Goal: Transaction & Acquisition: Purchase product/service

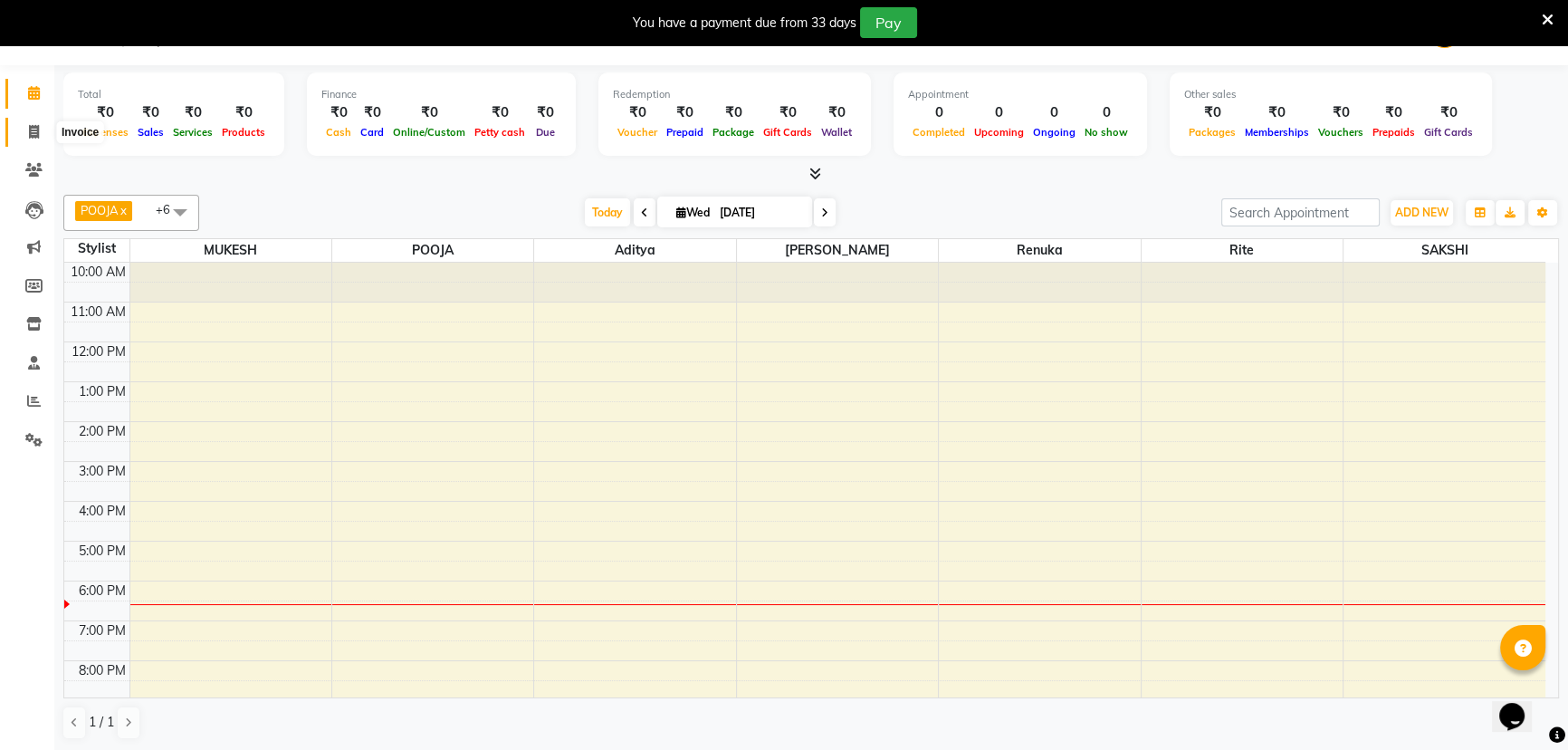
click at [29, 136] on icon at bounding box center [34, 131] width 10 height 13
select select "service"
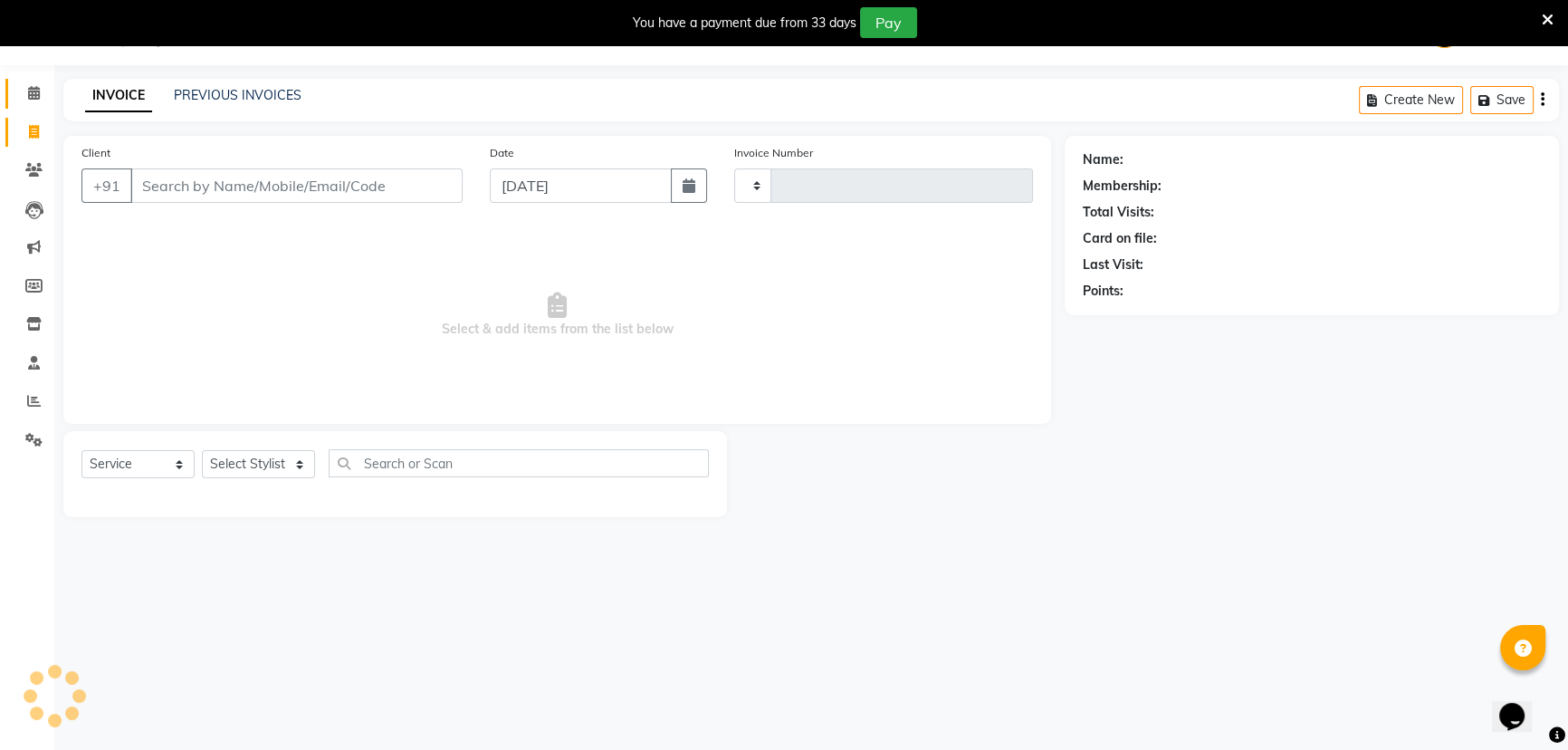
type input "1484"
select select "831"
click at [28, 98] on icon at bounding box center [34, 93] width 12 height 13
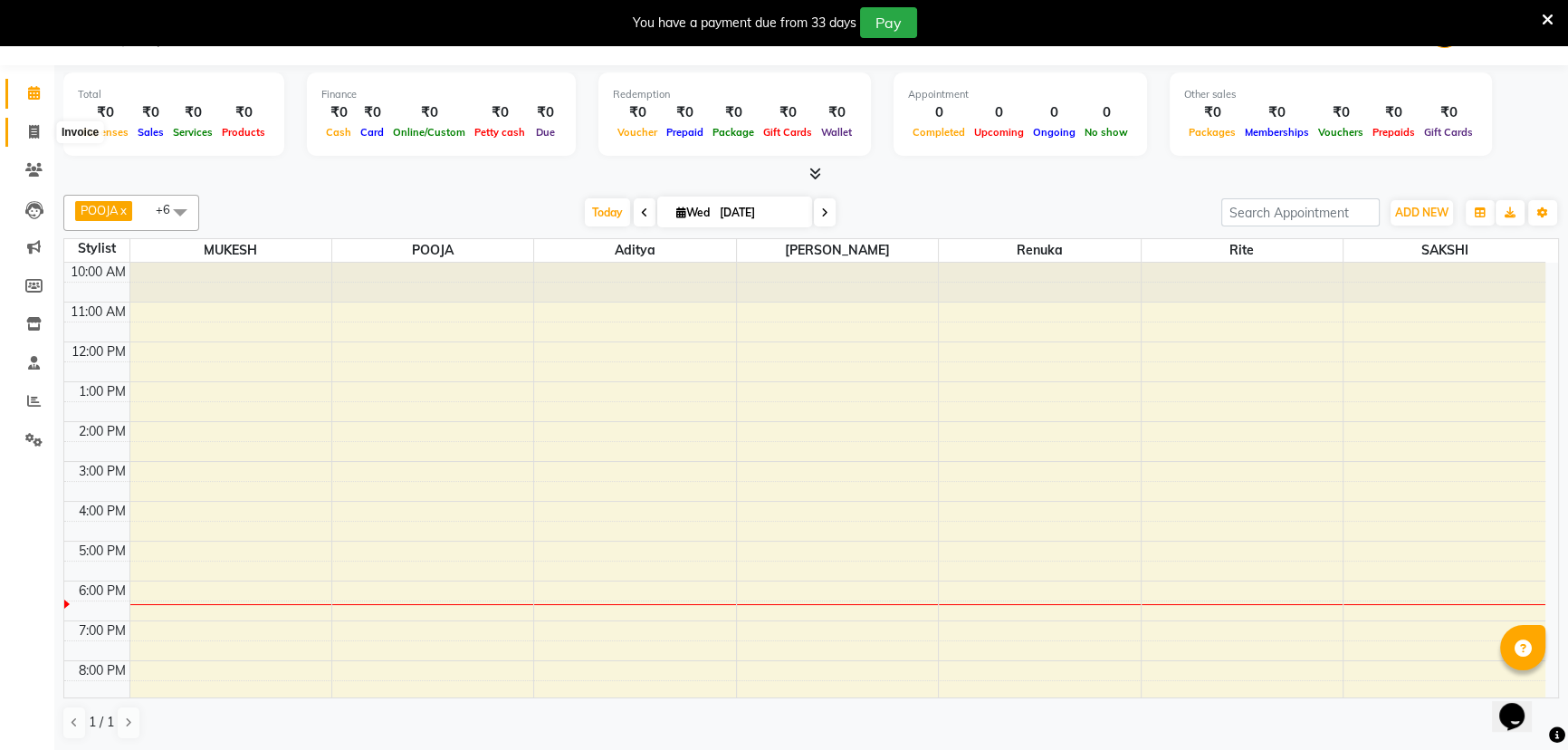
click at [26, 137] on span at bounding box center [34, 132] width 32 height 21
select select "service"
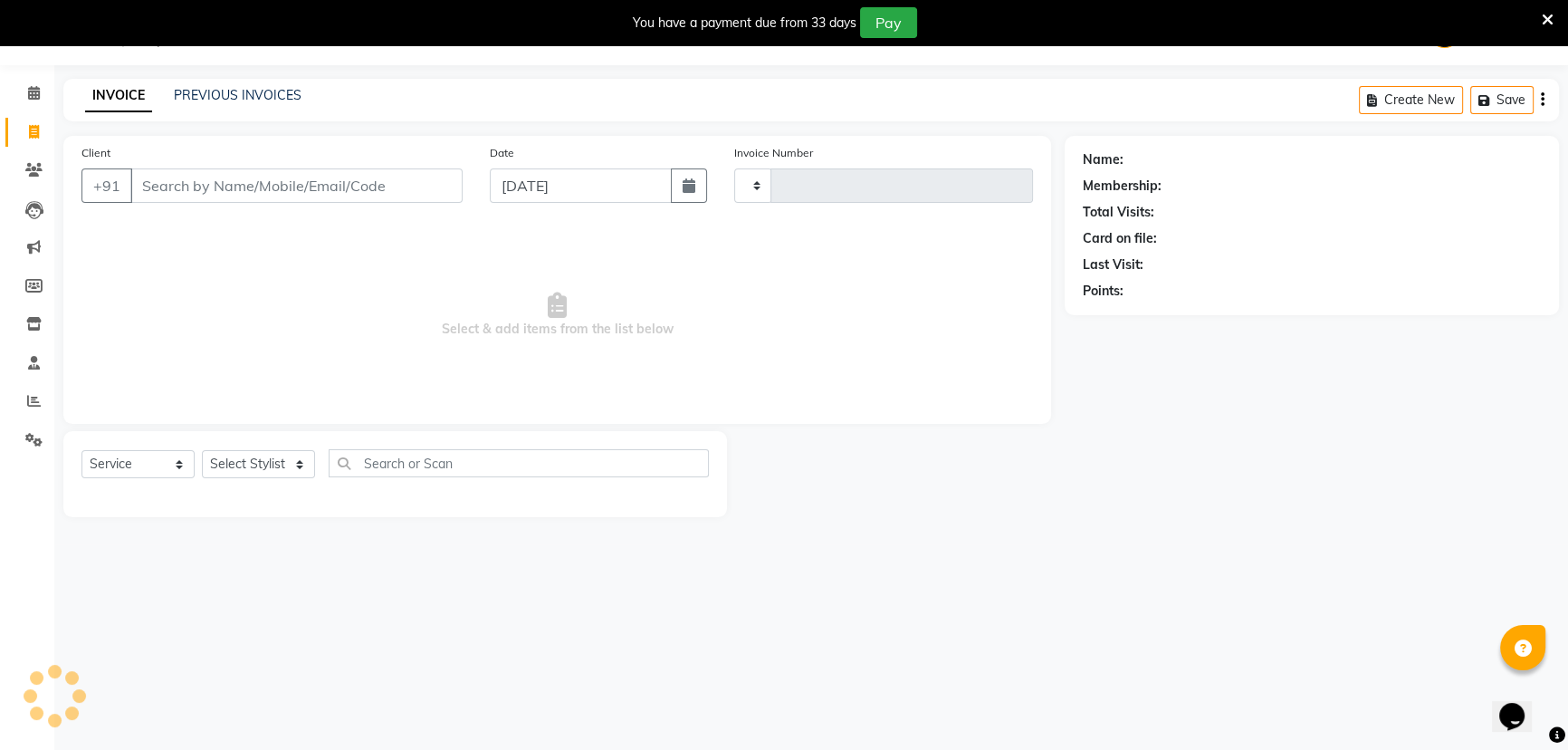
type input "1484"
select select "831"
type input "9981172999"
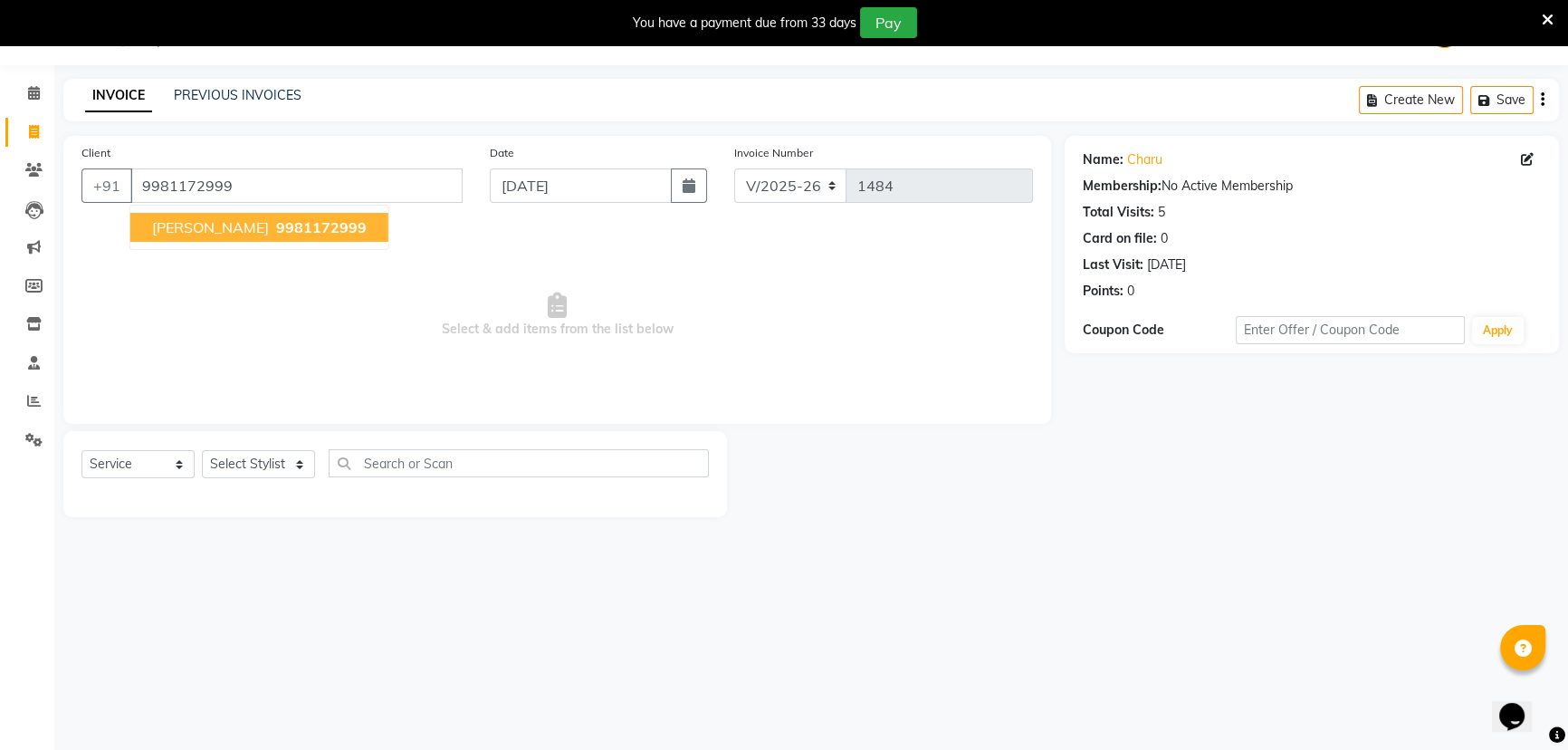
click at [200, 224] on span "[PERSON_NAME]" at bounding box center [210, 227] width 117 height 18
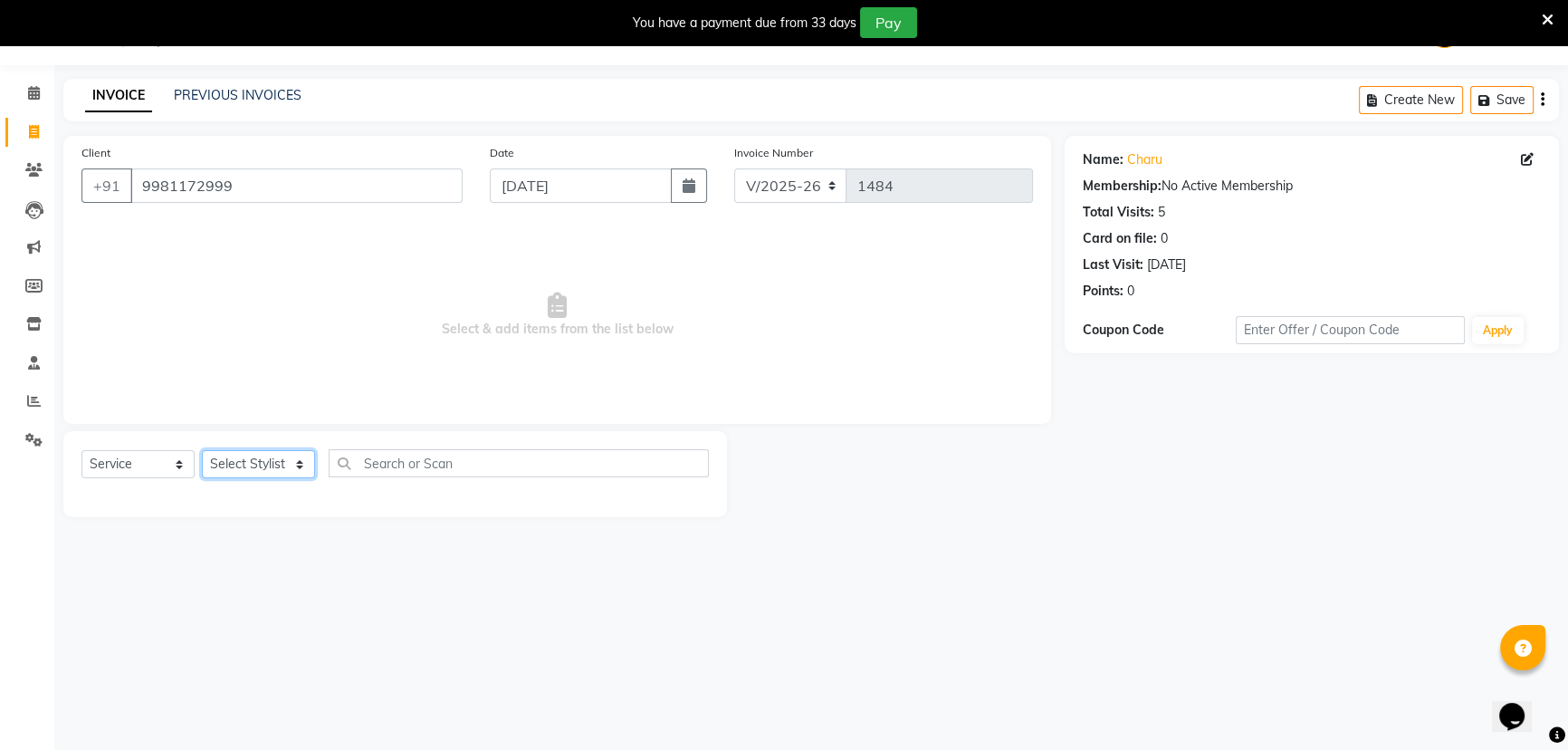
click at [259, 461] on select "Select Stylist [PERSON_NAME] [PERSON_NAME] GEETA [PERSON_NAME] KIRAN MANAGER [P…" at bounding box center [258, 464] width 113 height 28
click at [369, 459] on input "text" at bounding box center [520, 463] width 381 height 28
click at [279, 461] on select "Select Stylist [PERSON_NAME] [PERSON_NAME] GEETA [PERSON_NAME] KIRAN MANAGER [P…" at bounding box center [258, 464] width 113 height 28
click at [282, 464] on select "Select Stylist [PERSON_NAME] [PERSON_NAME] GEETA [PERSON_NAME] KIRAN MANAGER [P…" at bounding box center [258, 464] width 113 height 28
click at [282, 461] on select "Select Stylist [PERSON_NAME] [PERSON_NAME] GEETA [PERSON_NAME] KIRAN MANAGER [P…" at bounding box center [258, 464] width 113 height 28
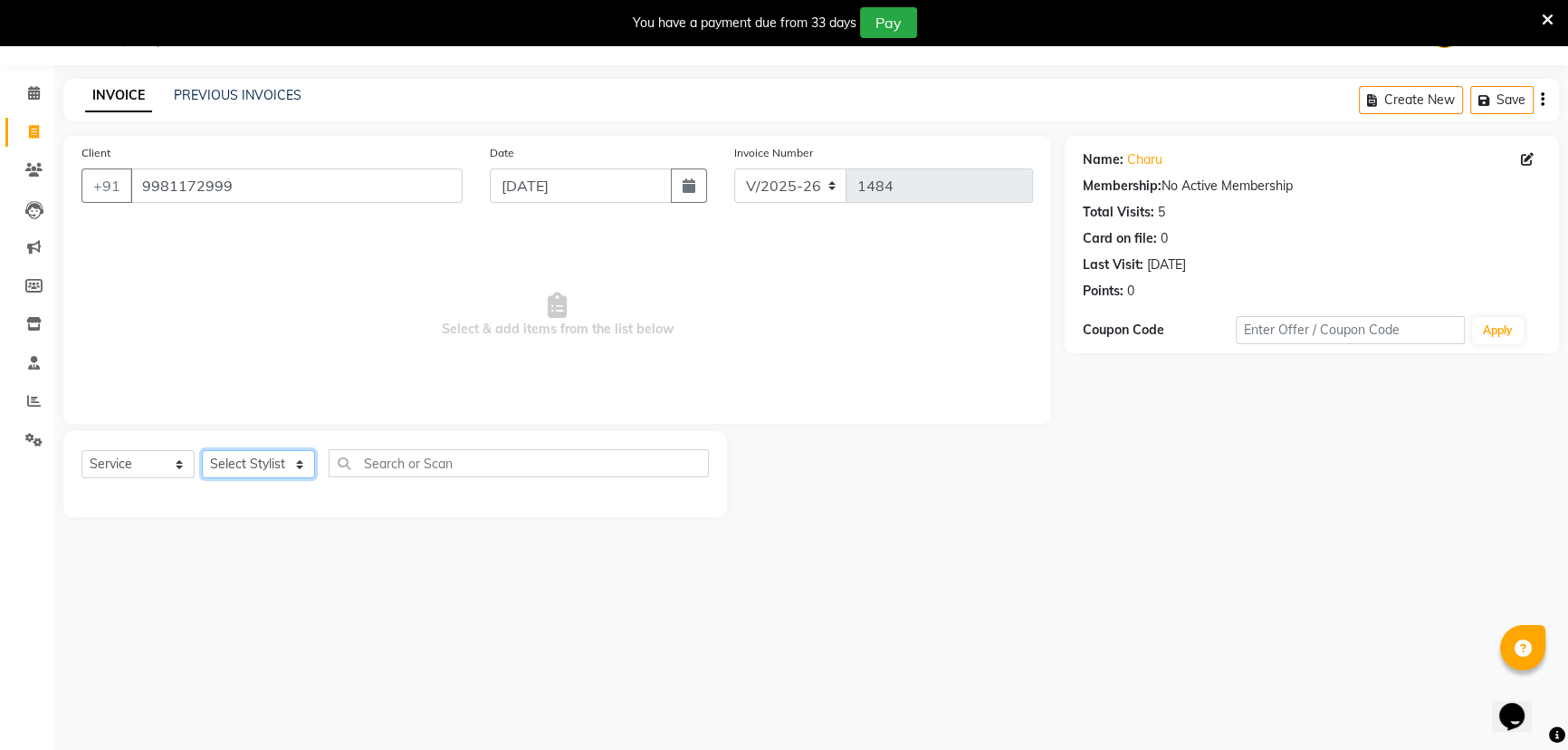
click at [245, 467] on select "Select Stylist [PERSON_NAME] [PERSON_NAME] GEETA [PERSON_NAME] KIRAN MANAGER [P…" at bounding box center [258, 464] width 113 height 28
click at [378, 462] on input "text" at bounding box center [520, 463] width 381 height 28
click at [272, 469] on select "Select Stylist [PERSON_NAME] [PERSON_NAME] GEETA [PERSON_NAME] KIRAN MANAGER [P…" at bounding box center [258, 464] width 113 height 28
select select "28064"
click at [202, 450] on select "Select Stylist [PERSON_NAME] [PERSON_NAME] GEETA [PERSON_NAME] KIRAN MANAGER [P…" at bounding box center [258, 464] width 113 height 28
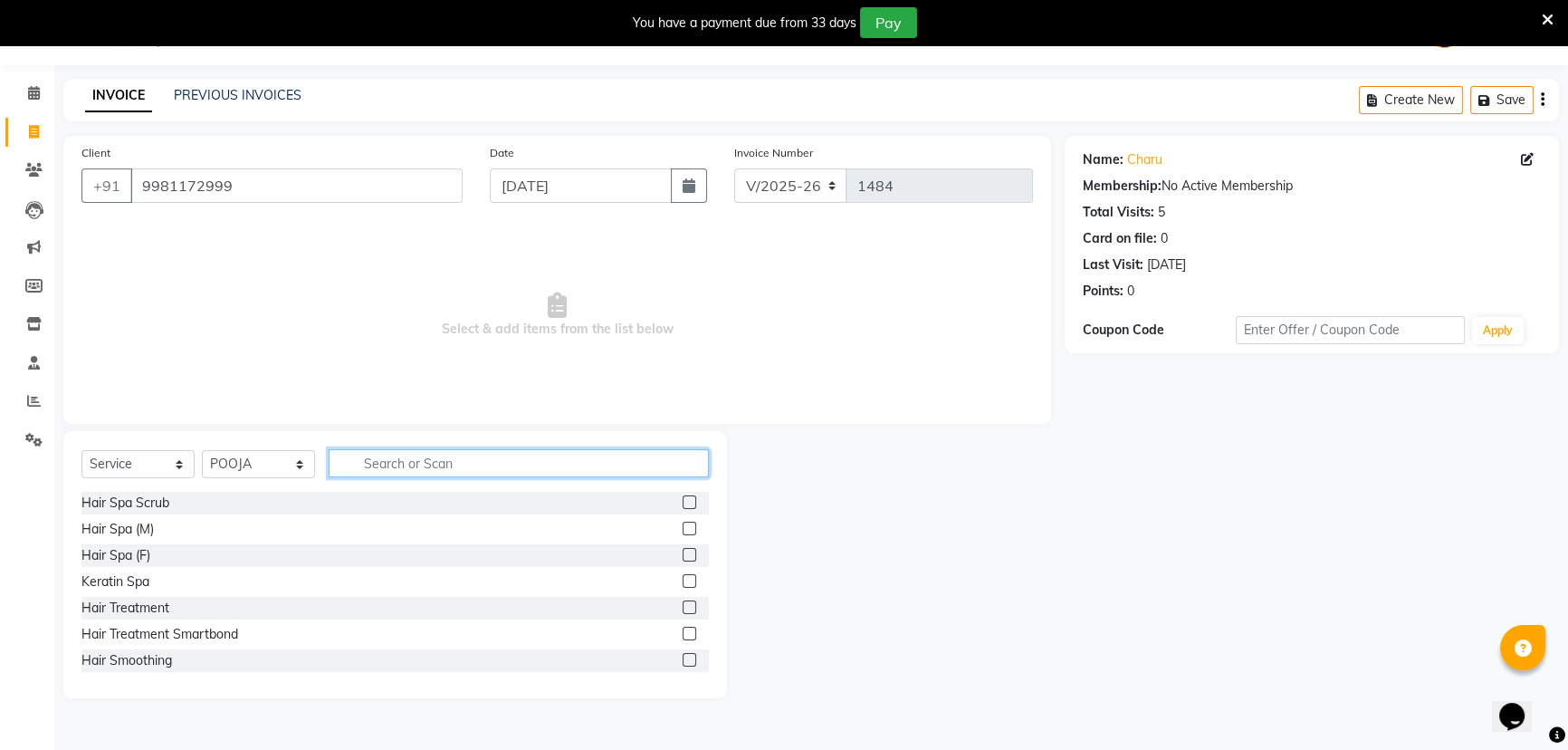
click at [449, 454] on input "text" at bounding box center [520, 463] width 381 height 28
type input "globa"
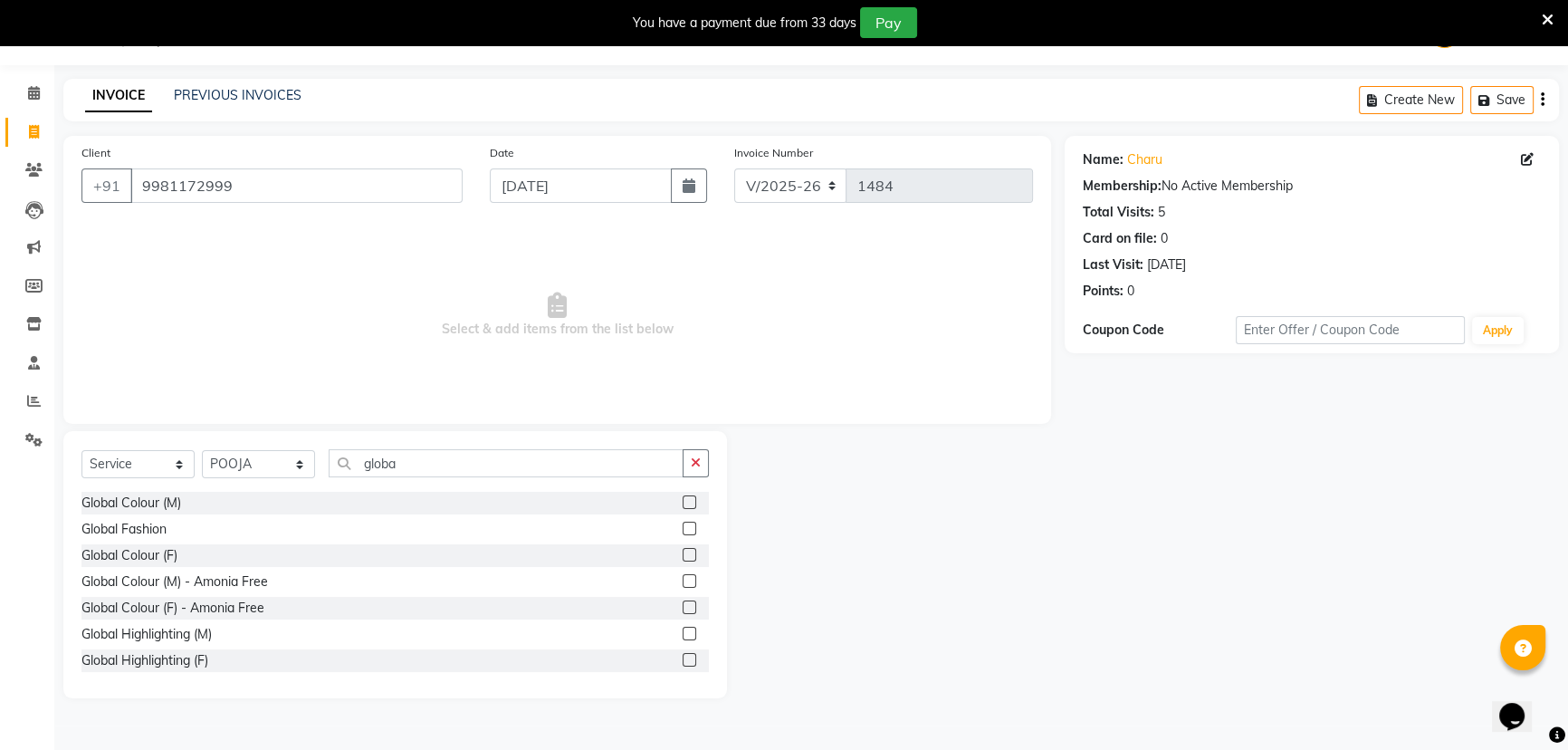
click at [683, 552] on label at bounding box center [689, 554] width 13 height 13
click at [683, 552] on input "checkbox" at bounding box center [688, 555] width 12 height 12
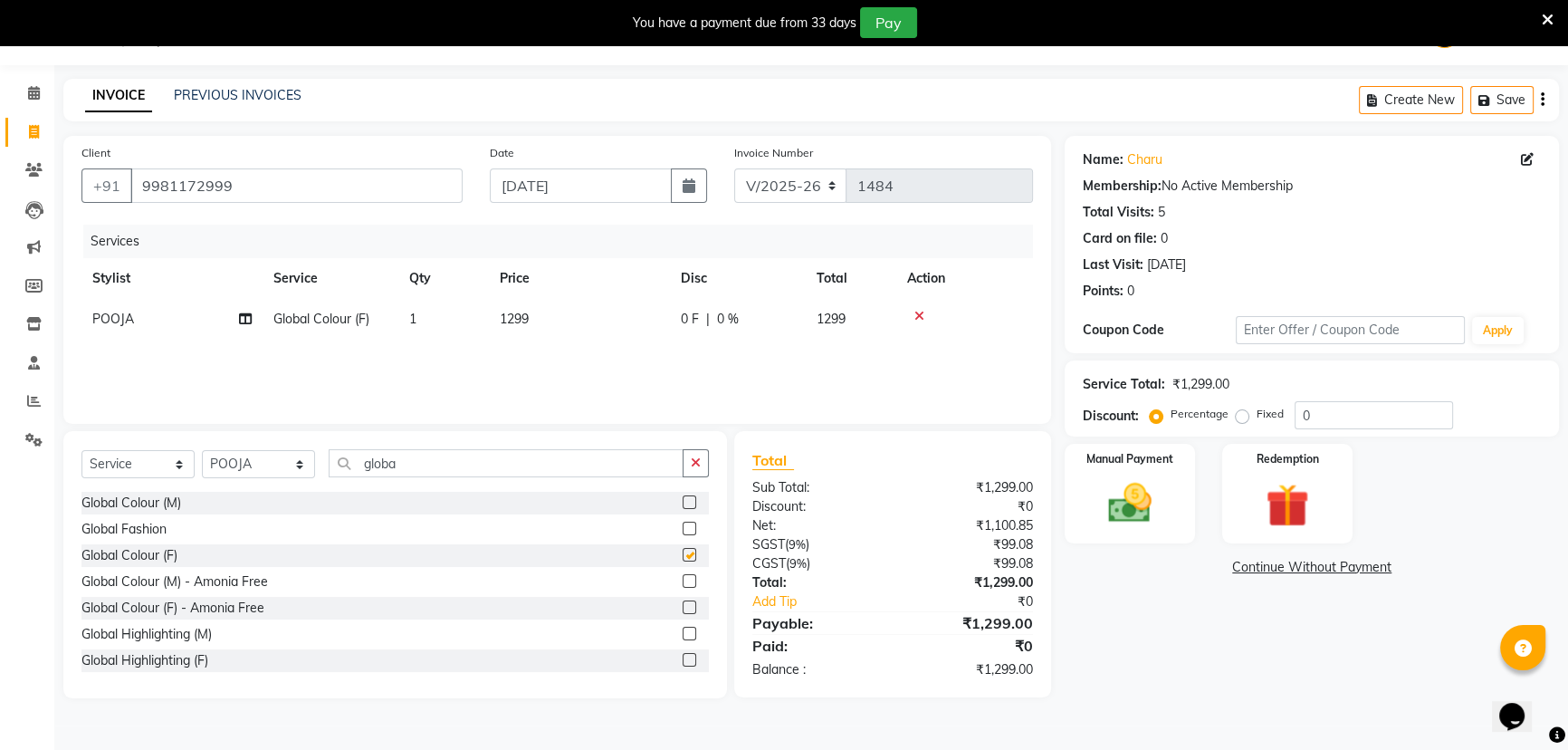
checkbox input "false"
click at [595, 321] on td "1299" at bounding box center [579, 319] width 181 height 40
select select "28064"
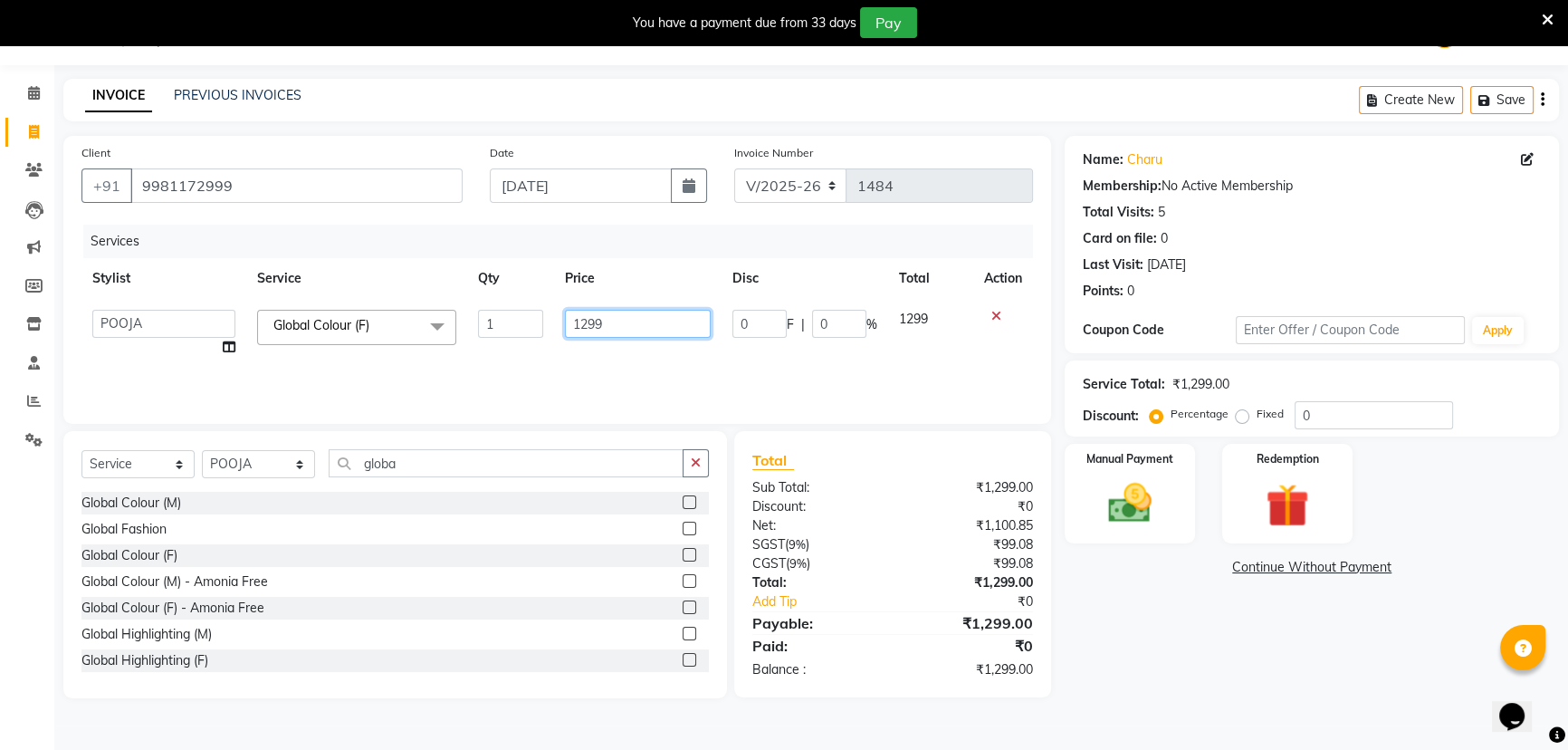
drag, startPoint x: 673, startPoint y: 313, endPoint x: 489, endPoint y: 383, distance: 196.9
click at [489, 383] on div "Services Stylist Service Qty Price Disc Total Action aditya ADMIN akash shriwas…" at bounding box center [557, 314] width 952 height 181
type input "3000"
click at [585, 369] on div "Services Stylist Service Qty Price Disc Total Action aditya ADMIN akash shriwas…" at bounding box center [557, 314] width 952 height 181
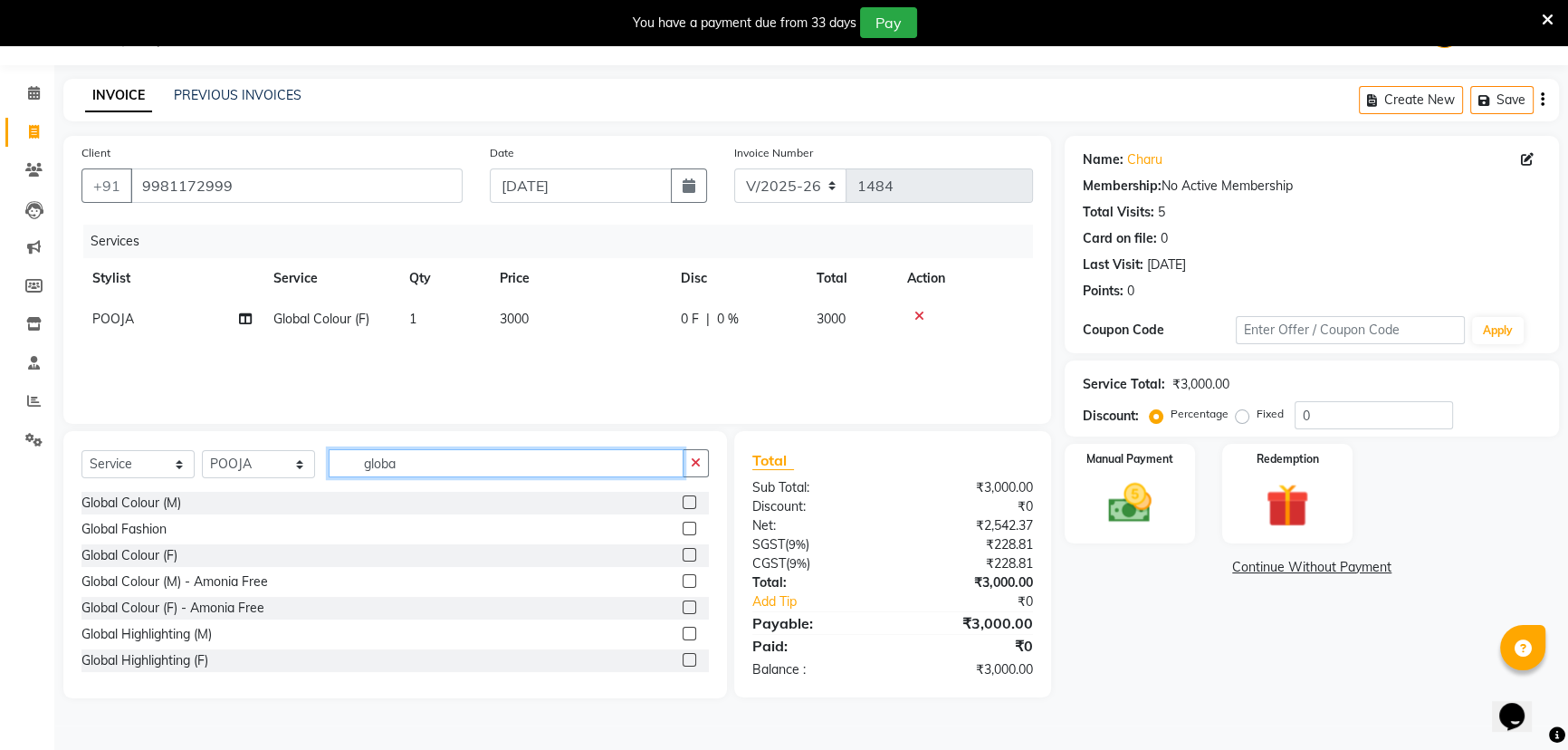
drag, startPoint x: 352, startPoint y: 491, endPoint x: 158, endPoint y: 542, distance: 200.6
click at [158, 542] on div "Select Service Product Membership Package Voucher Prepaid Gift Card Select Styl…" at bounding box center [396, 564] width 664 height 267
type input "cut"
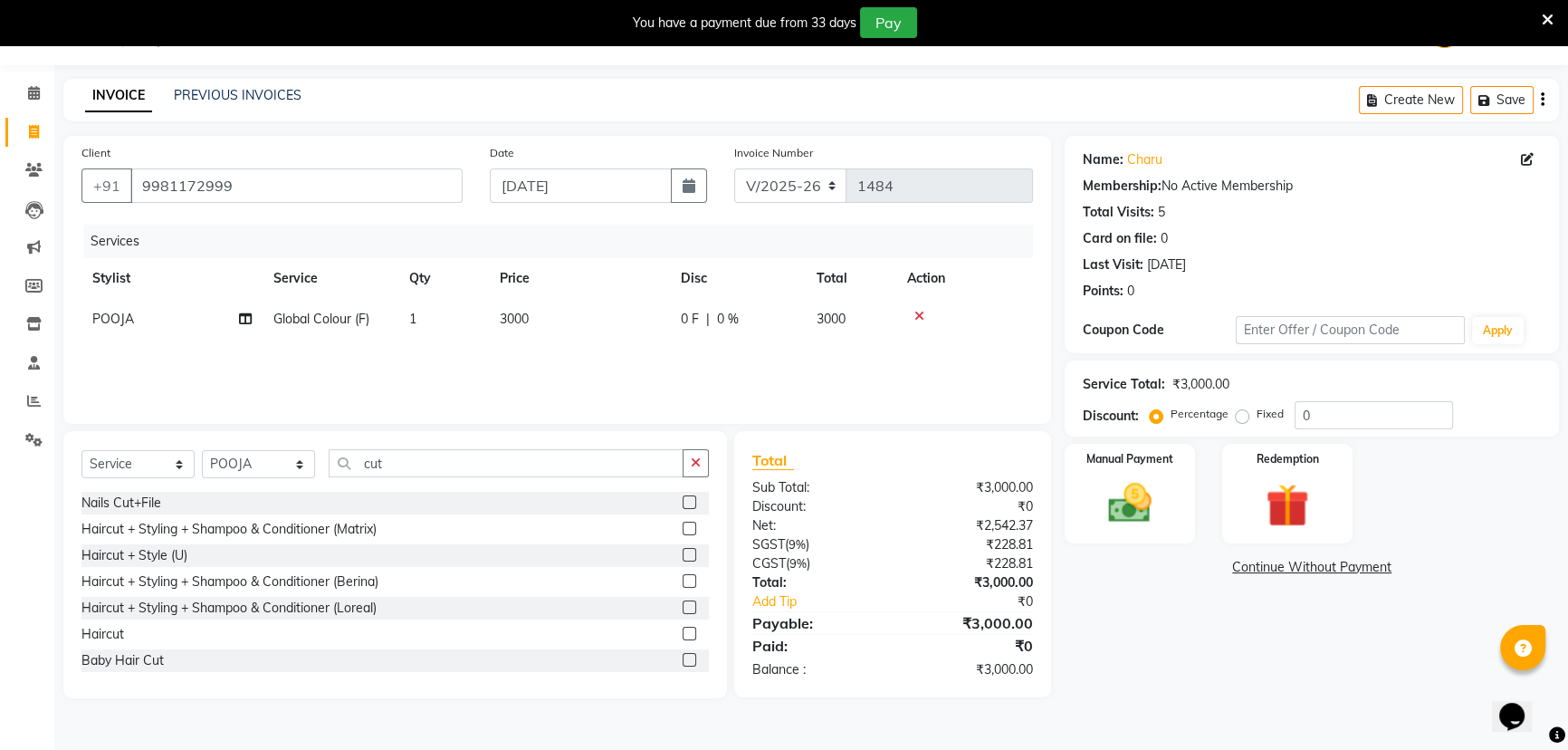
click at [683, 630] on label at bounding box center [689, 633] width 13 height 13
click at [683, 630] on input "checkbox" at bounding box center [688, 634] width 12 height 12
checkbox input "false"
click at [567, 371] on td "399" at bounding box center [579, 359] width 181 height 40
select select "28064"
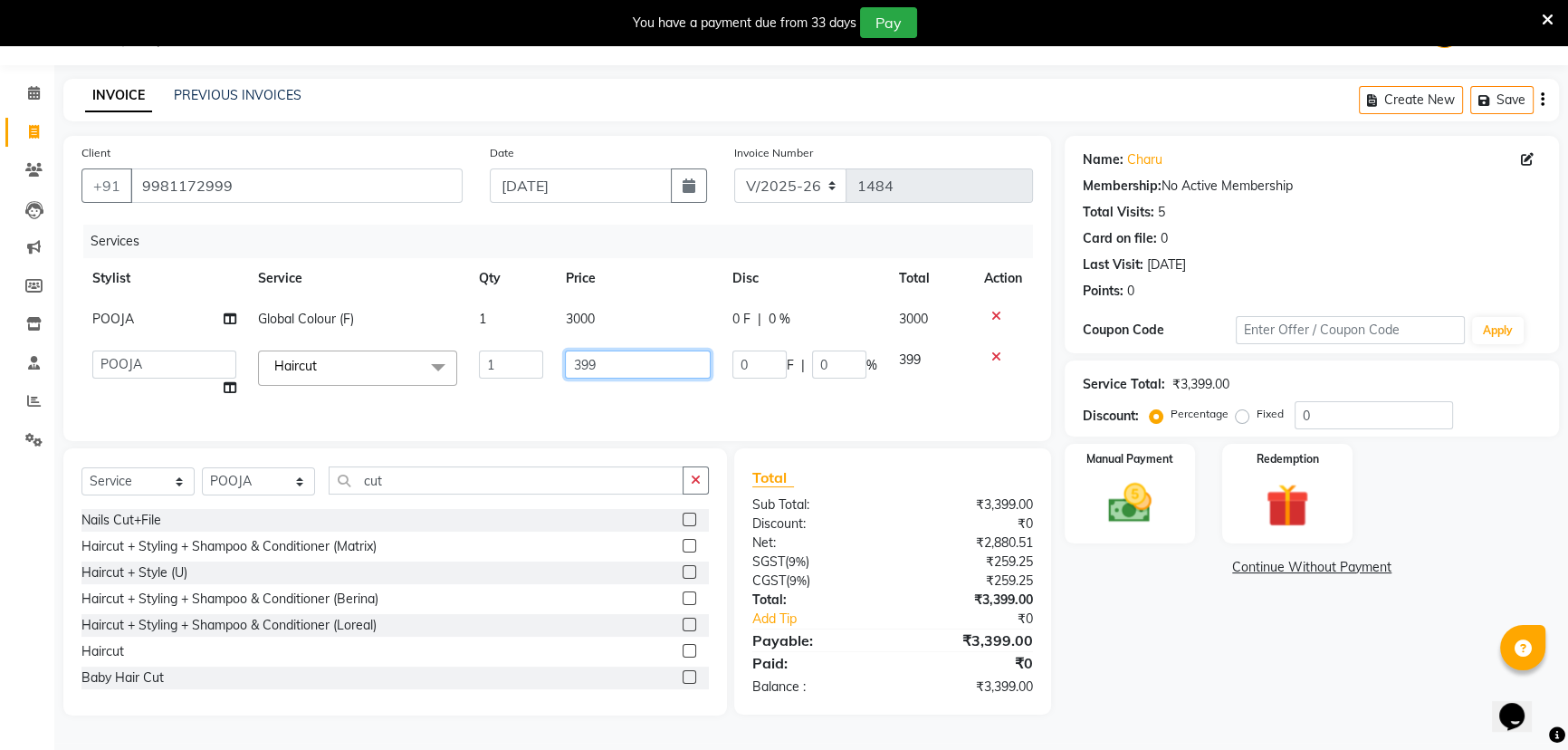
drag, startPoint x: 511, startPoint y: 403, endPoint x: 499, endPoint y: 409, distance: 13.4
click at [500, 409] on div "Services Stylist Service Qty Price Disc Total Action POOJA Global Colour (F) 1 …" at bounding box center [557, 322] width 952 height 198
type input "500"
click at [612, 404] on div "Services Stylist Service Qty Price Disc Total Action POOJA Global Colour (F) 1 …" at bounding box center [557, 322] width 952 height 198
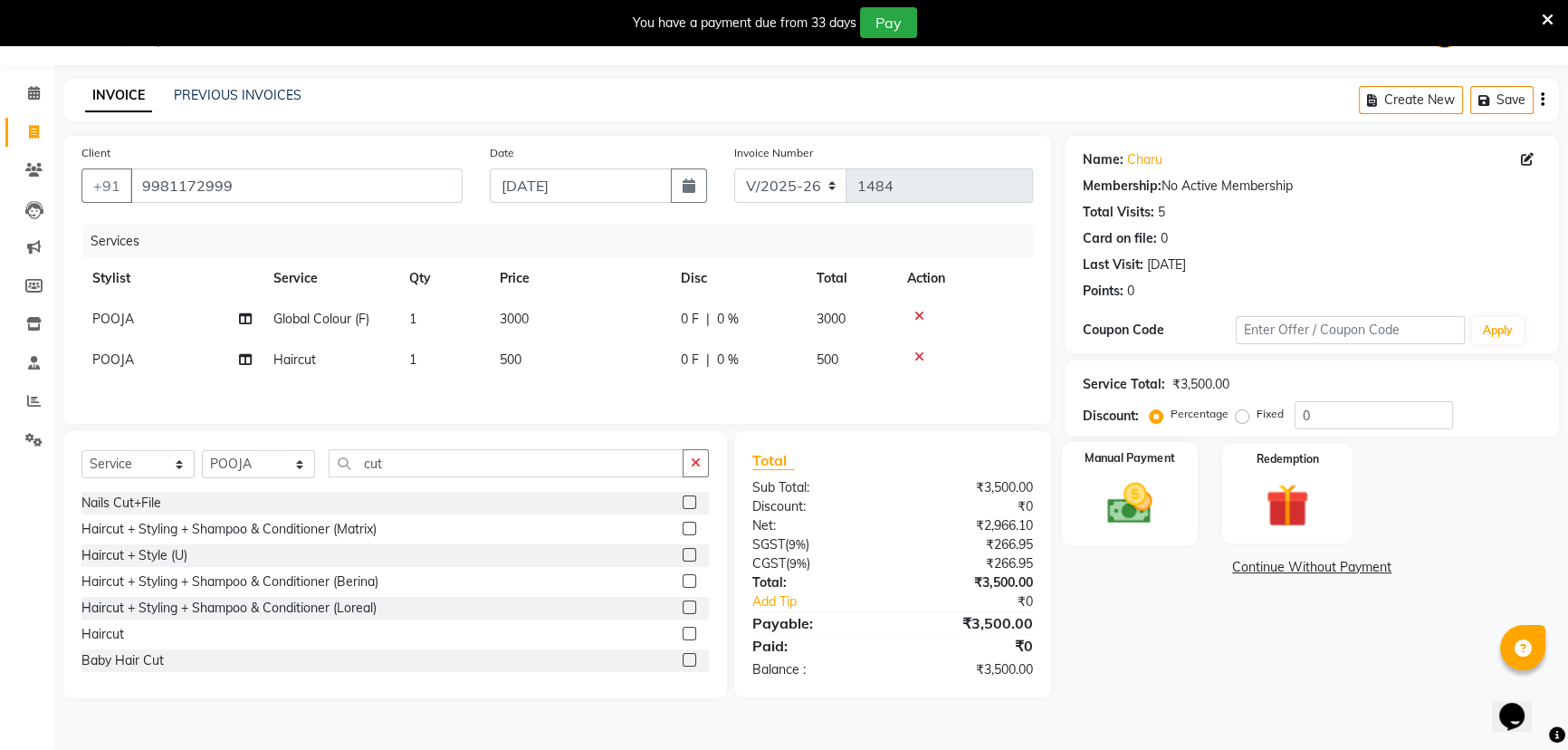
click at [1151, 492] on img at bounding box center [1130, 502] width 73 height 52
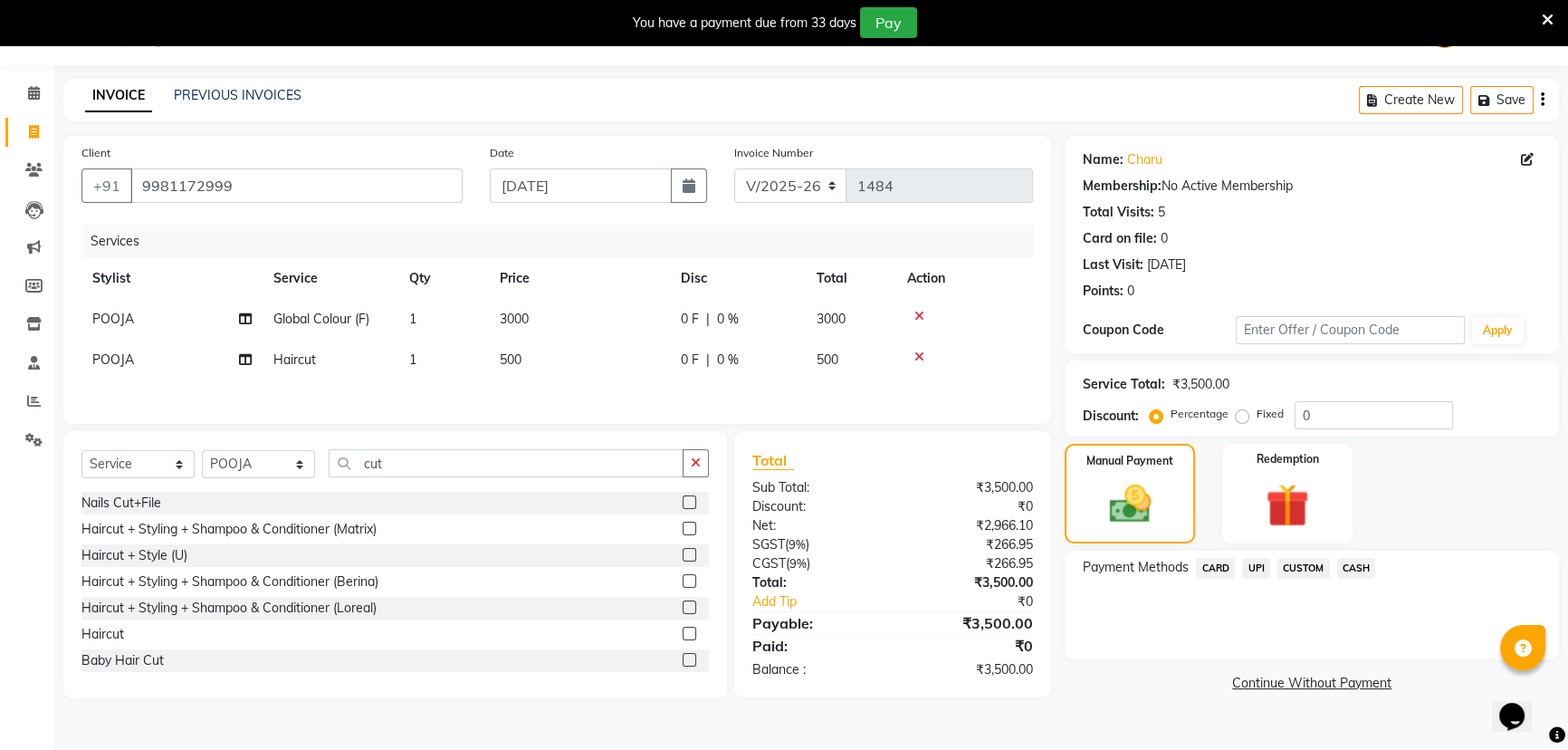
click at [1357, 566] on span "CASH" at bounding box center [1357, 568] width 39 height 21
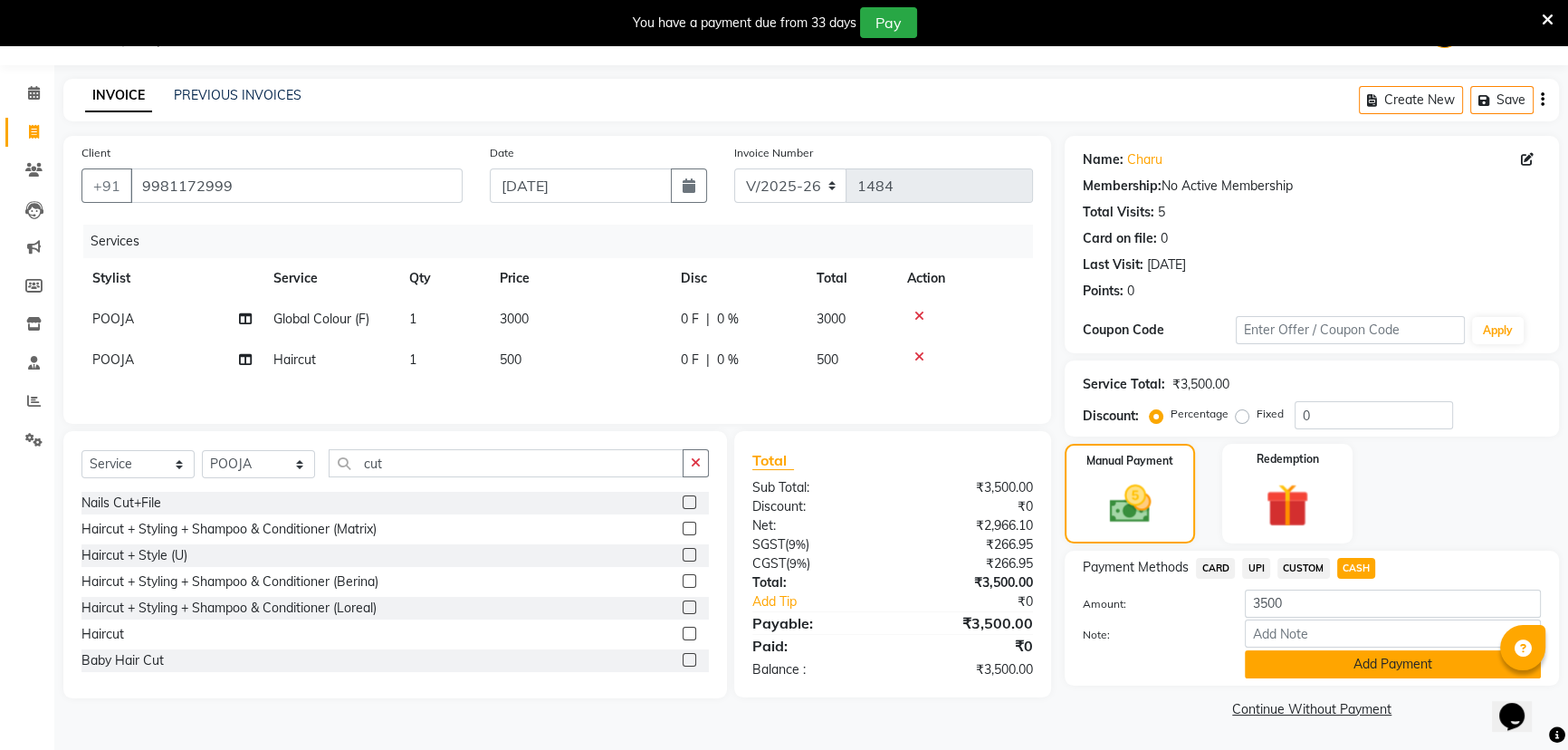
click at [1379, 670] on button "Add Payment" at bounding box center [1394, 664] width 296 height 28
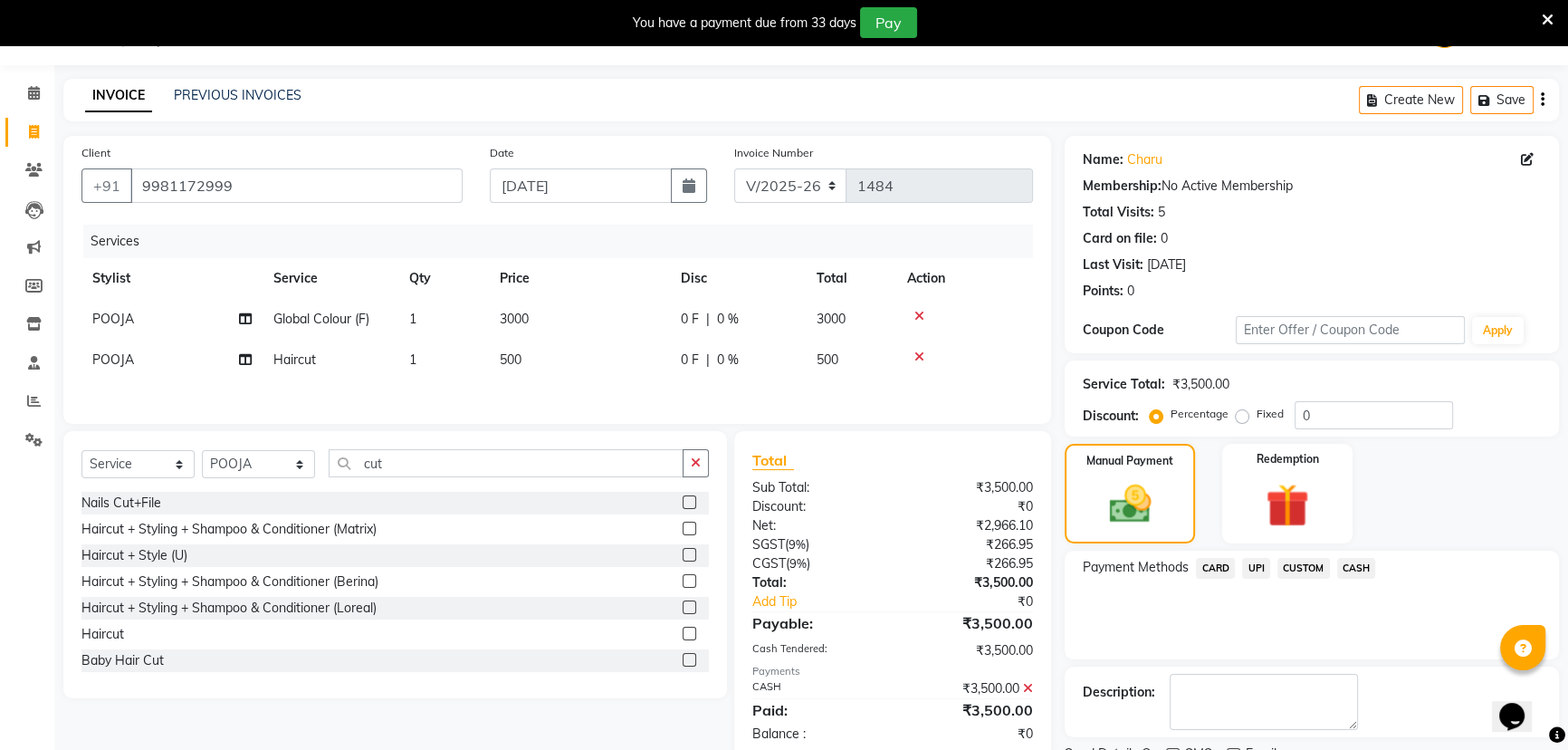
scroll to position [119, 0]
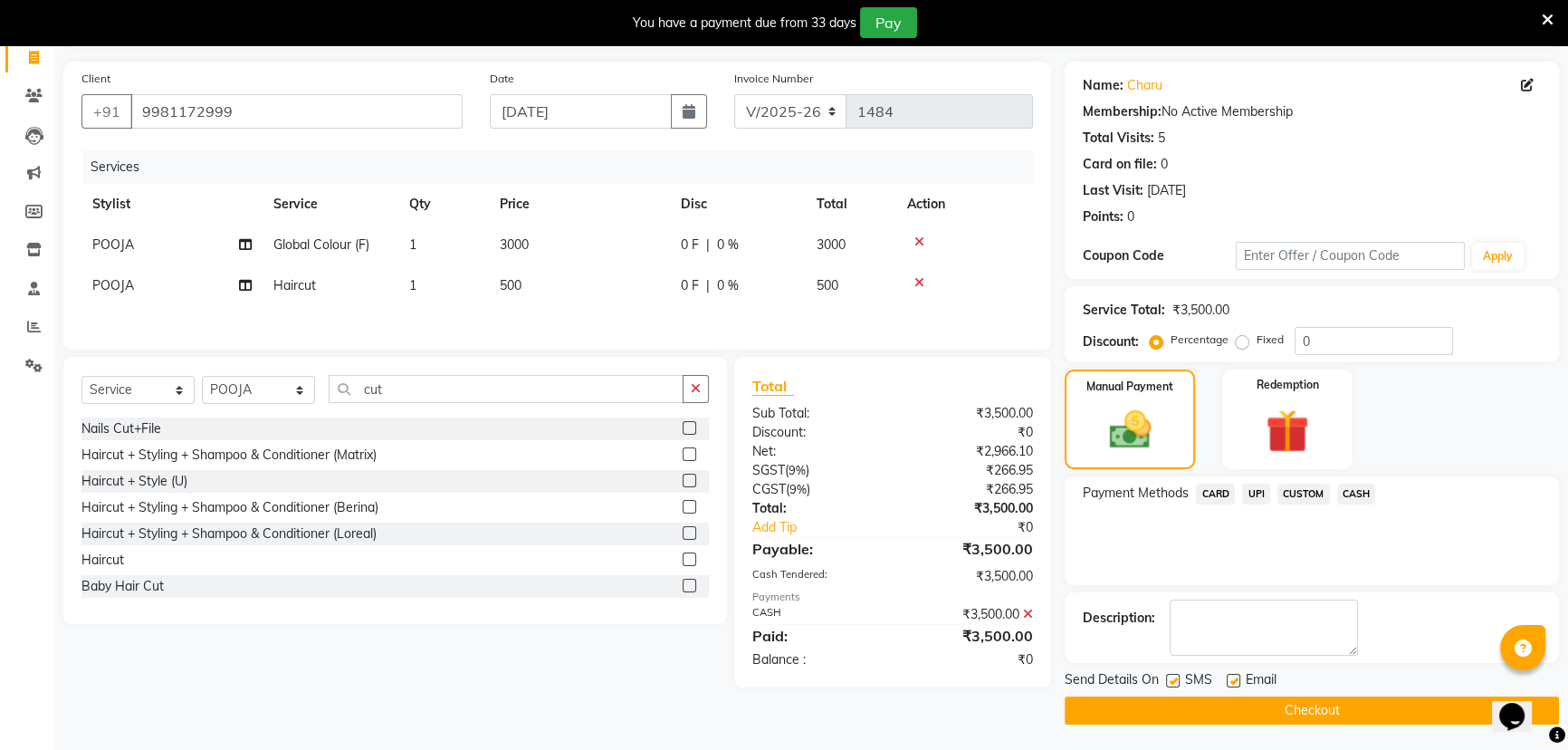
click at [1301, 706] on button "Checkout" at bounding box center [1312, 711] width 494 height 28
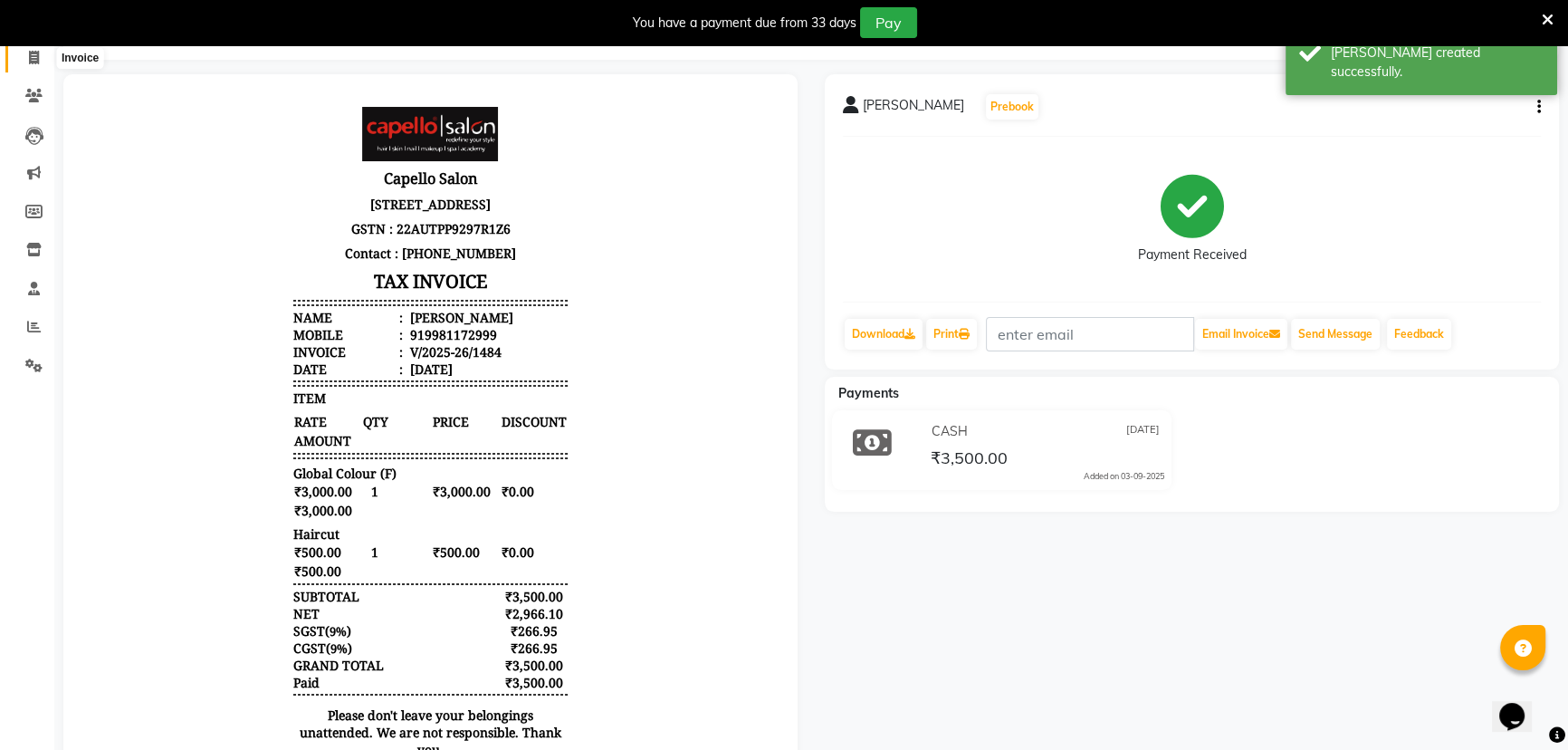
click at [36, 64] on icon at bounding box center [34, 57] width 10 height 13
select select "service"
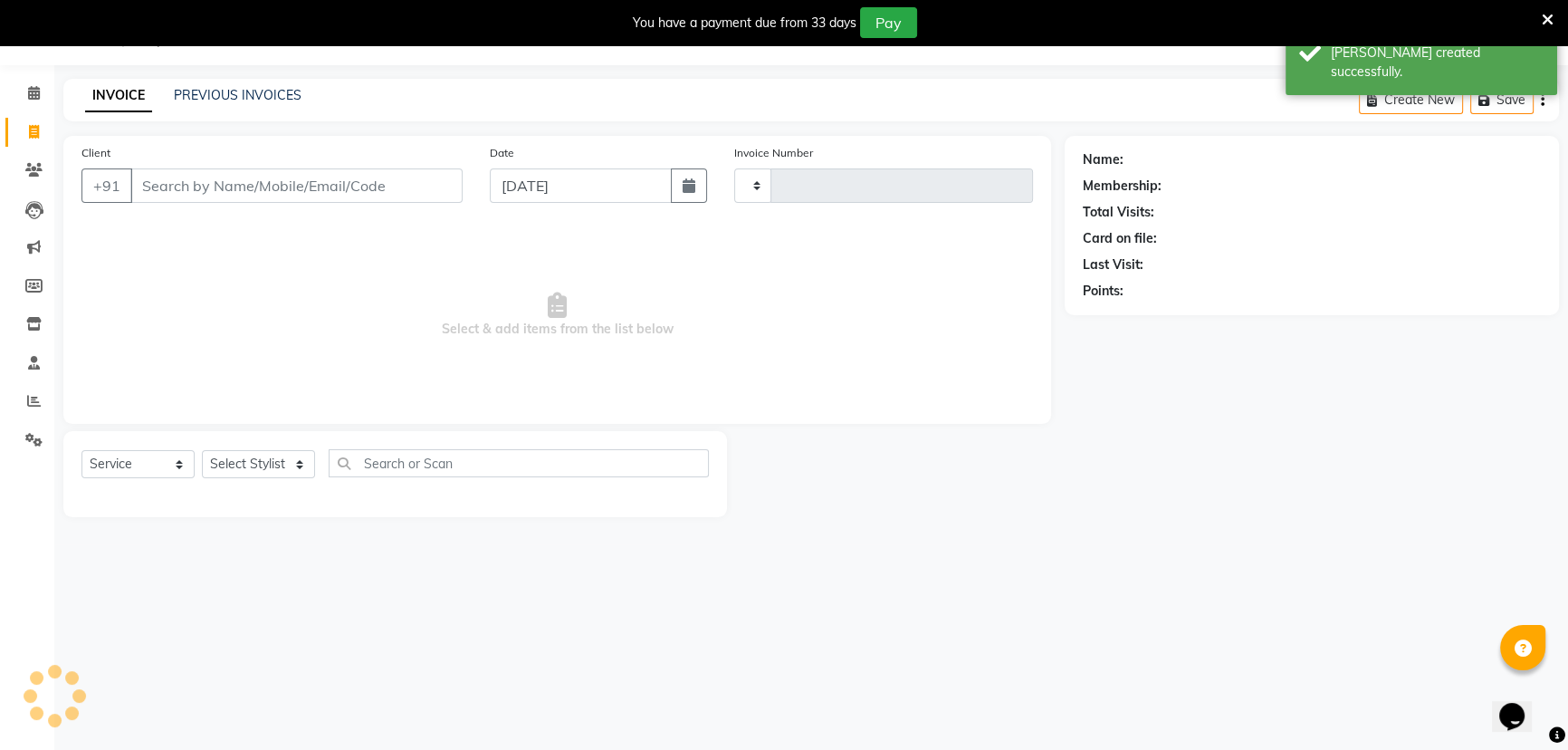
type input "1485"
select select "831"
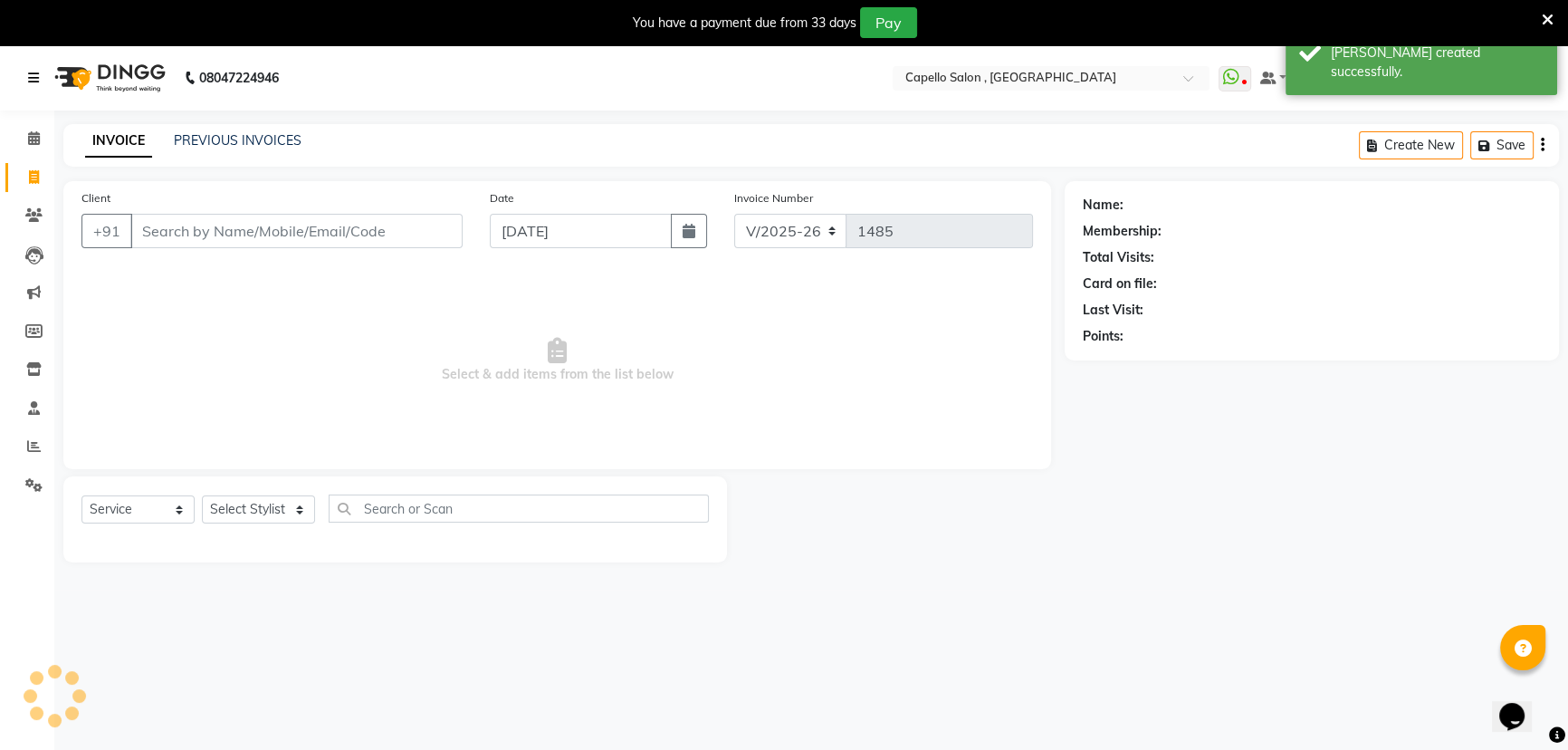
click at [38, 92] on link at bounding box center [37, 78] width 18 height 51
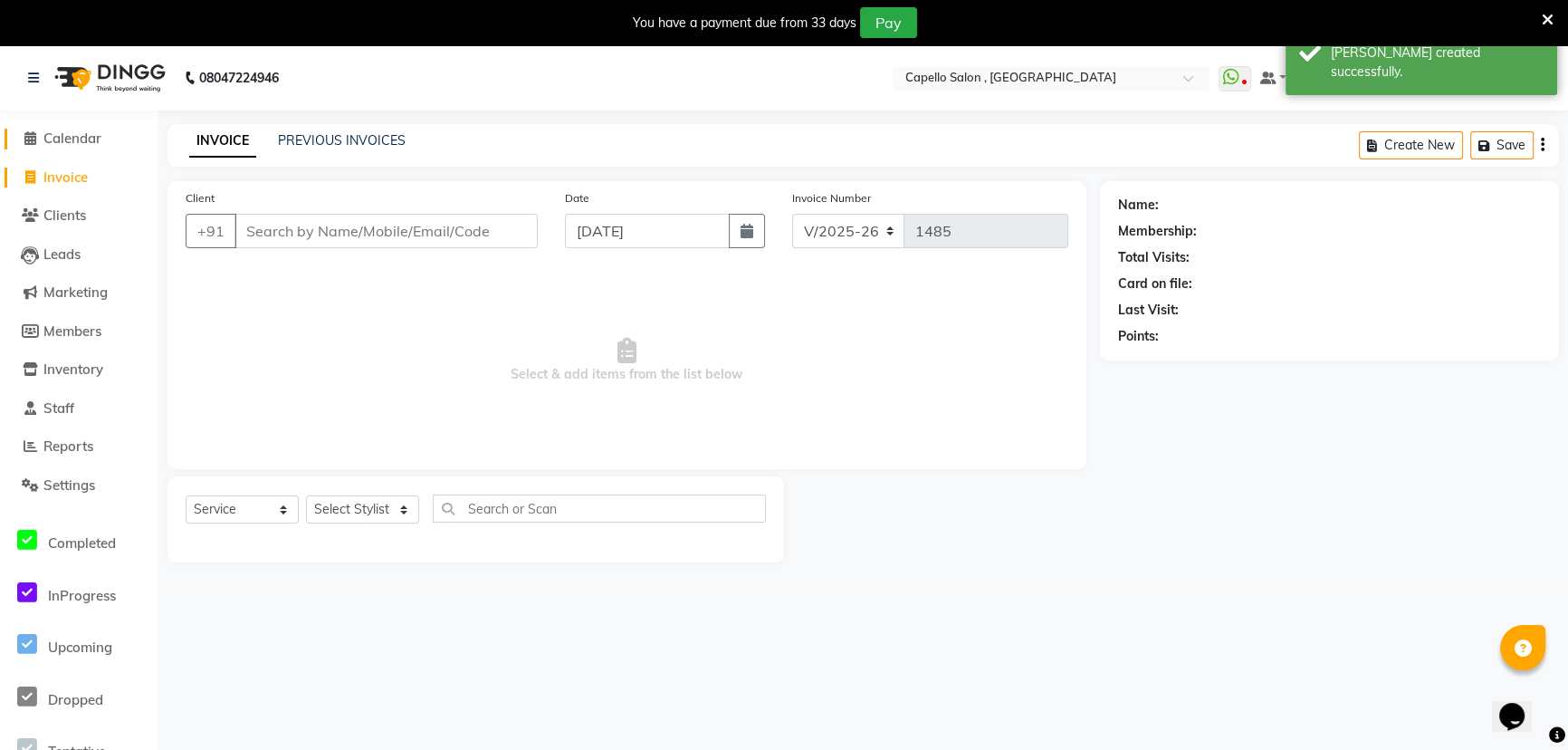
click at [34, 135] on icon at bounding box center [30, 138] width 12 height 13
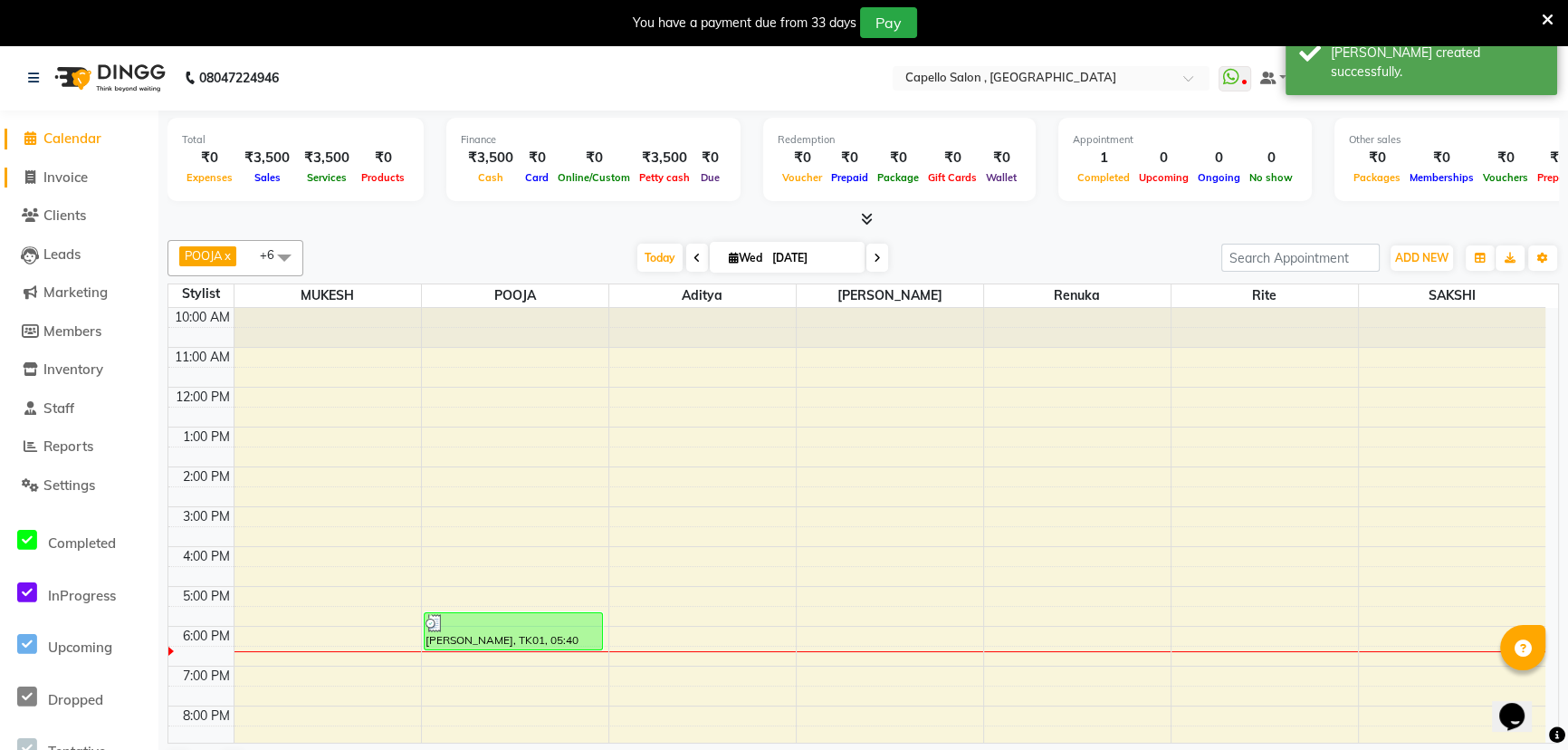
click at [56, 173] on span "Invoice" at bounding box center [65, 177] width 44 height 17
select select "service"
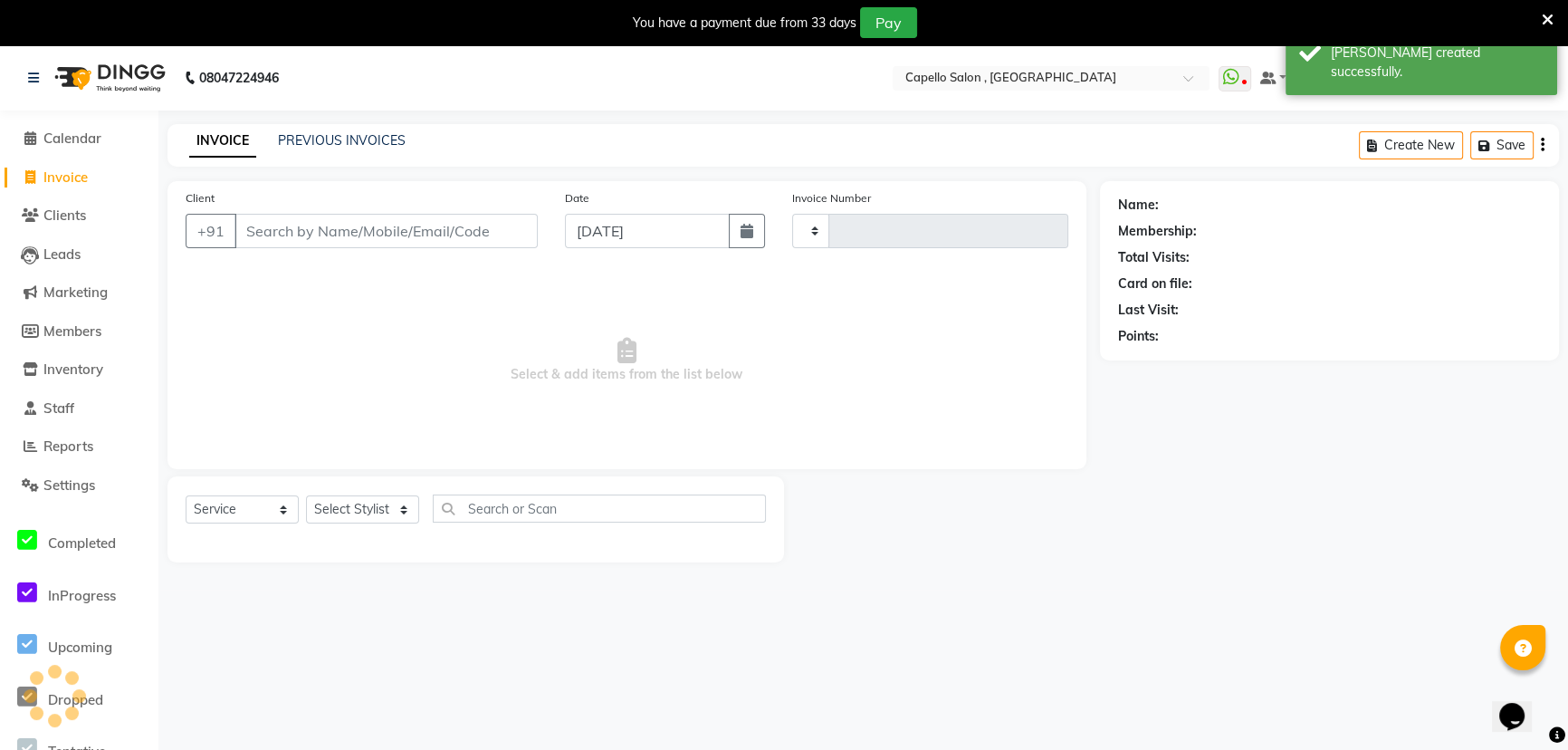
click at [57, 172] on span "Invoice" at bounding box center [65, 177] width 44 height 17
select select "service"
click at [37, 142] on span at bounding box center [29, 139] width 27 height 21
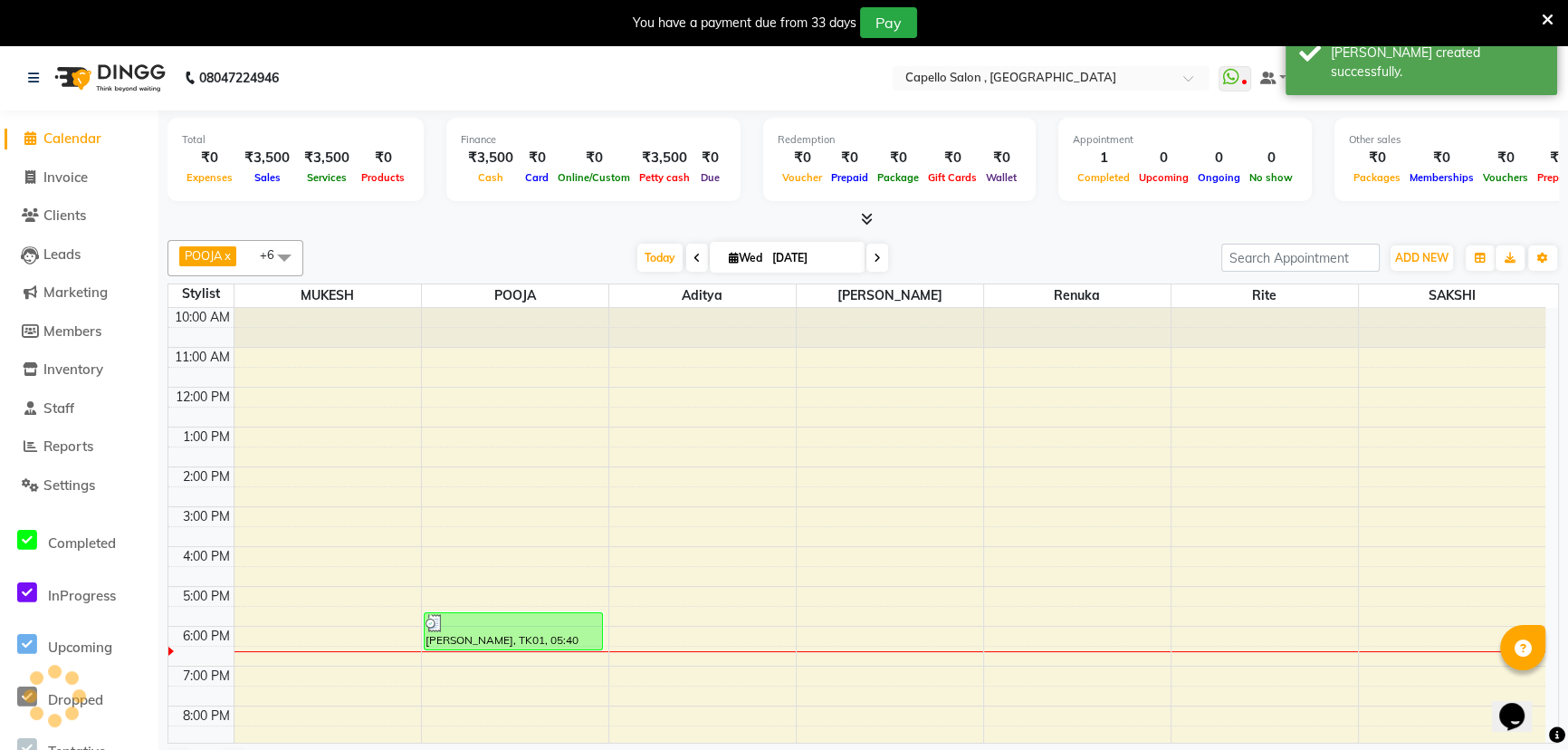
click at [68, 104] on nav "08047224946 Select Location × Capello Salon , Bilaspur 36 Mall WhatsApp Status …" at bounding box center [784, 78] width 1568 height 66
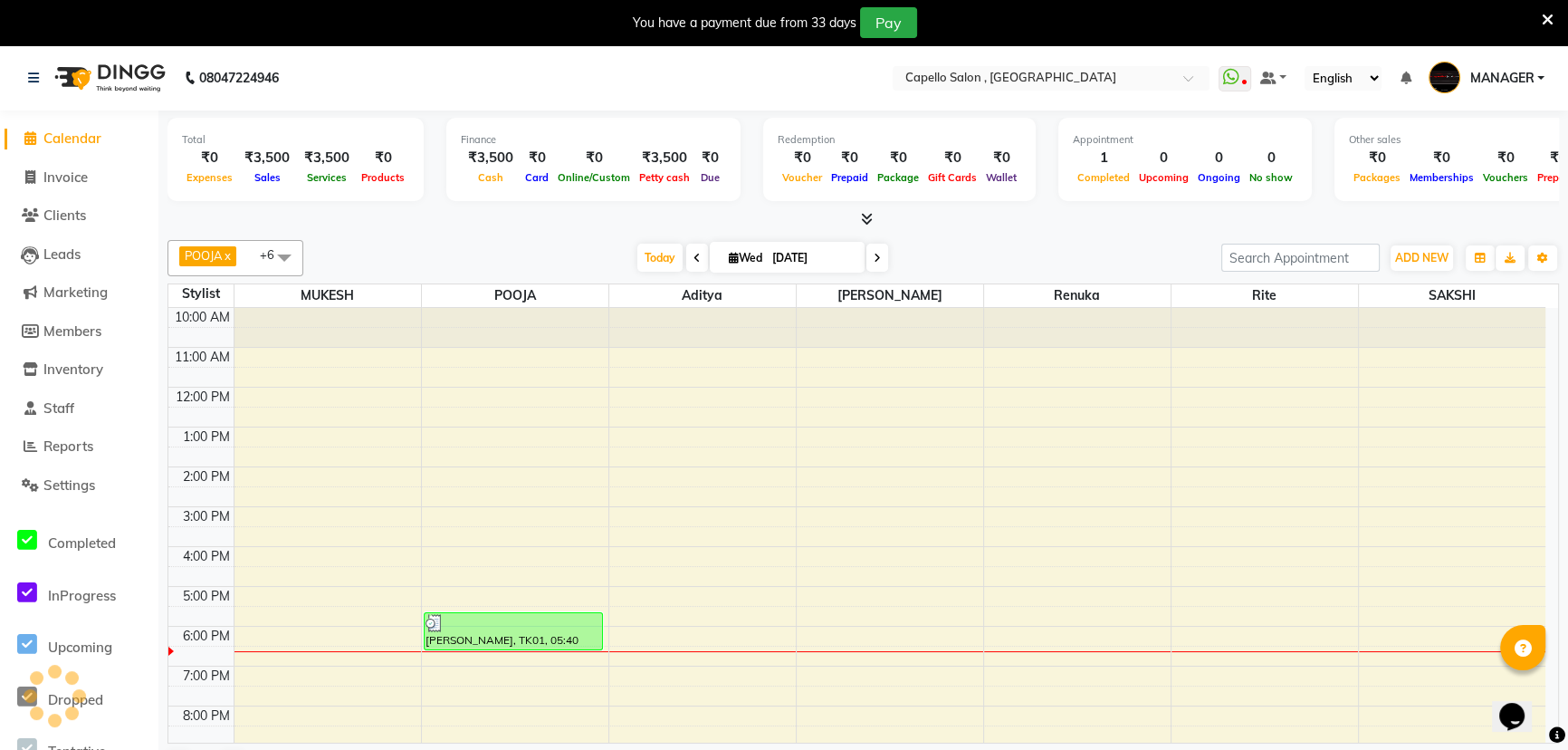
click at [64, 119] on li "Calendar" at bounding box center [79, 139] width 158 height 39
drag, startPoint x: 39, startPoint y: 126, endPoint x: 31, endPoint y: 131, distance: 9.4
click at [38, 127] on li "Calendar" at bounding box center [79, 139] width 158 height 39
drag, startPoint x: 103, startPoint y: 143, endPoint x: 113, endPoint y: 142, distance: 10.0
click at [106, 143] on link "Calendar" at bounding box center [79, 139] width 149 height 21
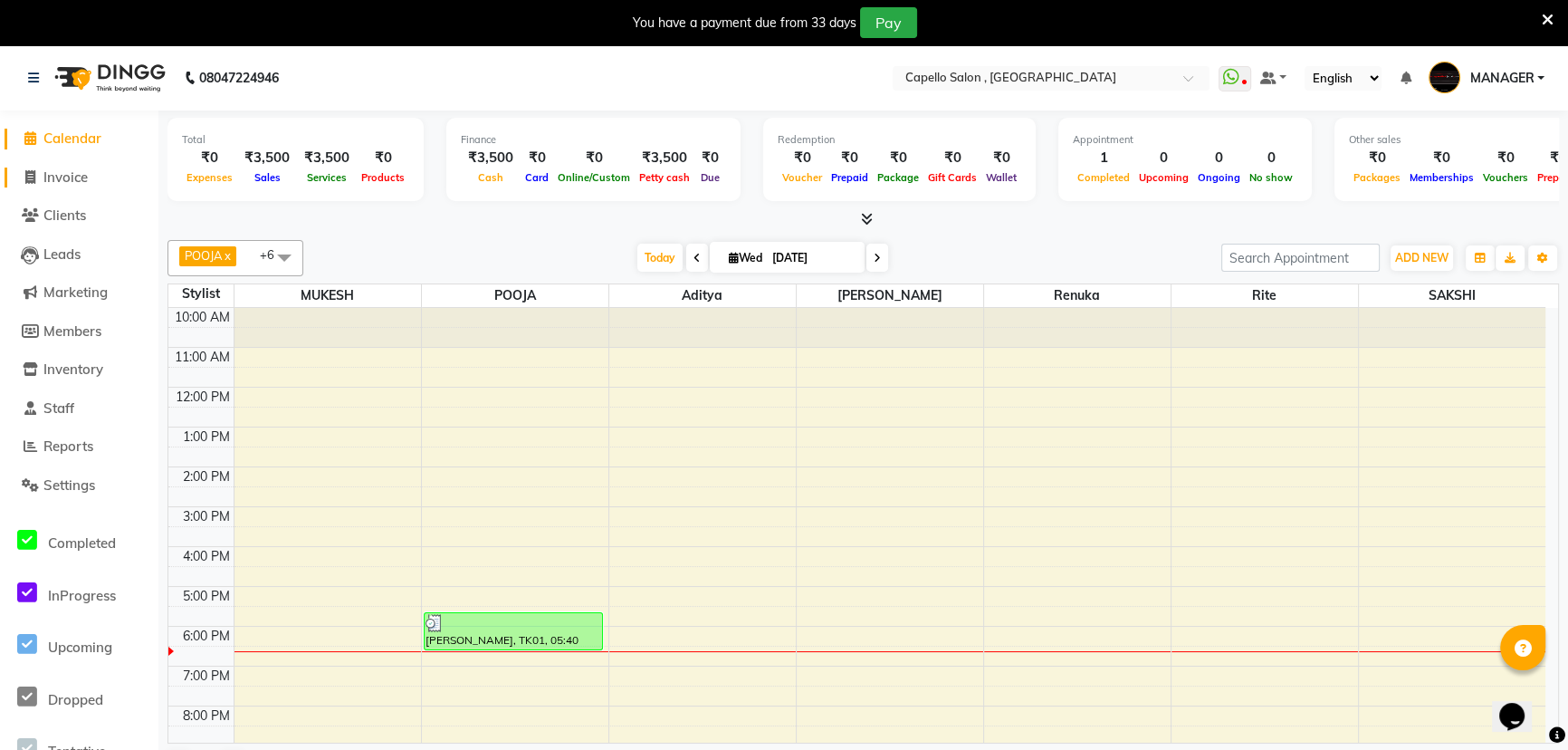
click at [44, 173] on span "Invoice" at bounding box center [65, 177] width 44 height 17
select select "service"
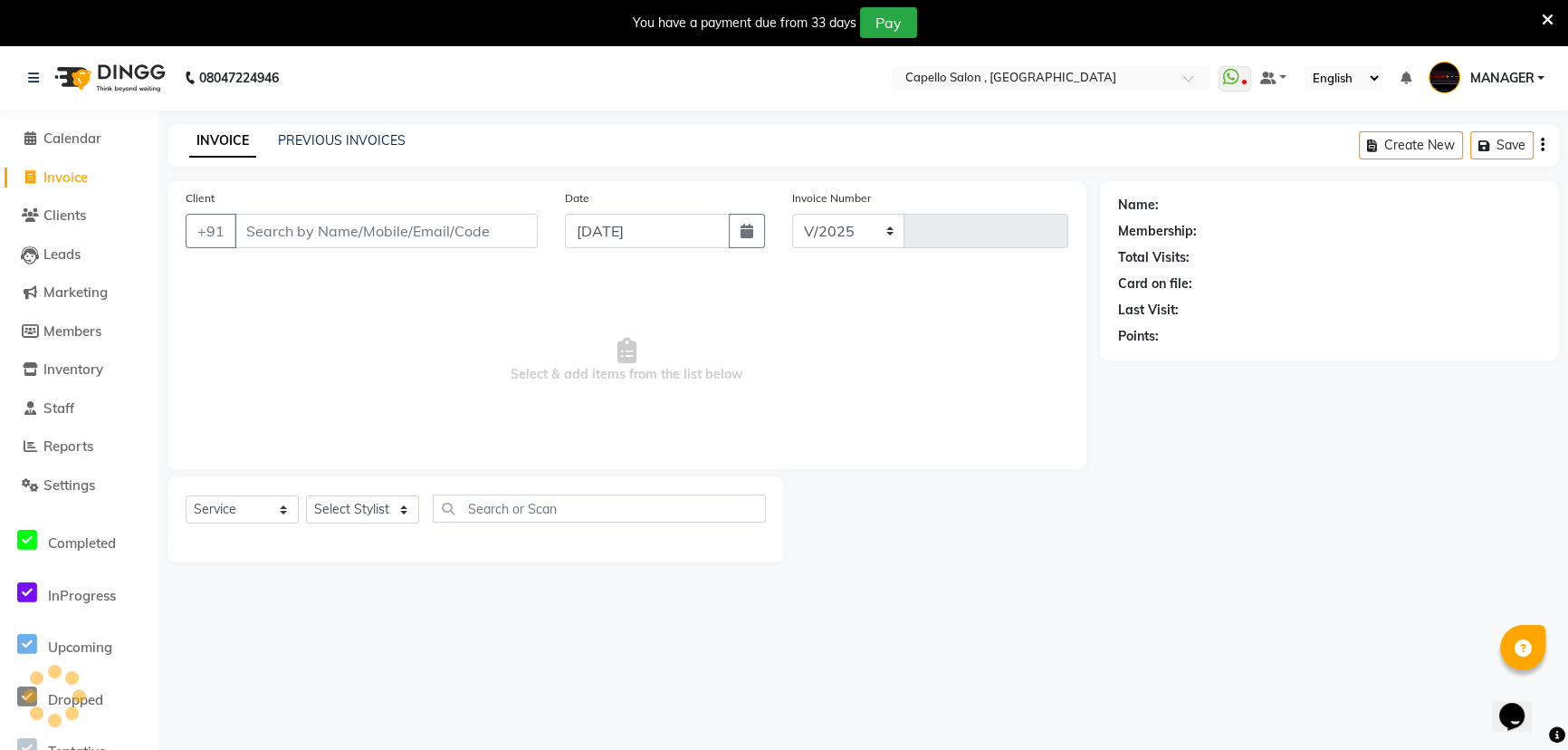
select select "831"
type input "1485"
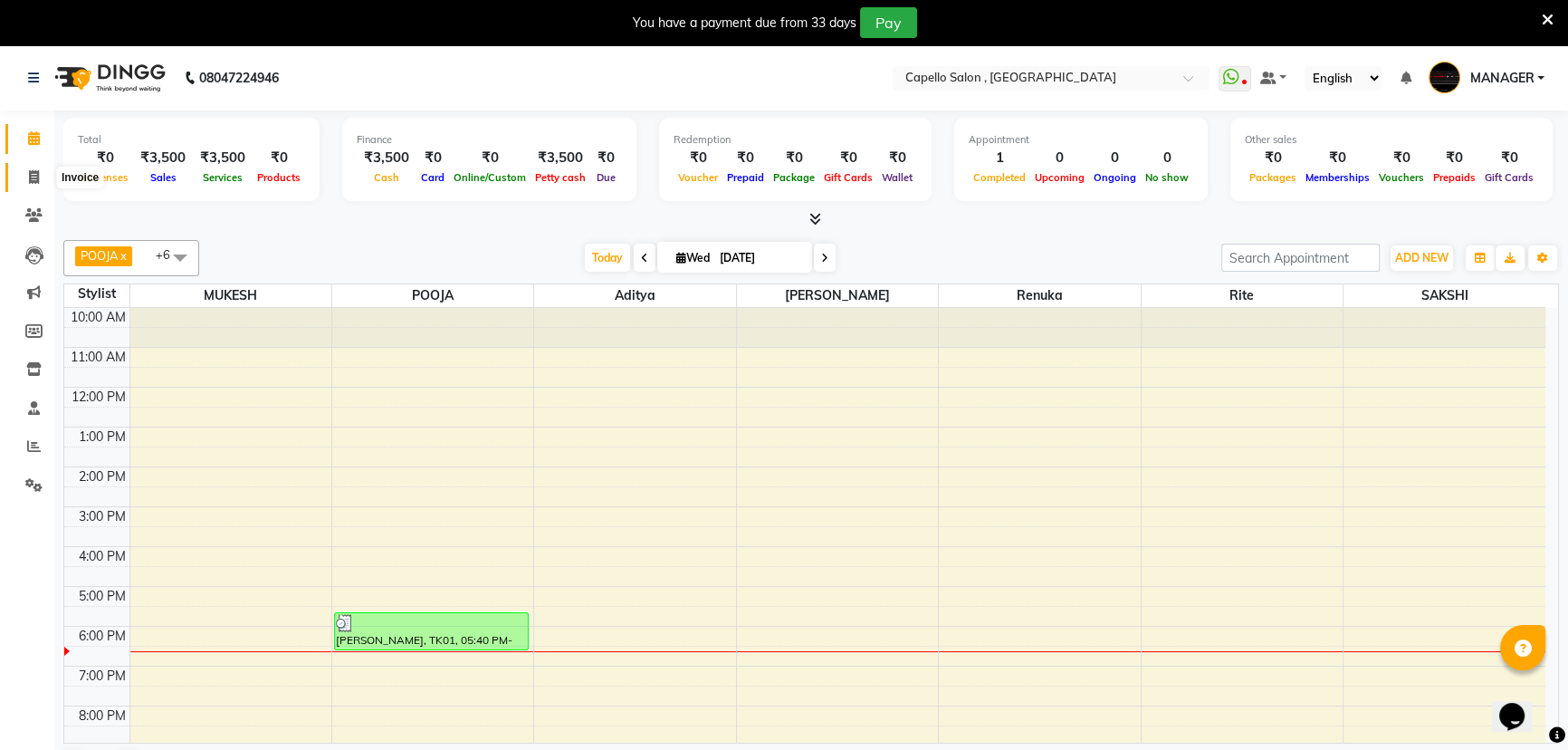
click at [34, 178] on icon at bounding box center [34, 177] width 10 height 13
select select "831"
select select "service"
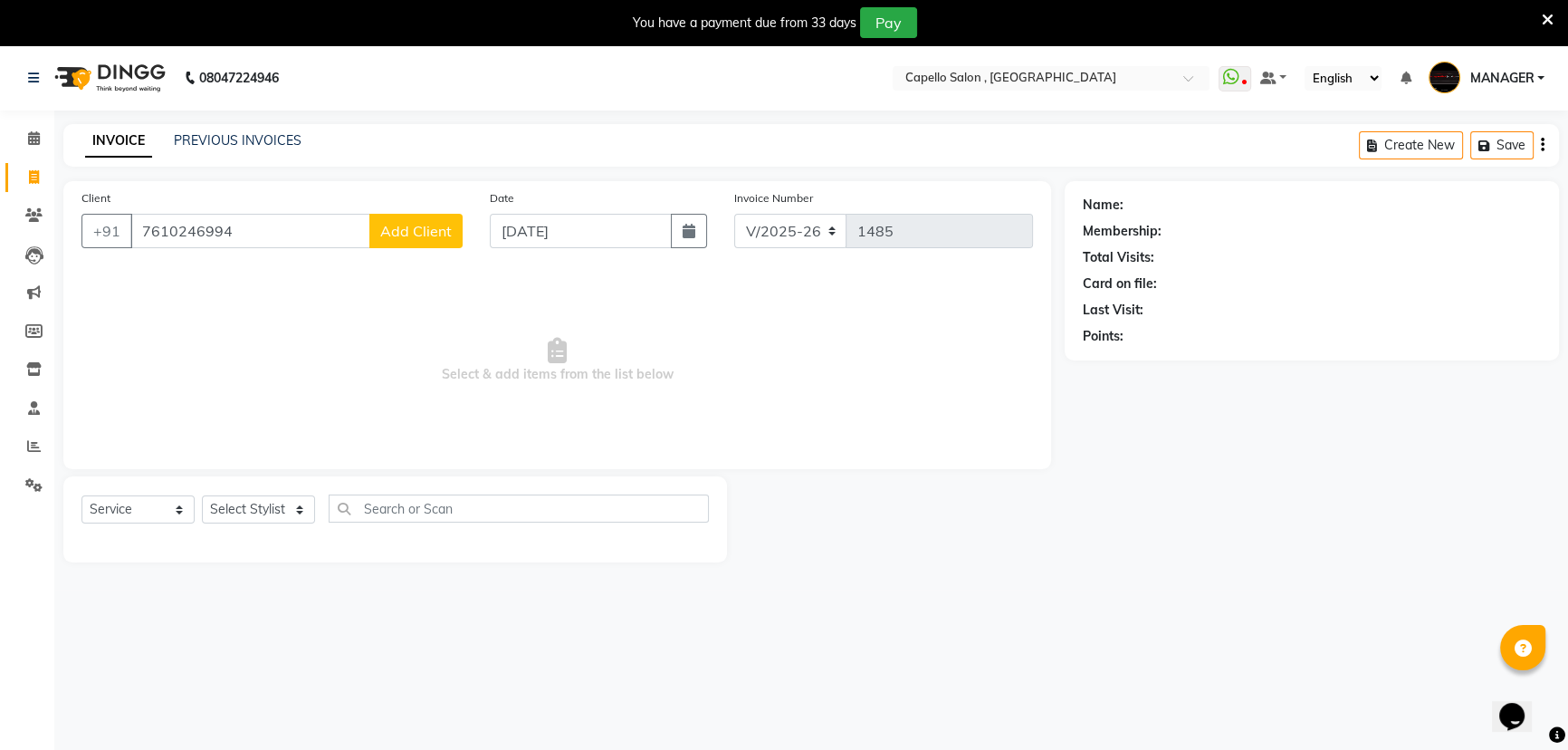
click at [150, 229] on input "7610246994" at bounding box center [250, 231] width 240 height 35
click at [157, 229] on input "7610246994" at bounding box center [250, 231] width 240 height 35
type input "7610246994"
click at [409, 224] on span "Add Client" at bounding box center [416, 231] width 71 height 18
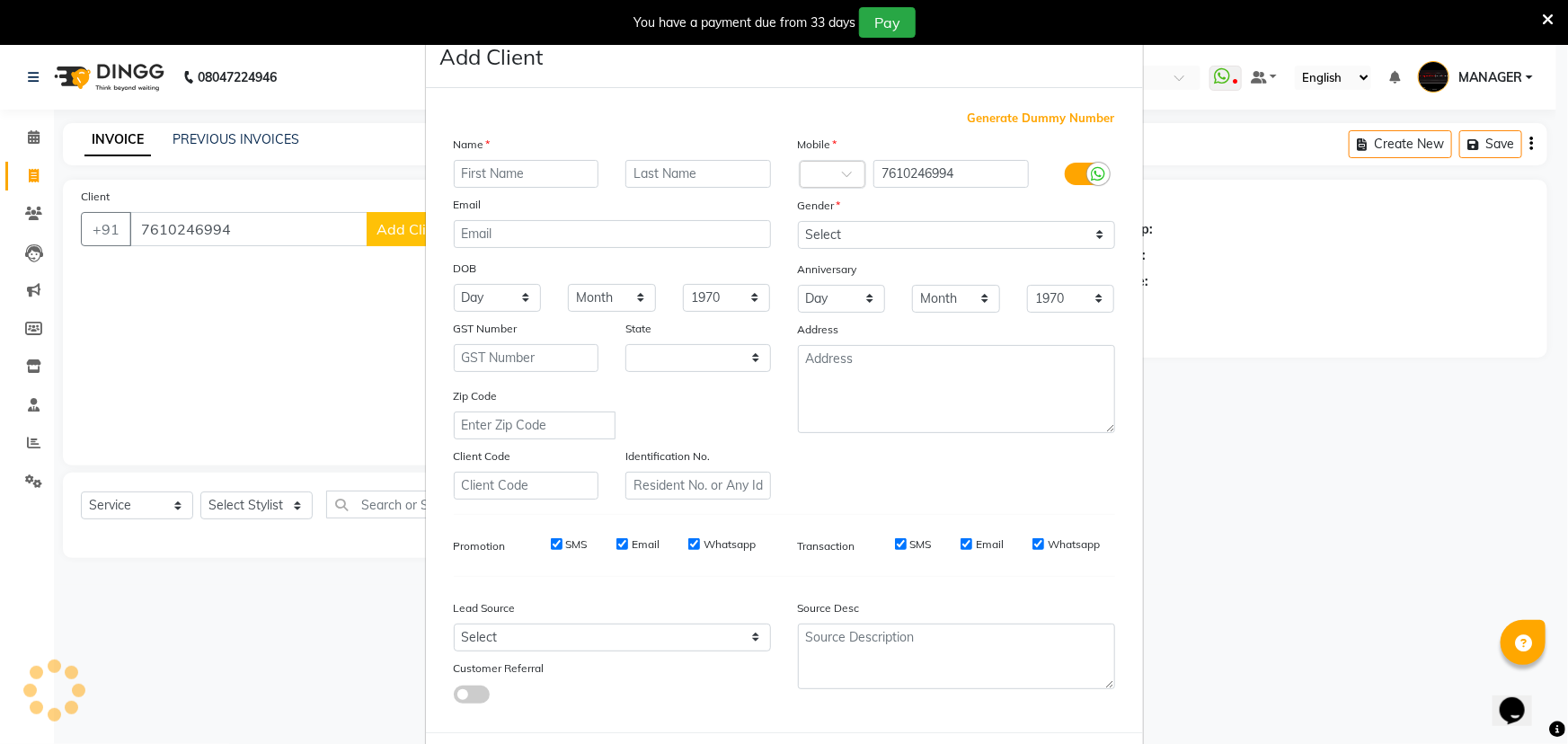
select select "7"
type input "sumit"
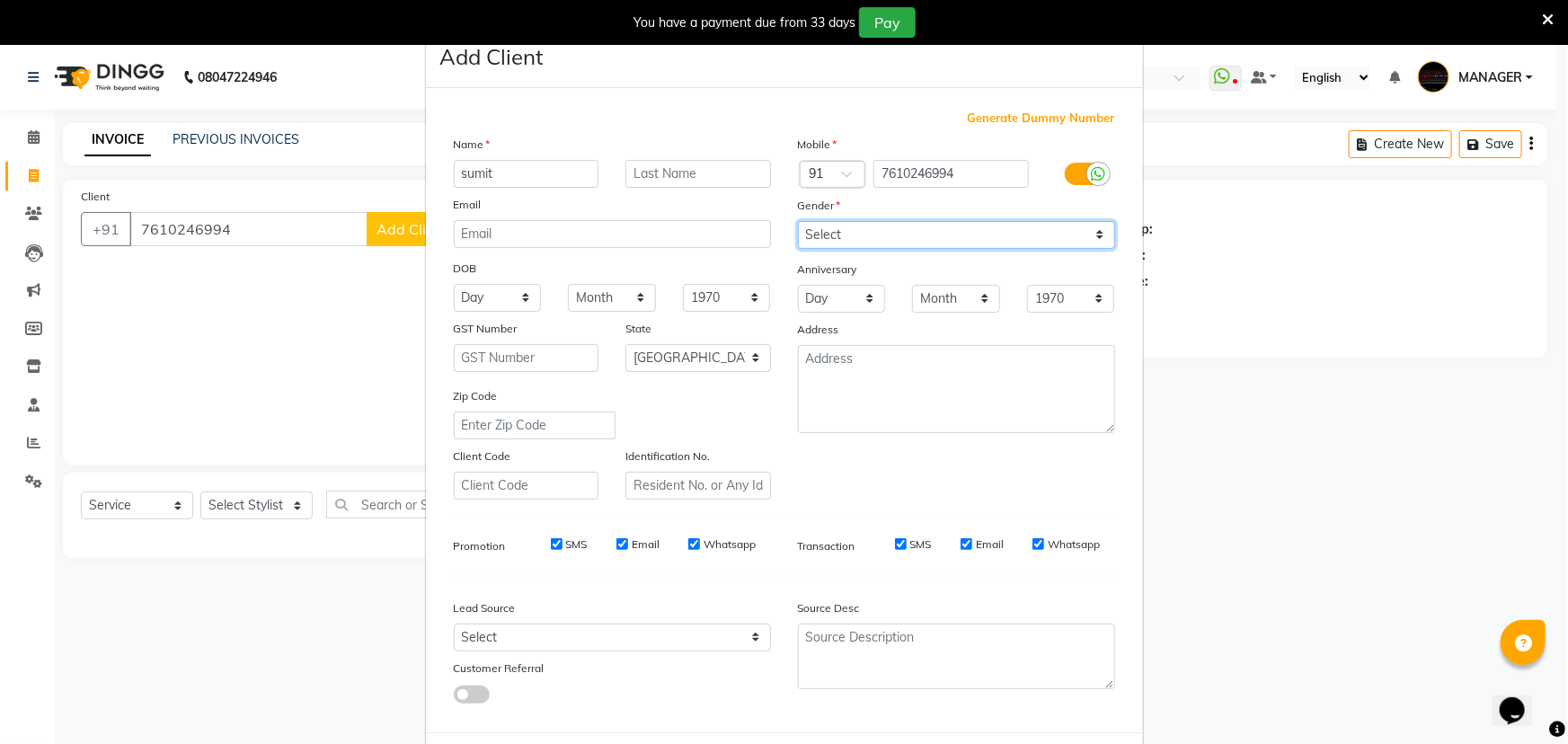
click at [919, 225] on select "Select [DEMOGRAPHIC_DATA] [DEMOGRAPHIC_DATA] Other Prefer Not To Say" at bounding box center [956, 235] width 317 height 28
select select "[DEMOGRAPHIC_DATA]"
click at [797, 221] on select "Select [DEMOGRAPHIC_DATA] [DEMOGRAPHIC_DATA] Other Prefer Not To Say" at bounding box center [956, 235] width 317 height 28
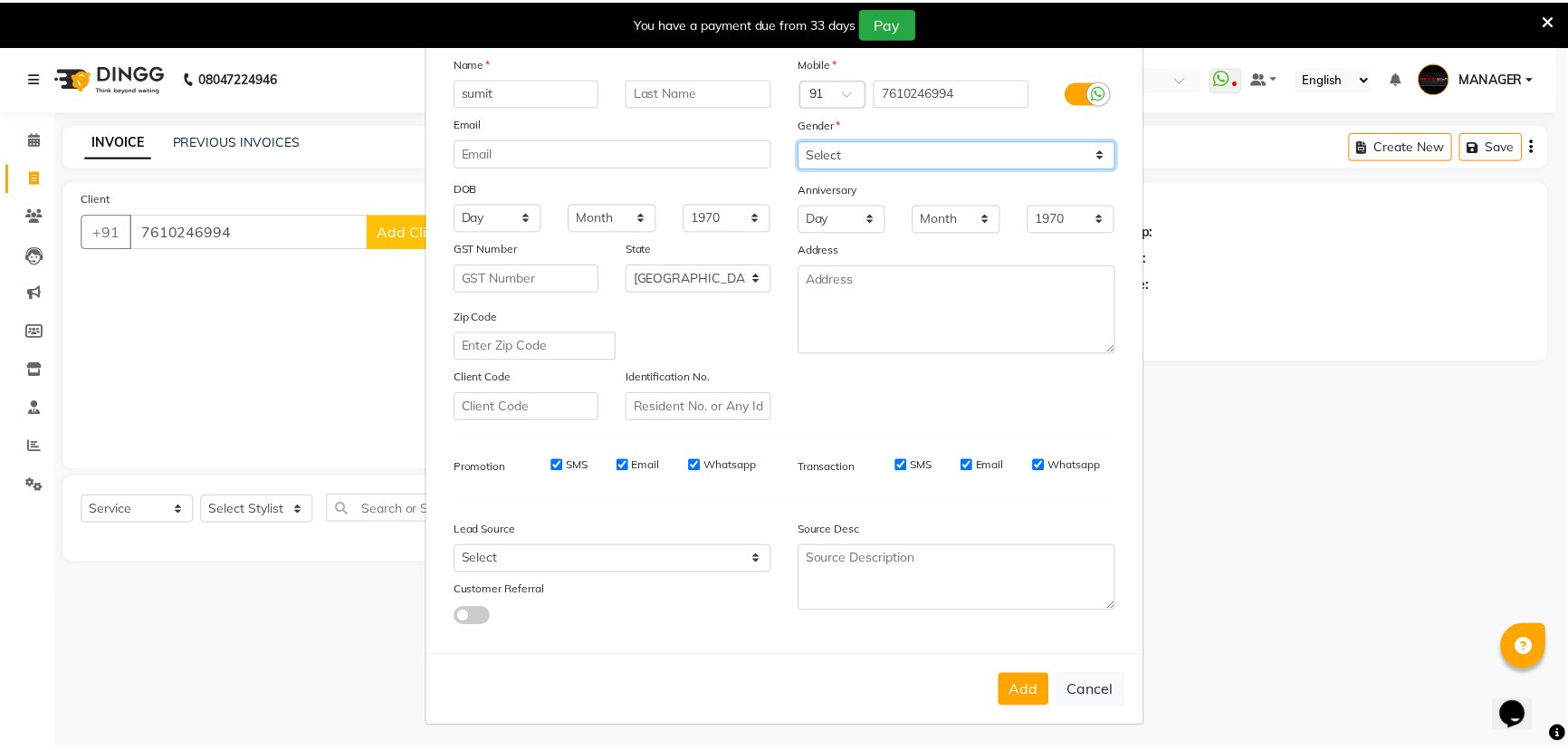
scroll to position [91, 0]
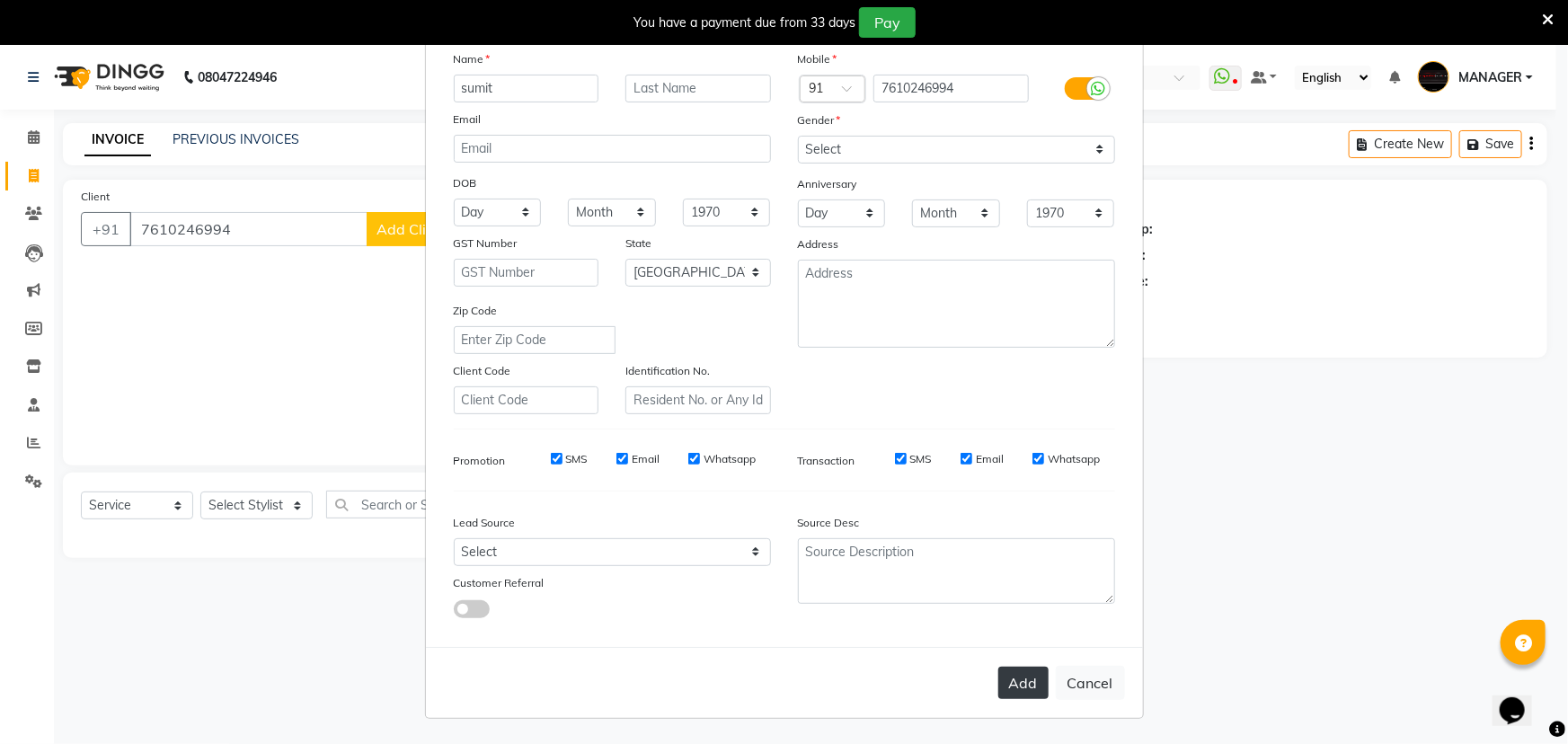
click at [1015, 684] on button "Add" at bounding box center [1024, 683] width 50 height 33
select select
select select "null"
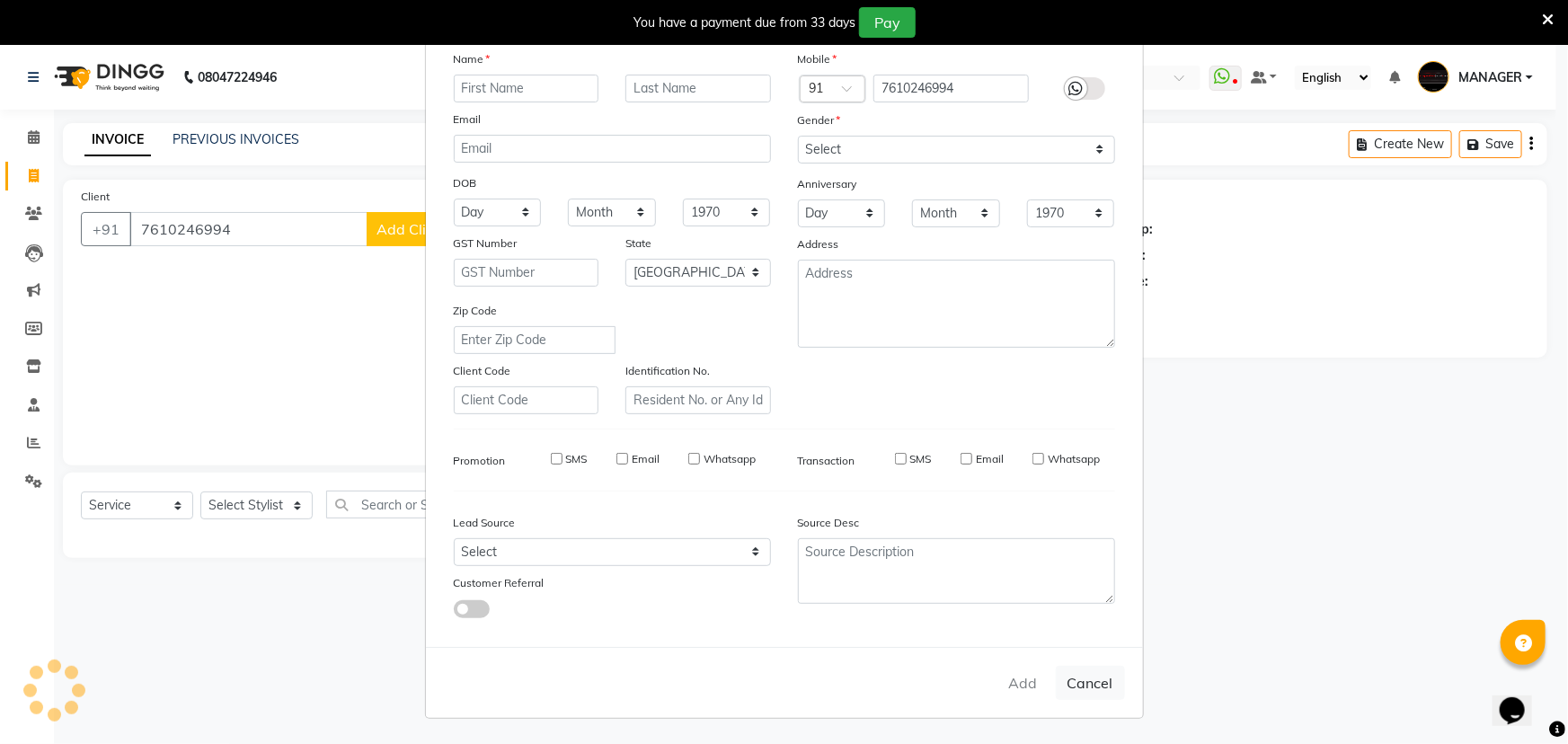
select select
checkbox input "false"
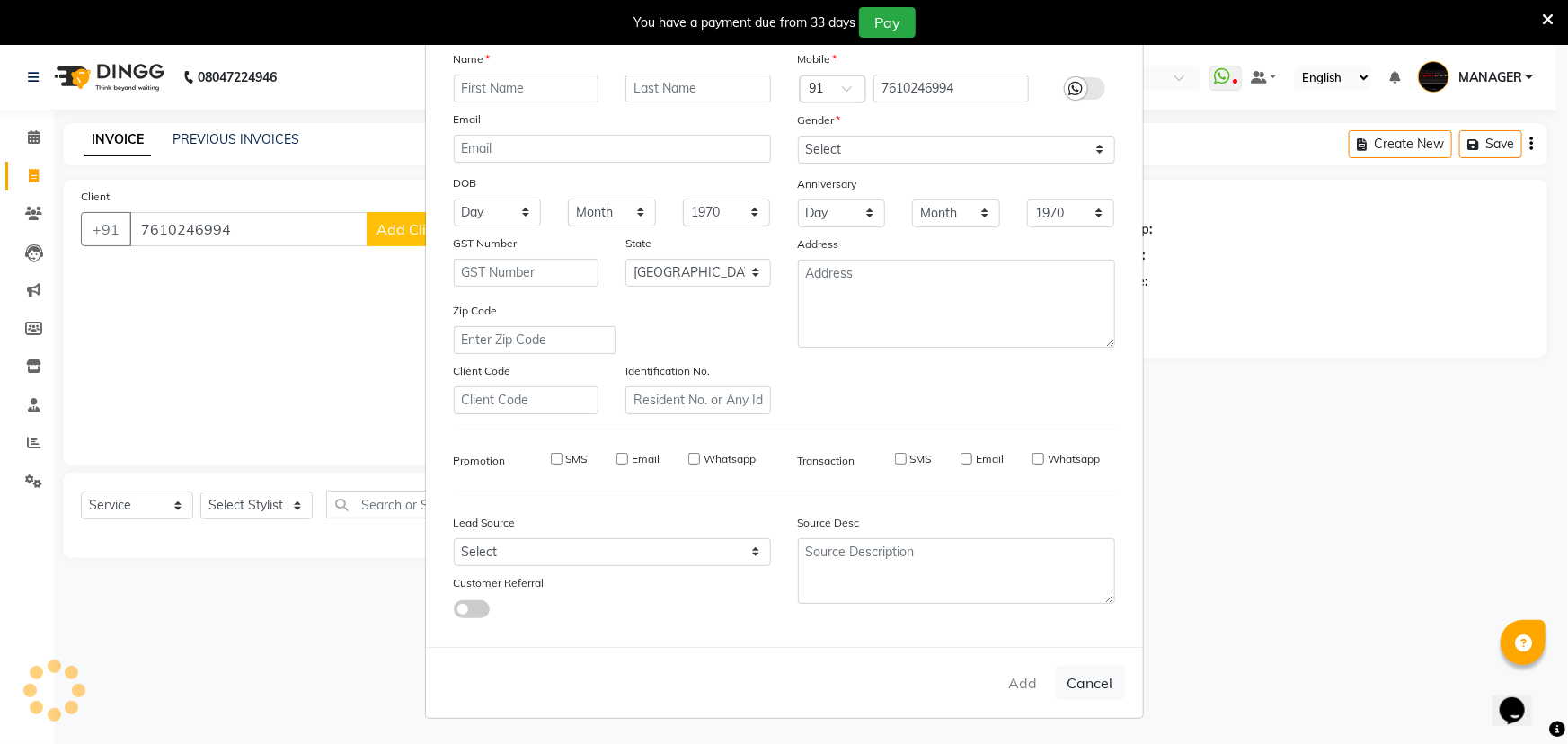
checkbox input "false"
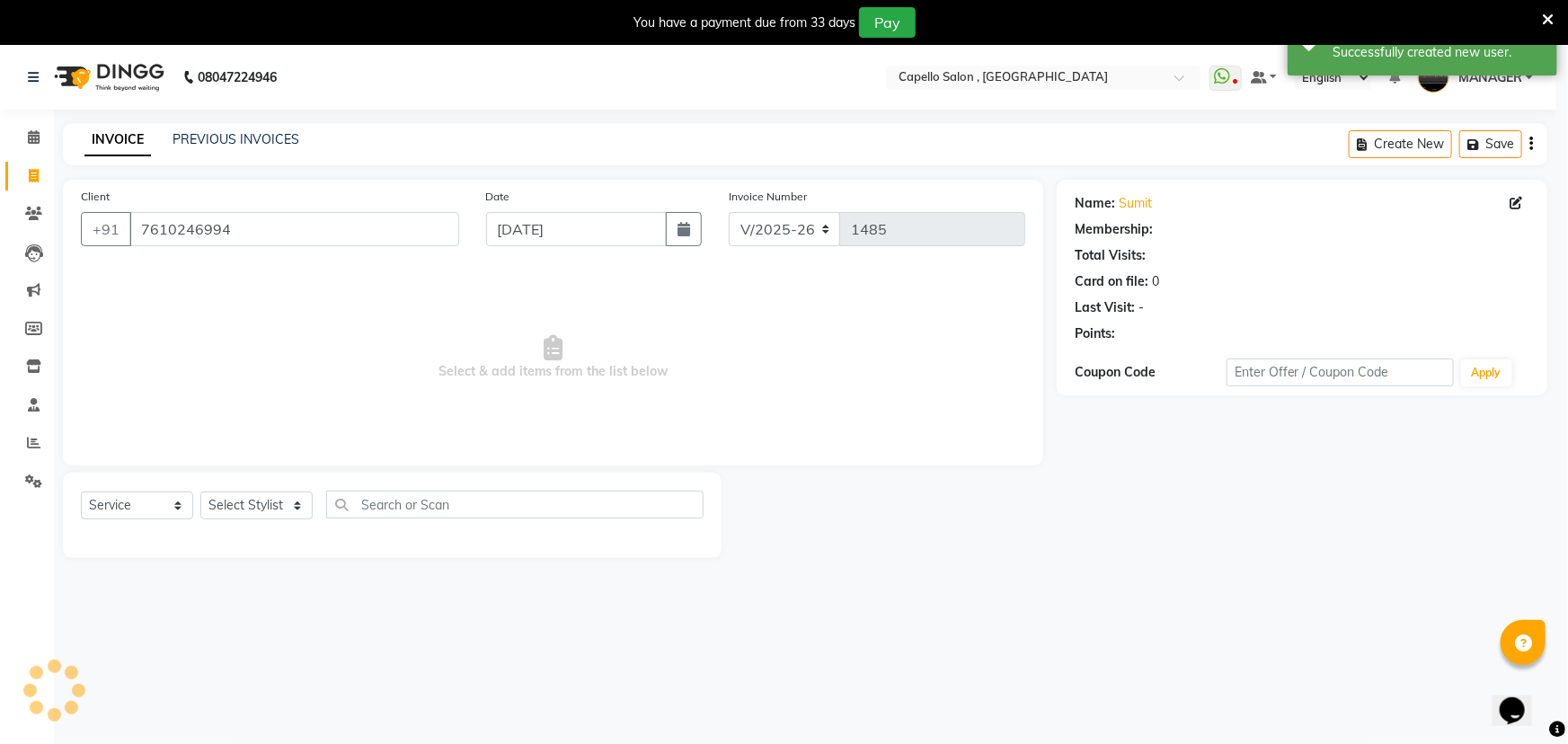
click at [259, 503] on ngb-modal-window "Add Client Generate Dummy Number Name Email DOB Day 01 02 03 04 05 06 07 08 09 …" at bounding box center [784, 372] width 1568 height 744
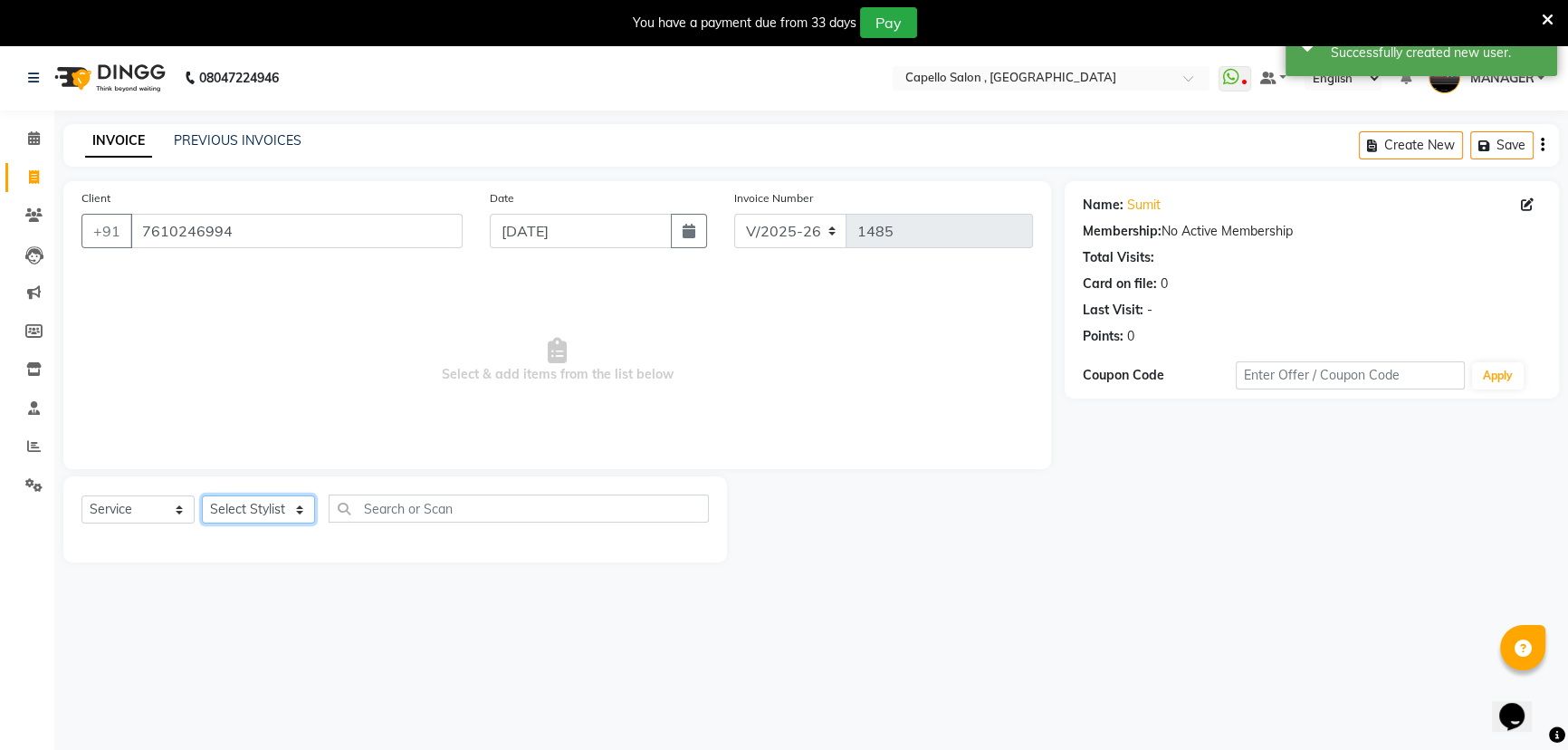
click at [256, 505] on select "Select Stylist [PERSON_NAME] [PERSON_NAME] GEETA [PERSON_NAME] KIRAN MANAGER [P…" at bounding box center [258, 509] width 113 height 28
select select "83796"
click at [202, 495] on select "Select Stylist [PERSON_NAME] [PERSON_NAME] GEETA [PERSON_NAME] KIRAN MANAGER [P…" at bounding box center [258, 509] width 113 height 28
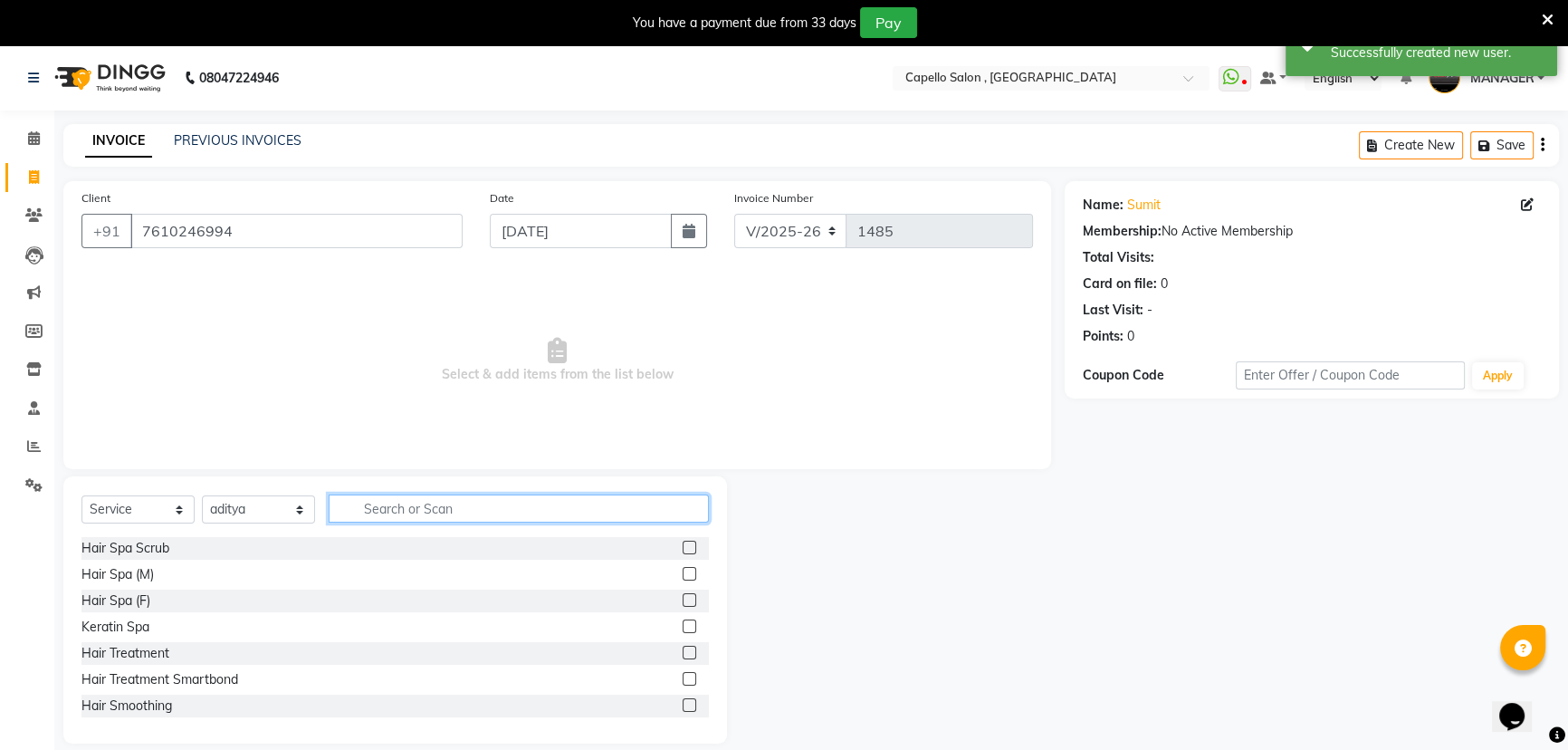
click at [432, 512] on input "text" at bounding box center [520, 508] width 381 height 28
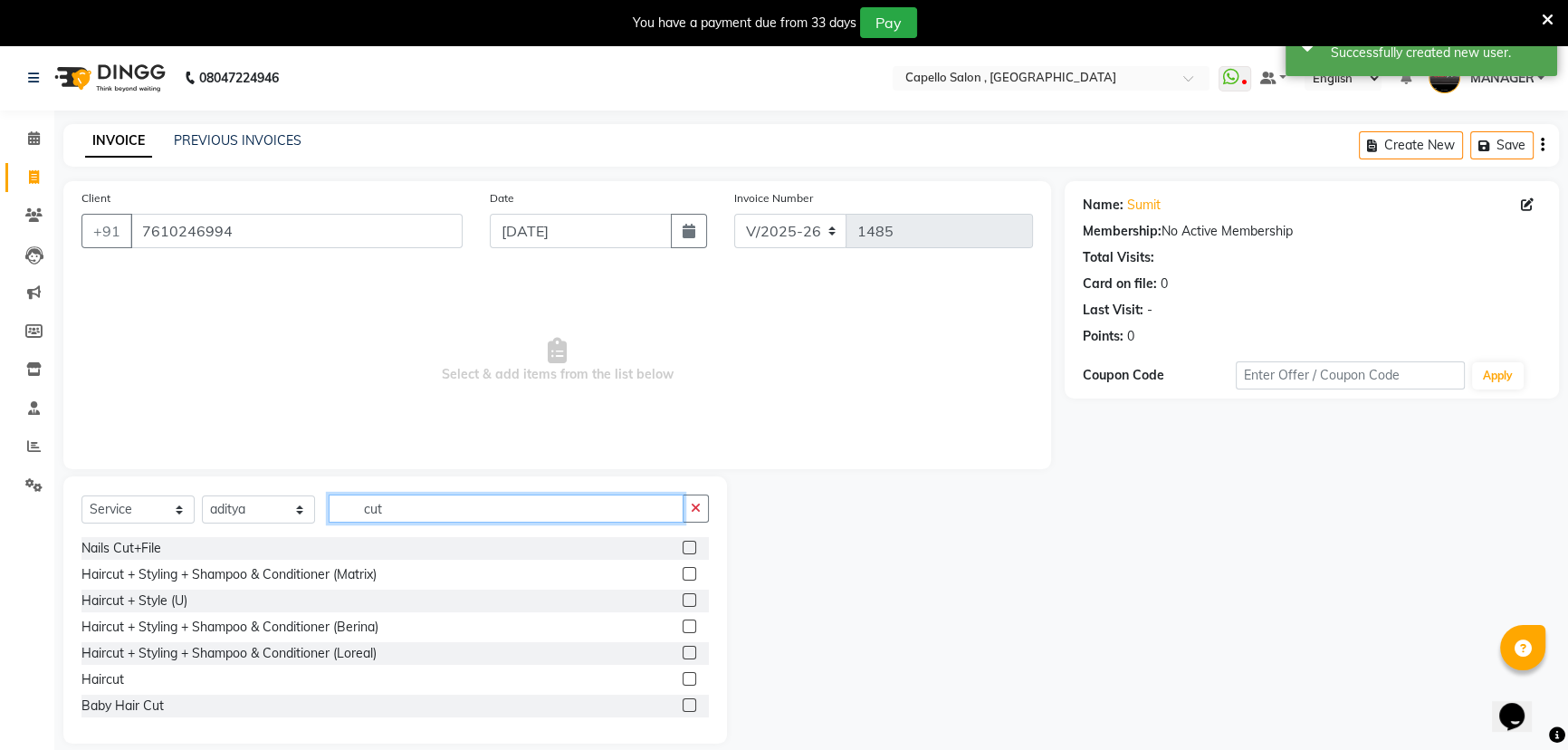
type input "cut"
click at [683, 675] on label at bounding box center [689, 679] width 13 height 13
click at [683, 675] on input "checkbox" at bounding box center [688, 679] width 12 height 12
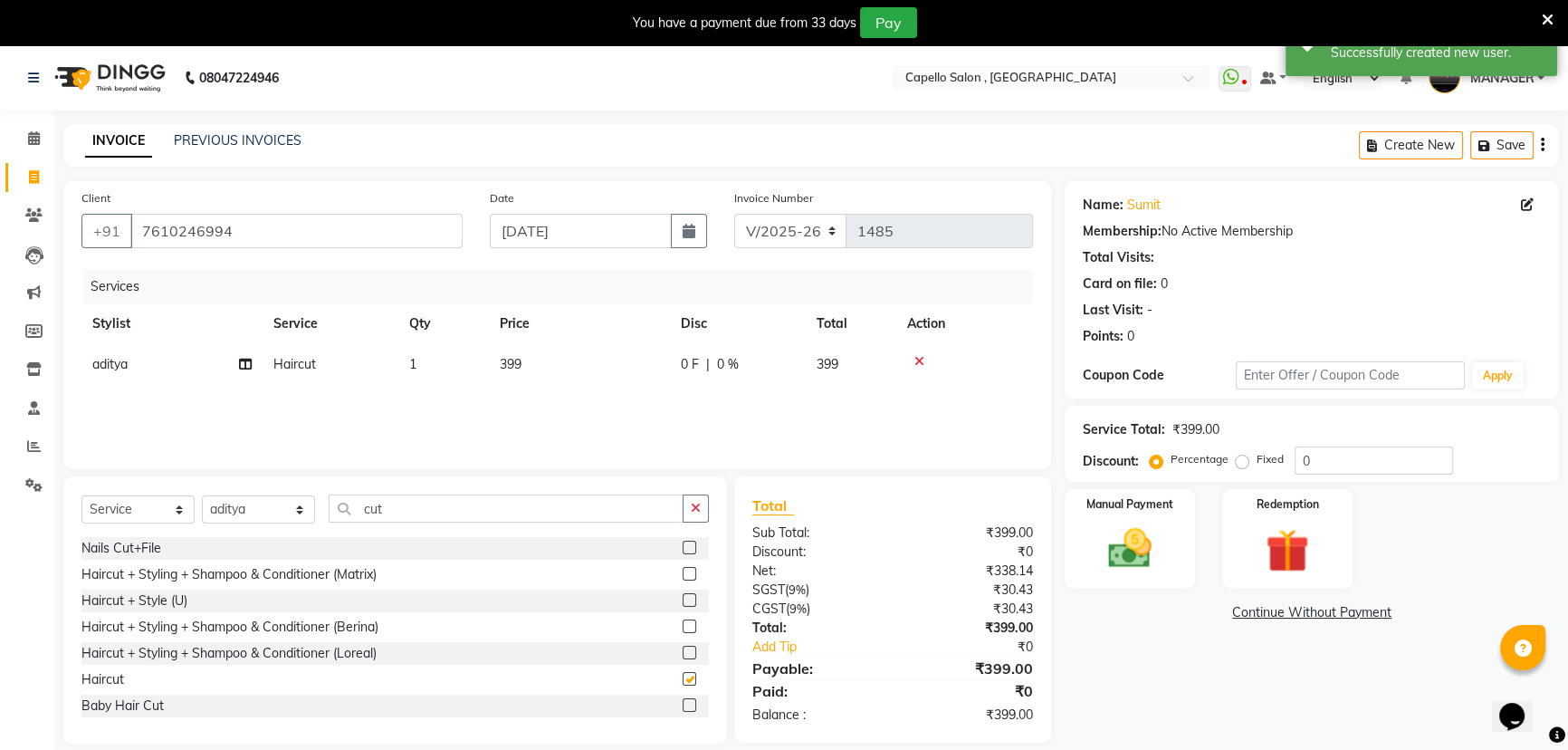
checkbox input "false"
click at [601, 372] on td "399" at bounding box center [579, 364] width 181 height 40
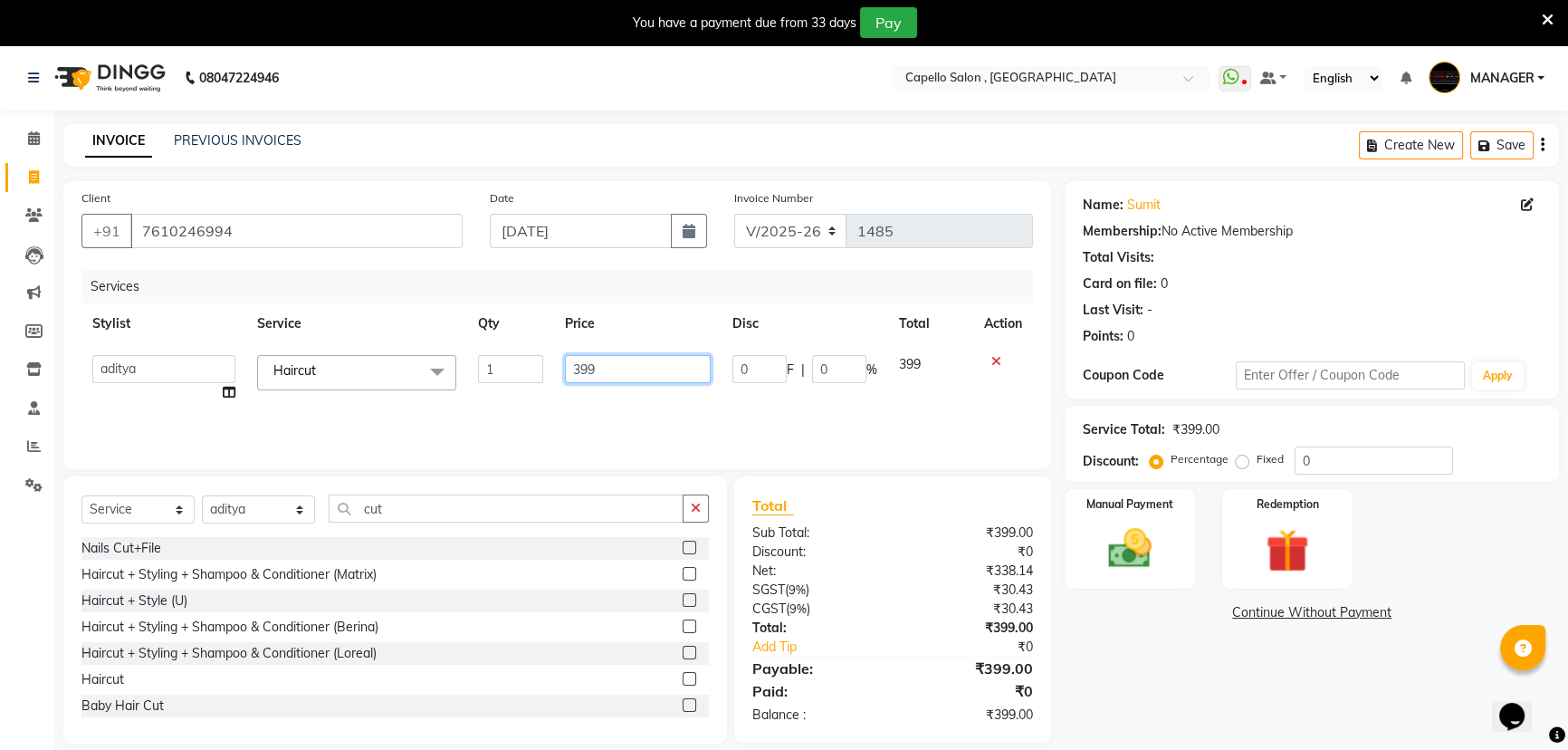
drag, startPoint x: 589, startPoint y: 382, endPoint x: 554, endPoint y: 390, distance: 35.9
click at [559, 390] on td "399" at bounding box center [638, 378] width 168 height 68
type input "500"
click at [591, 407] on div "Services Stylist Service Qty Price Disc Total Action aditya ADMIN akash [PERSON…" at bounding box center [557, 360] width 952 height 181
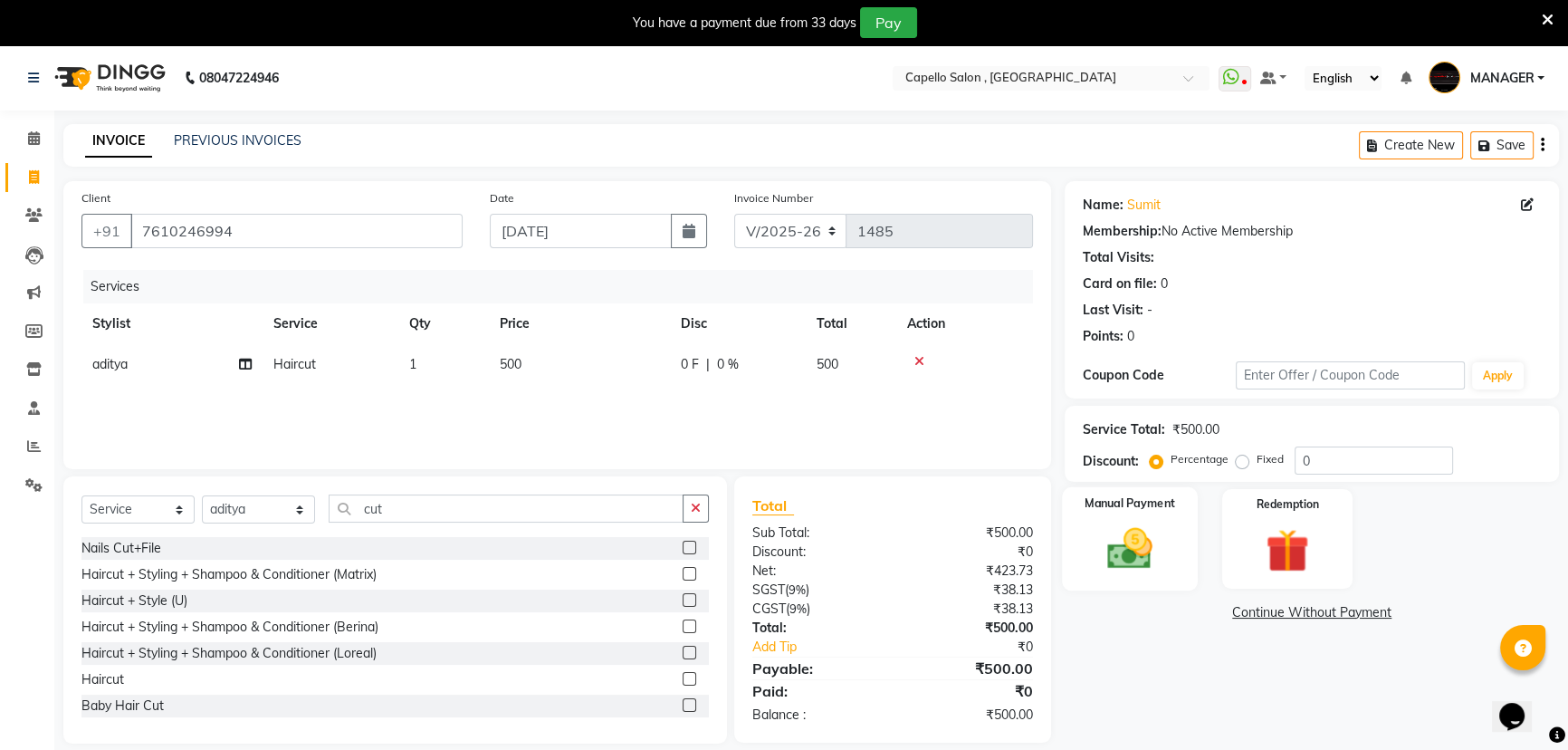
click at [1111, 550] on img at bounding box center [1130, 548] width 73 height 52
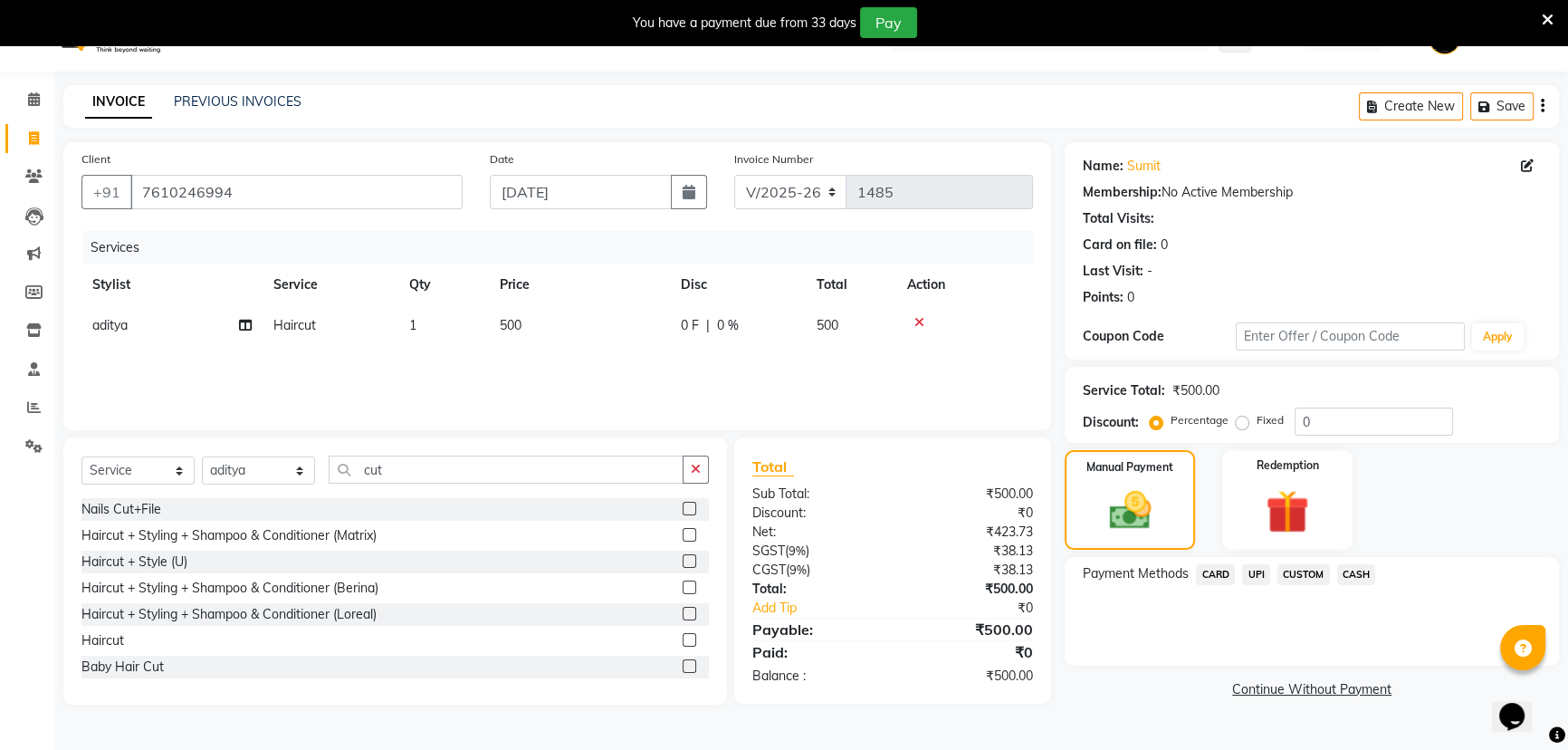
scroll to position [45, 0]
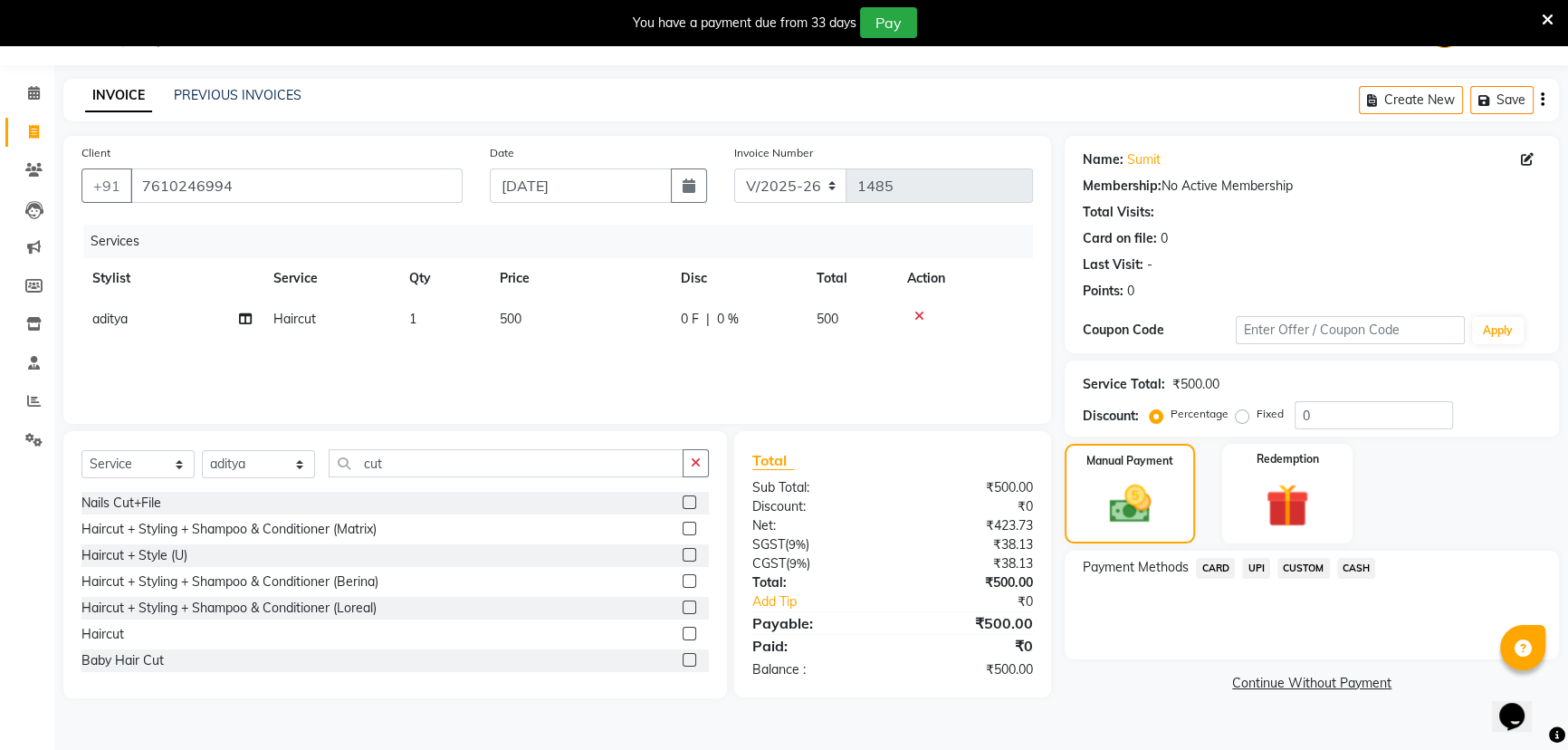
click at [1261, 567] on span "UPI" at bounding box center [1257, 568] width 28 height 21
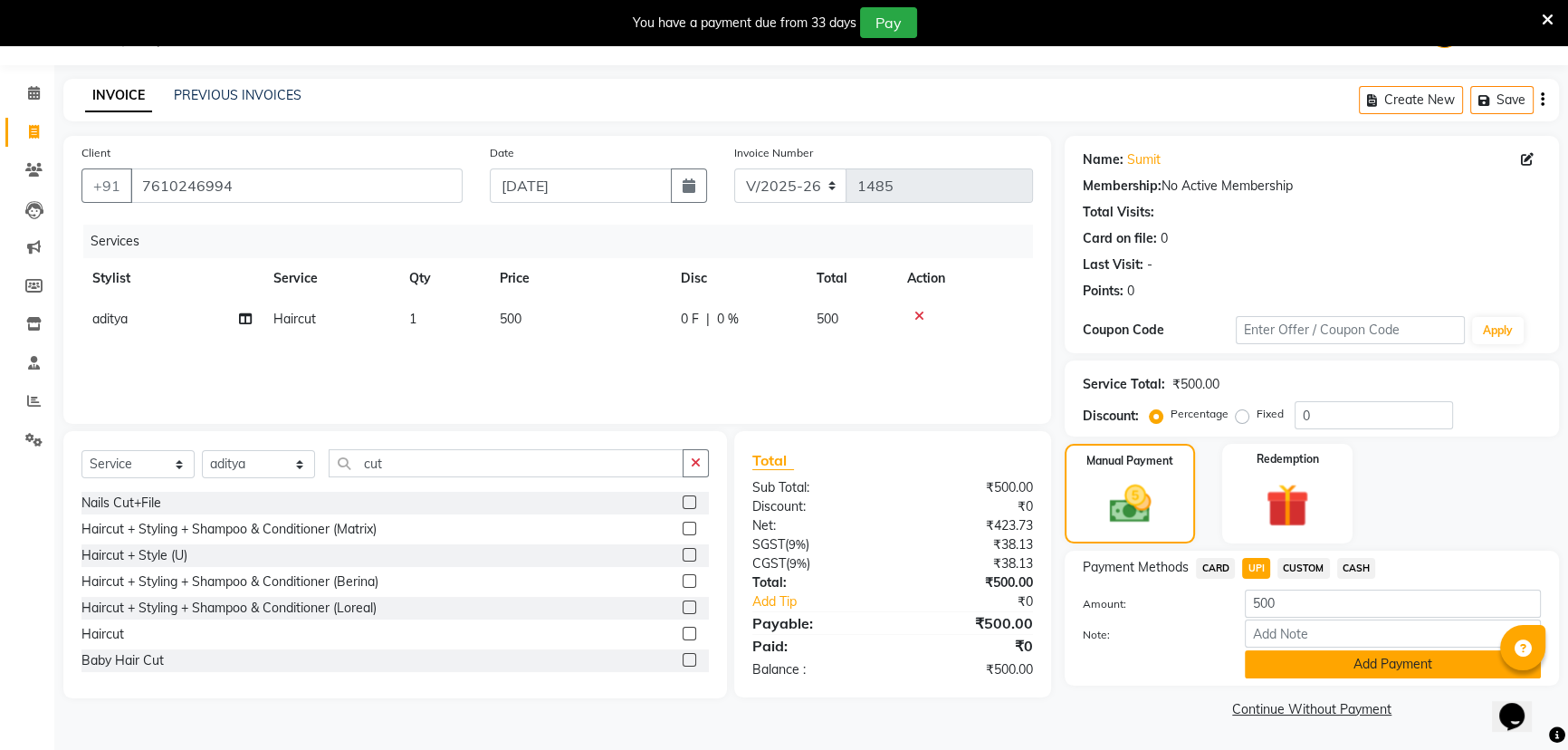
click at [1363, 668] on button "Add Payment" at bounding box center [1394, 664] width 296 height 28
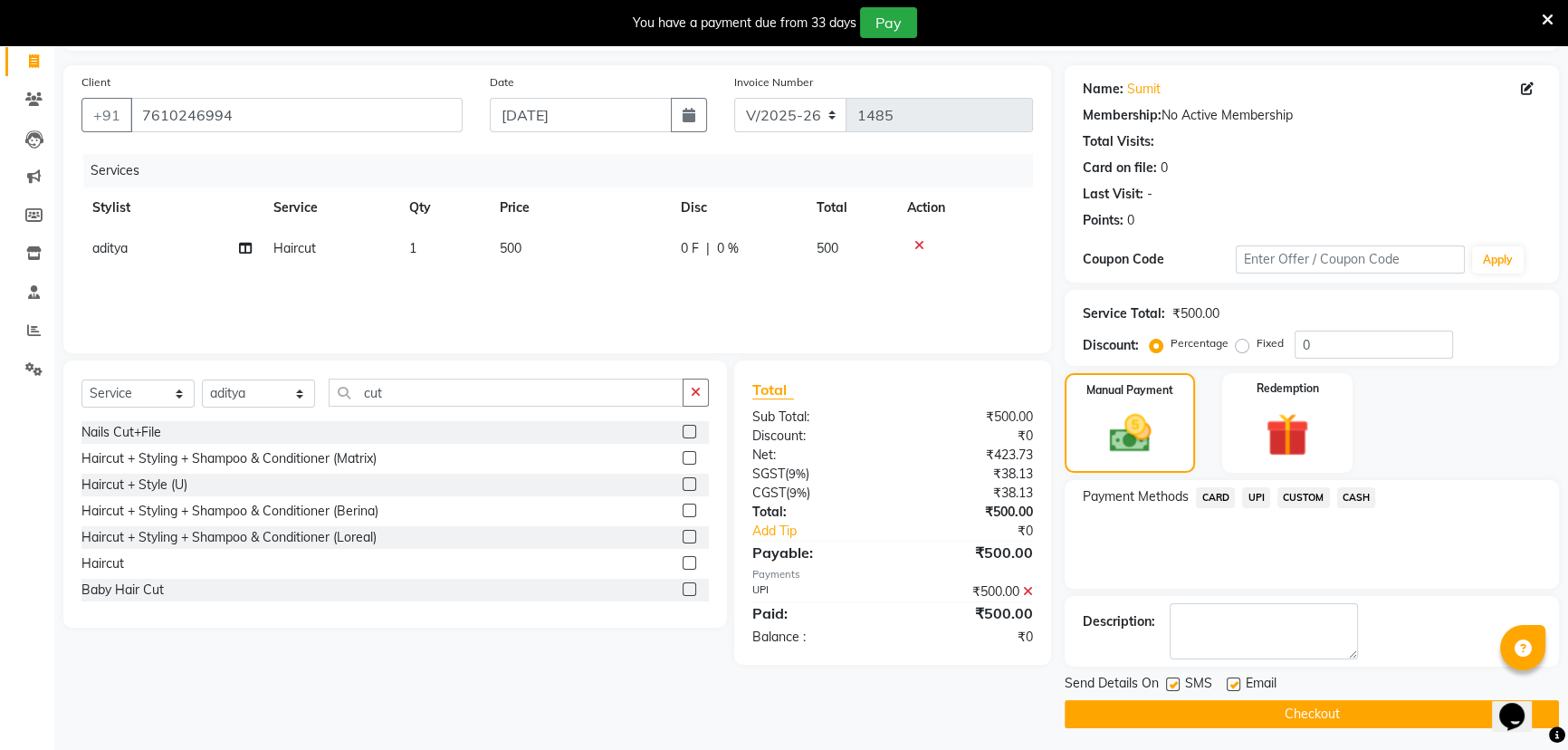
scroll to position [119, 0]
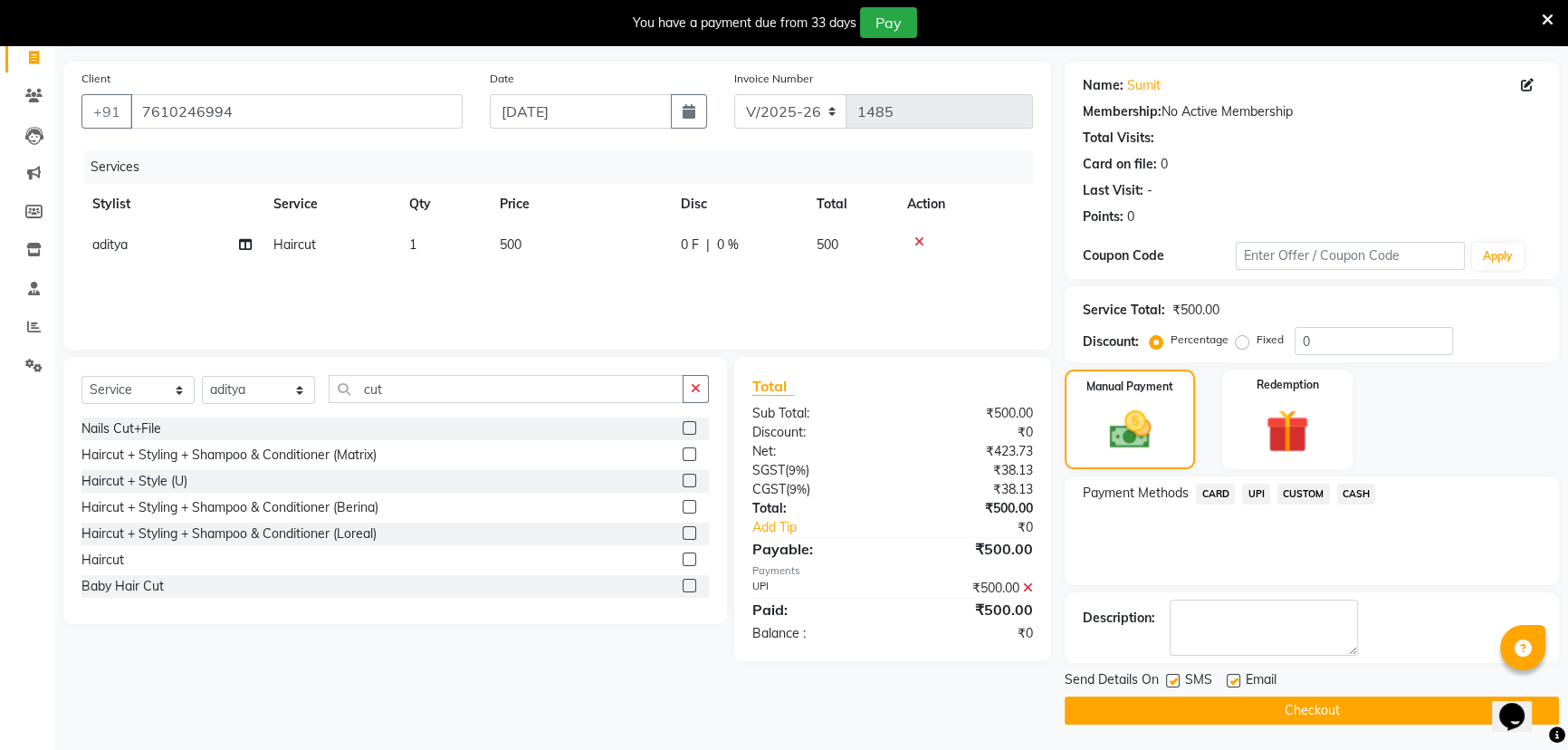
click at [1278, 707] on button "Checkout" at bounding box center [1312, 711] width 494 height 28
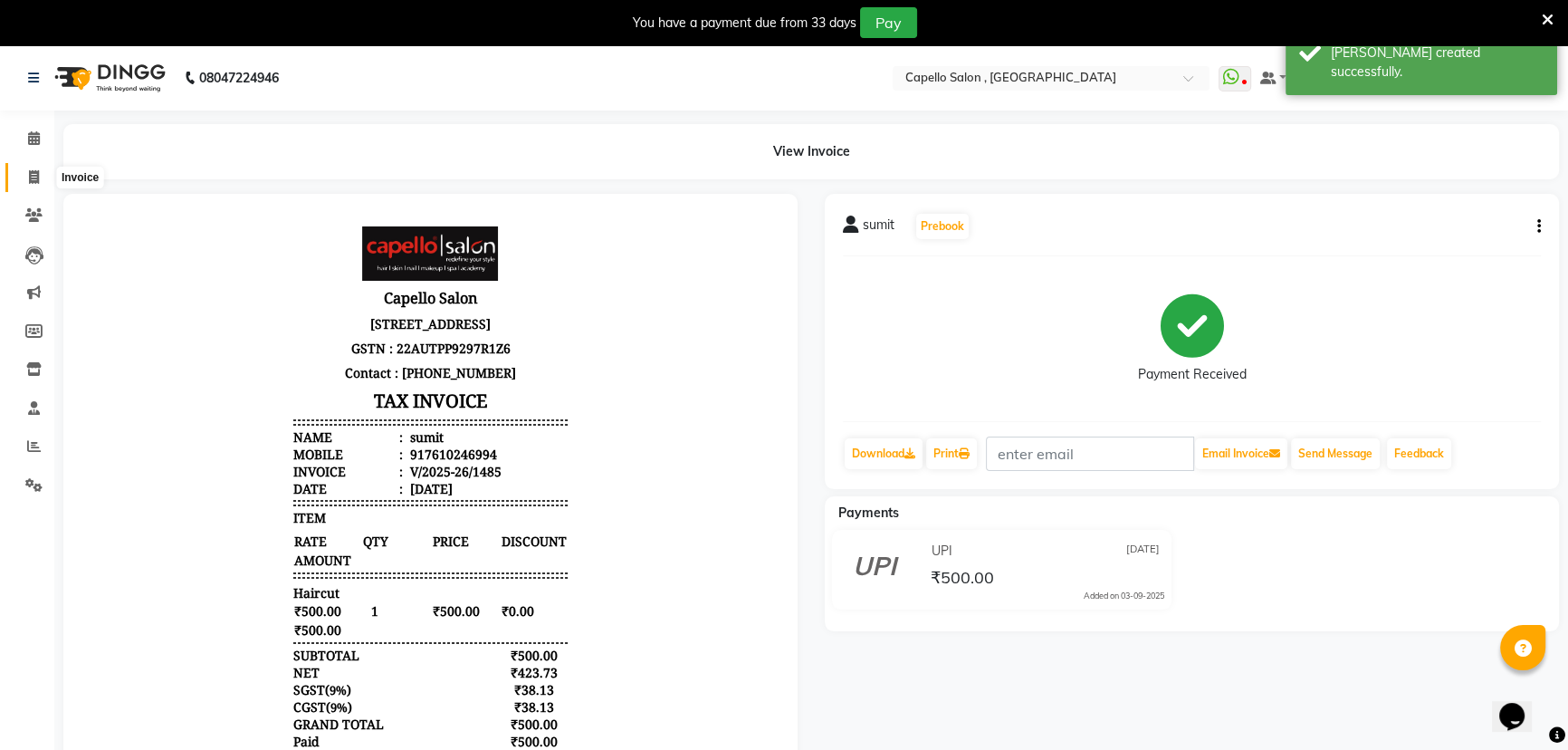
click at [37, 181] on icon at bounding box center [34, 177] width 10 height 13
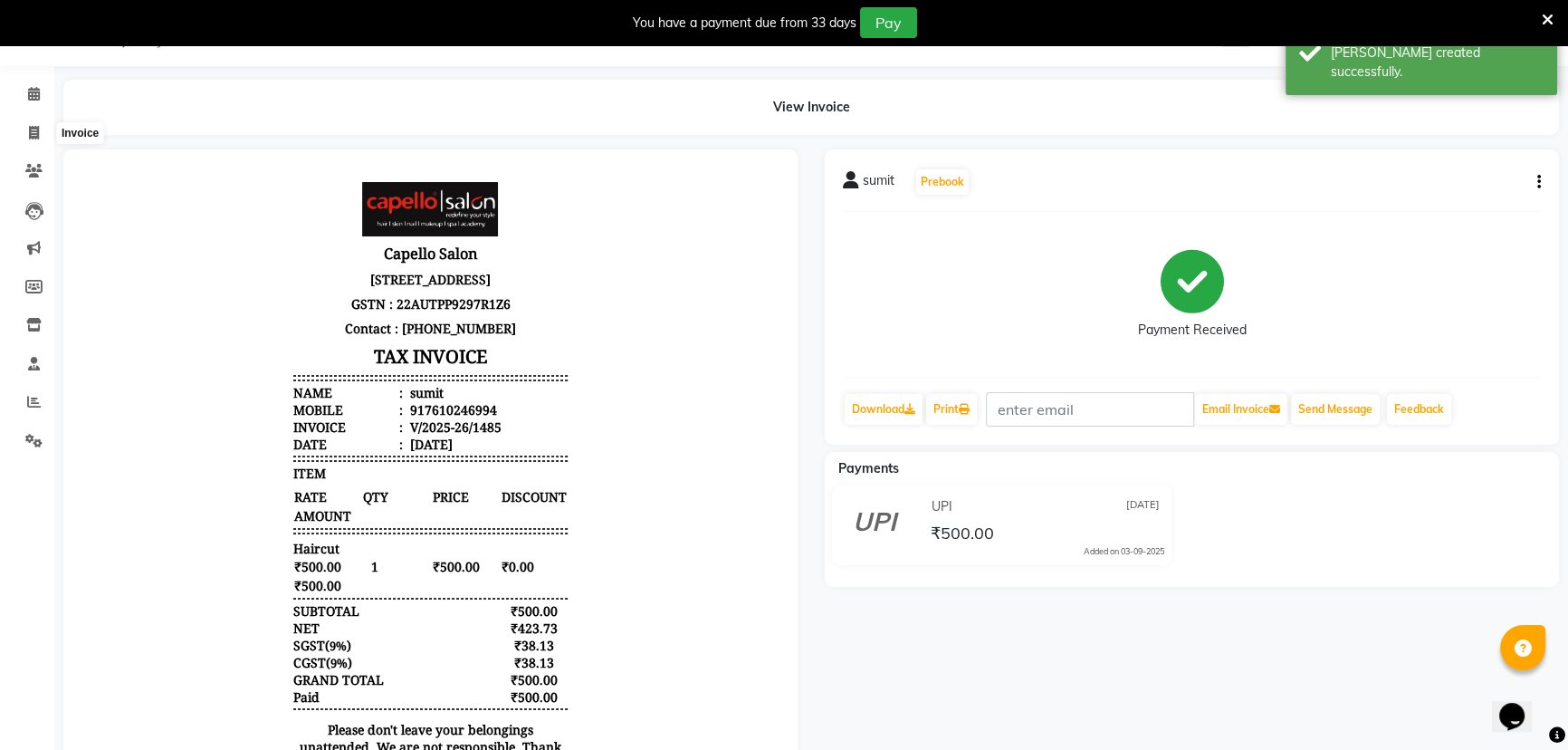
select select "service"
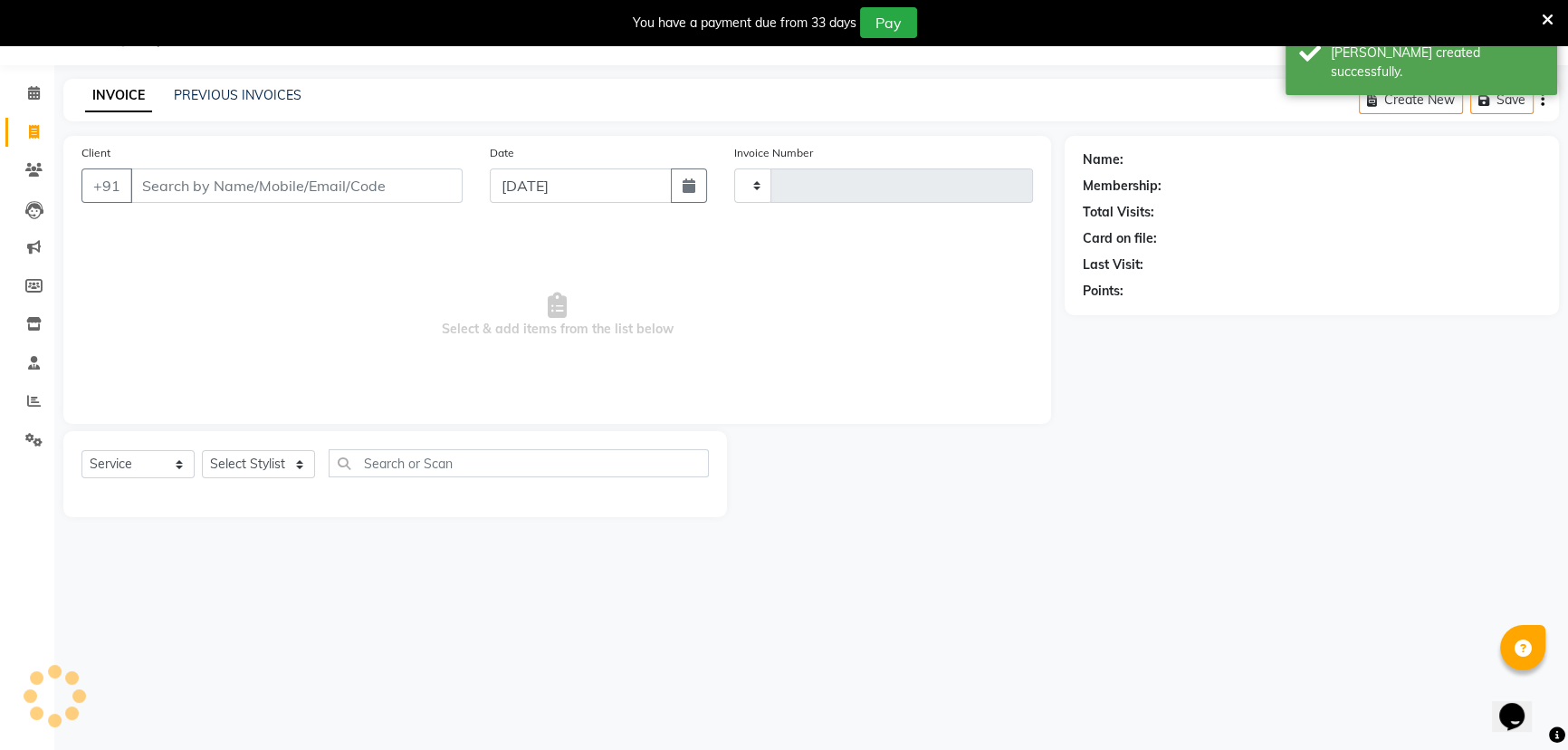
type input "1486"
select select "831"
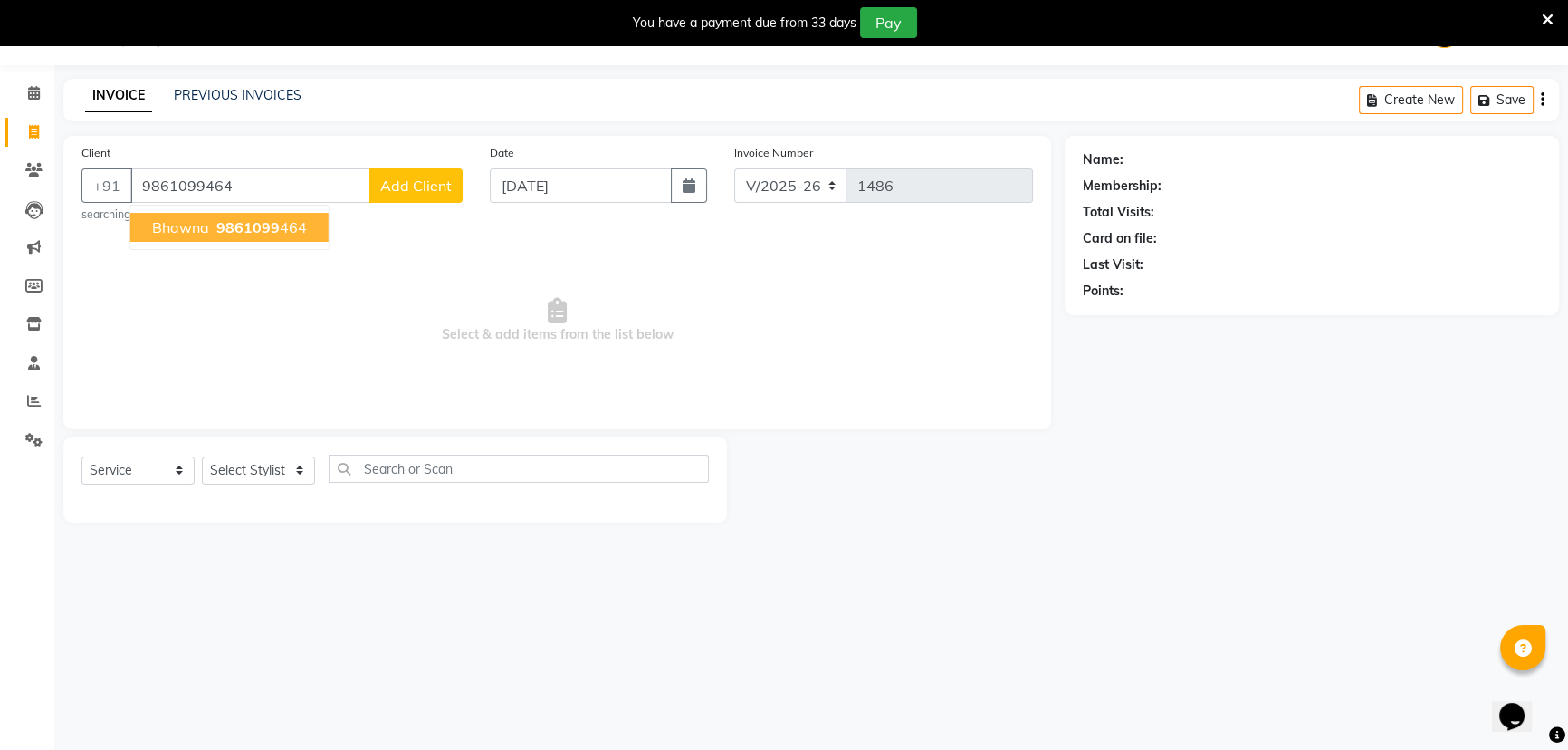
type input "9861099464"
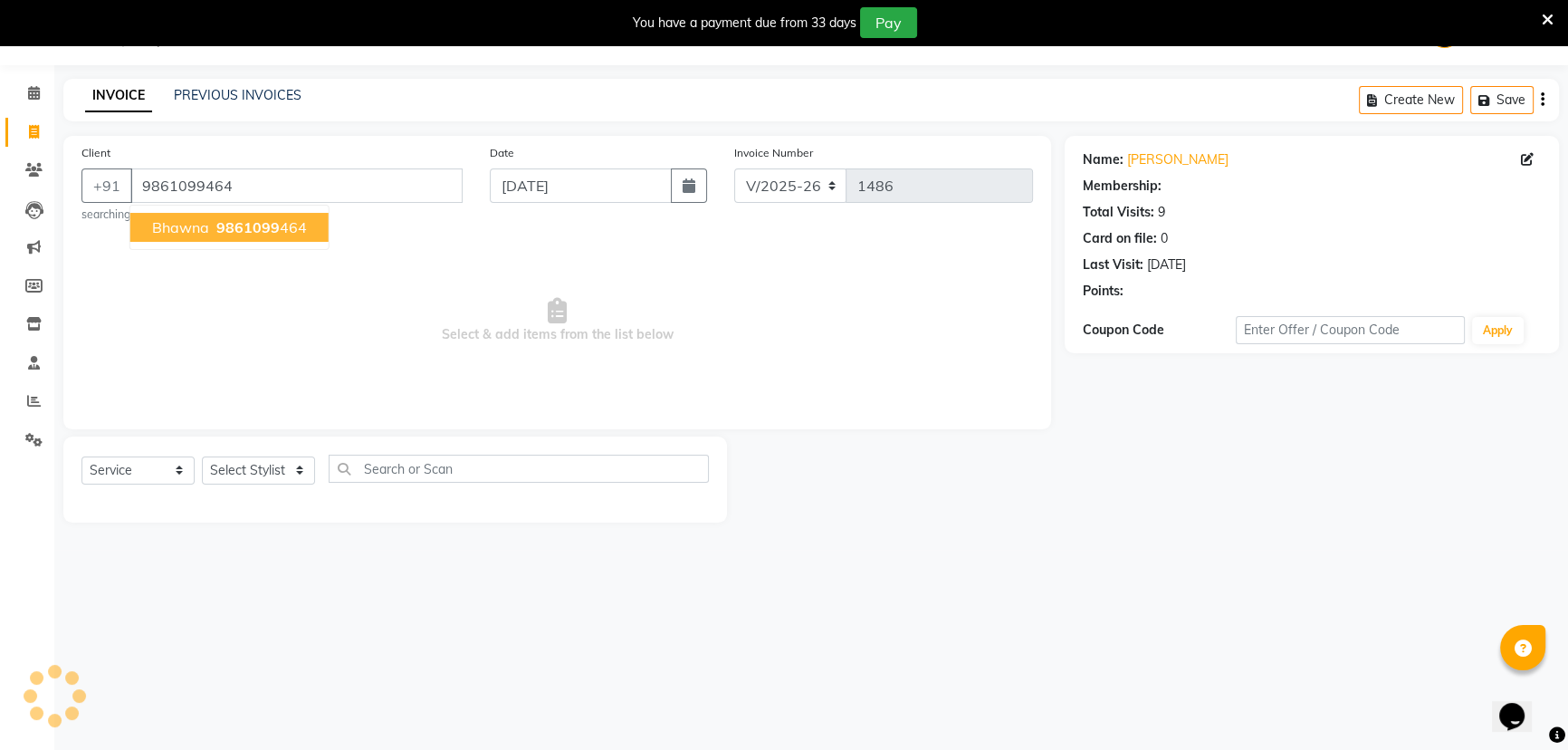
select select "1: Object"
click at [217, 230] on span "9861099" at bounding box center [249, 227] width 64 height 18
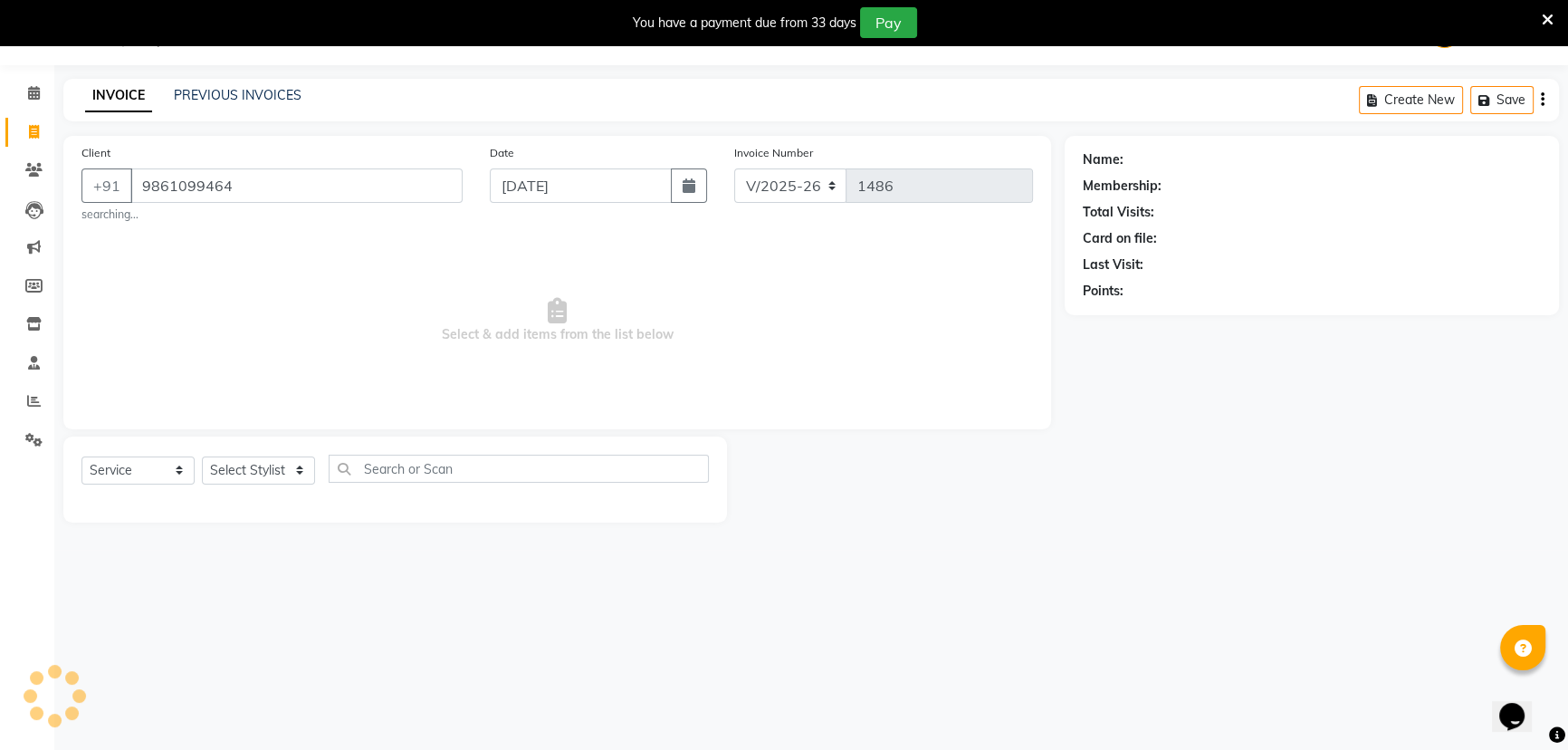
select select "1: Object"
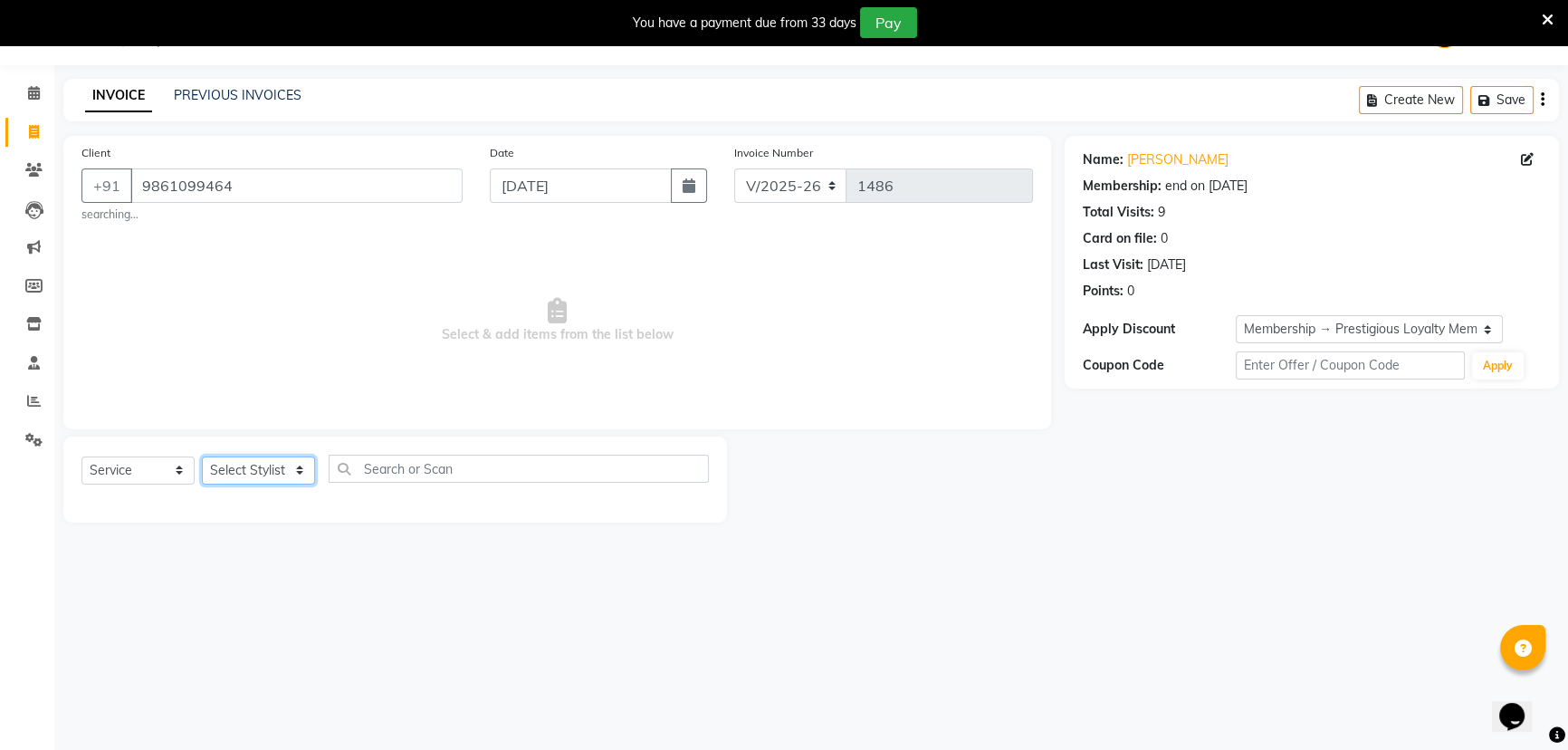
click at [250, 474] on select "Select Stylist [PERSON_NAME] [PERSON_NAME] GEETA [PERSON_NAME] KIRAN MANAGER [P…" at bounding box center [258, 471] width 113 height 28
select select "28064"
click at [202, 457] on select "Select Stylist [PERSON_NAME] [PERSON_NAME] GEETA [PERSON_NAME] KIRAN MANAGER [P…" at bounding box center [258, 471] width 113 height 28
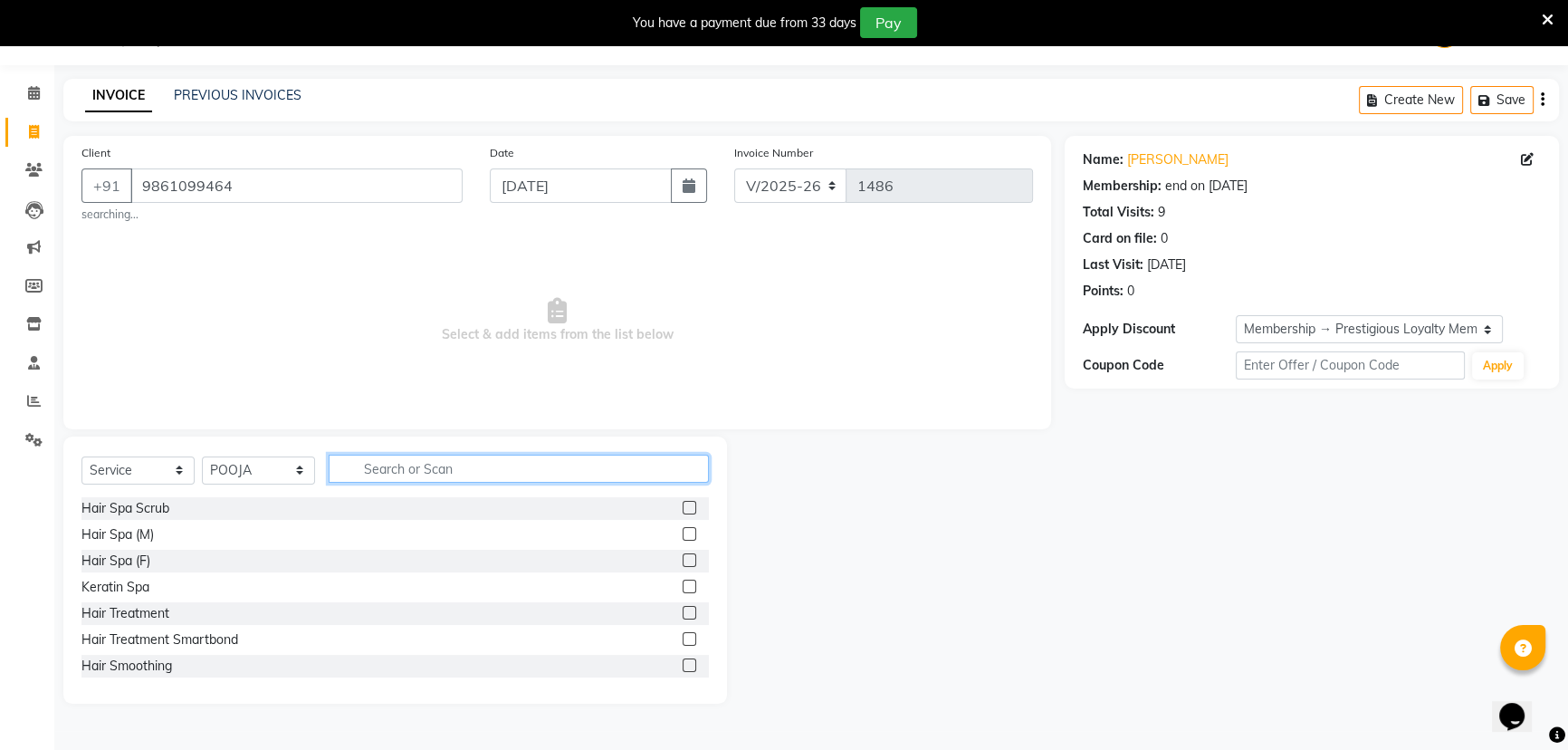
click at [387, 472] on input "text" at bounding box center [520, 469] width 381 height 28
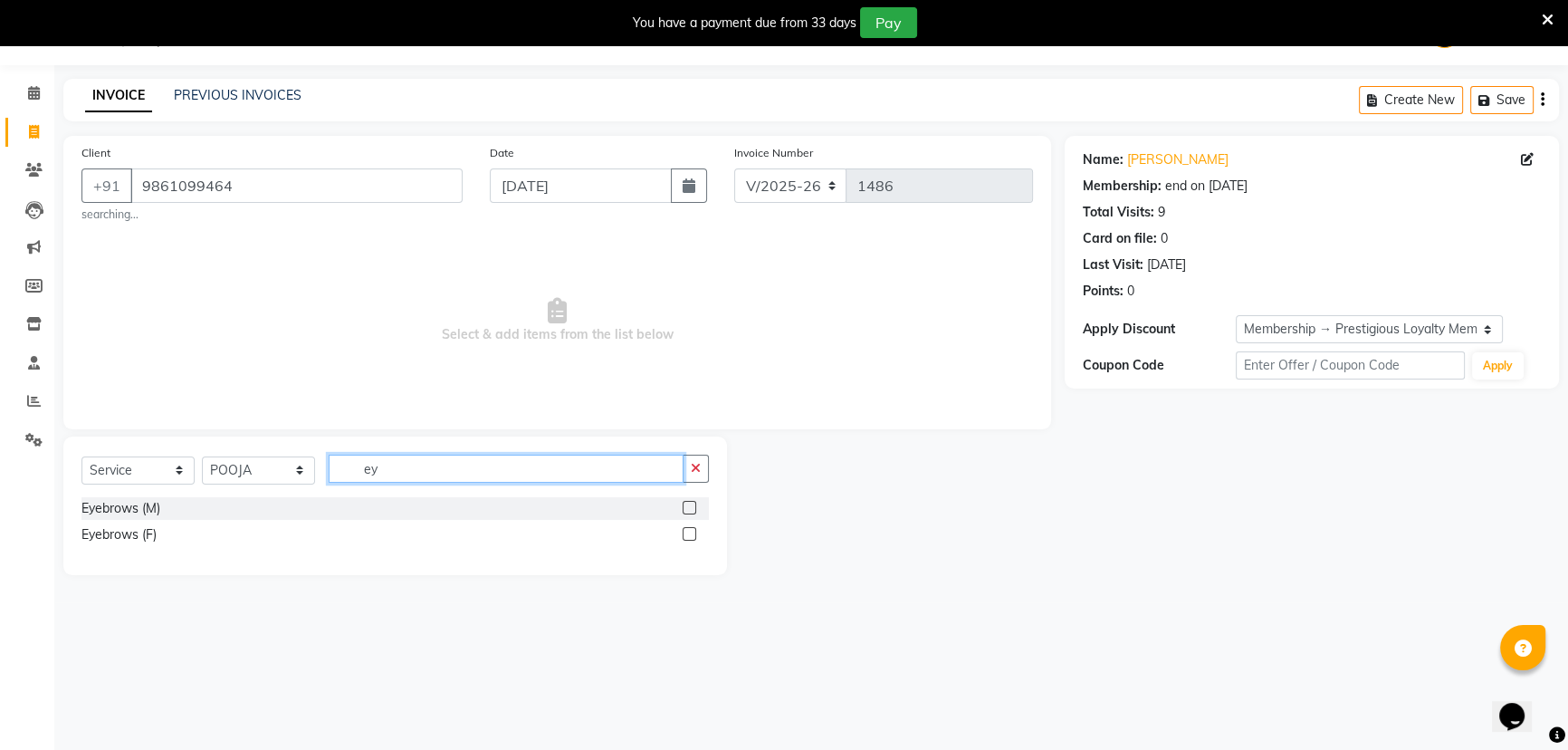
type input "ey"
click at [686, 532] on label at bounding box center [689, 533] width 13 height 13
click at [686, 532] on input "checkbox" at bounding box center [688, 534] width 12 height 12
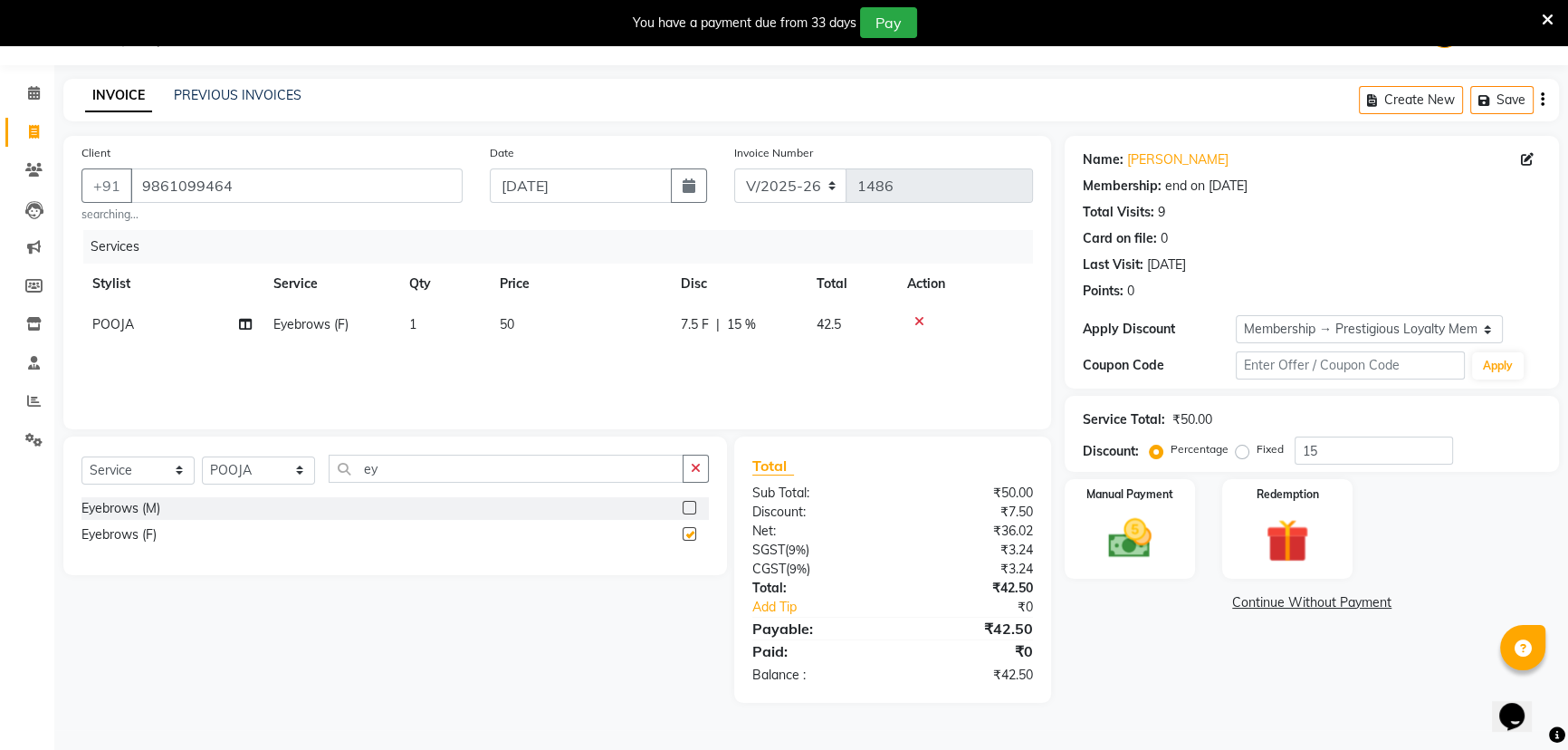
checkbox input "false"
click at [567, 310] on td "50" at bounding box center [579, 323] width 181 height 40
select select "28064"
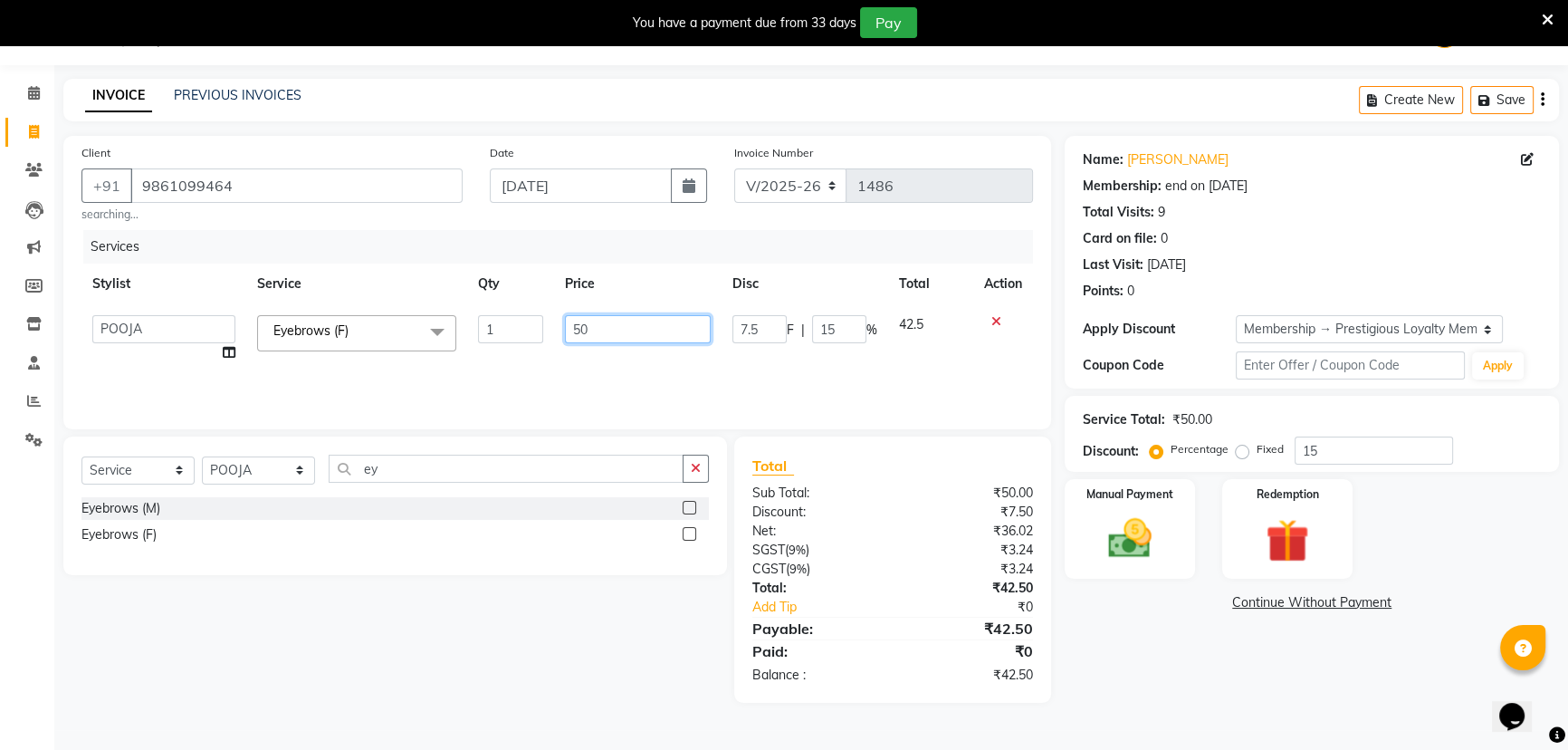
drag, startPoint x: 626, startPoint y: 323, endPoint x: 506, endPoint y: 368, distance: 128.2
click at [507, 362] on tr "aditya ADMIN akash [PERSON_NAME] GEETA [PERSON_NAME] KIRAN MANAGER MUKESH PANKA…" at bounding box center [557, 338] width 952 height 68
click at [449, 473] on input "ey" at bounding box center [506, 469] width 355 height 28
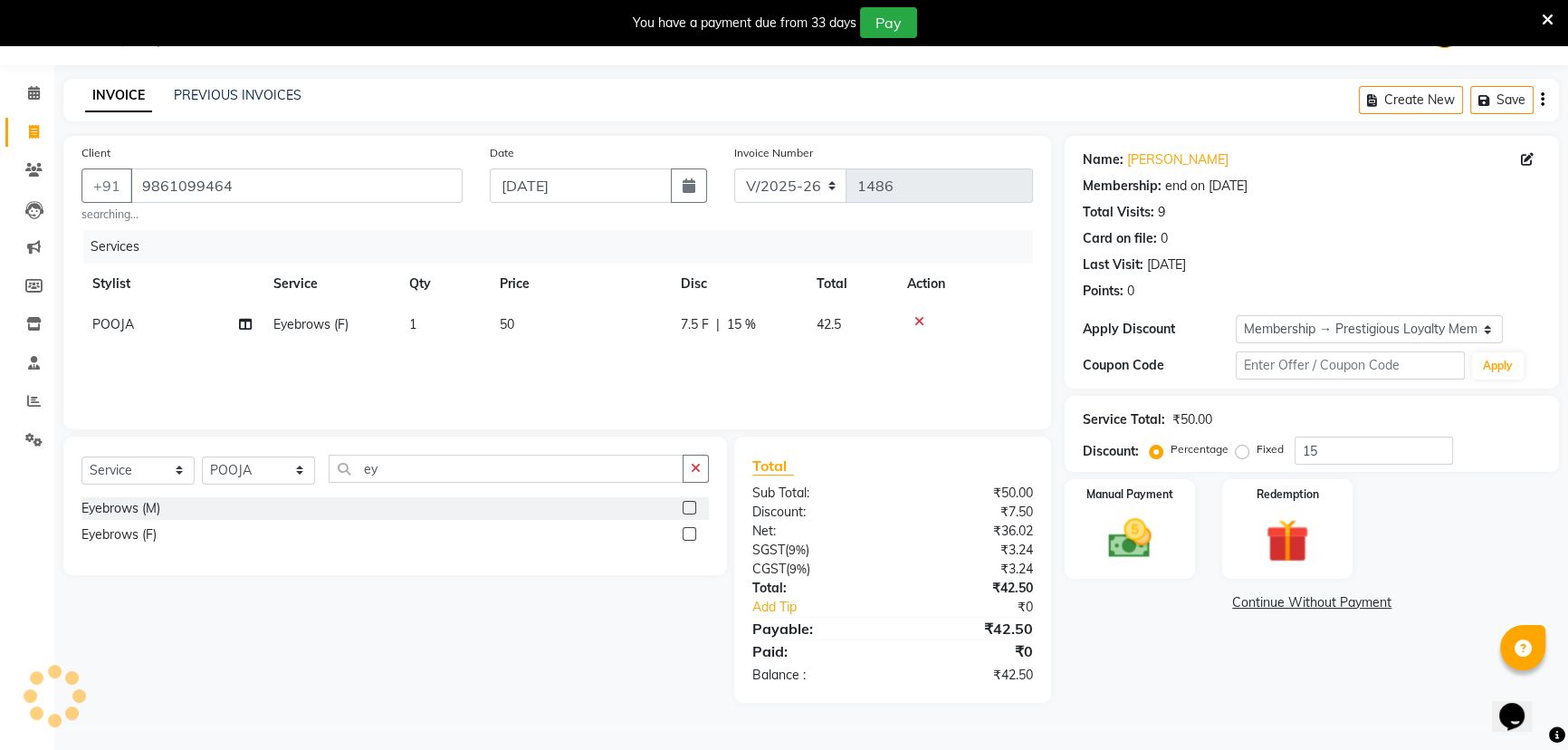
click at [433, 338] on td "1" at bounding box center [444, 323] width 91 height 40
select select "28064"
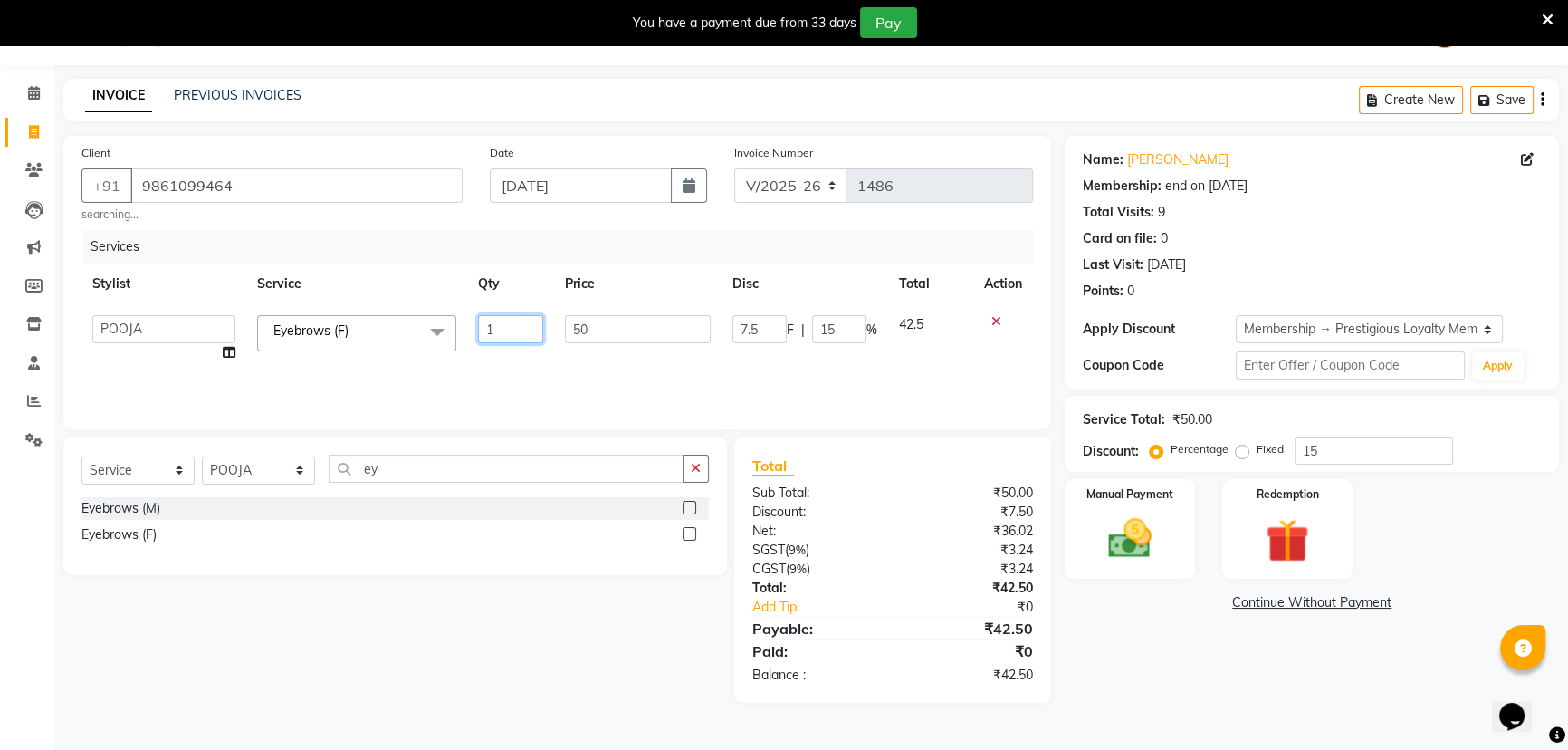
drag, startPoint x: 499, startPoint y: 339, endPoint x: 444, endPoint y: 369, distance: 62.6
click at [444, 369] on tr "aditya ADMIN akash [PERSON_NAME] GEETA [PERSON_NAME] KIRAN MANAGER MUKESH PANKA…" at bounding box center [557, 338] width 952 height 68
type input "2"
click at [596, 365] on div "Services Stylist Service Qty Price Disc Total Action aditya ADMIN akash [PERSON…" at bounding box center [557, 320] width 952 height 181
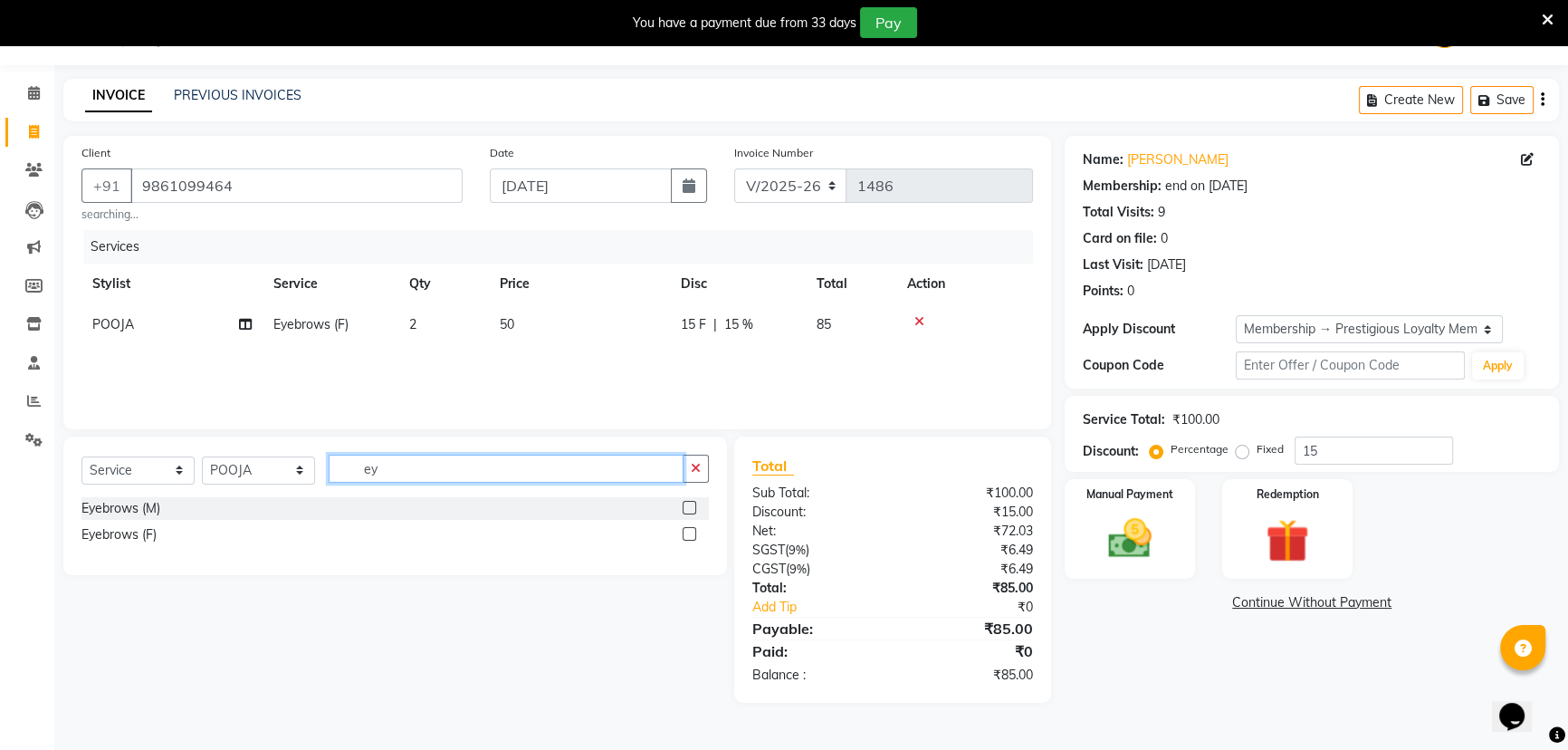
drag, startPoint x: 316, startPoint y: 493, endPoint x: 247, endPoint y: 510, distance: 71.1
click at [247, 512] on div "Select Service Product Membership Package Voucher Prepaid Gift Card Select Styl…" at bounding box center [396, 505] width 664 height 139
type input "upp"
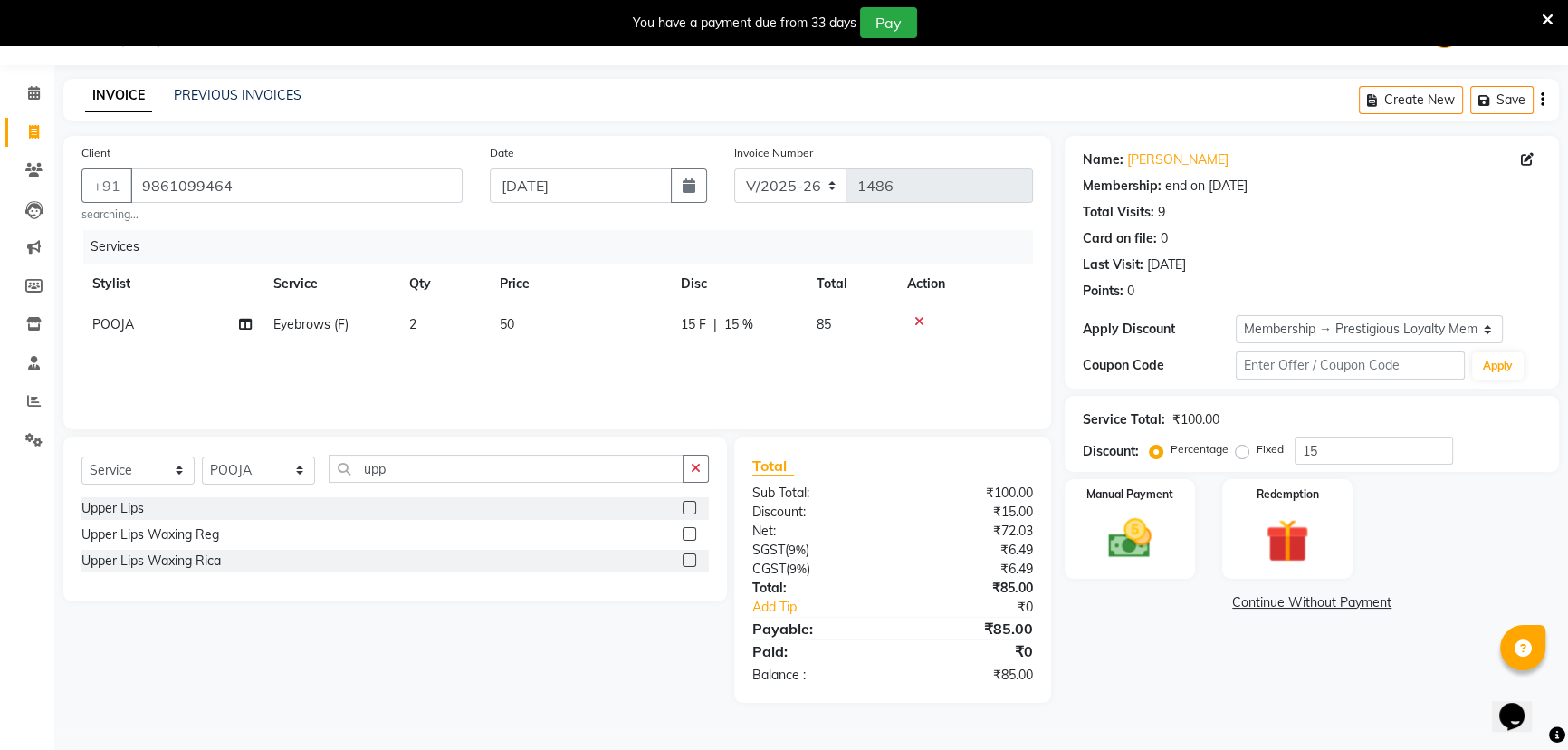
click at [689, 506] on label at bounding box center [689, 507] width 13 height 13
click at [689, 506] on input "checkbox" at bounding box center [688, 508] width 12 height 12
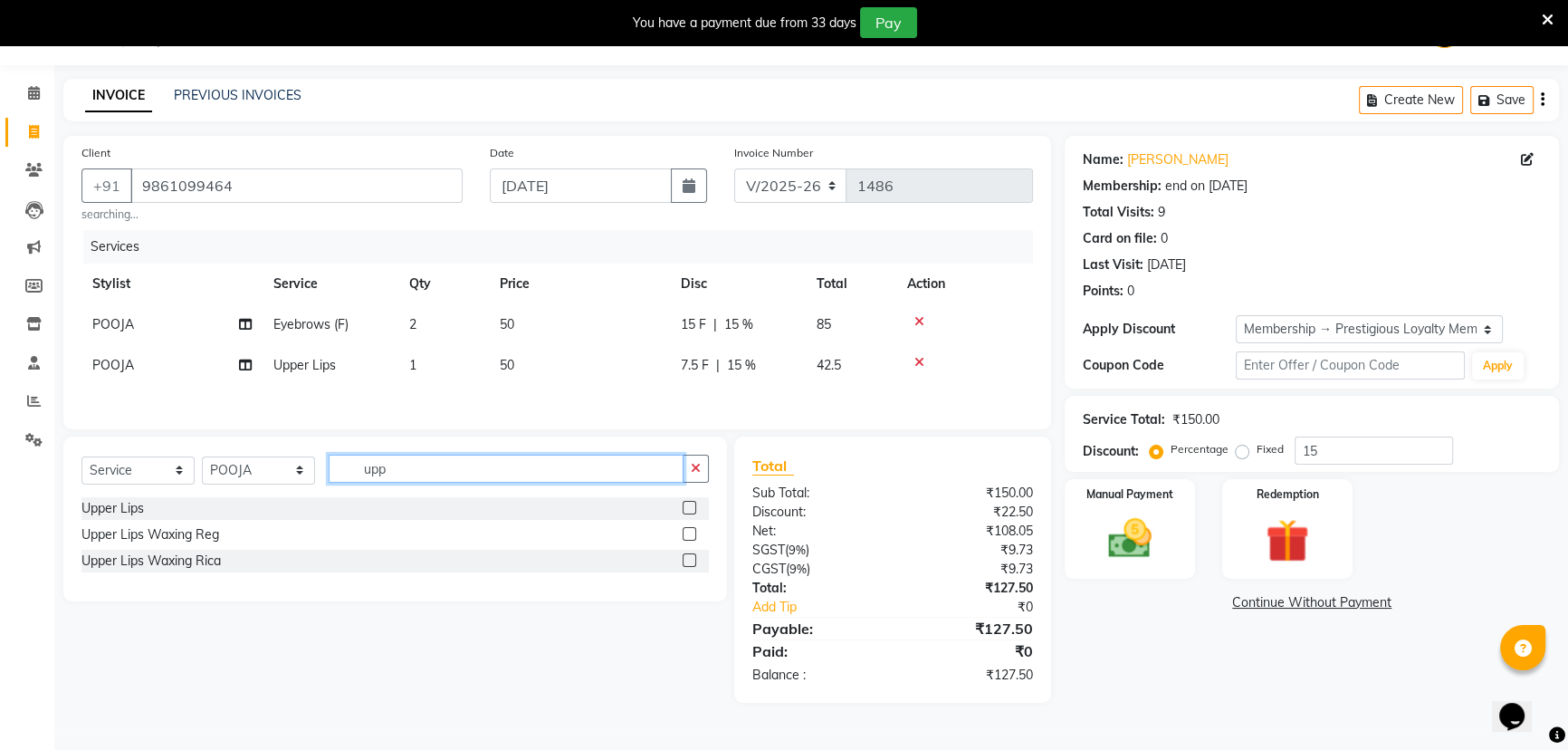
checkbox input "false"
drag, startPoint x: 435, startPoint y: 471, endPoint x: 265, endPoint y: 510, distance: 174.4
click at [266, 512] on div "Select Service Product Membership Package Voucher Prepaid Gift Card Select Styl…" at bounding box center [396, 518] width 664 height 165
type input "for"
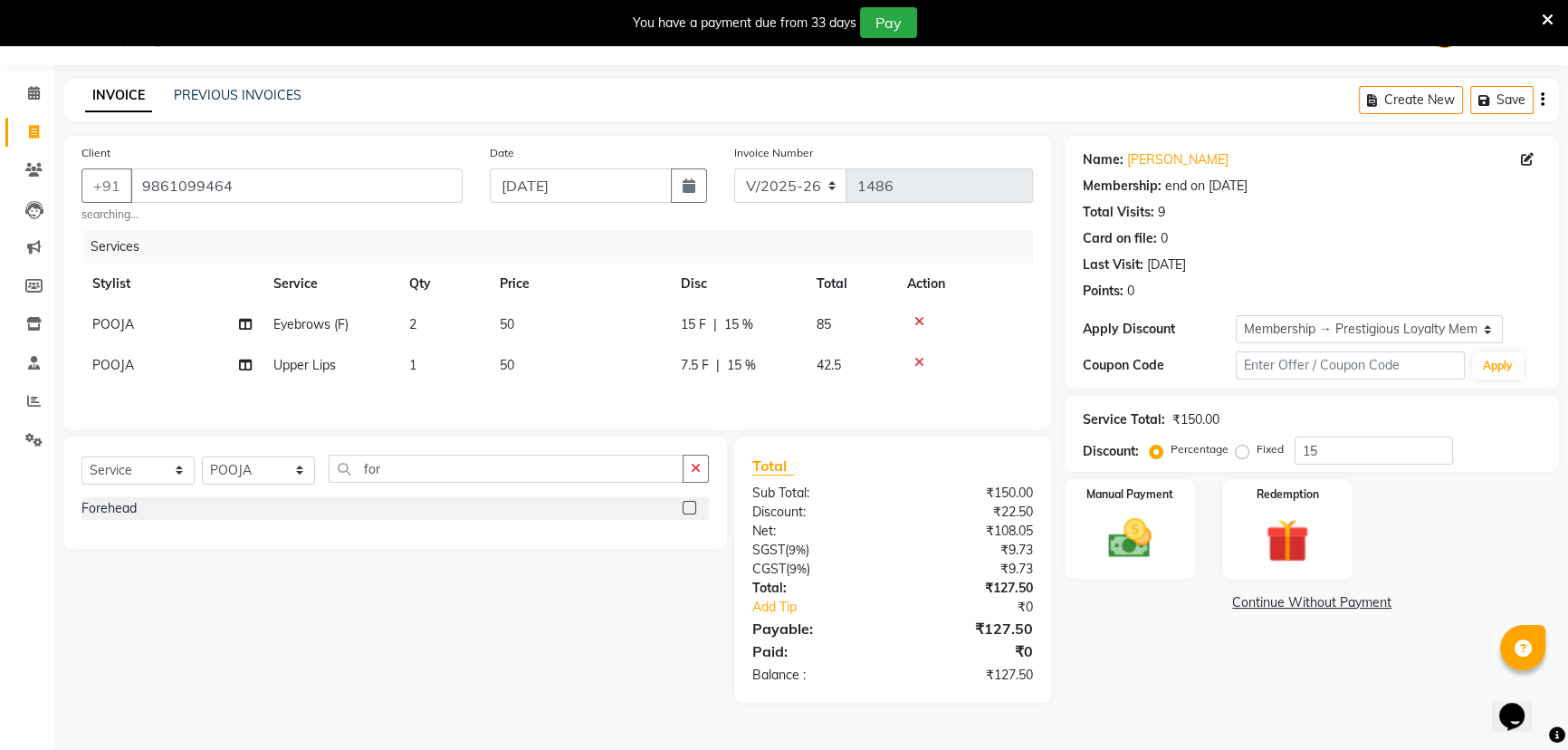
click at [690, 507] on label at bounding box center [689, 507] width 13 height 13
click at [690, 507] on input "checkbox" at bounding box center [688, 508] width 12 height 12
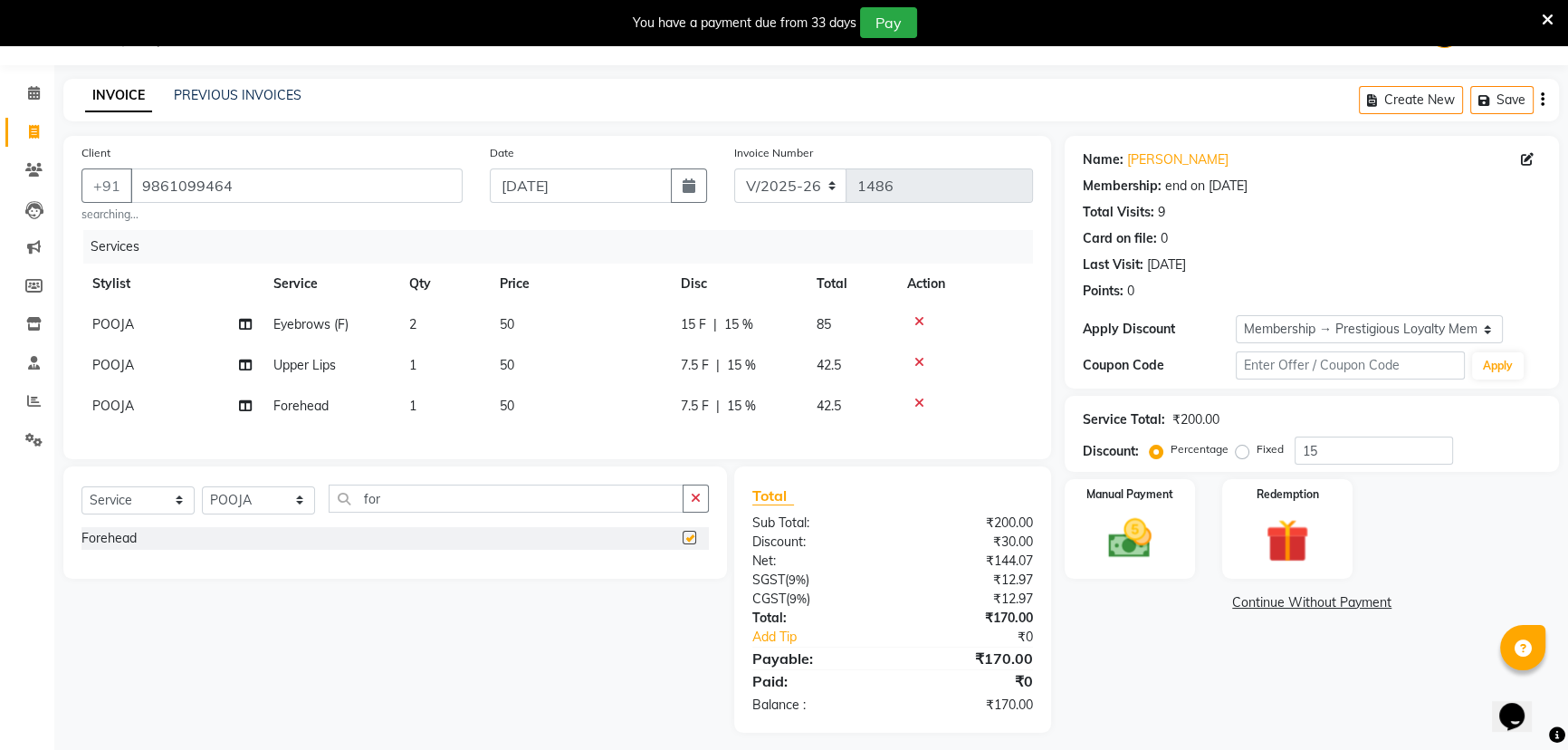
checkbox input "false"
drag, startPoint x: 1386, startPoint y: 439, endPoint x: 1209, endPoint y: 488, distance: 183.7
click at [1215, 487] on div "Name: [PERSON_NAME] Membership: end on [DATE] Total Visits: 9 Card on file: 0 L…" at bounding box center [1319, 434] width 508 height 596
type input "0"
click at [578, 410] on td "50" at bounding box center [579, 405] width 181 height 40
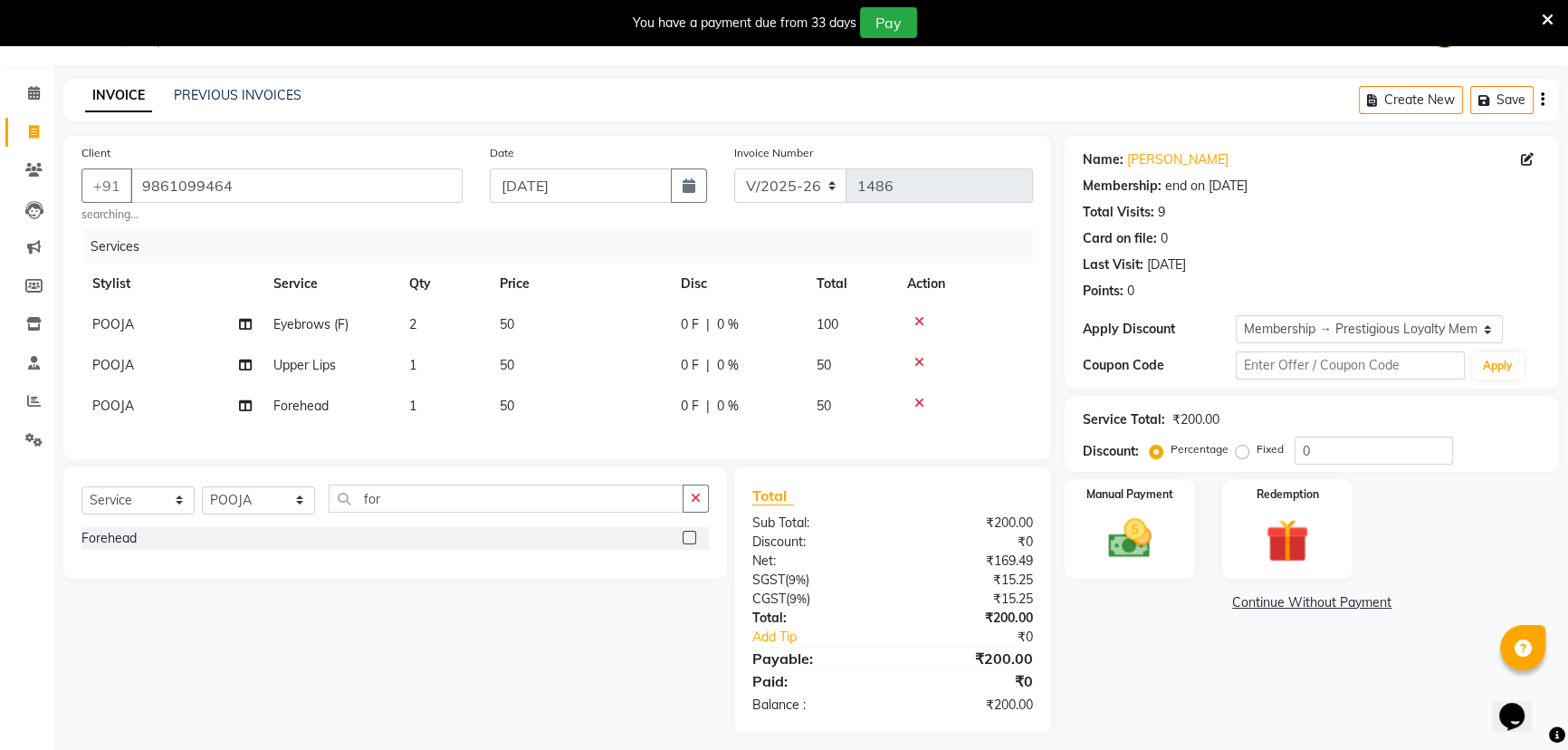
select select "28064"
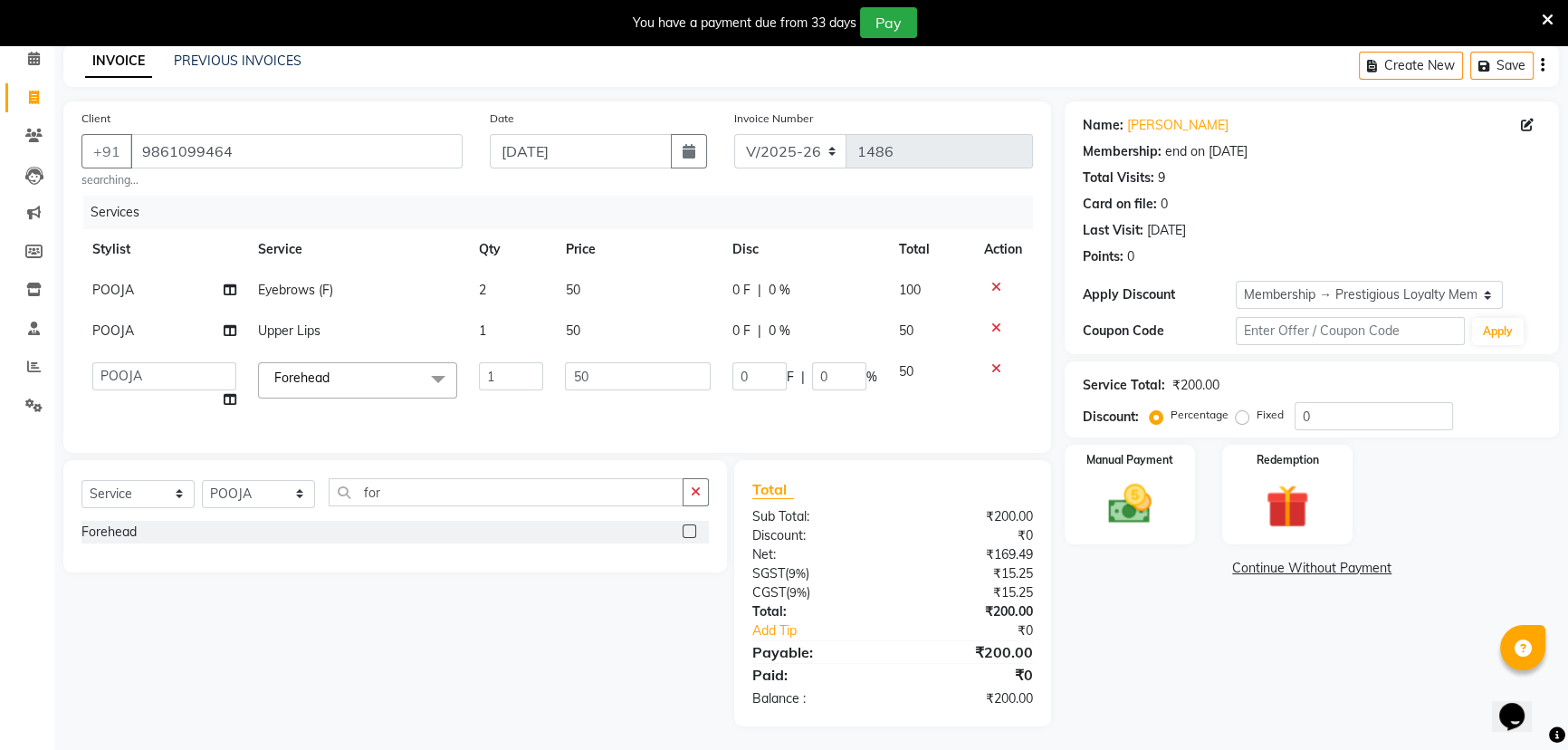
scroll to position [96, 0]
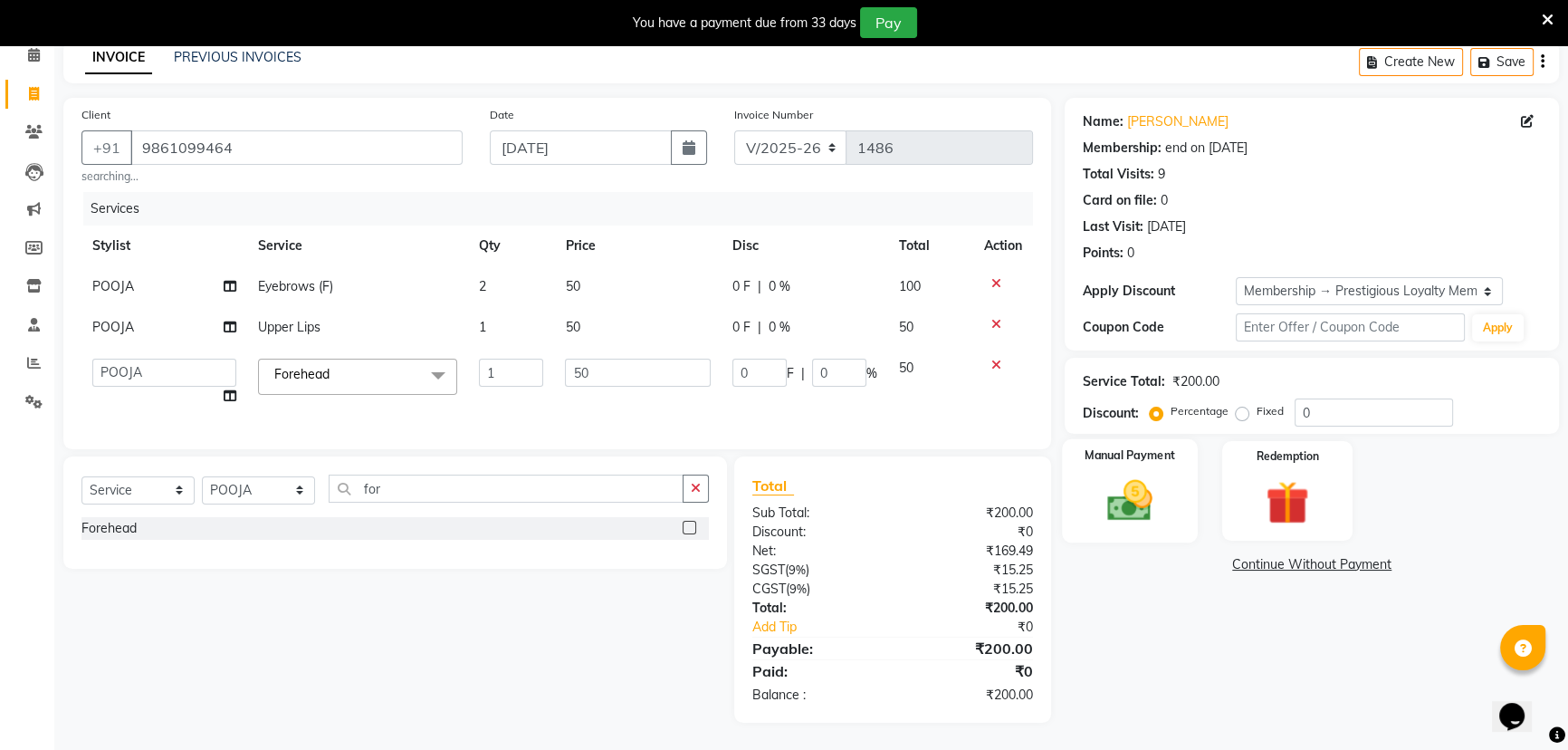
click at [1152, 477] on img at bounding box center [1130, 500] width 73 height 52
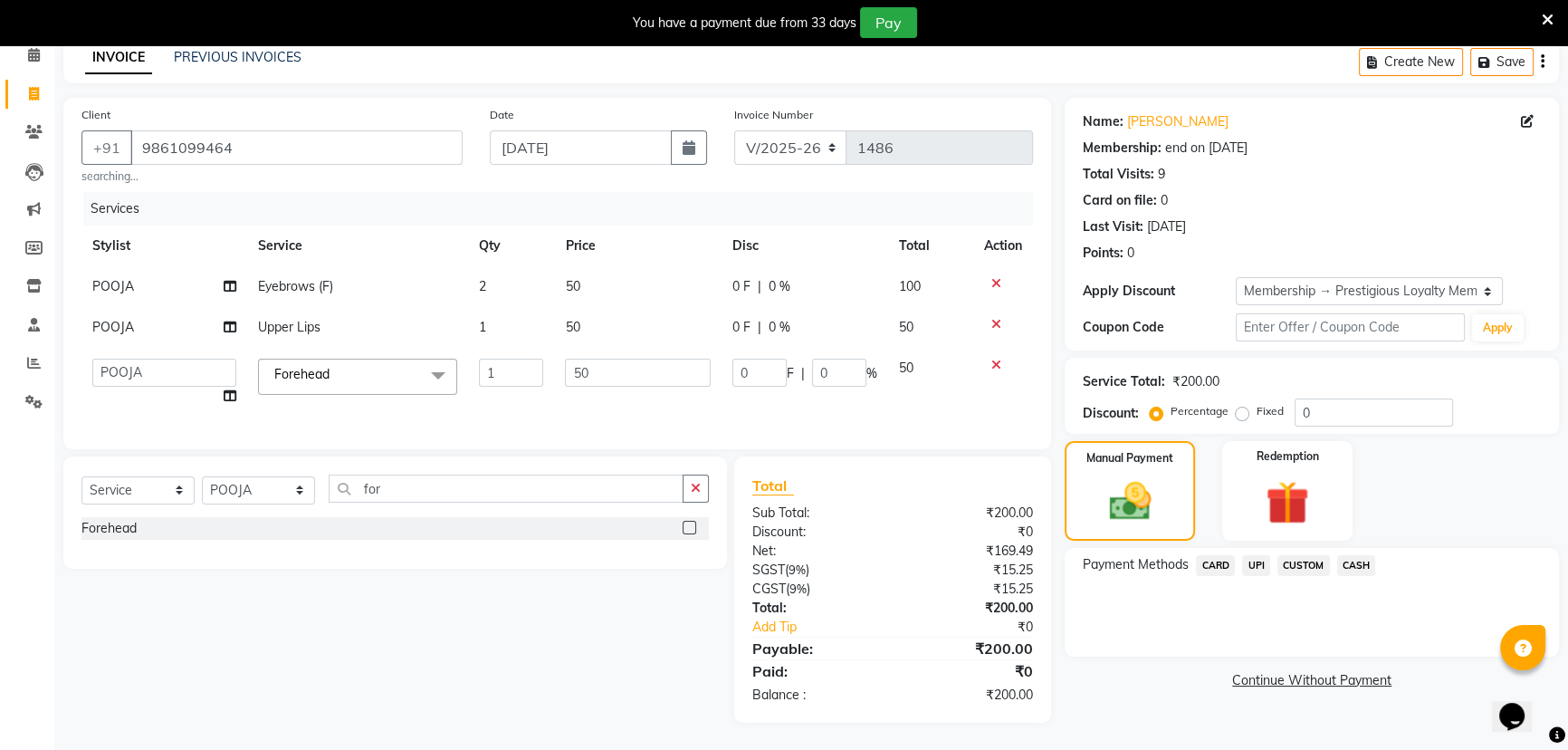
click at [1358, 557] on span "CASH" at bounding box center [1357, 565] width 39 height 21
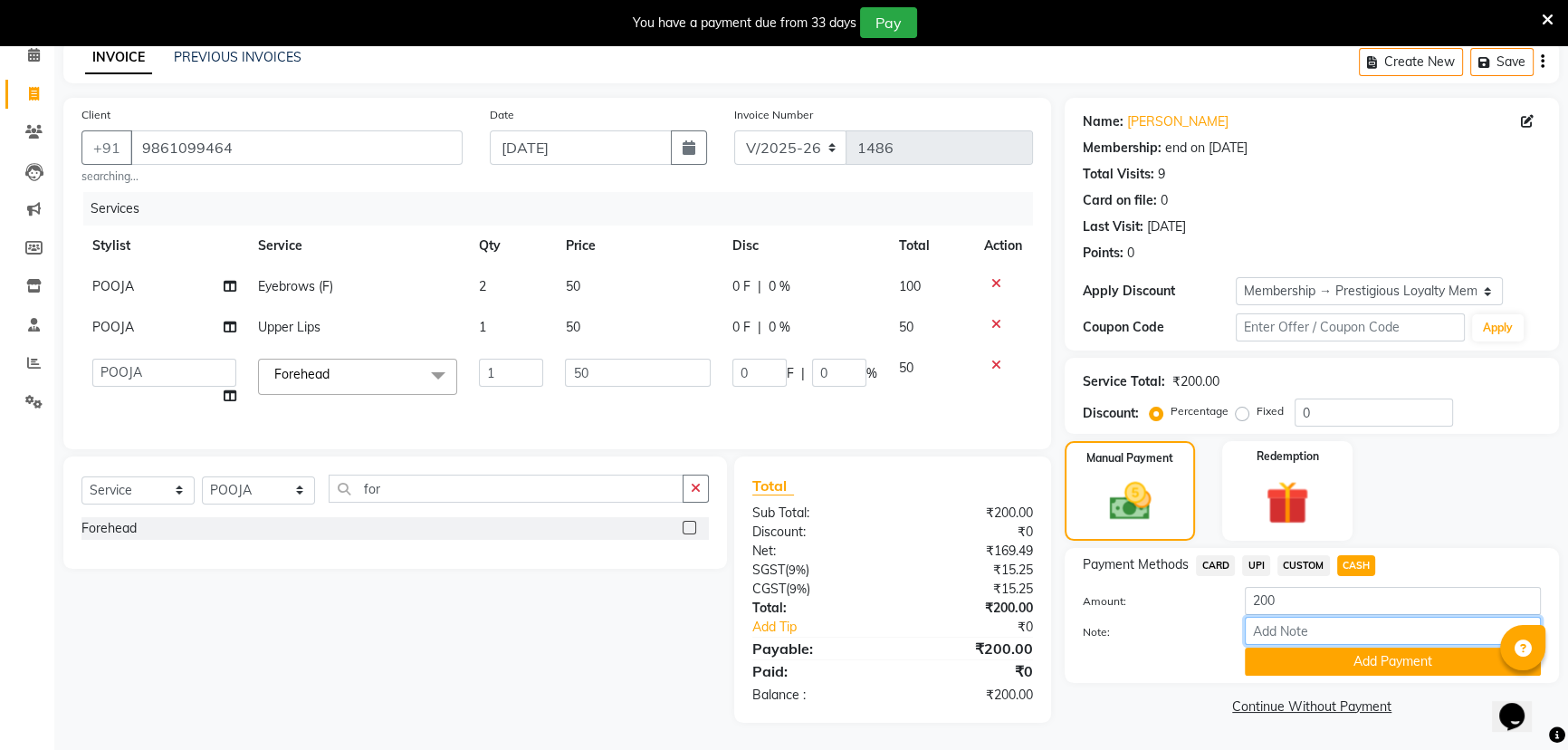
click at [1353, 622] on input "Note:" at bounding box center [1394, 631] width 296 height 28
click at [1356, 647] on button "Add Payment" at bounding box center [1394, 661] width 296 height 28
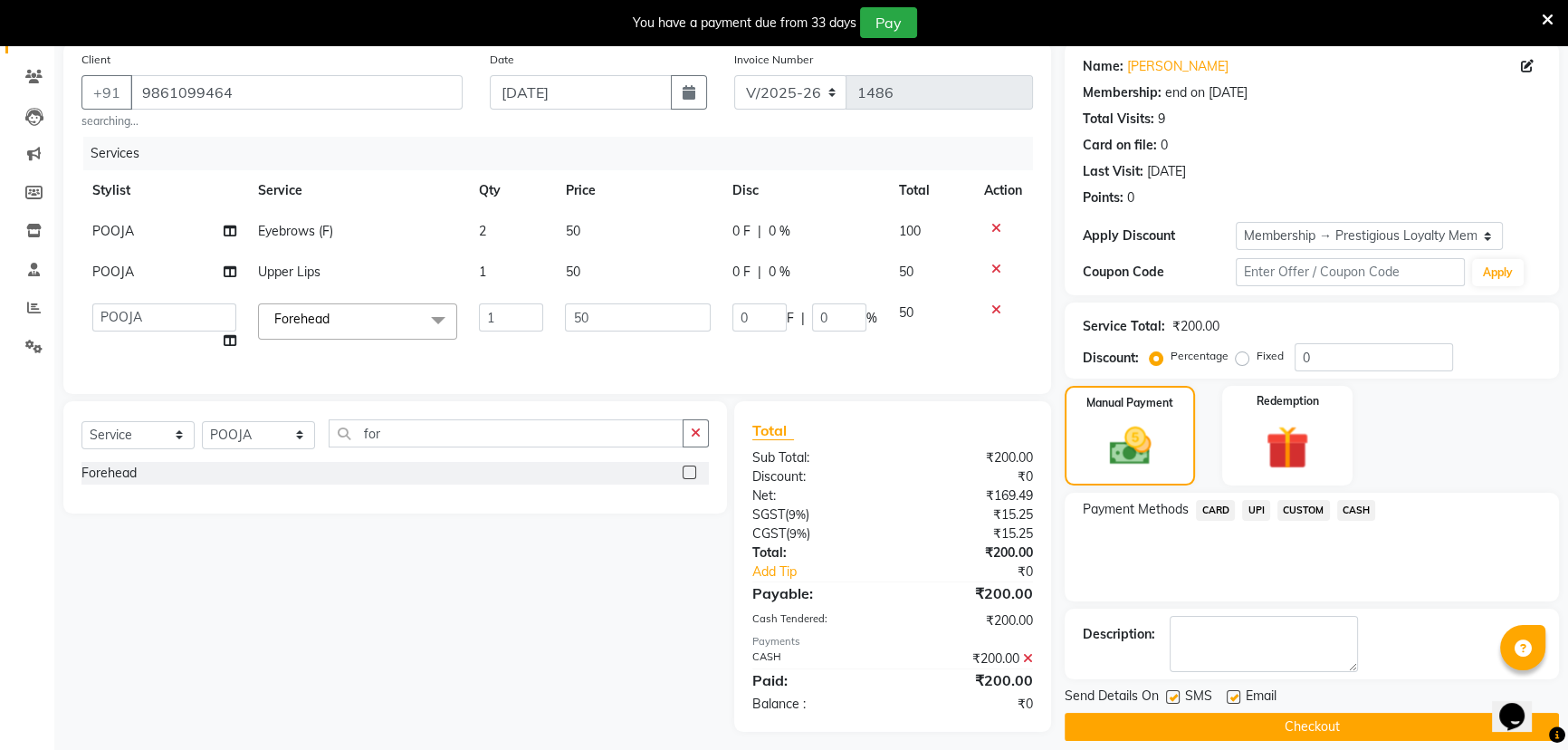
scroll to position [160, 0]
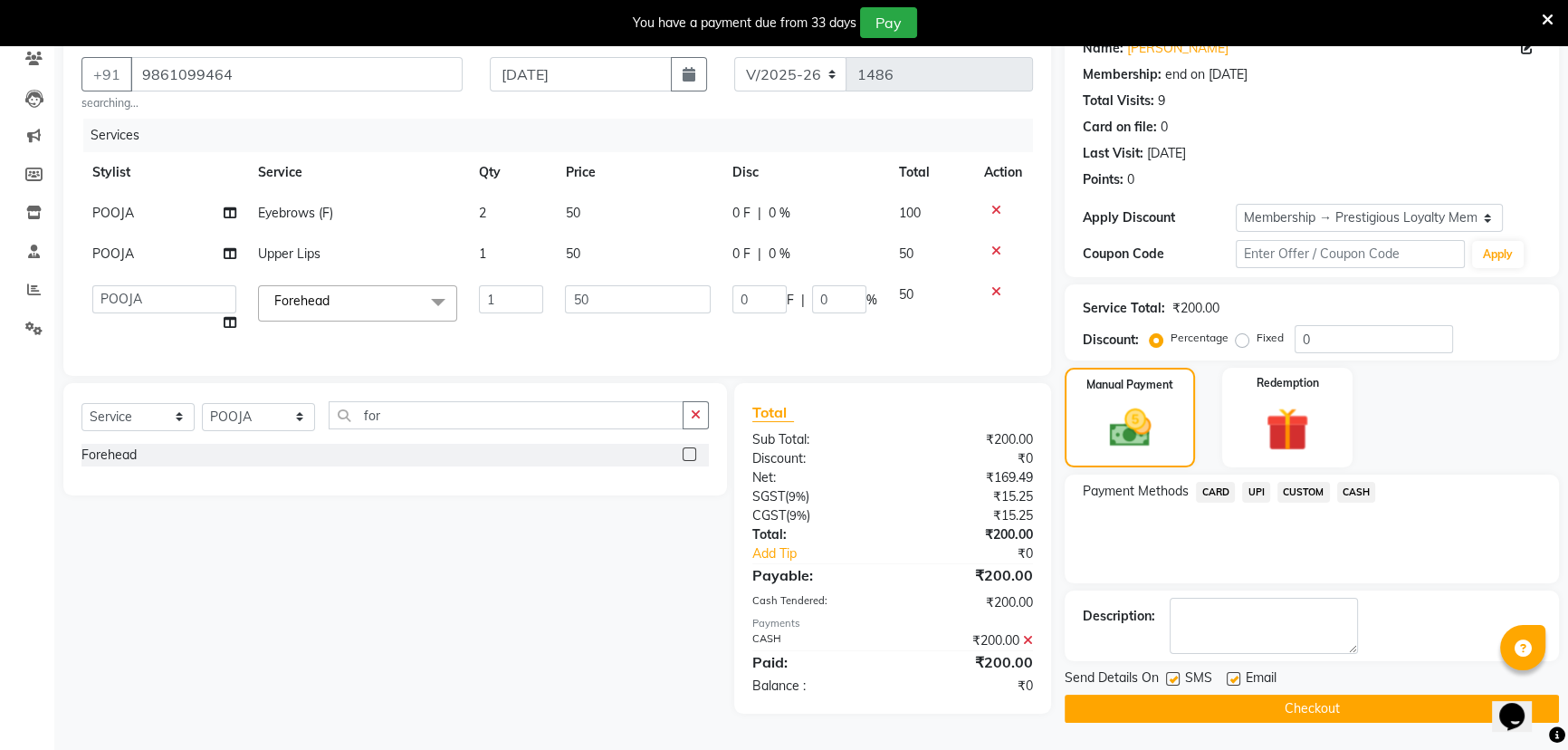
click at [1250, 706] on button "Checkout" at bounding box center [1312, 709] width 494 height 28
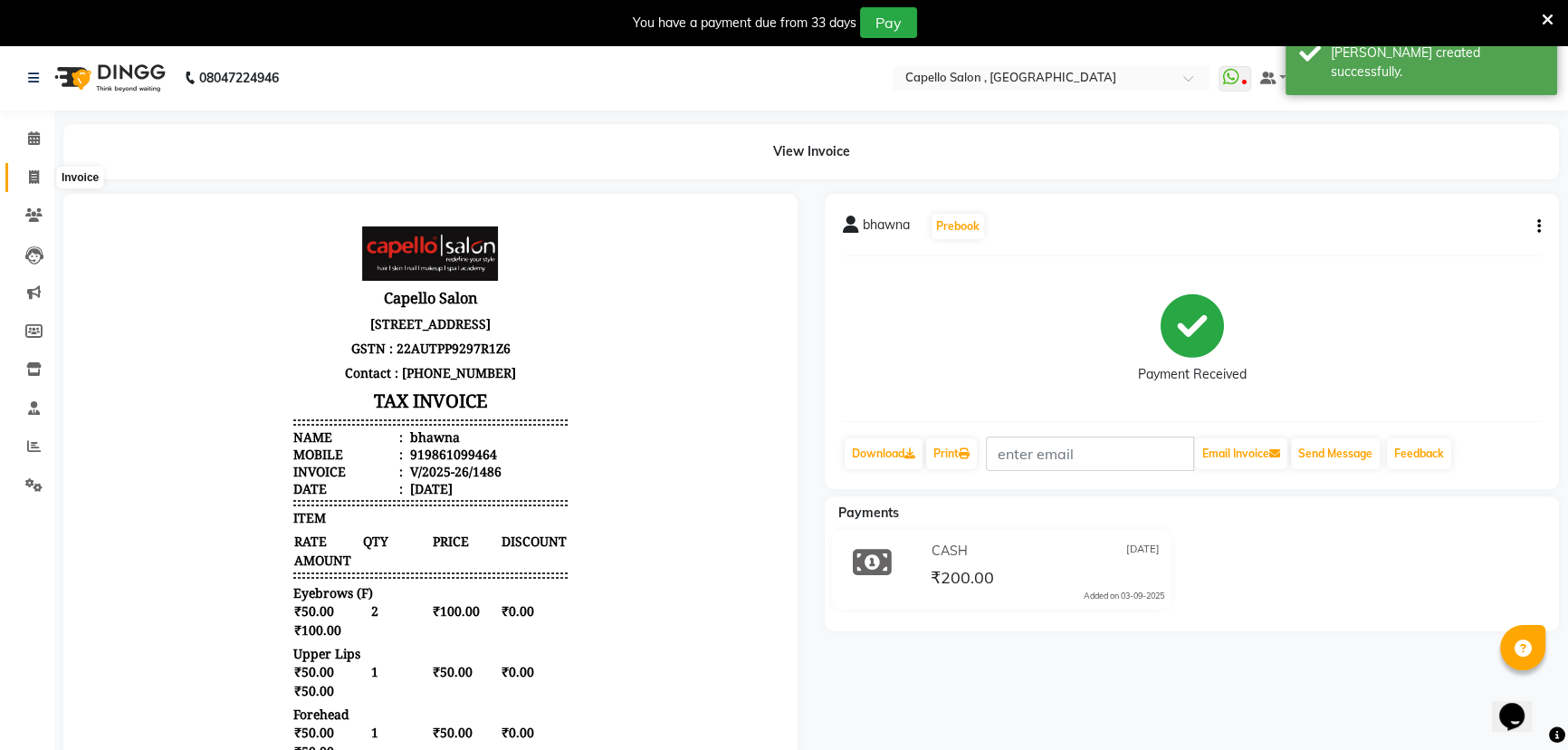
click at [37, 173] on icon at bounding box center [34, 177] width 10 height 13
select select "service"
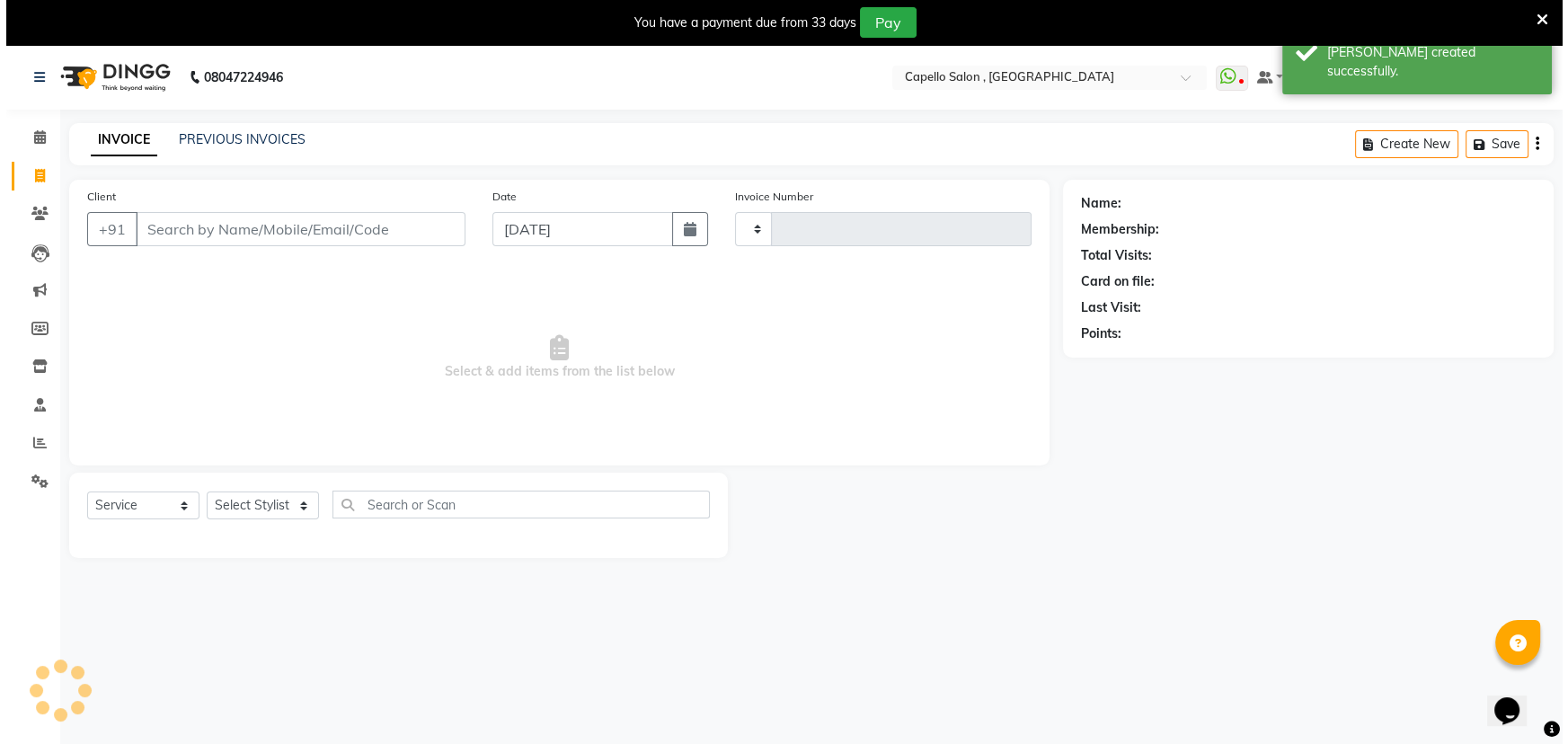
scroll to position [45, 0]
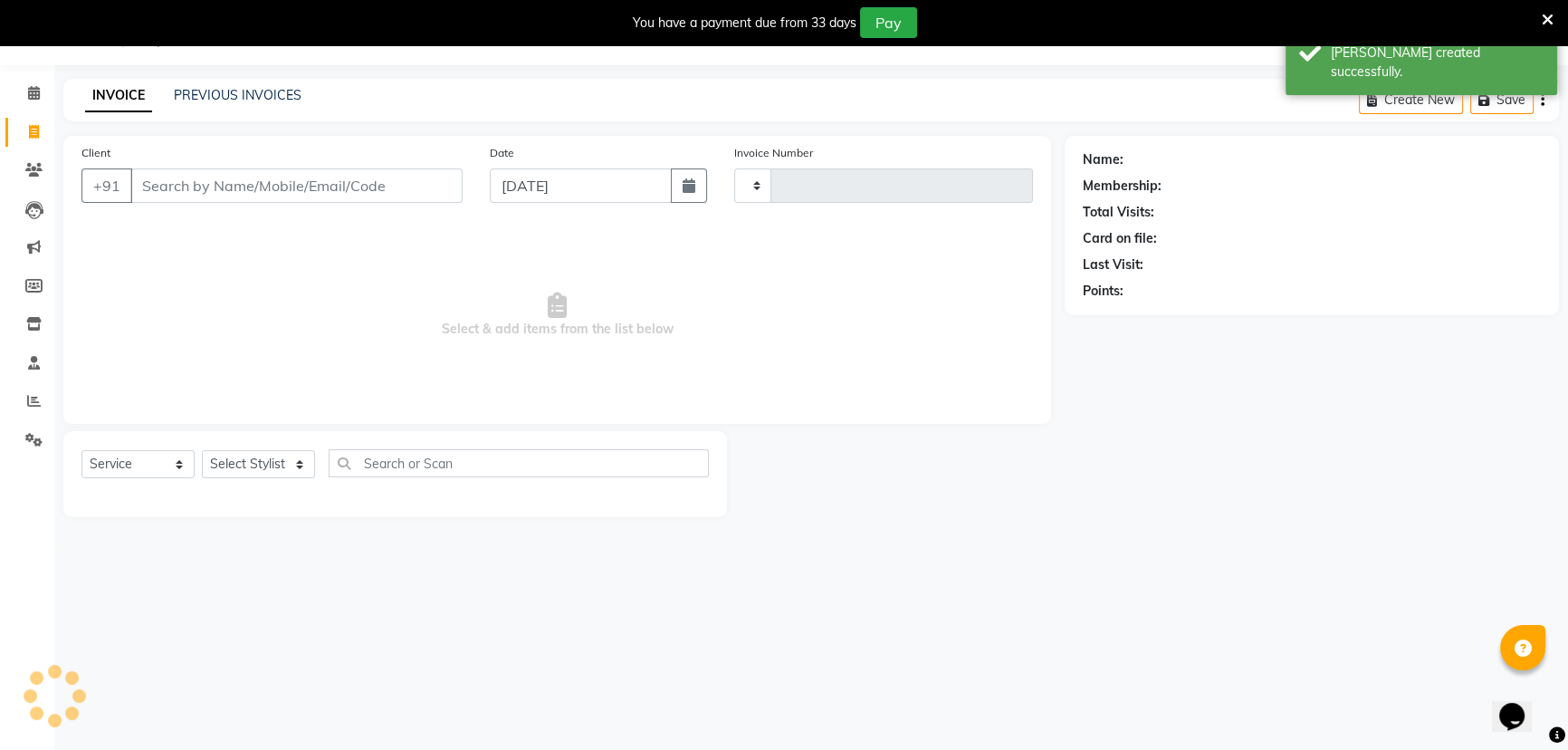
type input "8"
type input "1487"
select select "831"
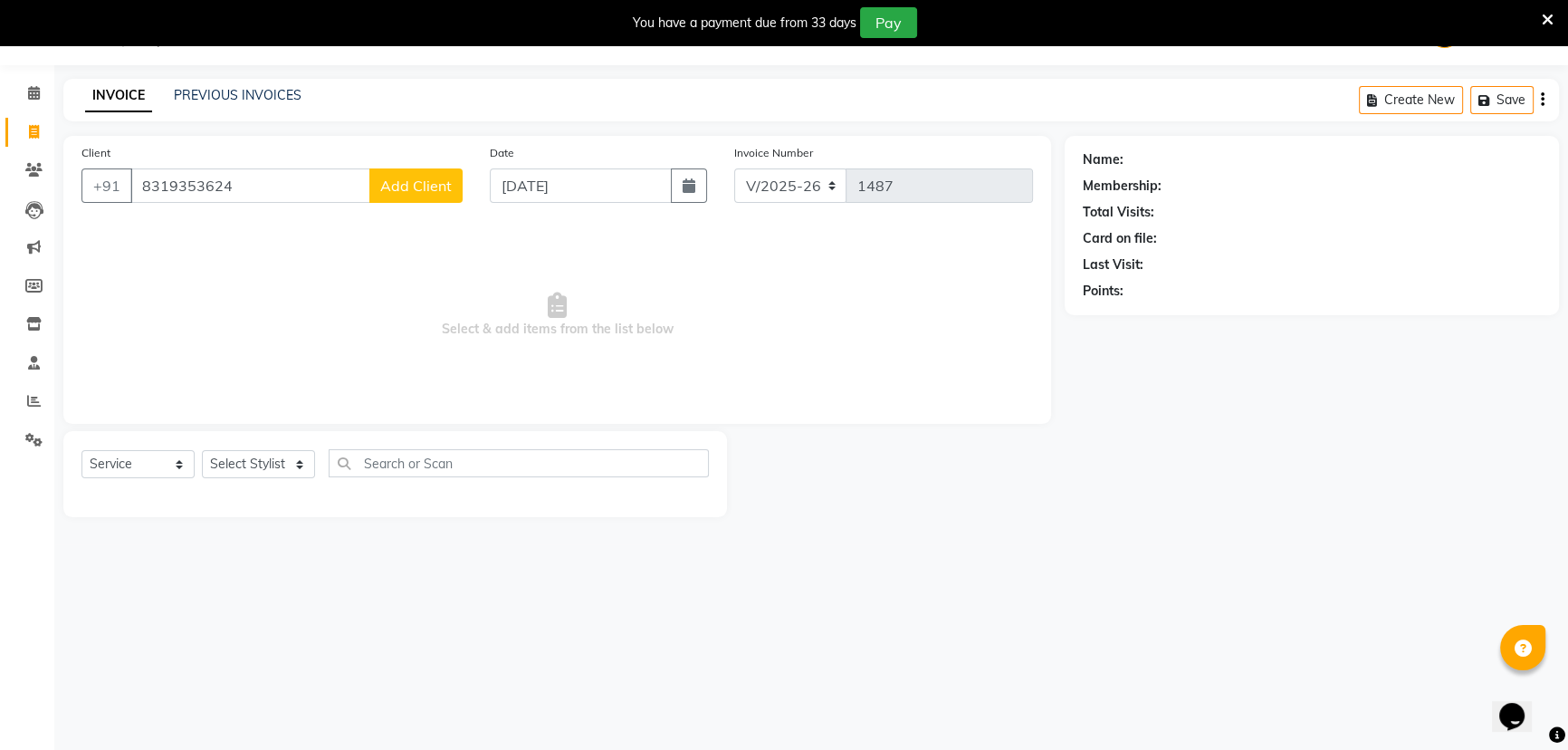
type input "8319353624"
click at [426, 184] on span "Add Client" at bounding box center [416, 185] width 71 height 18
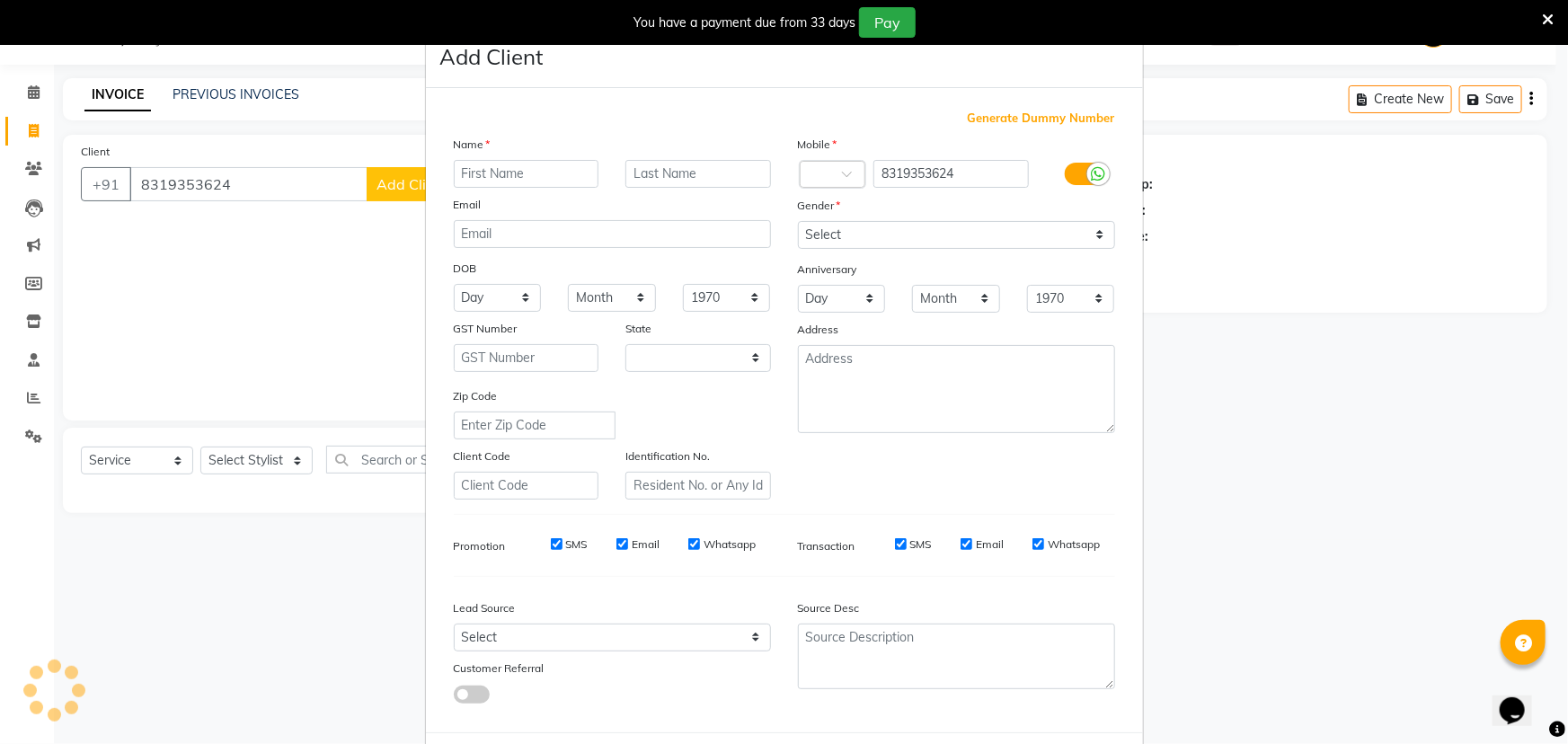
select select "7"
type input "[PERSON_NAME]"
click at [691, 168] on input "text" at bounding box center [698, 174] width 145 height 28
type input "singh"
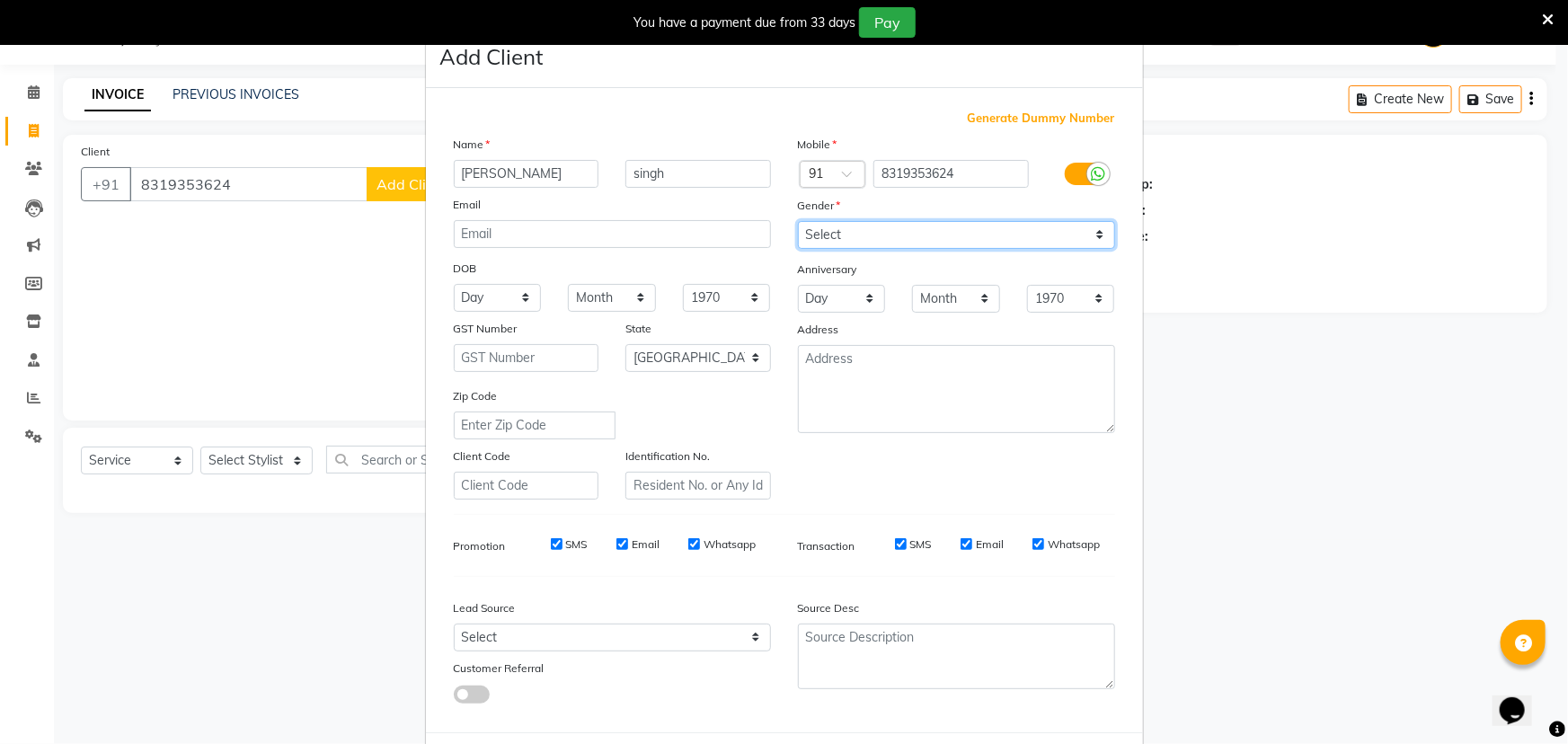
click at [890, 227] on select "Select [DEMOGRAPHIC_DATA] [DEMOGRAPHIC_DATA] Other Prefer Not To Say" at bounding box center [956, 235] width 317 height 28
select select "[DEMOGRAPHIC_DATA]"
click at [797, 221] on select "Select [DEMOGRAPHIC_DATA] [DEMOGRAPHIC_DATA] Other Prefer Not To Say" at bounding box center [956, 235] width 317 height 28
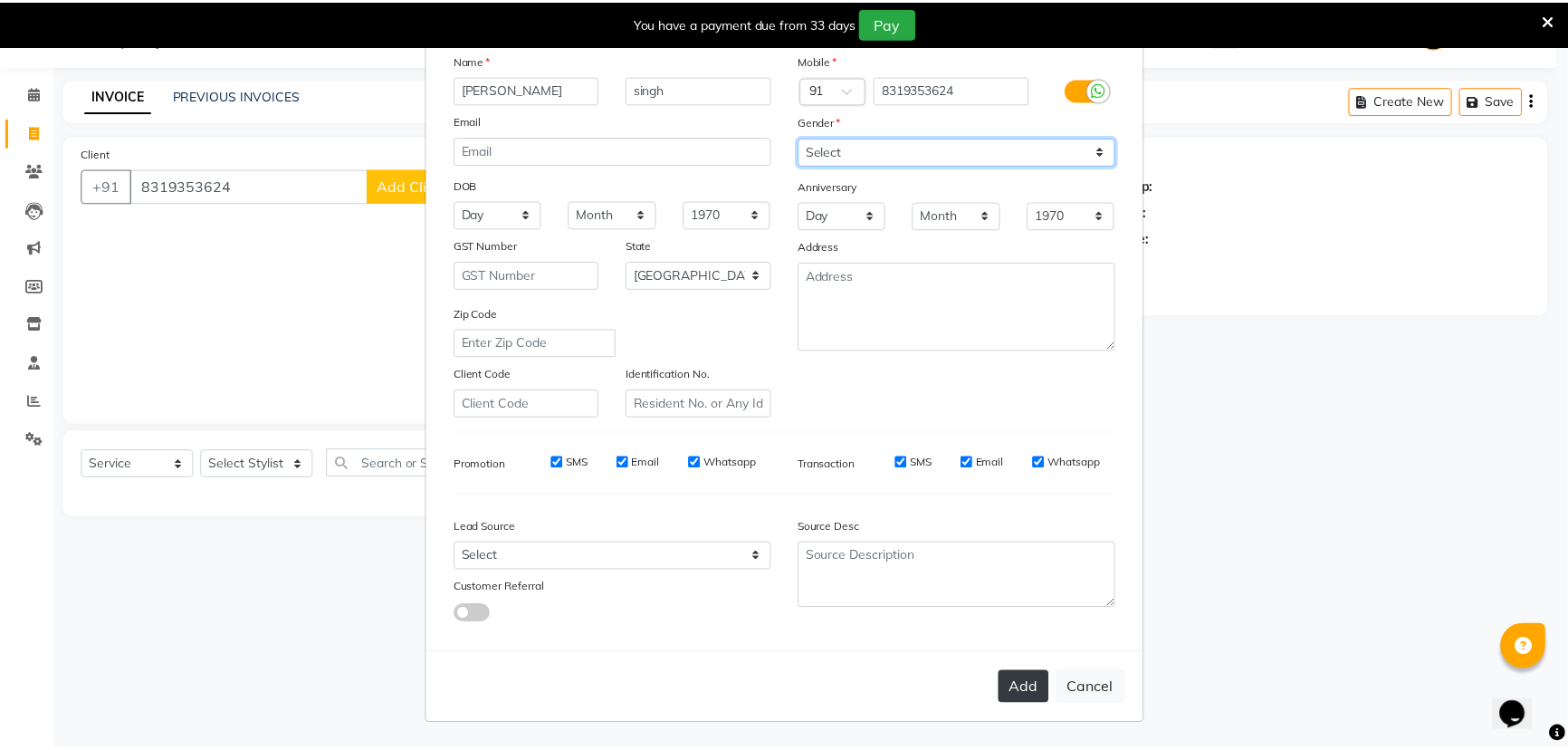
scroll to position [91, 0]
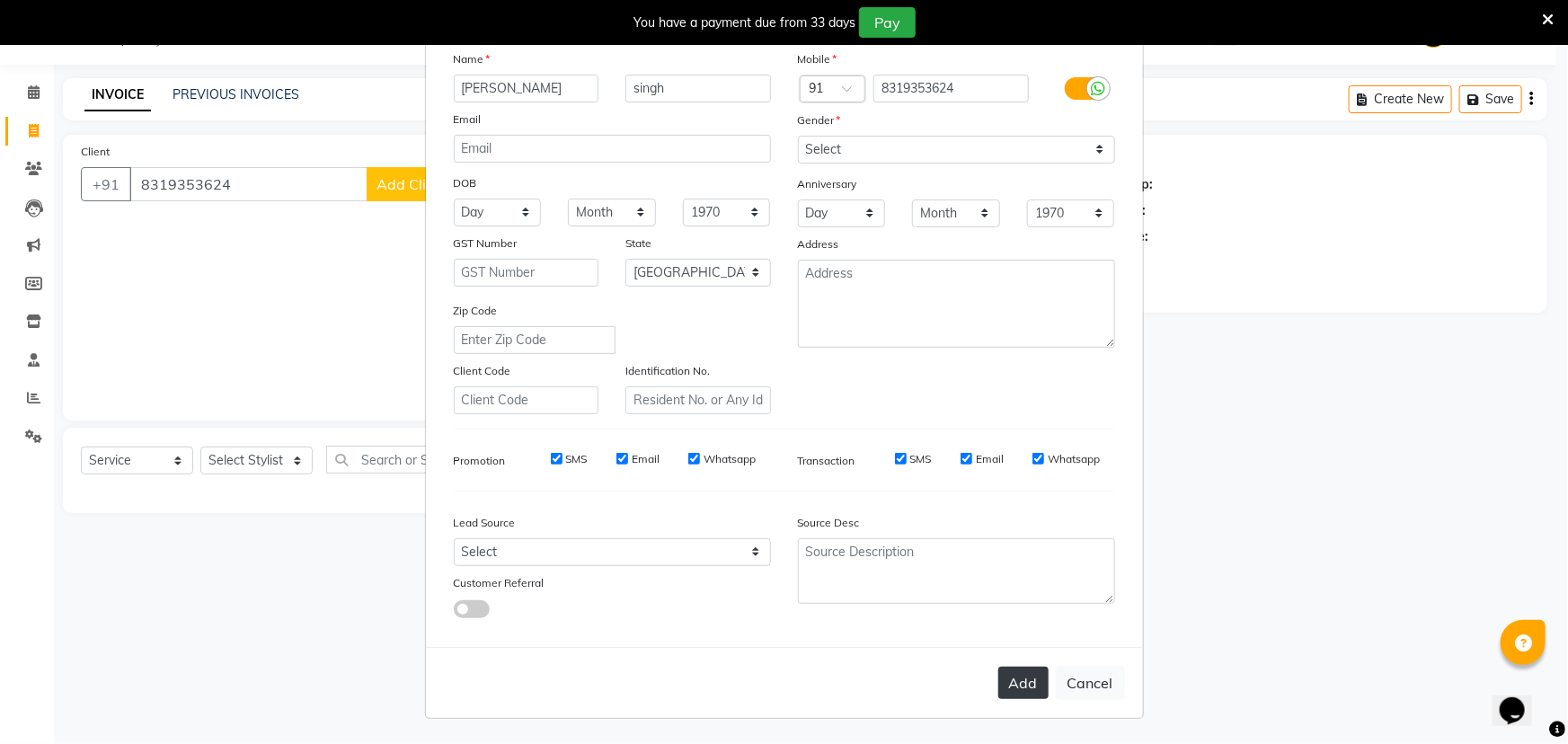
click at [1019, 681] on button "Add" at bounding box center [1024, 683] width 50 height 33
select select
select select "null"
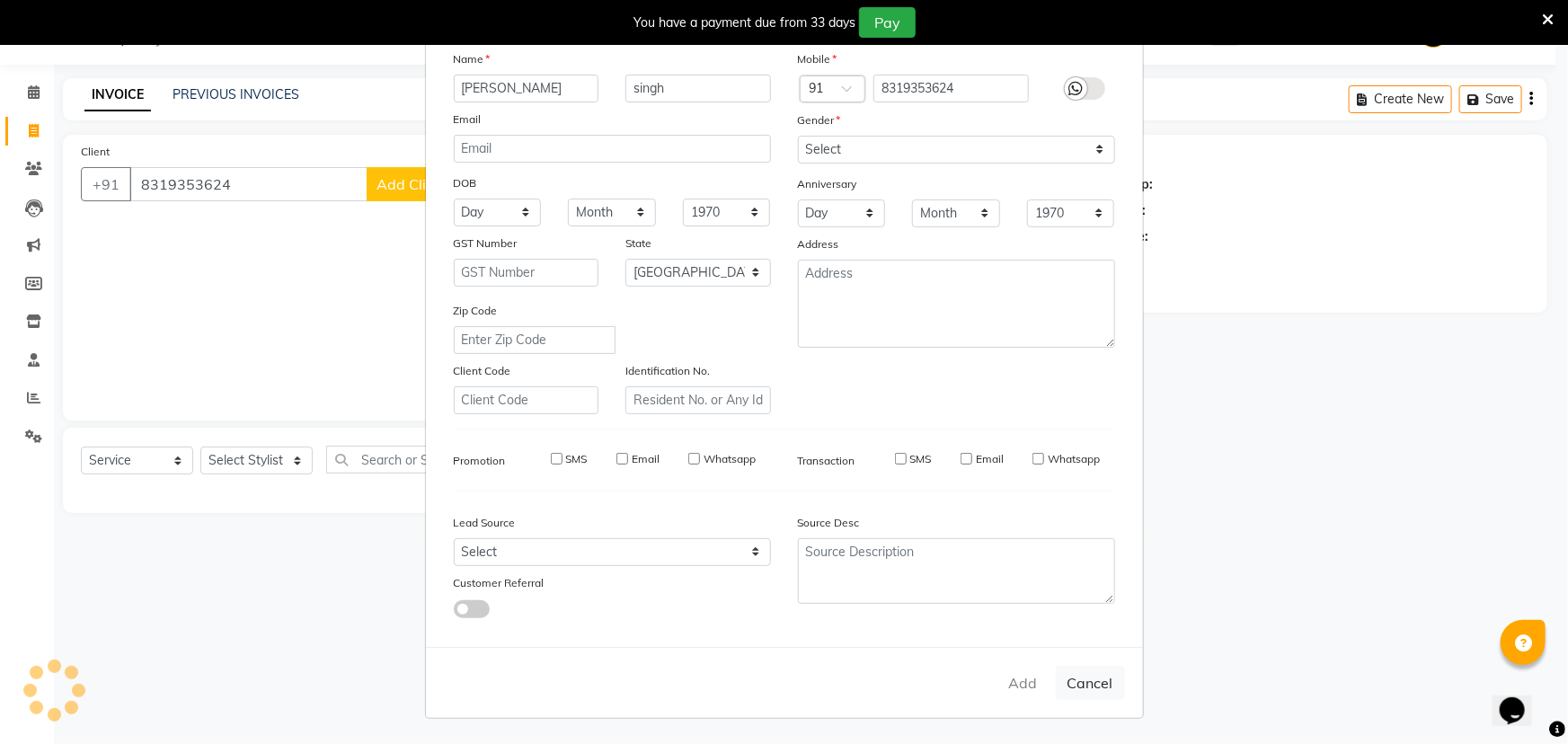
select select
checkbox input "false"
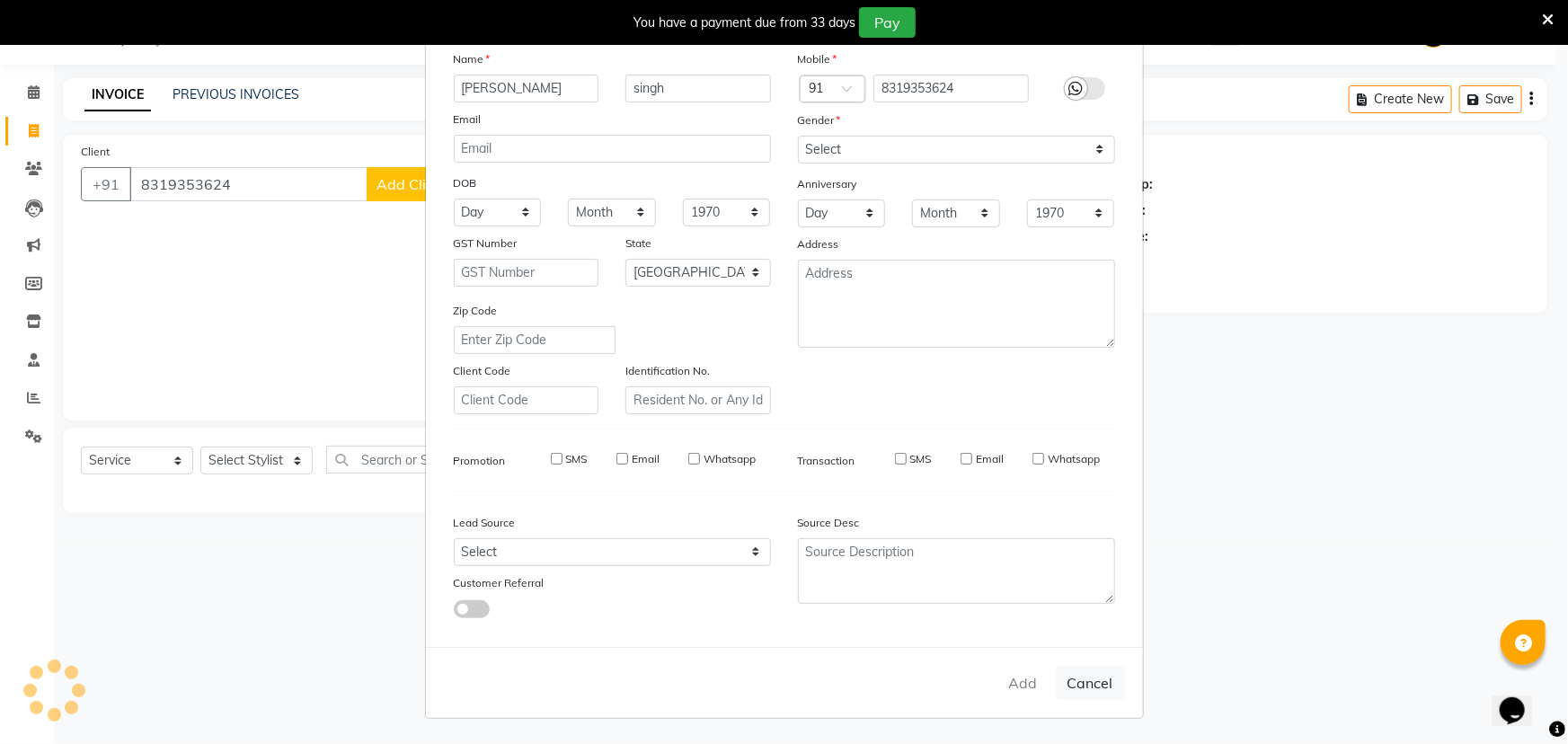
checkbox input "false"
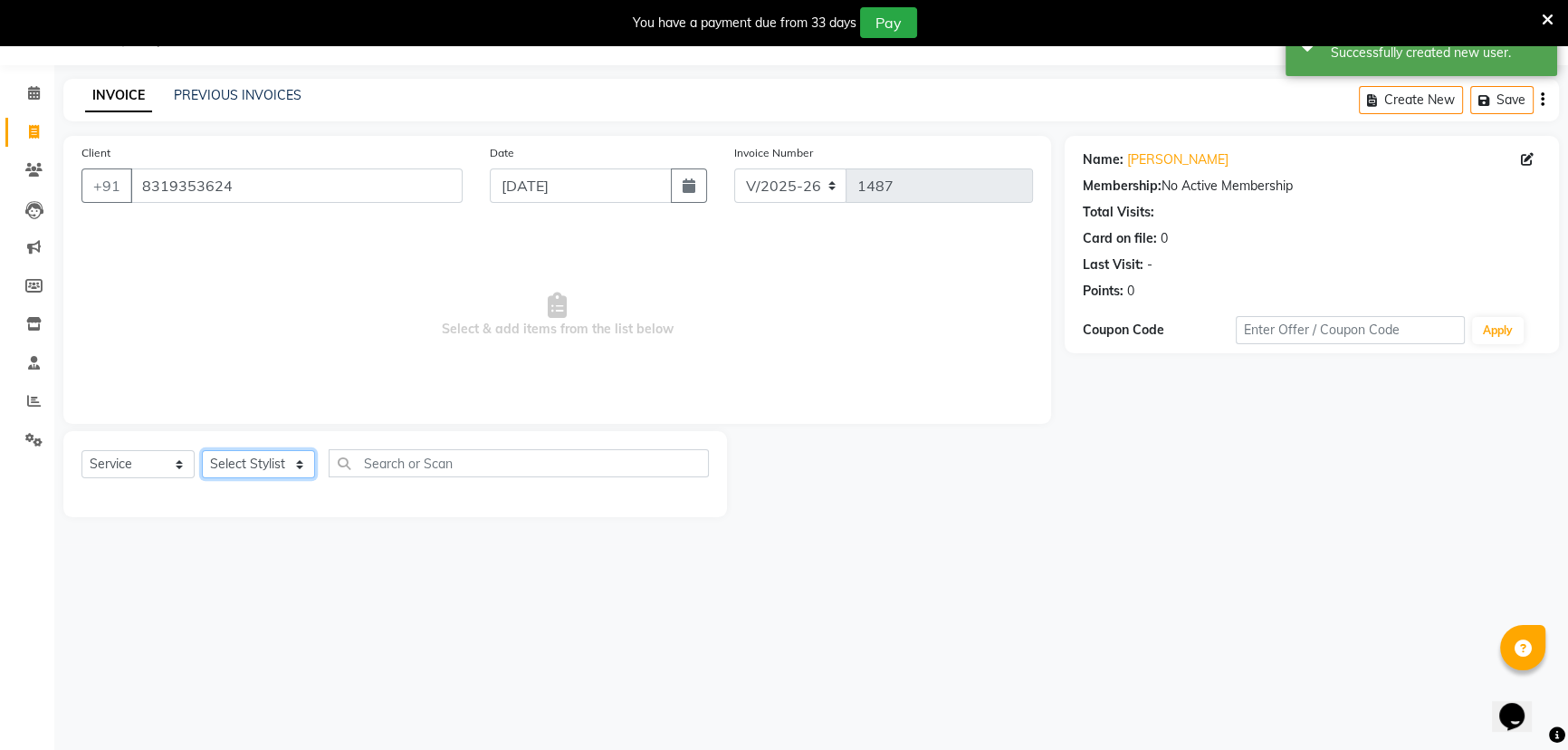
click at [275, 467] on select "Select Stylist [PERSON_NAME] [PERSON_NAME] GEETA [PERSON_NAME] KIRAN MANAGER [P…" at bounding box center [258, 464] width 113 height 28
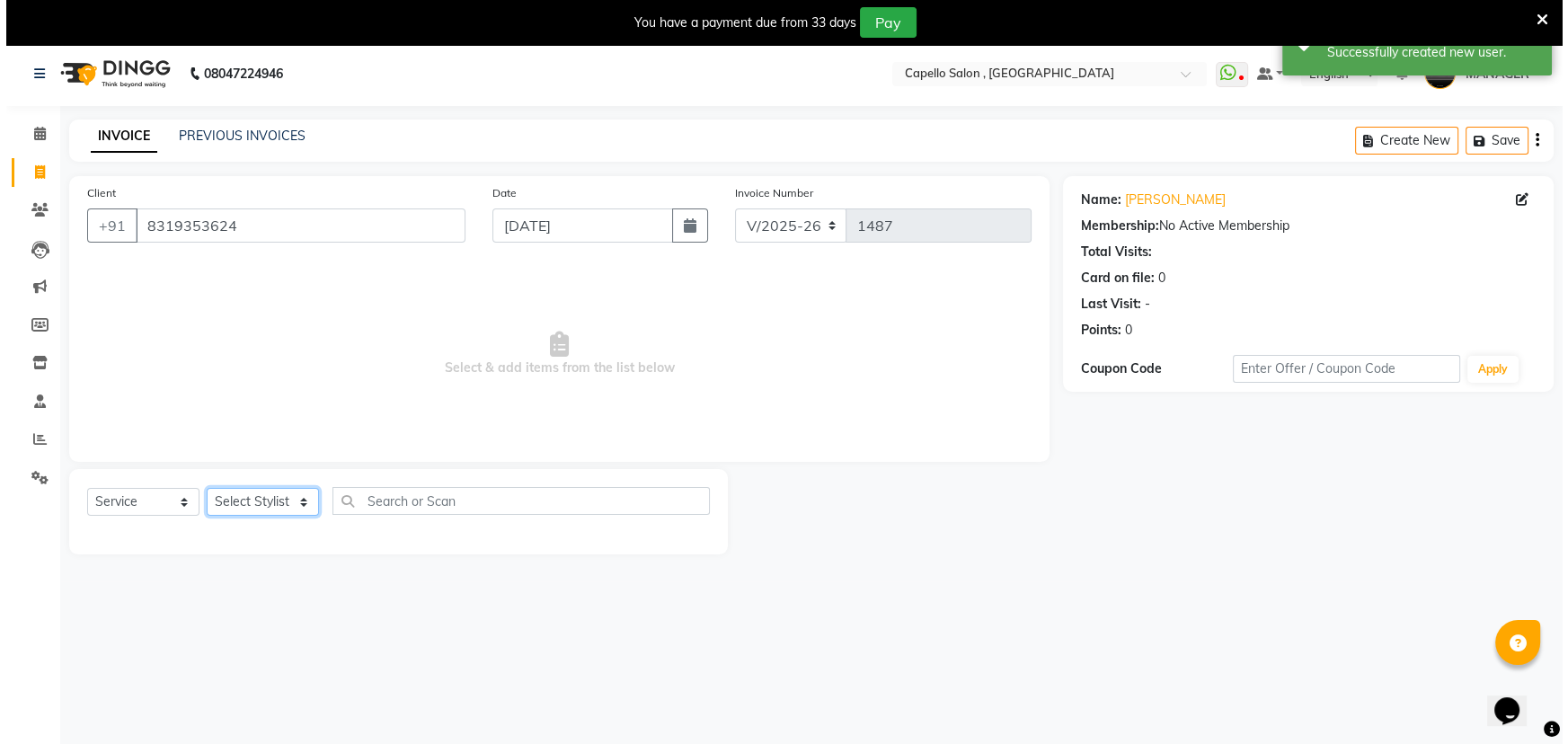
scroll to position [0, 0]
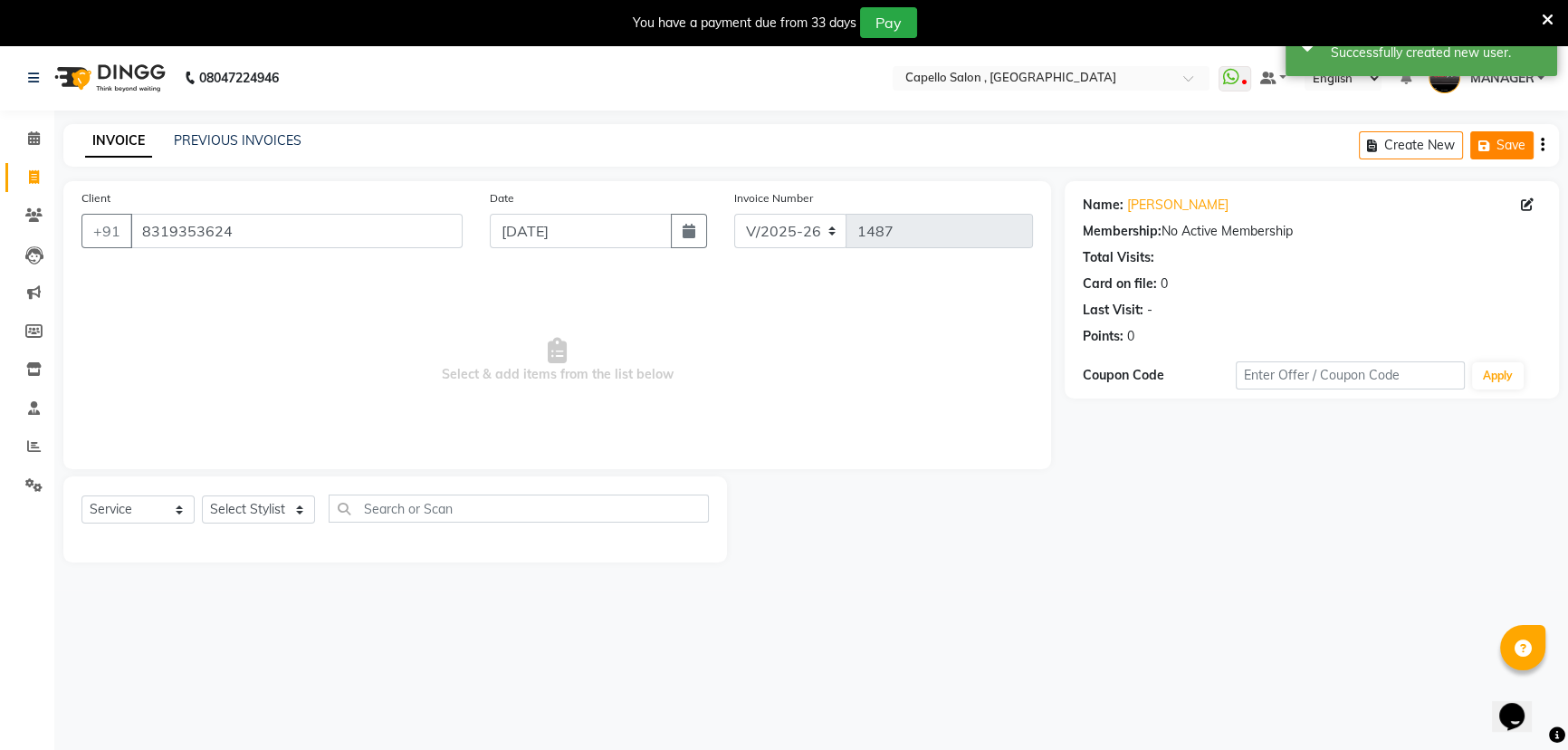
click at [1497, 140] on button "Save" at bounding box center [1502, 145] width 64 height 28
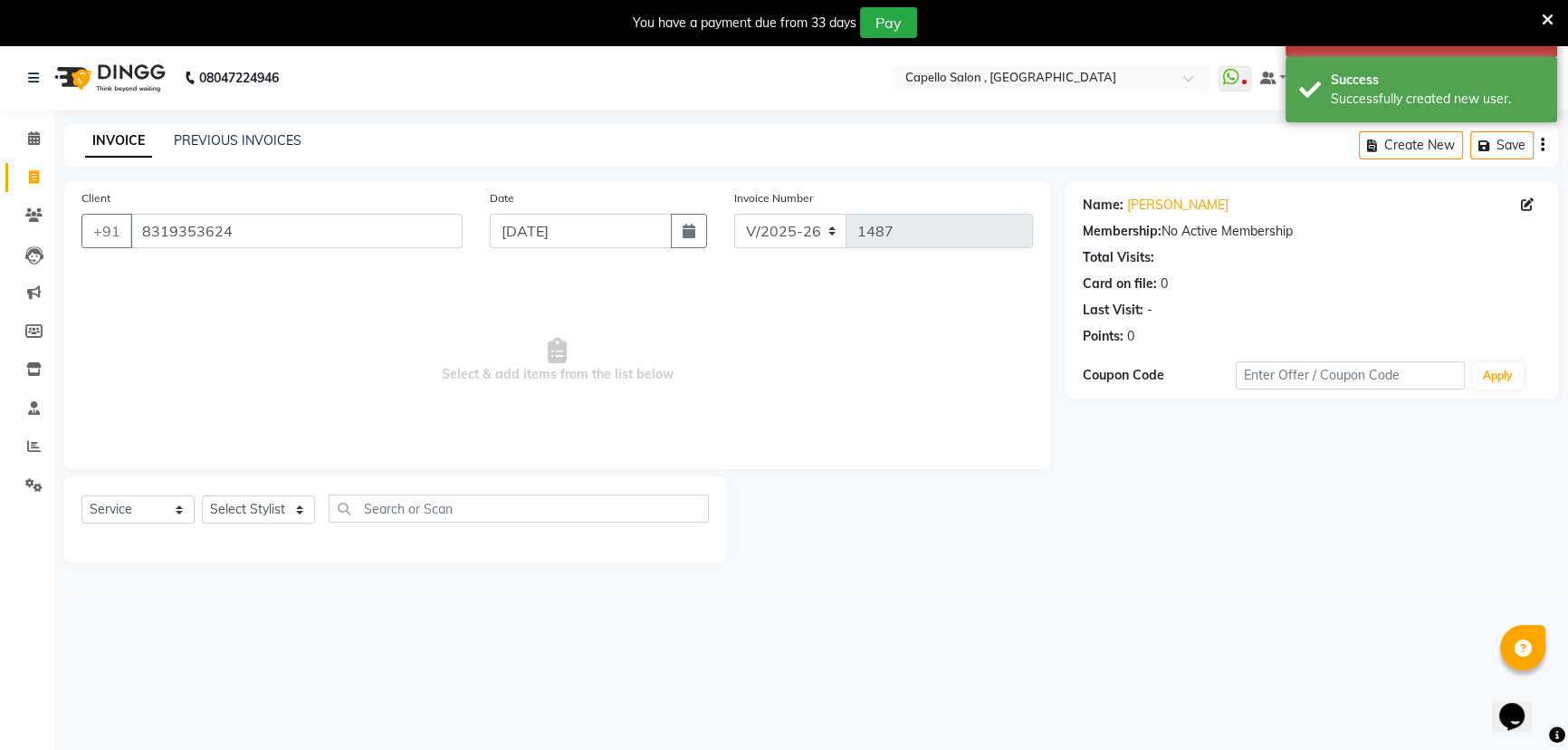
click at [116, 138] on link "INVOICE" at bounding box center [118, 141] width 67 height 33
click at [229, 135] on link "PREVIOUS INVOICES" at bounding box center [237, 140] width 128 height 16
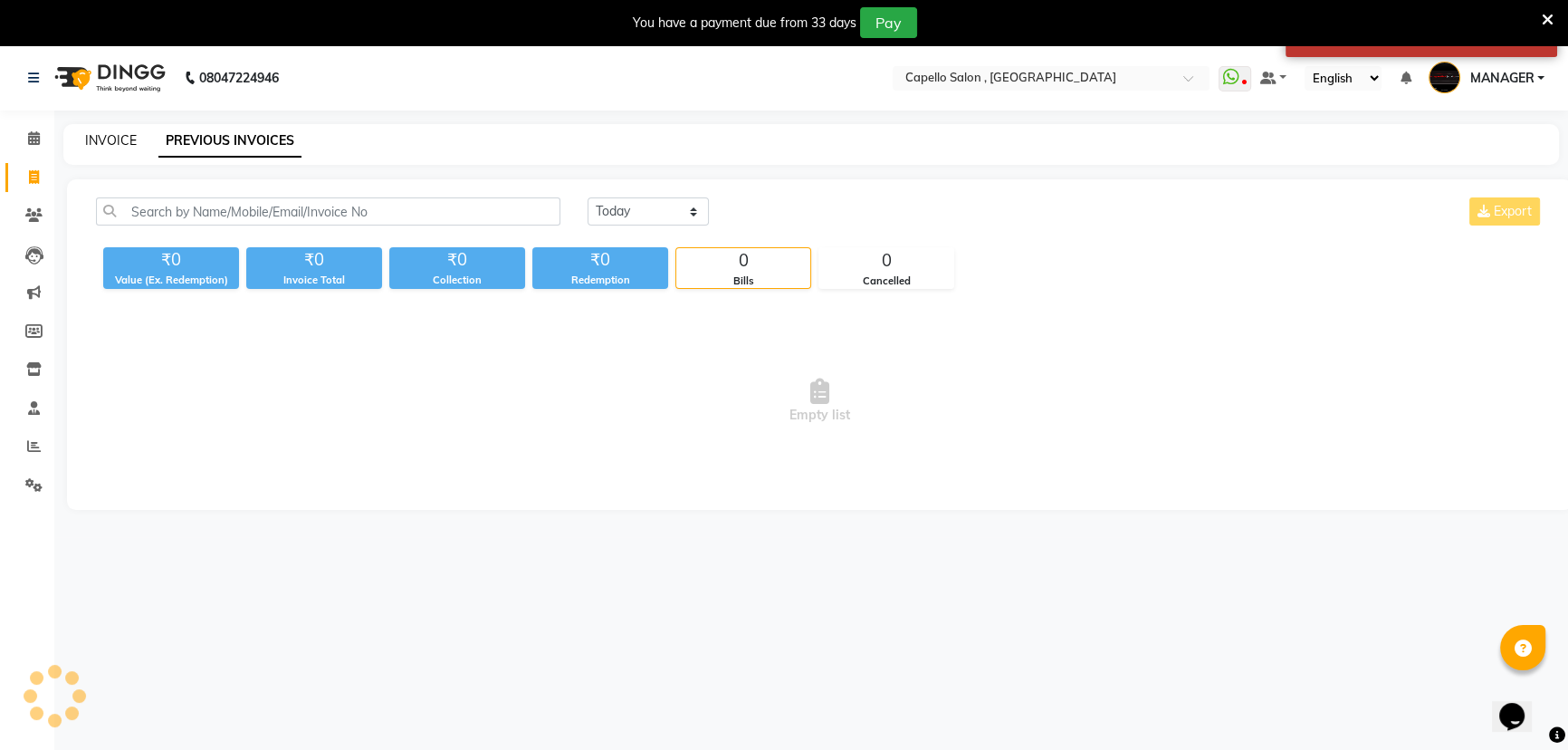
click at [113, 142] on link "INVOICE" at bounding box center [111, 140] width 52 height 16
select select "service"
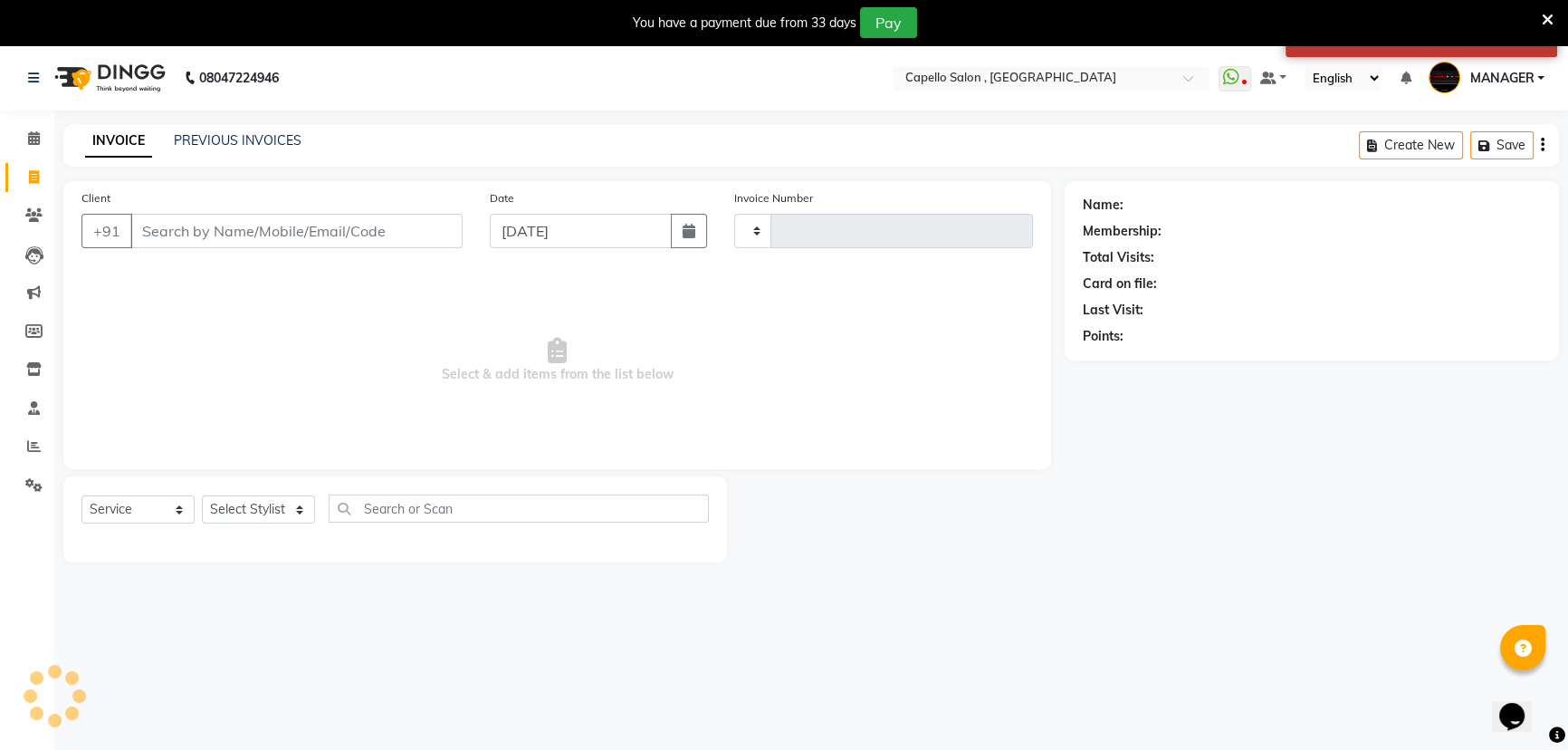
type input "1487"
select select "831"
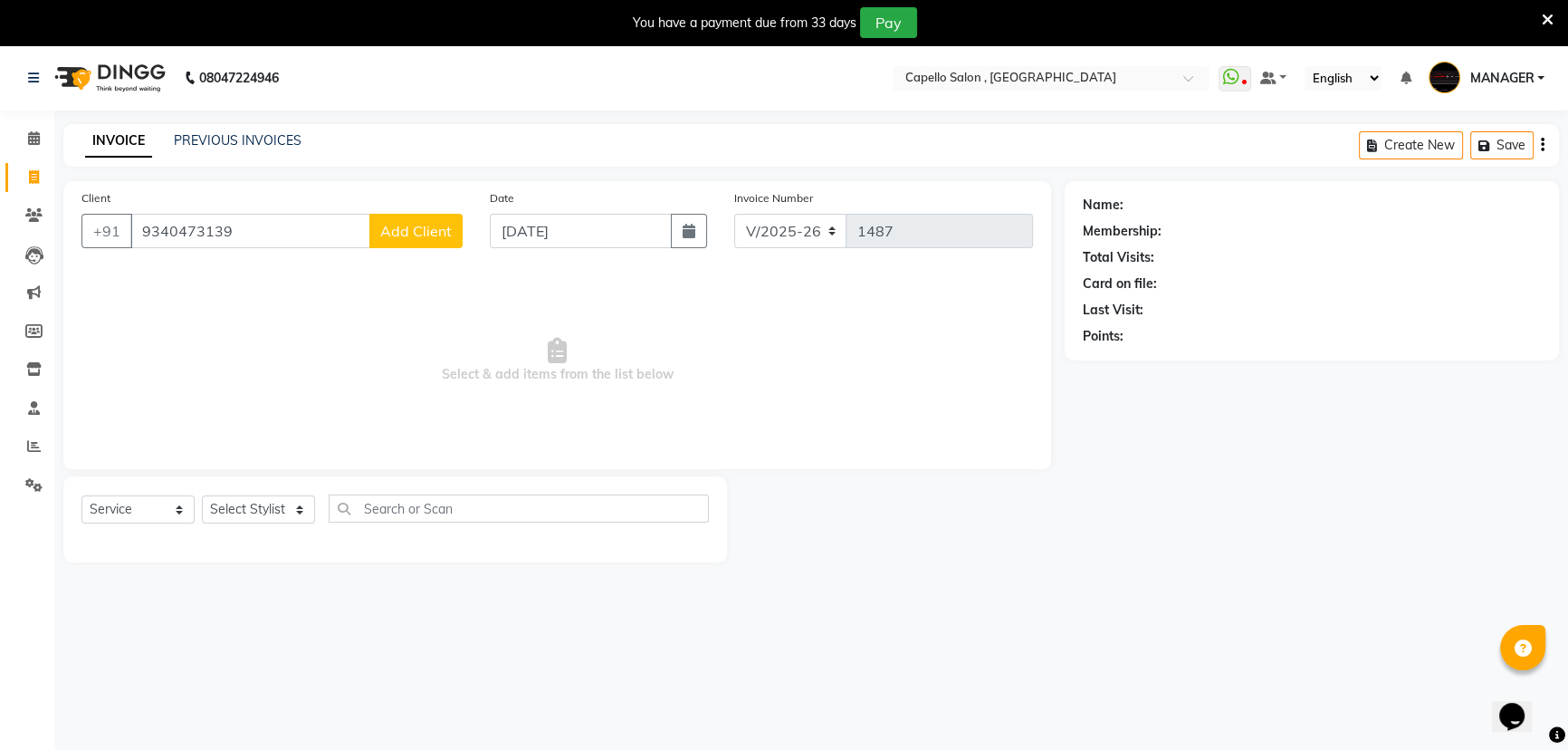
type input "9340473139"
click at [449, 238] on span "Add Client" at bounding box center [416, 231] width 71 height 18
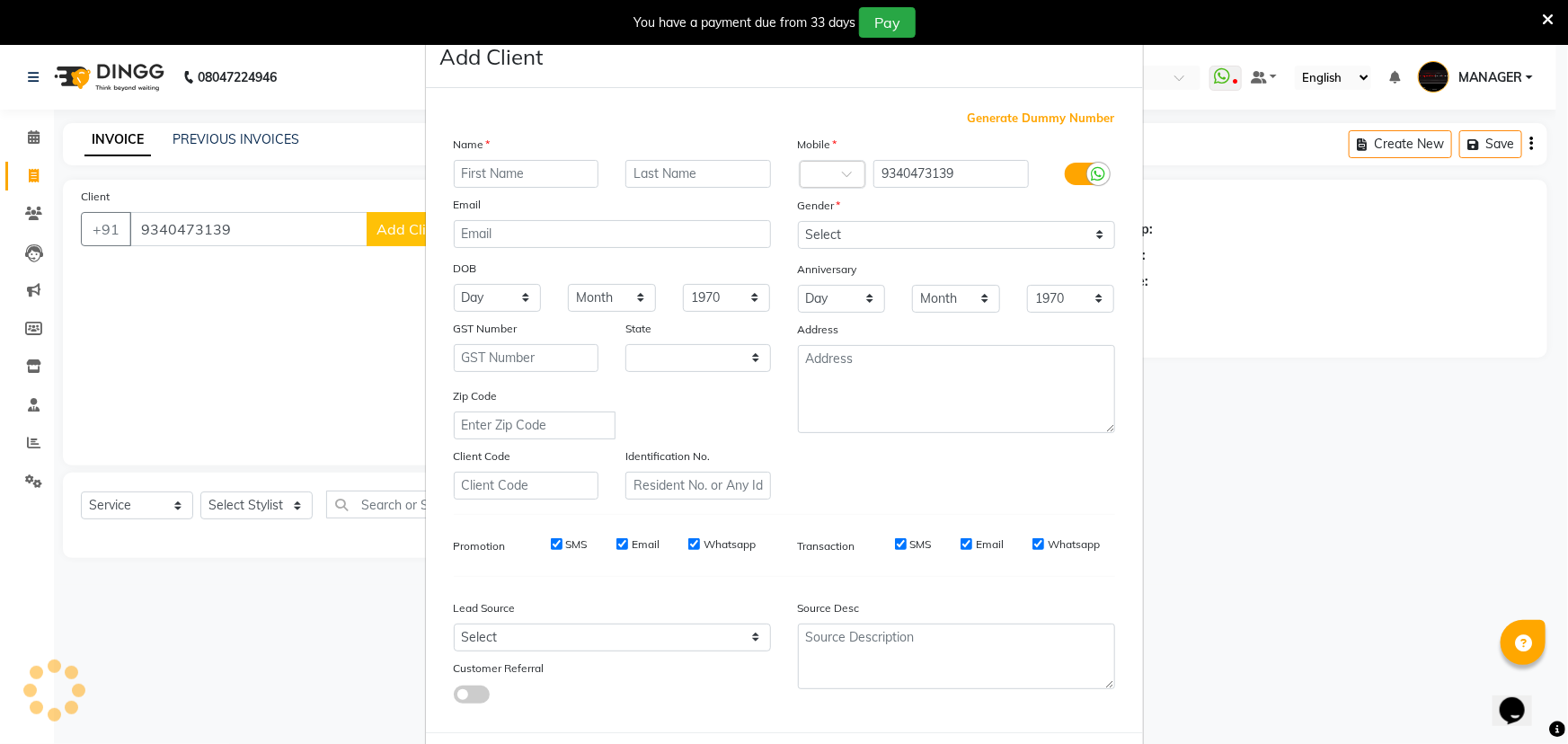
select select "7"
type input "[PERSON_NAME]"
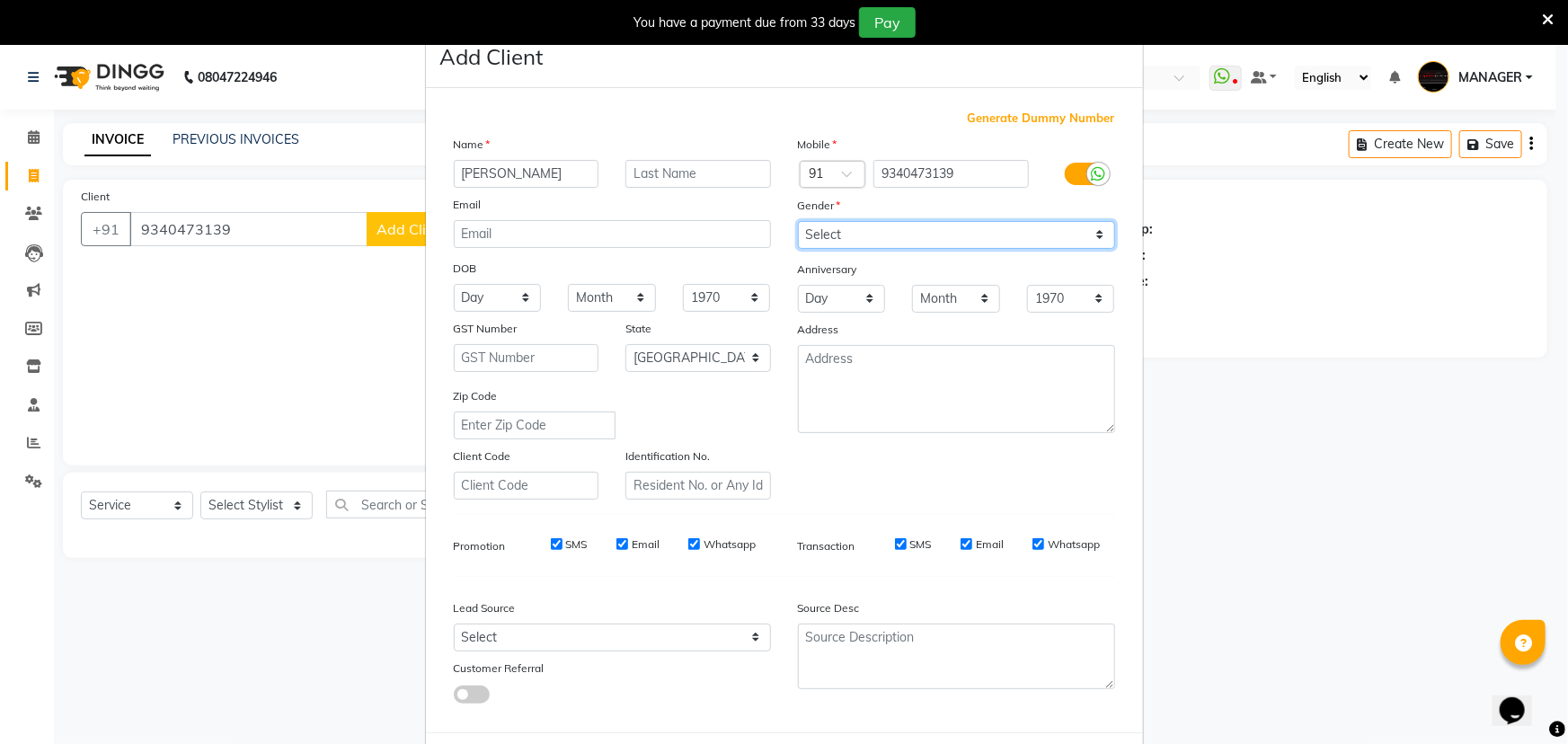
click at [843, 232] on select "Select [DEMOGRAPHIC_DATA] [DEMOGRAPHIC_DATA] Other Prefer Not To Say" at bounding box center [956, 235] width 317 height 28
select select "[DEMOGRAPHIC_DATA]"
click at [797, 221] on select "Select [DEMOGRAPHIC_DATA] [DEMOGRAPHIC_DATA] Other Prefer Not To Say" at bounding box center [956, 235] width 317 height 28
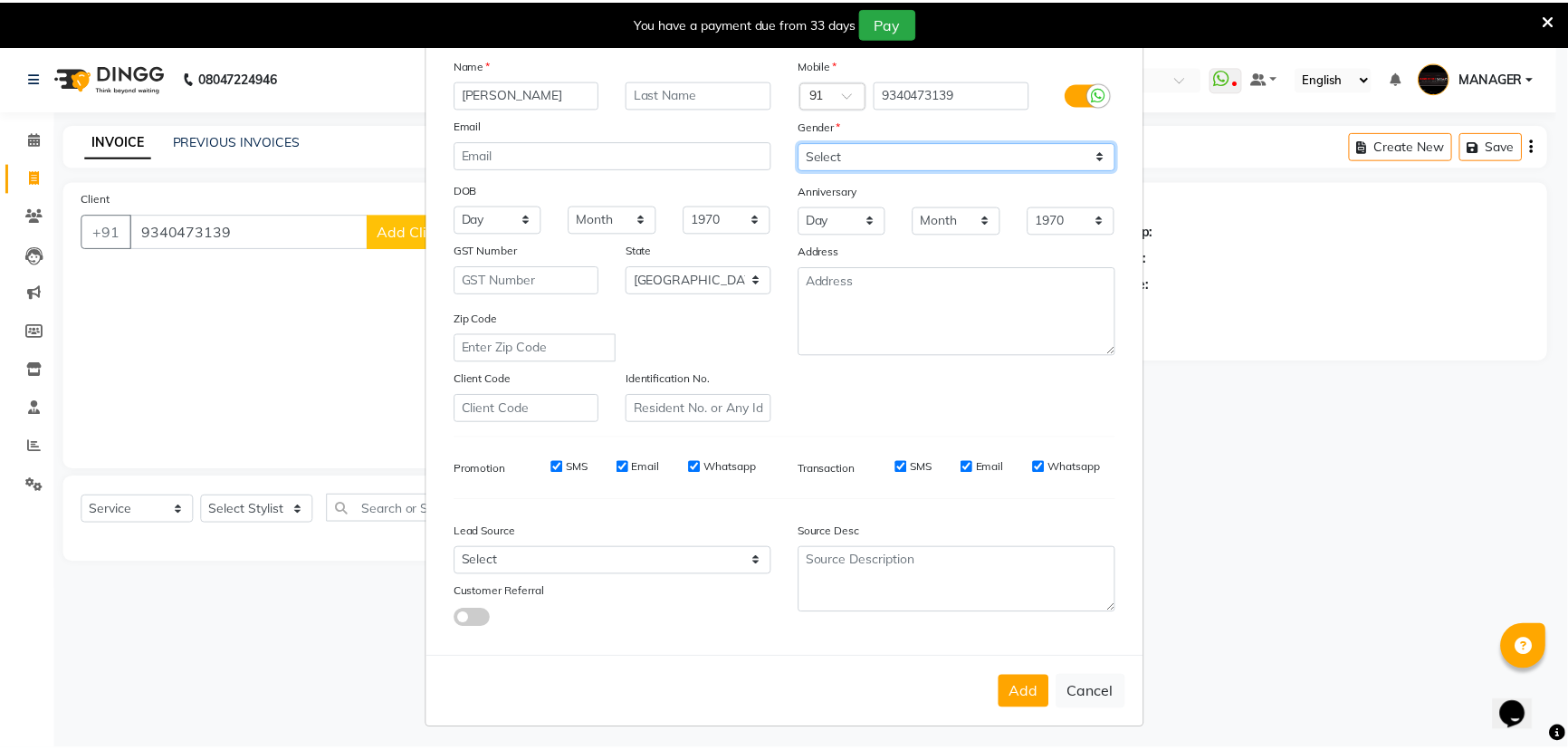
scroll to position [91, 0]
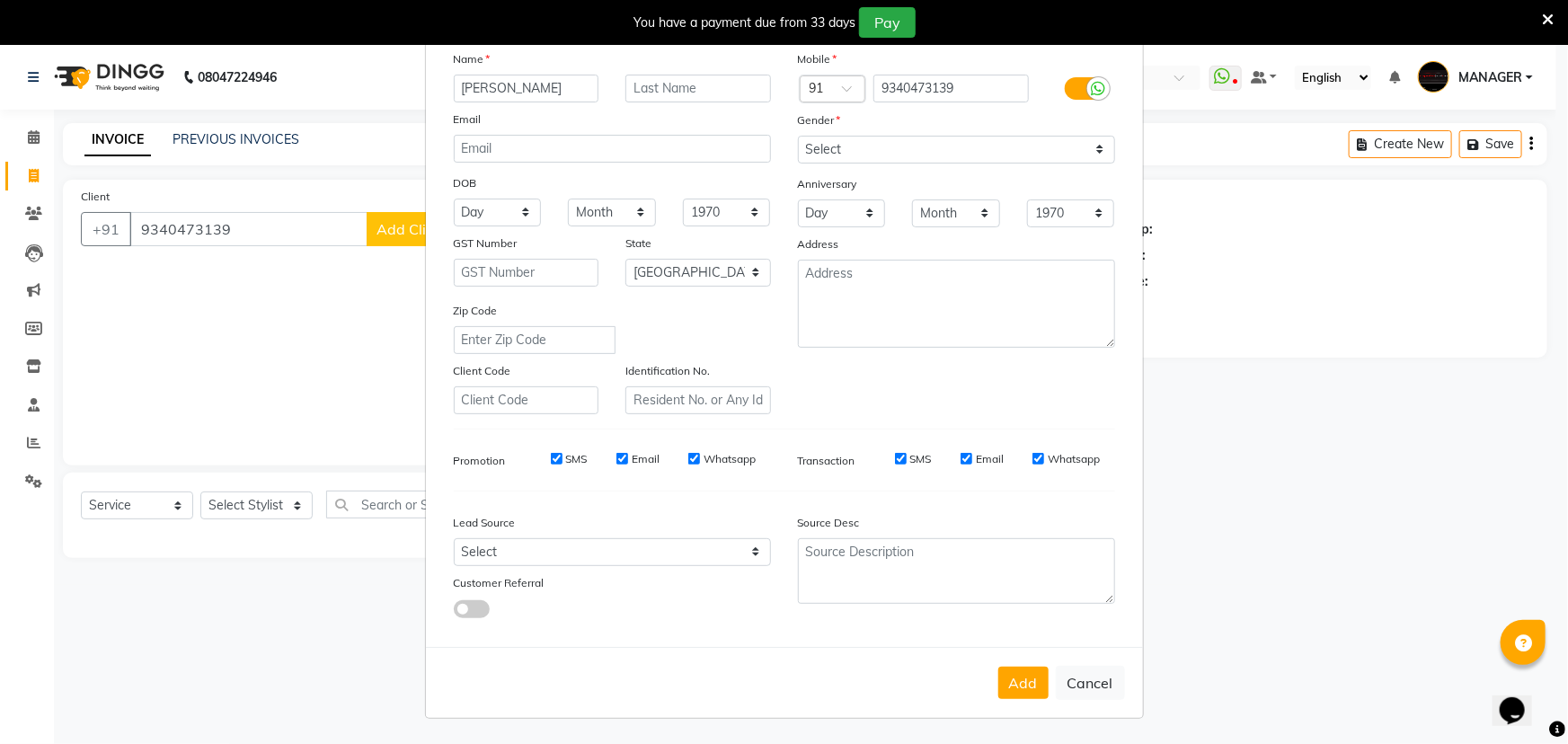
click at [1011, 686] on button "Add" at bounding box center [1024, 683] width 50 height 33
select select
select select "null"
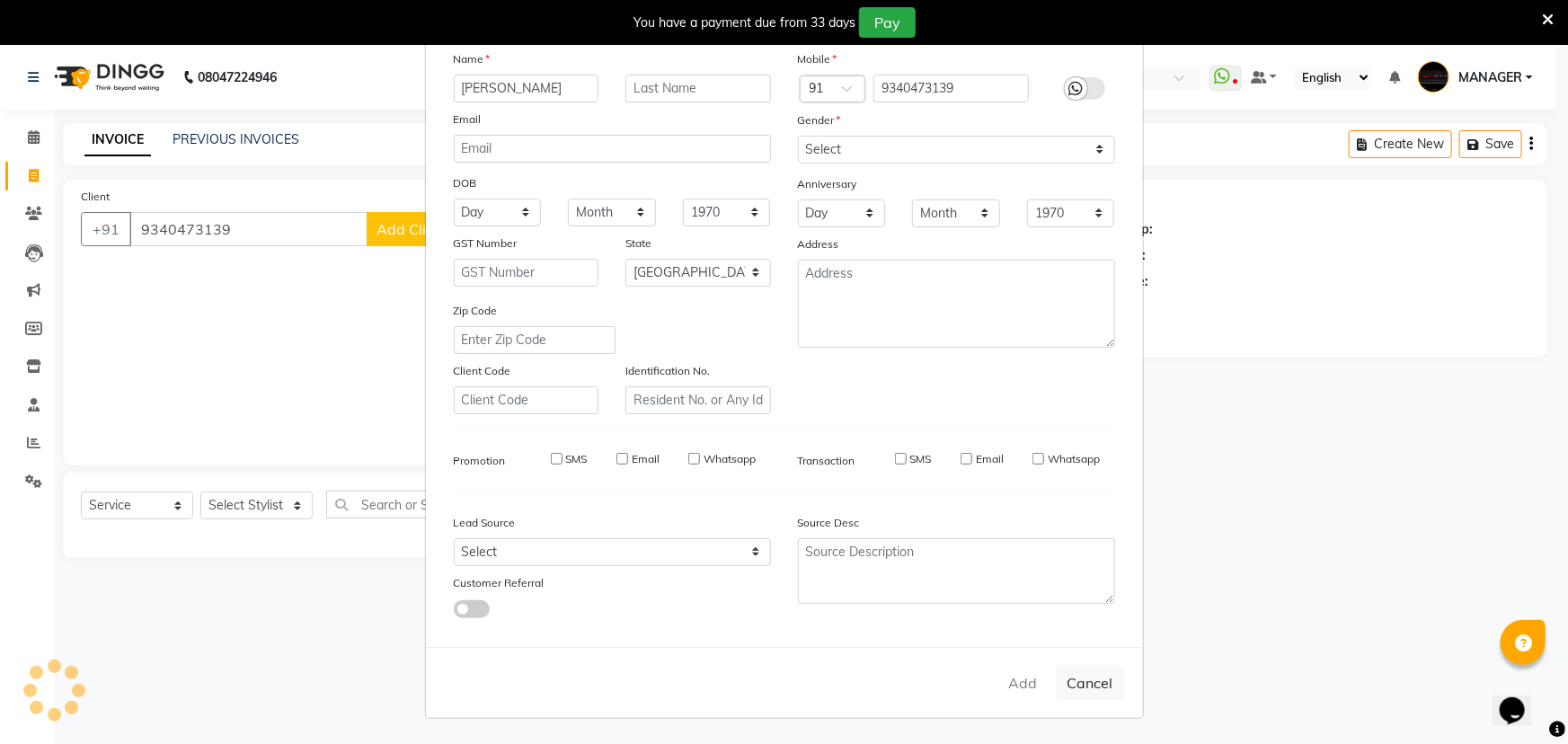
select select
checkbox input "false"
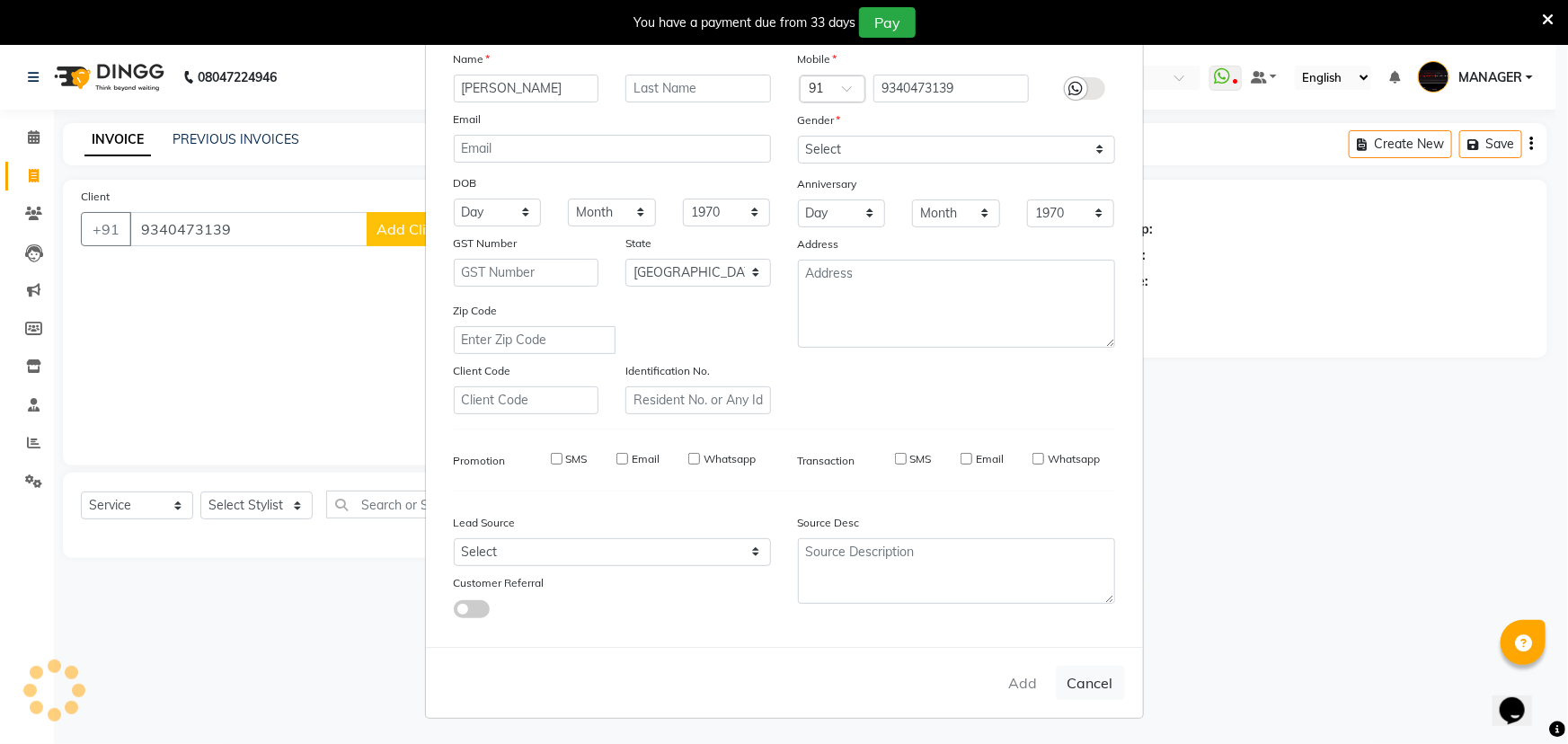
checkbox input "false"
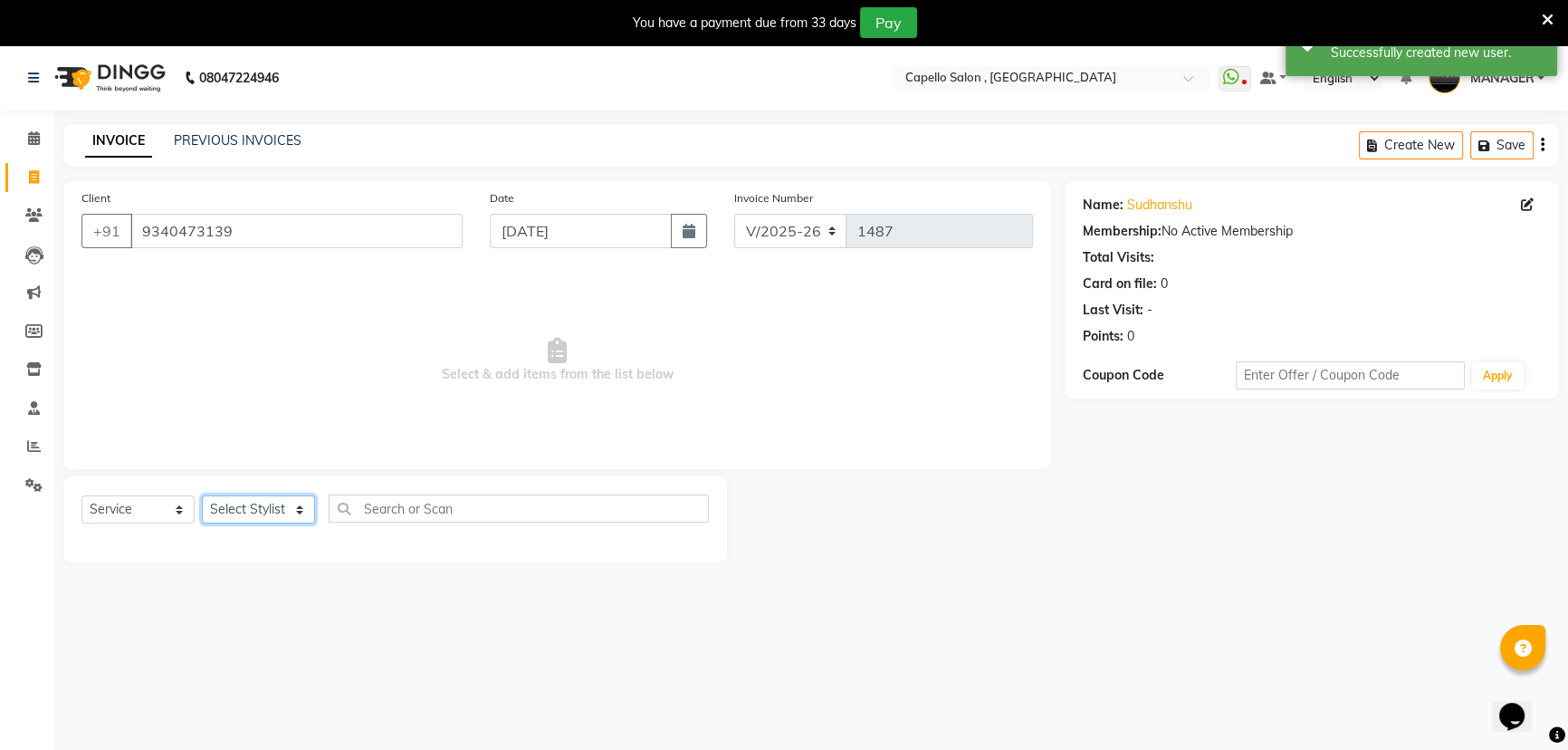
drag, startPoint x: 245, startPoint y: 505, endPoint x: 248, endPoint y: 496, distance: 9.5
click at [245, 505] on select "Select Stylist [PERSON_NAME] [PERSON_NAME] GEETA [PERSON_NAME] KIRAN MANAGER [P…" at bounding box center [258, 509] width 113 height 28
select select "83796"
click at [202, 495] on select "Select Stylist [PERSON_NAME] [PERSON_NAME] GEETA [PERSON_NAME] KIRAN MANAGER [P…" at bounding box center [258, 509] width 113 height 28
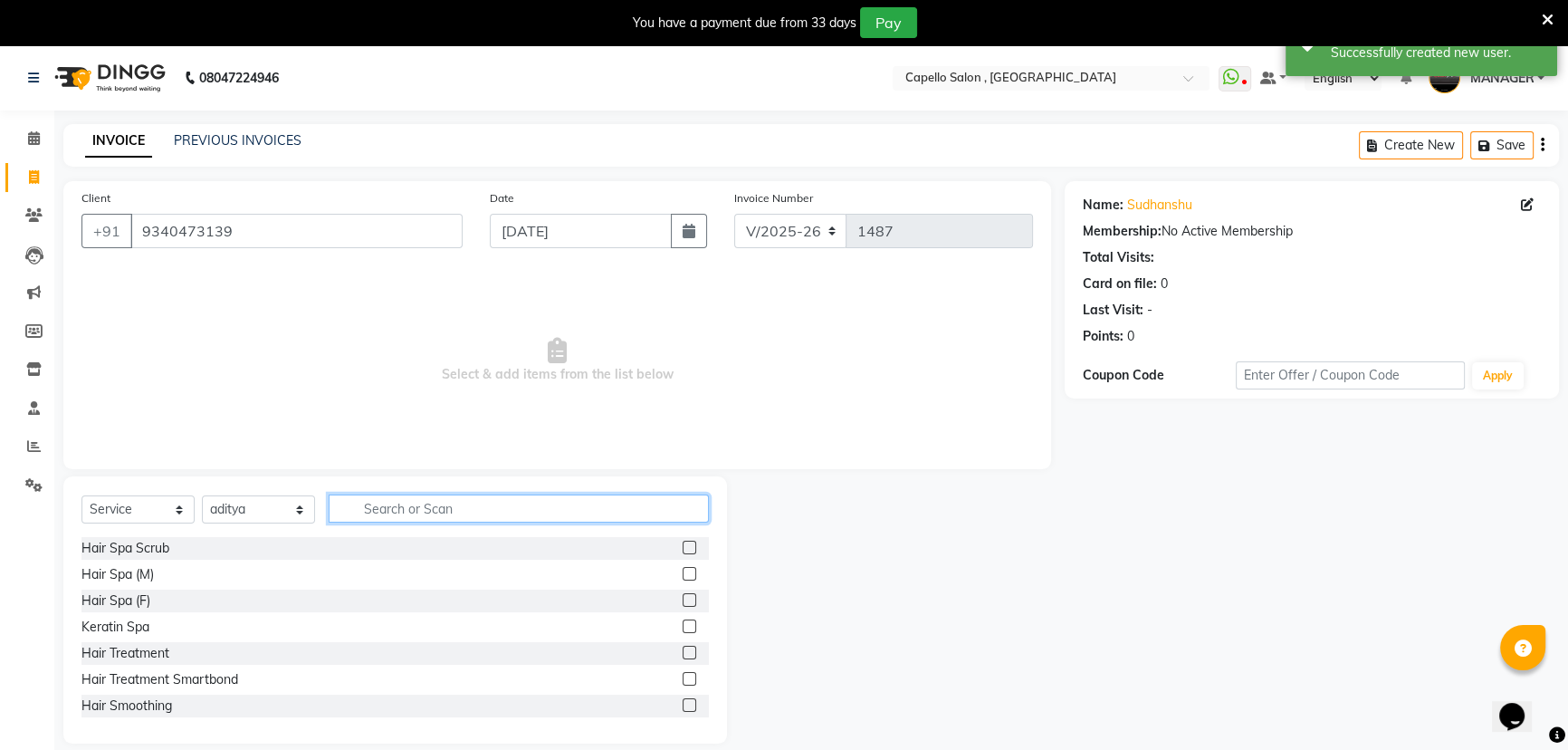
click at [456, 507] on input "text" at bounding box center [520, 508] width 381 height 28
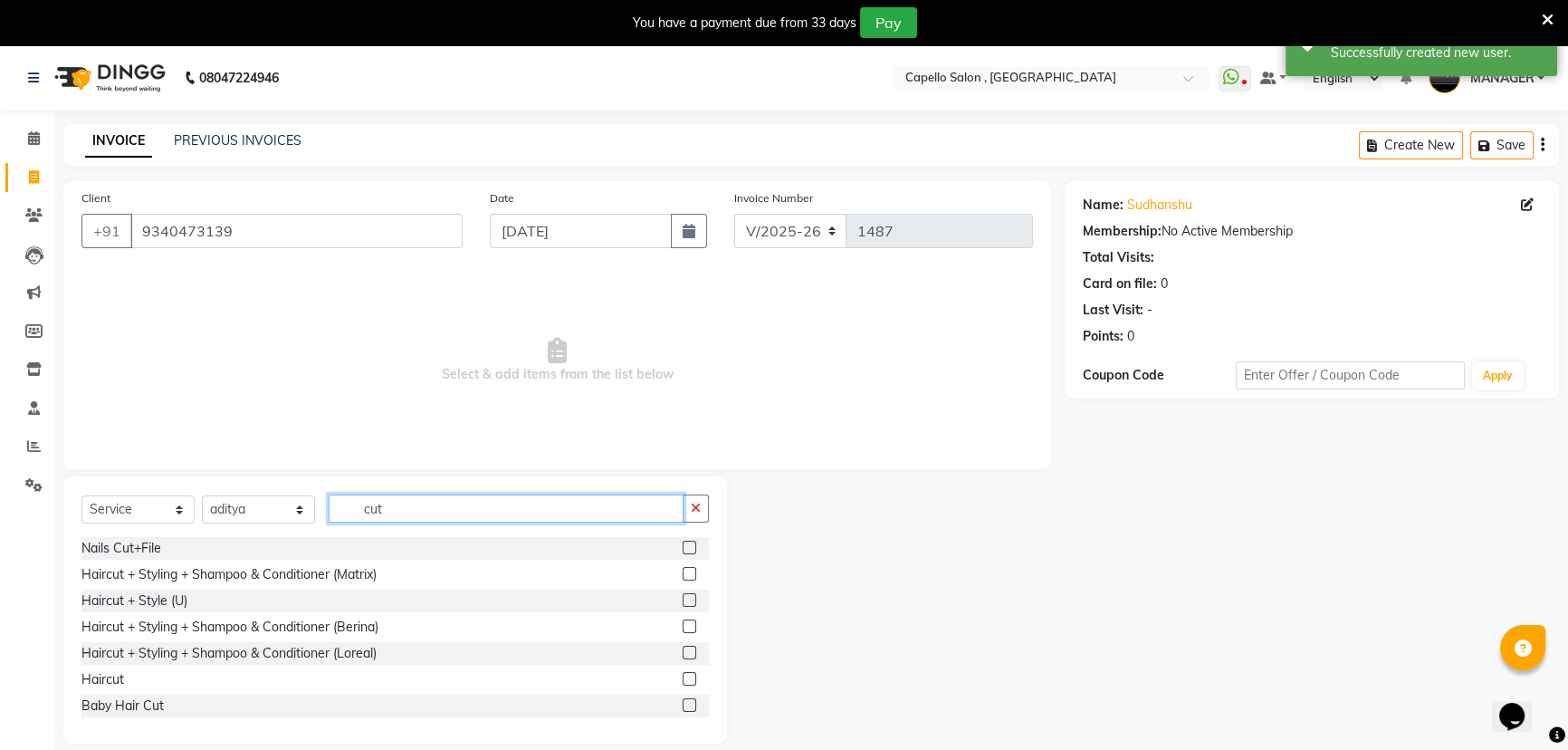
type input "cut"
click at [683, 676] on label at bounding box center [689, 679] width 13 height 13
click at [683, 676] on input "checkbox" at bounding box center [688, 679] width 12 height 12
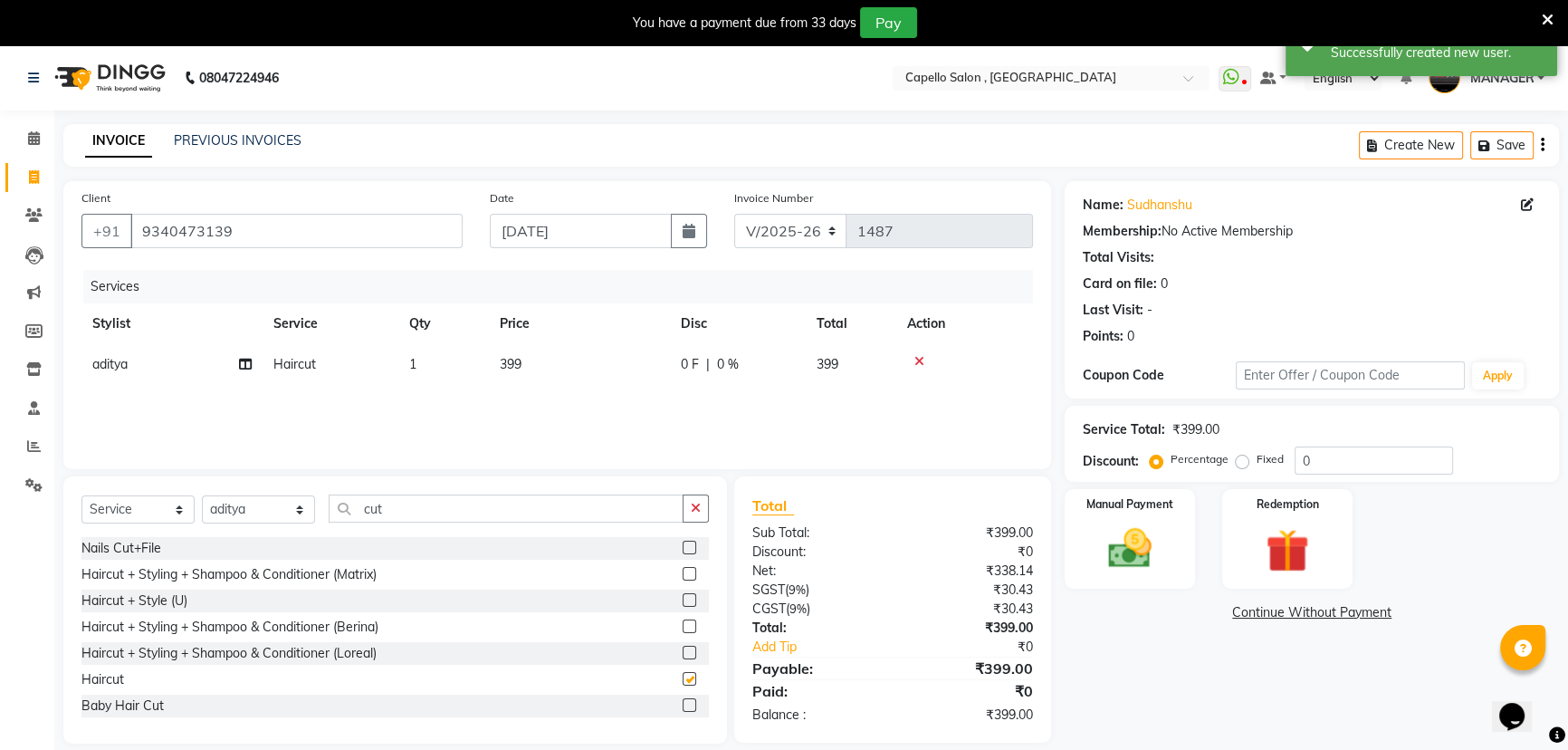
checkbox input "false"
click at [591, 379] on td "399" at bounding box center [579, 364] width 181 height 40
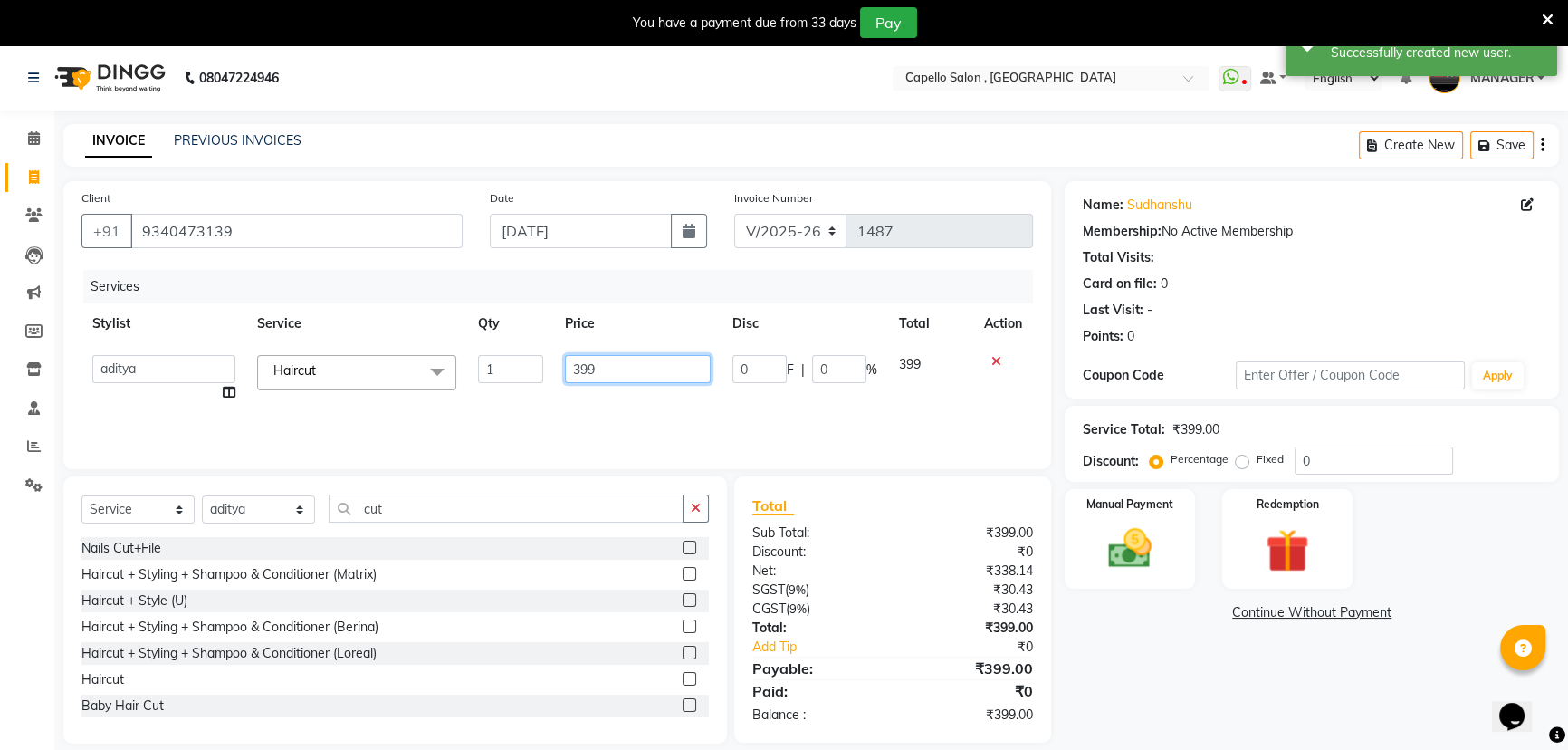
drag, startPoint x: 630, startPoint y: 372, endPoint x: 507, endPoint y: 405, distance: 127.3
click at [507, 405] on tr "aditya ADMIN akash [PERSON_NAME] GEETA [PERSON_NAME] KIRAN MANAGER MUKESH PANKA…" at bounding box center [557, 378] width 952 height 68
type input "300"
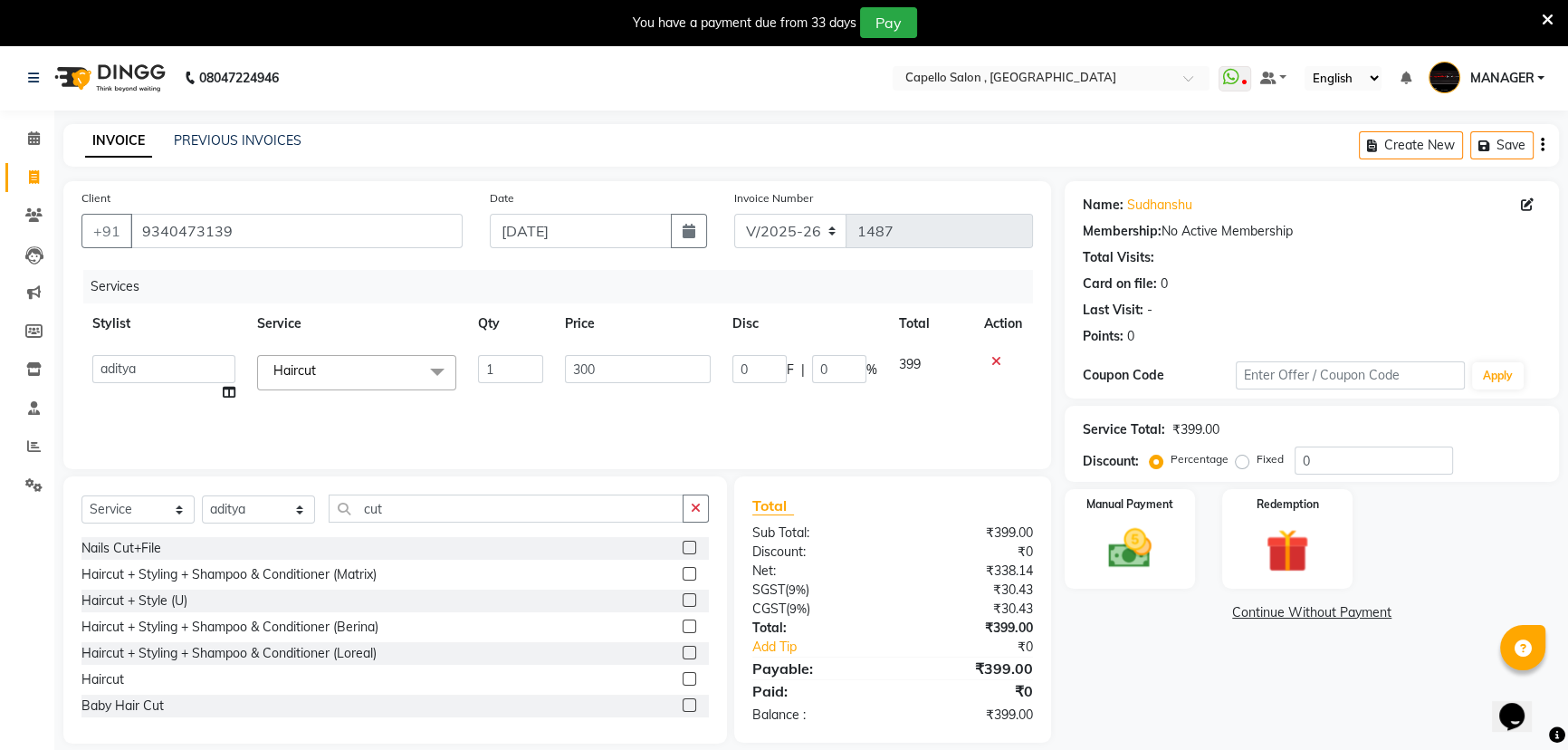
click at [577, 425] on div "Services Stylist Service Qty Price Disc Total Action aditya ADMIN akash [PERSON…" at bounding box center [557, 360] width 952 height 181
click at [1161, 535] on img at bounding box center [1130, 548] width 73 height 52
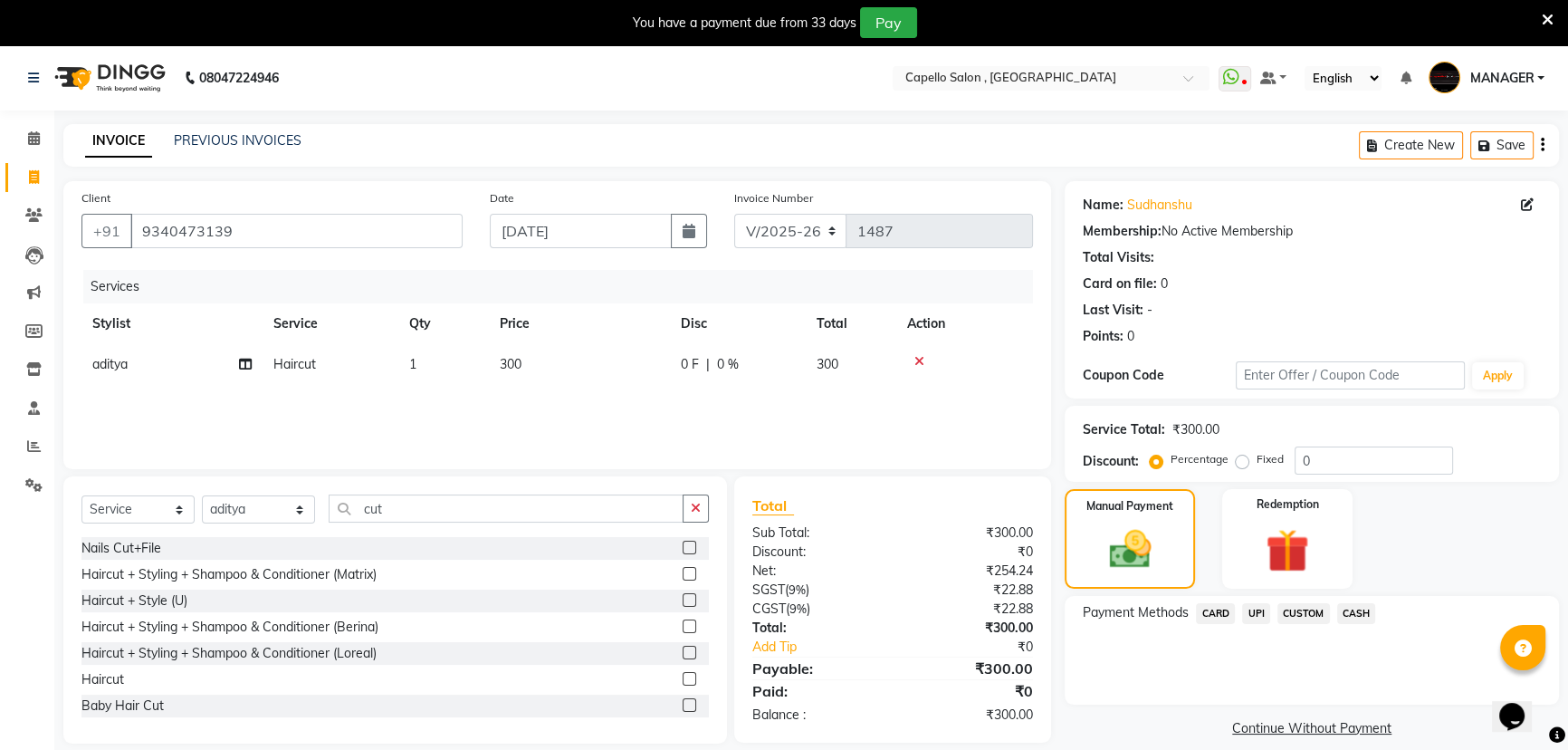
click at [1349, 611] on span "CASH" at bounding box center [1357, 613] width 39 height 21
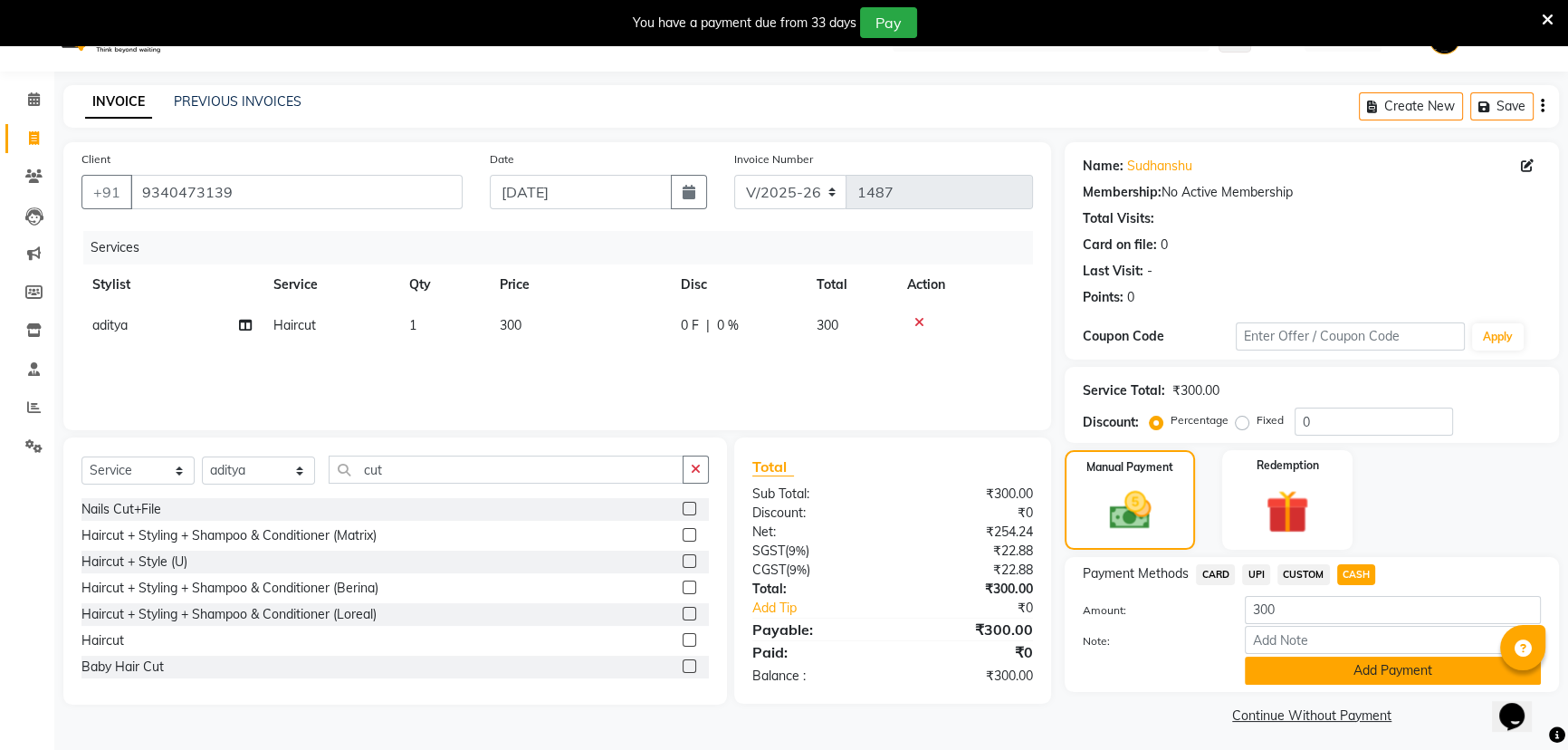
scroll to position [45, 0]
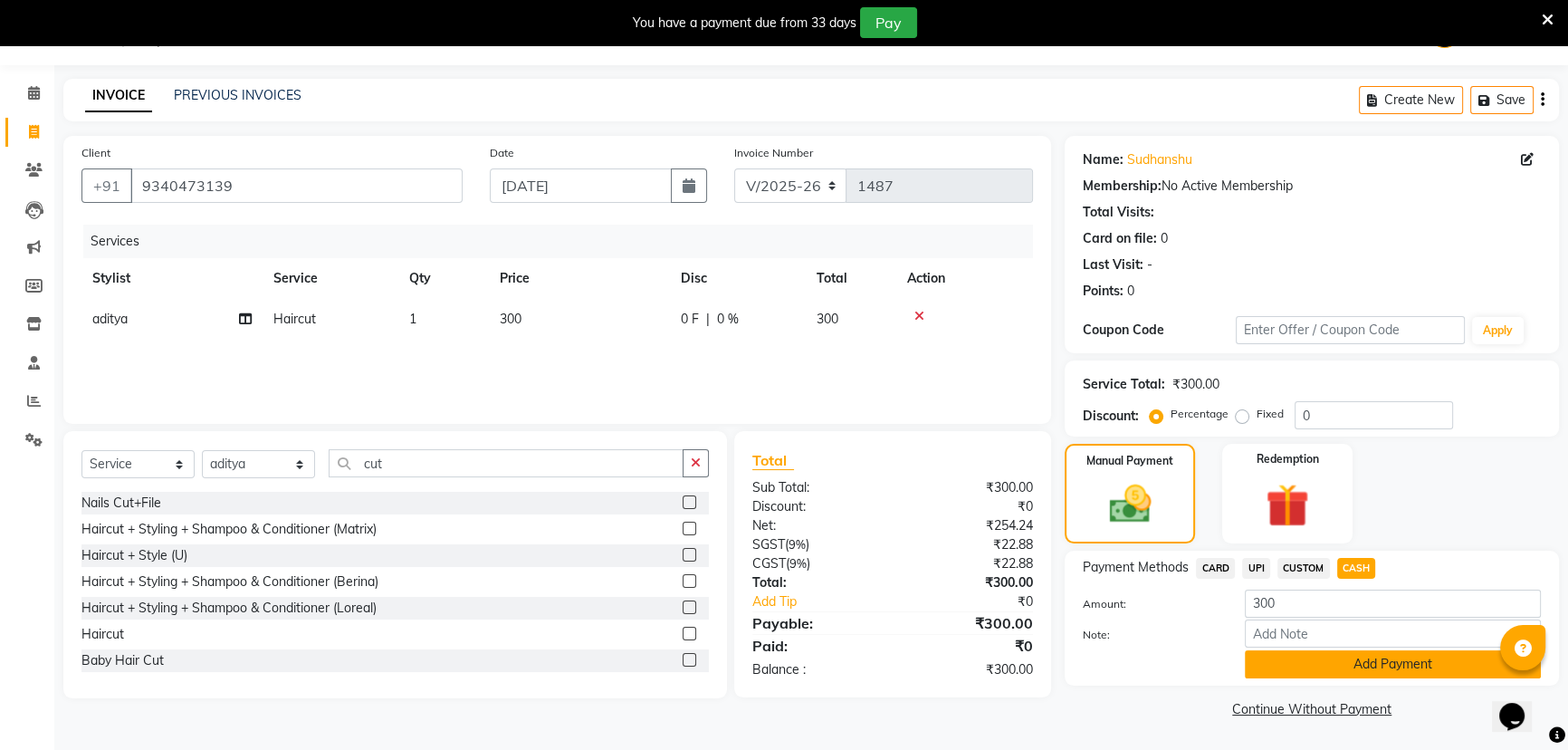
click at [1342, 666] on button "Add Payment" at bounding box center [1394, 664] width 296 height 28
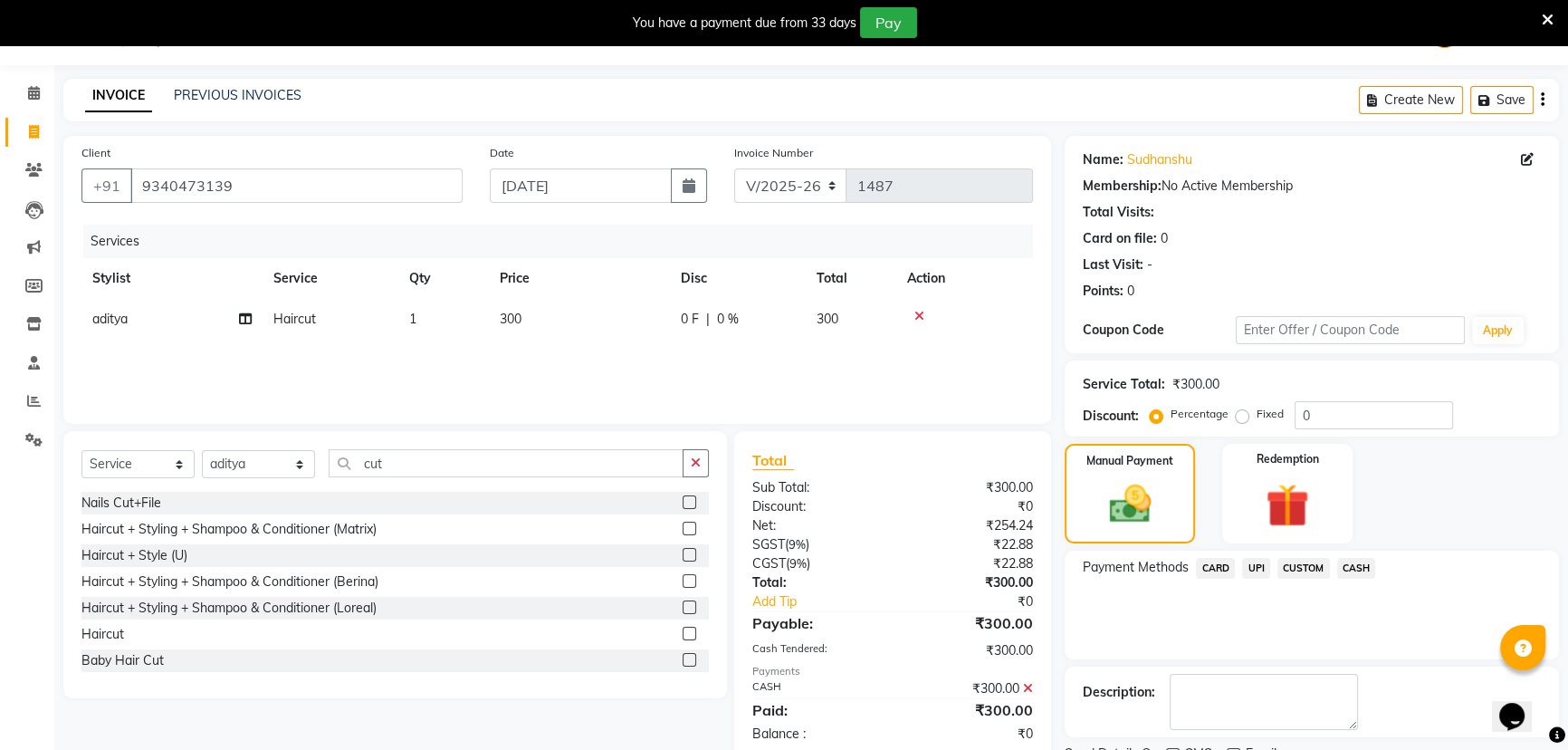
scroll to position [119, 0]
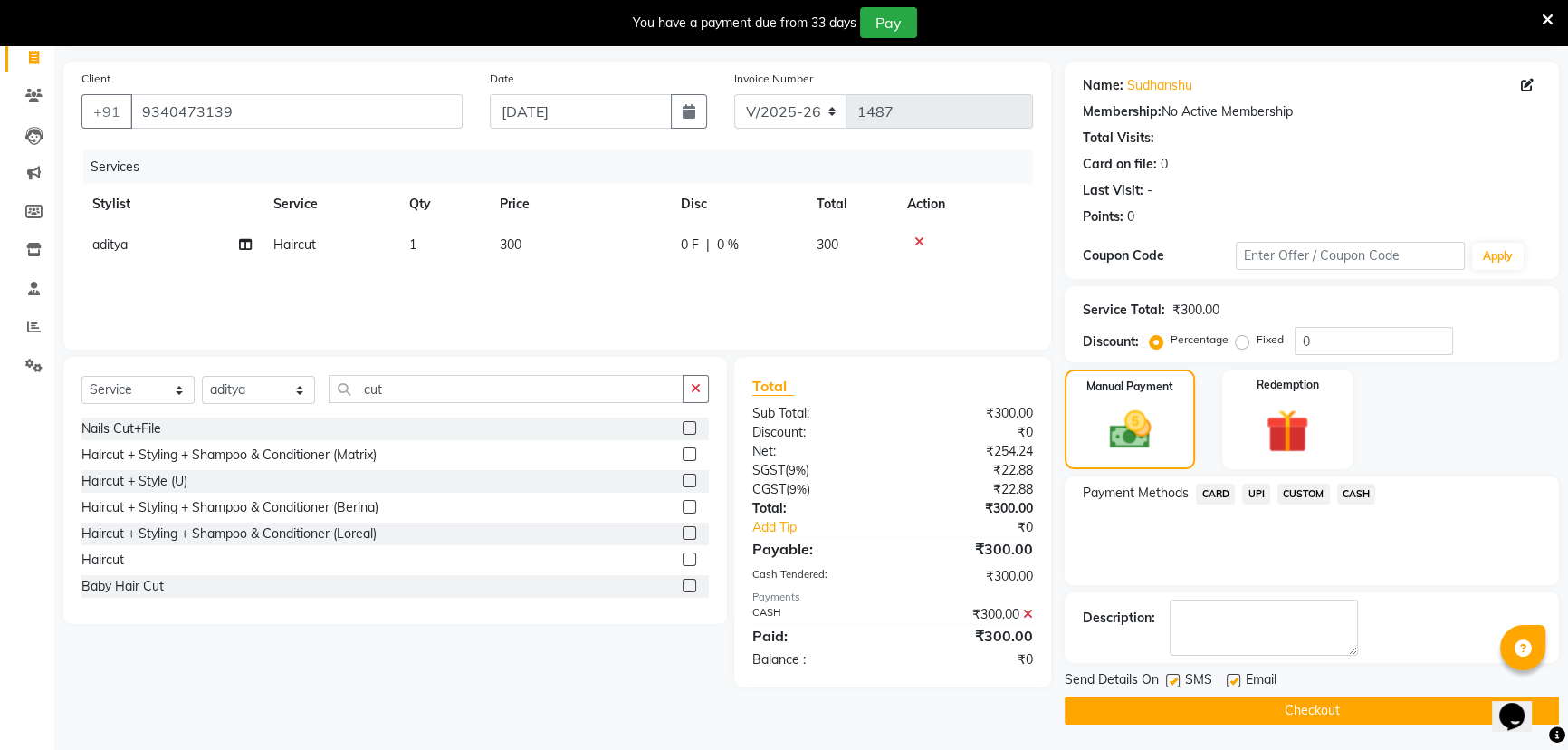
click at [1191, 698] on button "Checkout" at bounding box center [1312, 711] width 494 height 28
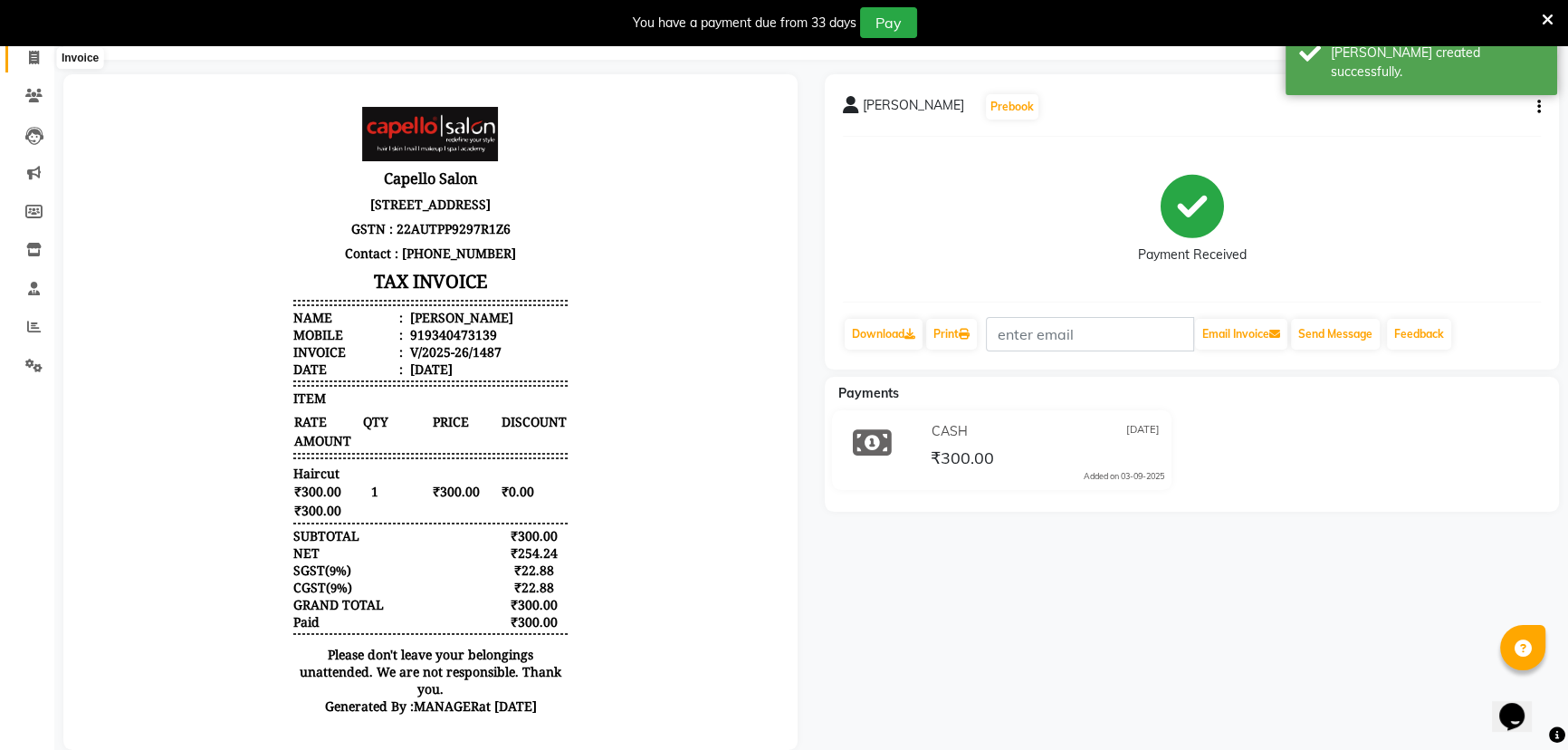
click at [32, 57] on icon at bounding box center [34, 57] width 10 height 13
select select "service"
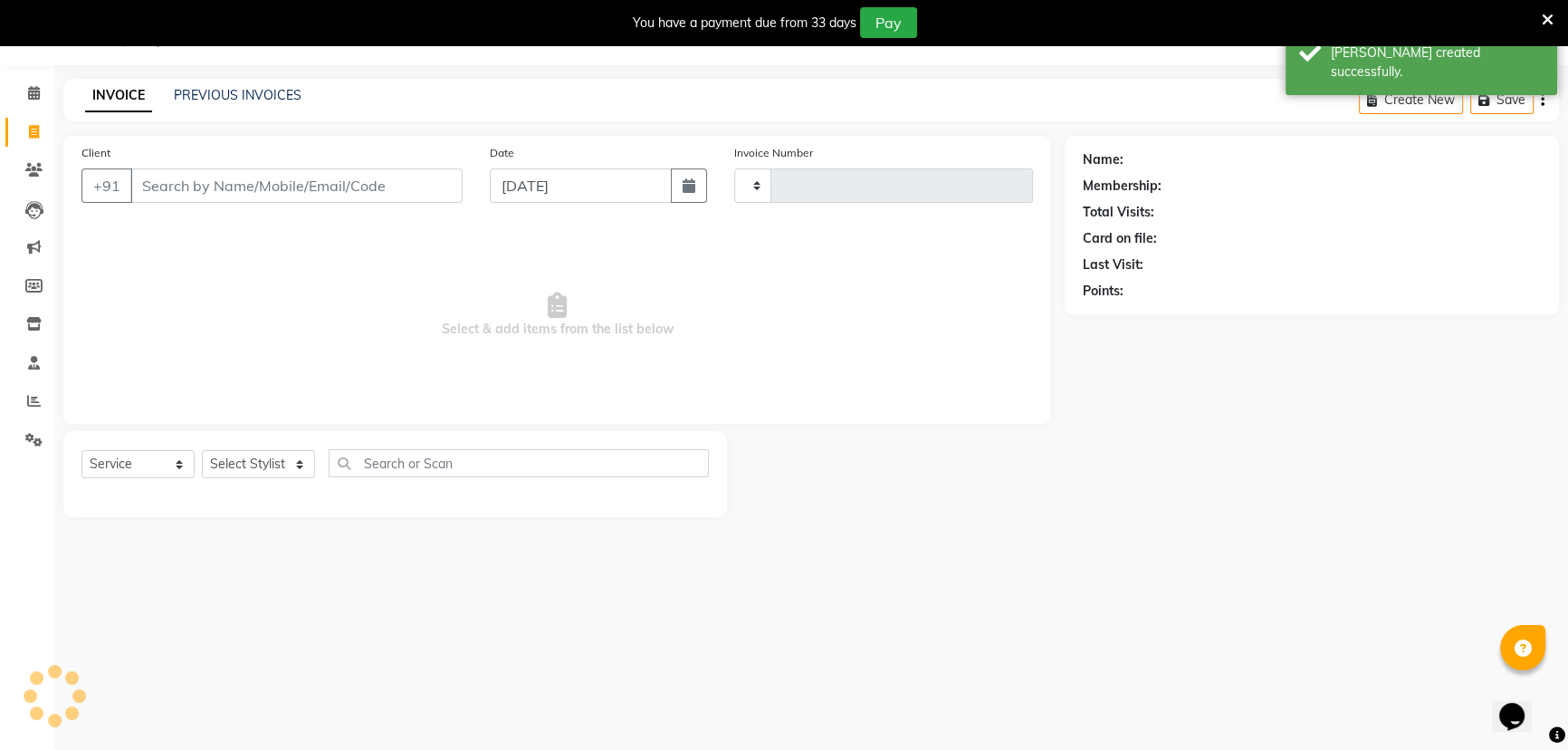
type input "1488"
select select "831"
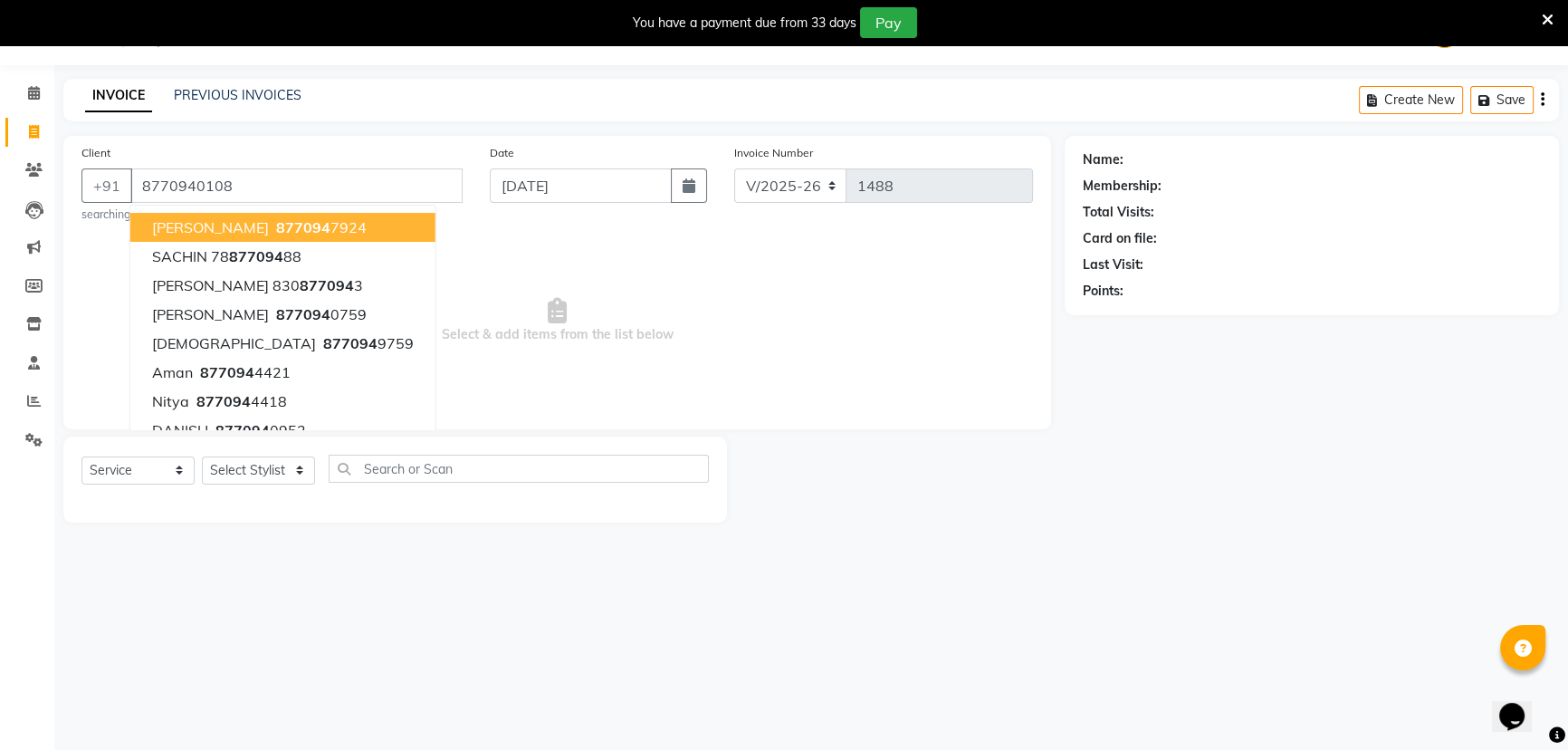
type input "8770940108"
click at [282, 474] on select "Select Stylist [PERSON_NAME] [PERSON_NAME] GEETA [PERSON_NAME] KIRAN MANAGER [P…" at bounding box center [258, 471] width 113 height 28
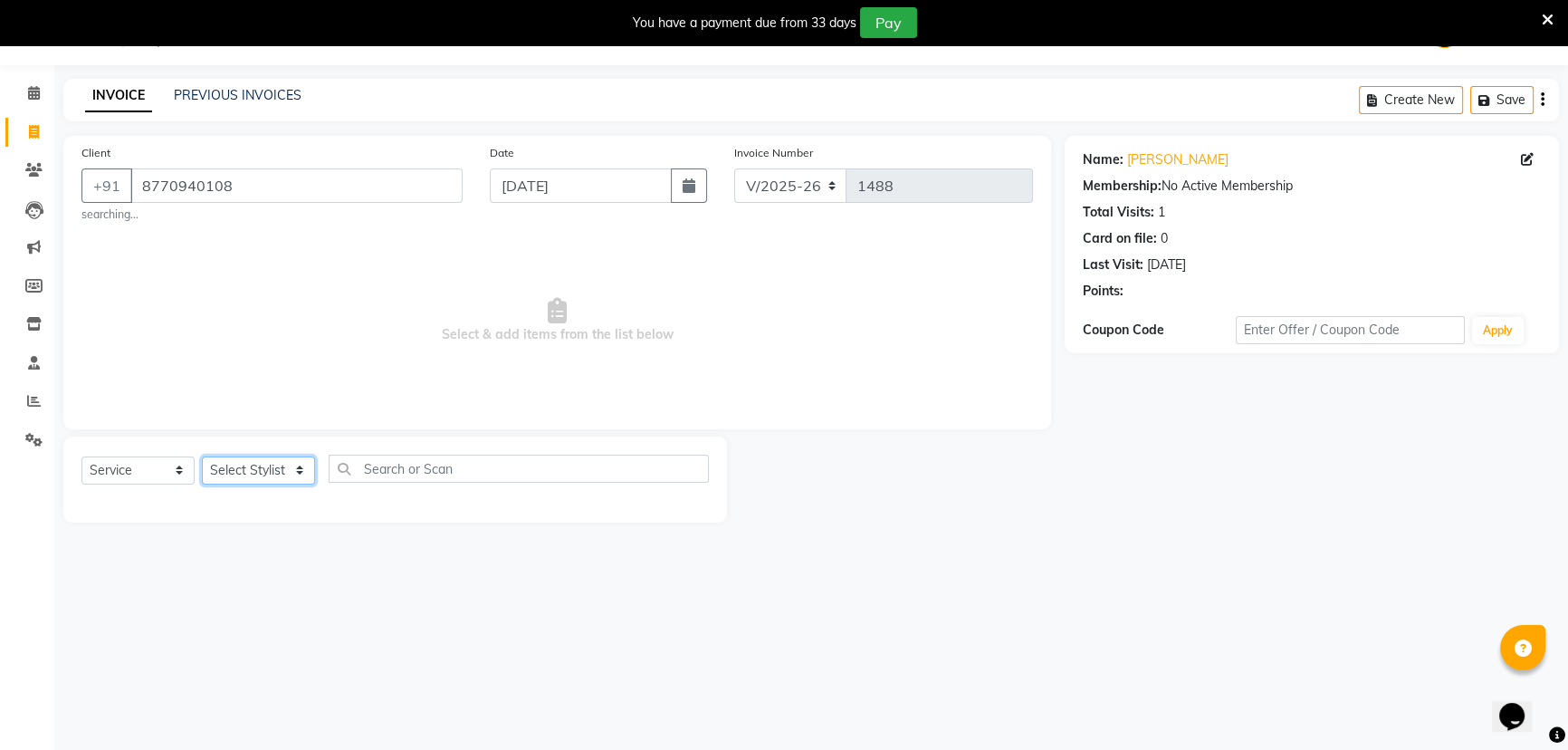
select select "83796"
click at [202, 457] on select "Select Stylist [PERSON_NAME] [PERSON_NAME] GEETA [PERSON_NAME] KIRAN MANAGER [P…" at bounding box center [258, 471] width 113 height 28
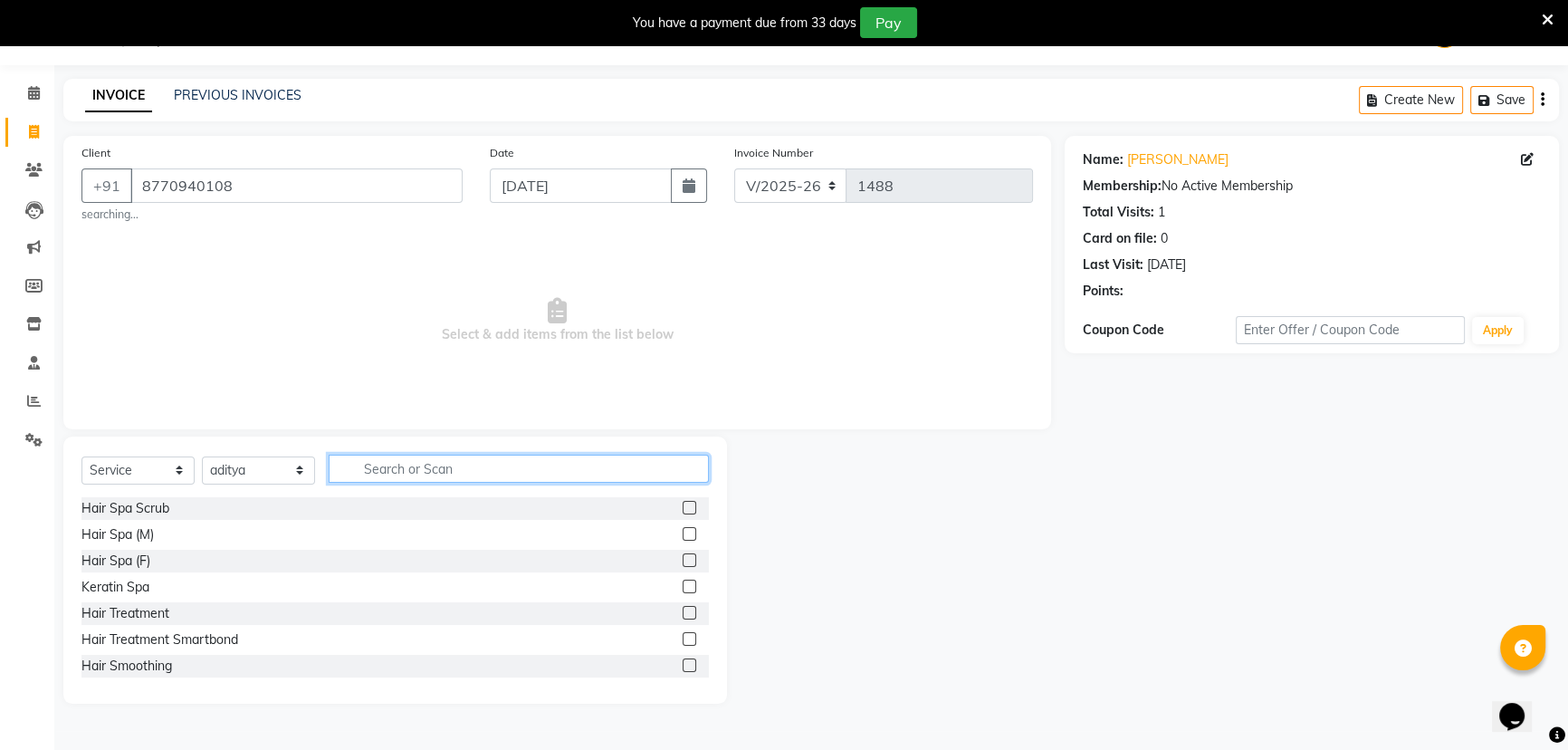
click at [448, 470] on input "text" at bounding box center [520, 469] width 381 height 28
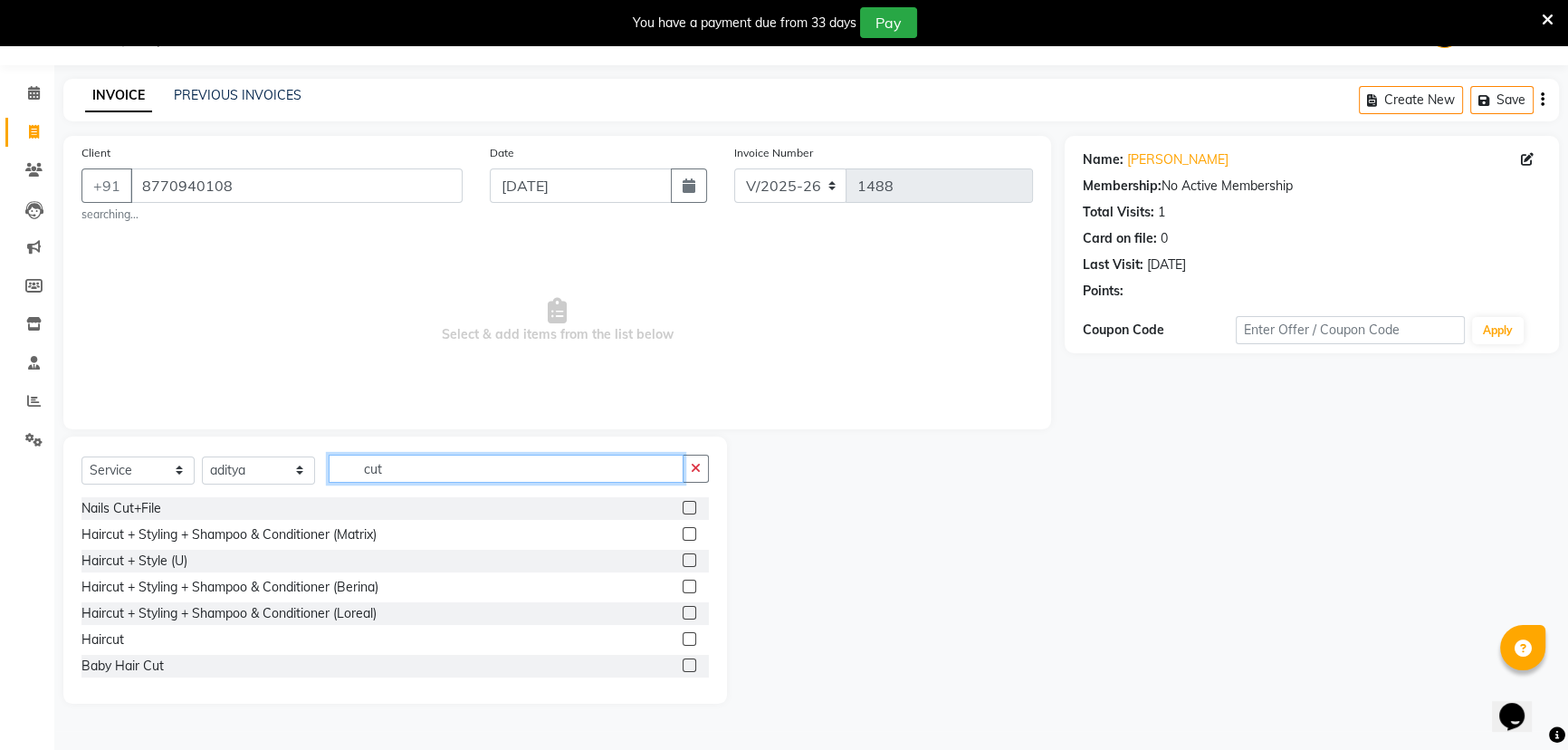
type input "cut"
click at [683, 636] on label at bounding box center [689, 638] width 13 height 13
click at [683, 636] on input "checkbox" at bounding box center [688, 639] width 12 height 12
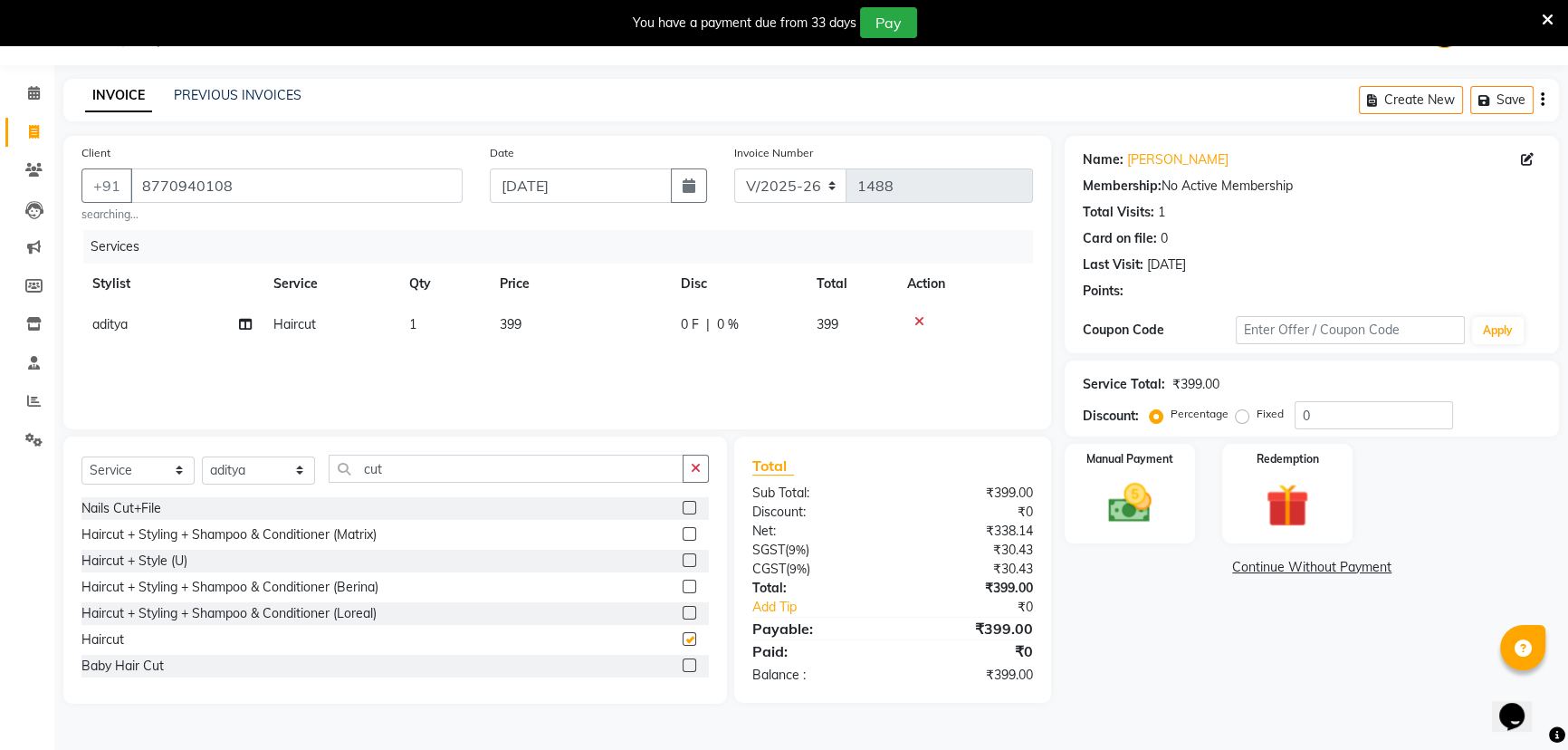
checkbox input "false"
drag, startPoint x: 461, startPoint y: 461, endPoint x: 256, endPoint y: 507, distance: 210.1
click at [256, 508] on div "Select Service Product Membership Package Voucher Prepaid Gift Card Select Styl…" at bounding box center [396, 569] width 664 height 267
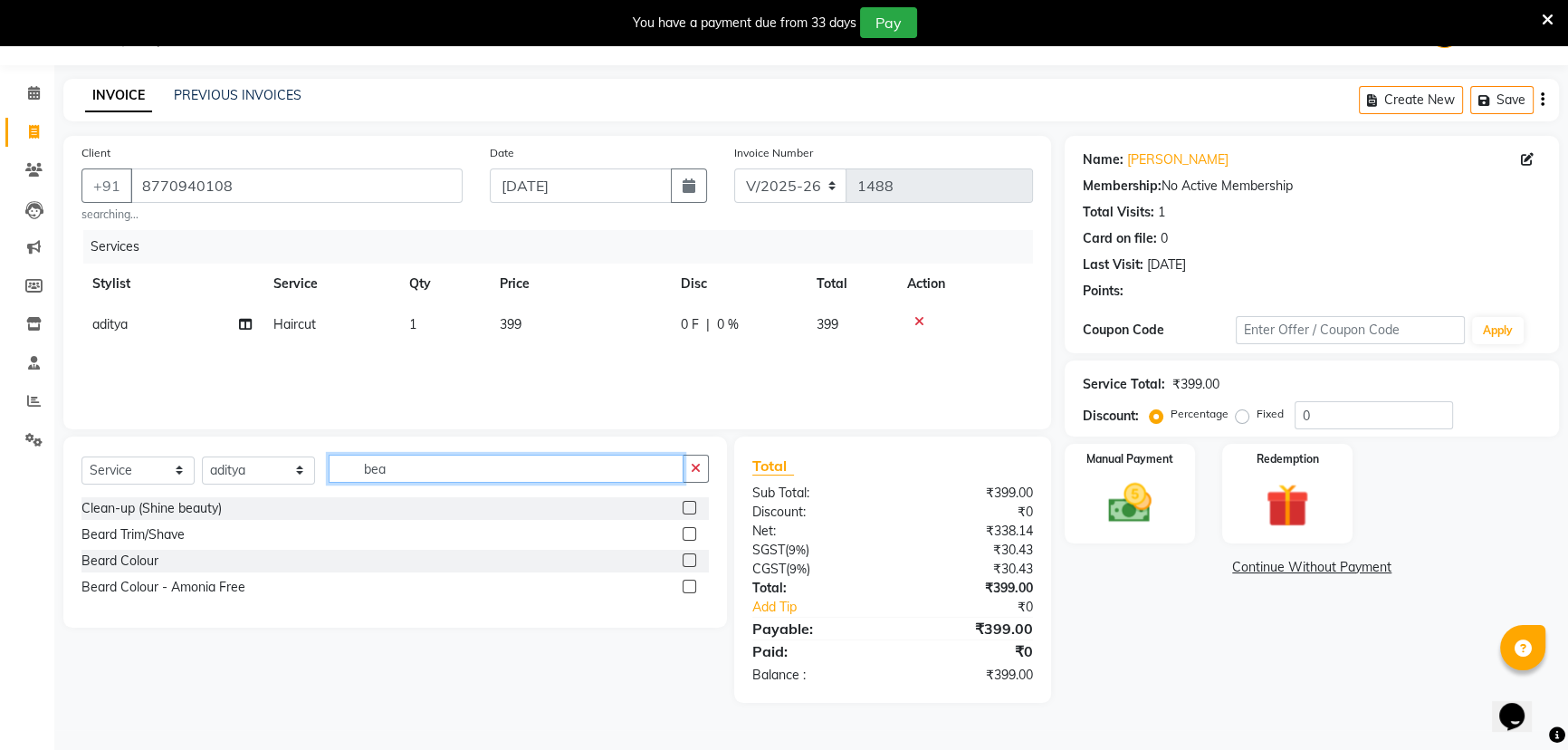
type input "bea"
click at [688, 532] on label at bounding box center [689, 533] width 13 height 13
click at [688, 532] on input "checkbox" at bounding box center [688, 534] width 12 height 12
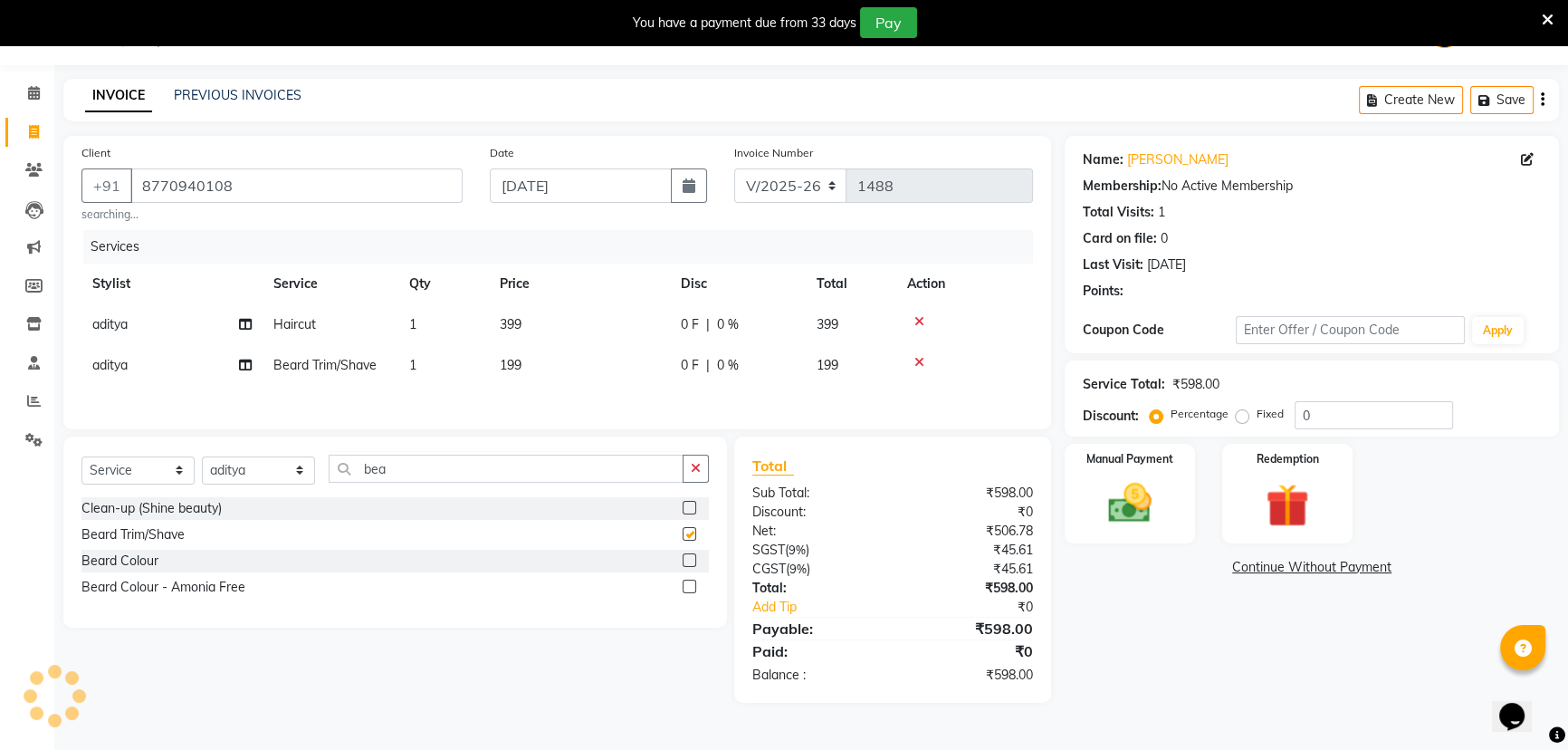
click at [596, 358] on td "199" at bounding box center [579, 365] width 181 height 40
checkbox input "false"
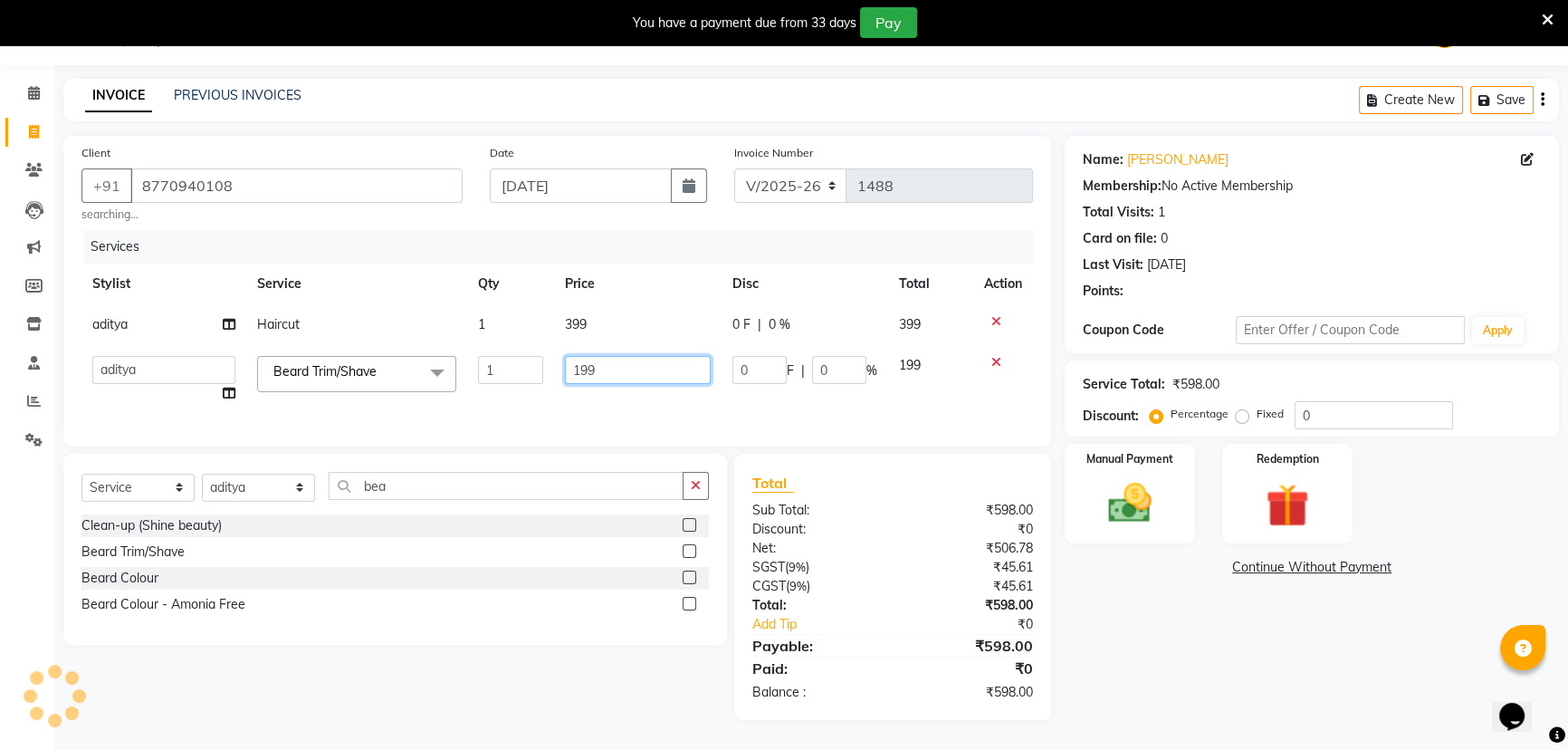
drag, startPoint x: 548, startPoint y: 387, endPoint x: 520, endPoint y: 396, distance: 29.4
click at [521, 396] on tr "aditya ADMIN akash [PERSON_NAME] GEETA [PERSON_NAME] KIRAN MANAGER MUKESH PANKA…" at bounding box center [557, 379] width 952 height 68
type input "200"
click at [618, 320] on td "399" at bounding box center [638, 323] width 168 height 40
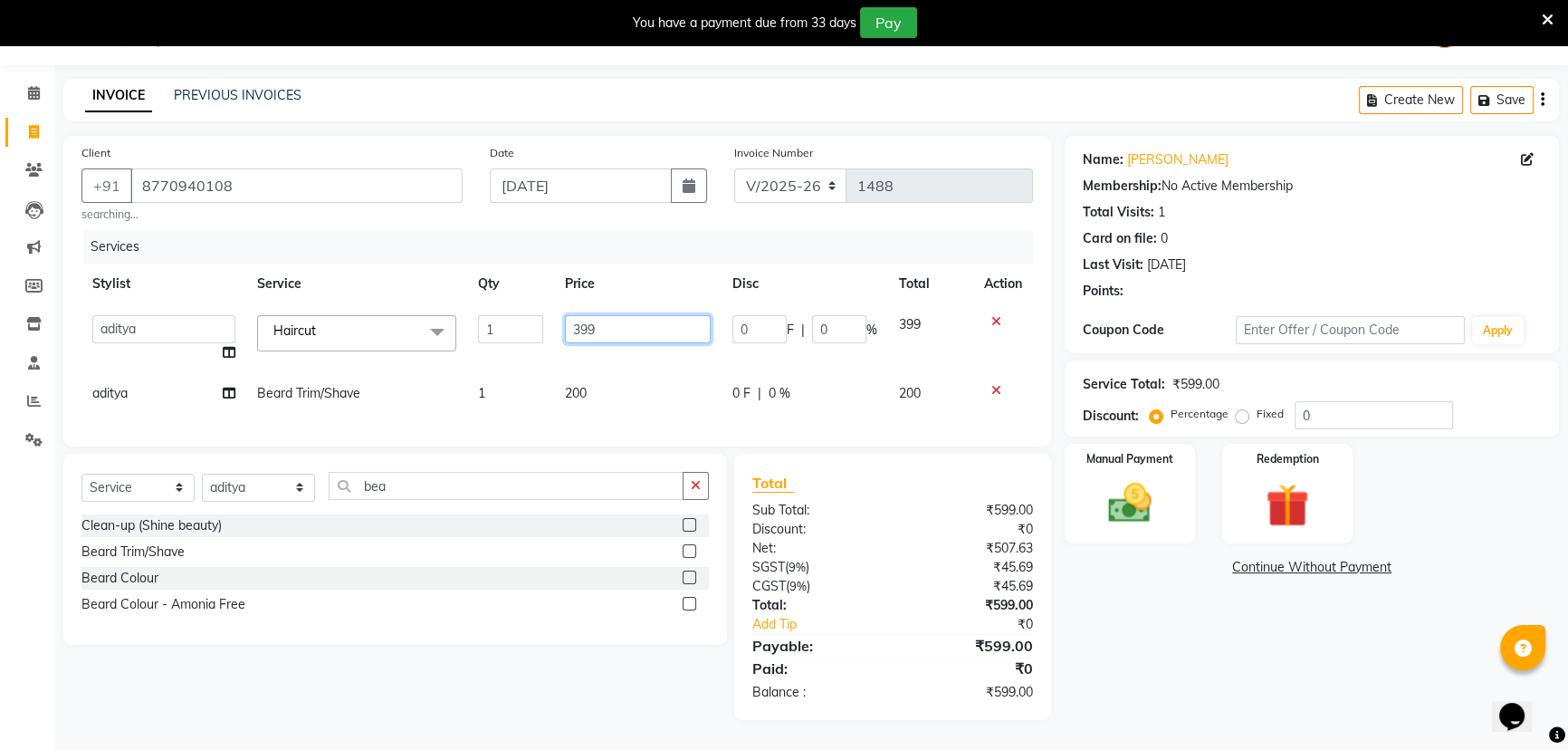
drag, startPoint x: 608, startPoint y: 338, endPoint x: 461, endPoint y: 380, distance: 152.9
click at [461, 380] on tbody "aditya ADMIN akash [PERSON_NAME] GEETA [PERSON_NAME] KIRAN MANAGER MUKESH PANKA…" at bounding box center [557, 358] width 952 height 110
type input "300"
click at [601, 360] on tbody "aditya ADMIN akash [PERSON_NAME] GEETA [PERSON_NAME] KIRAN MANAGER MUKESH PANKA…" at bounding box center [557, 358] width 952 height 110
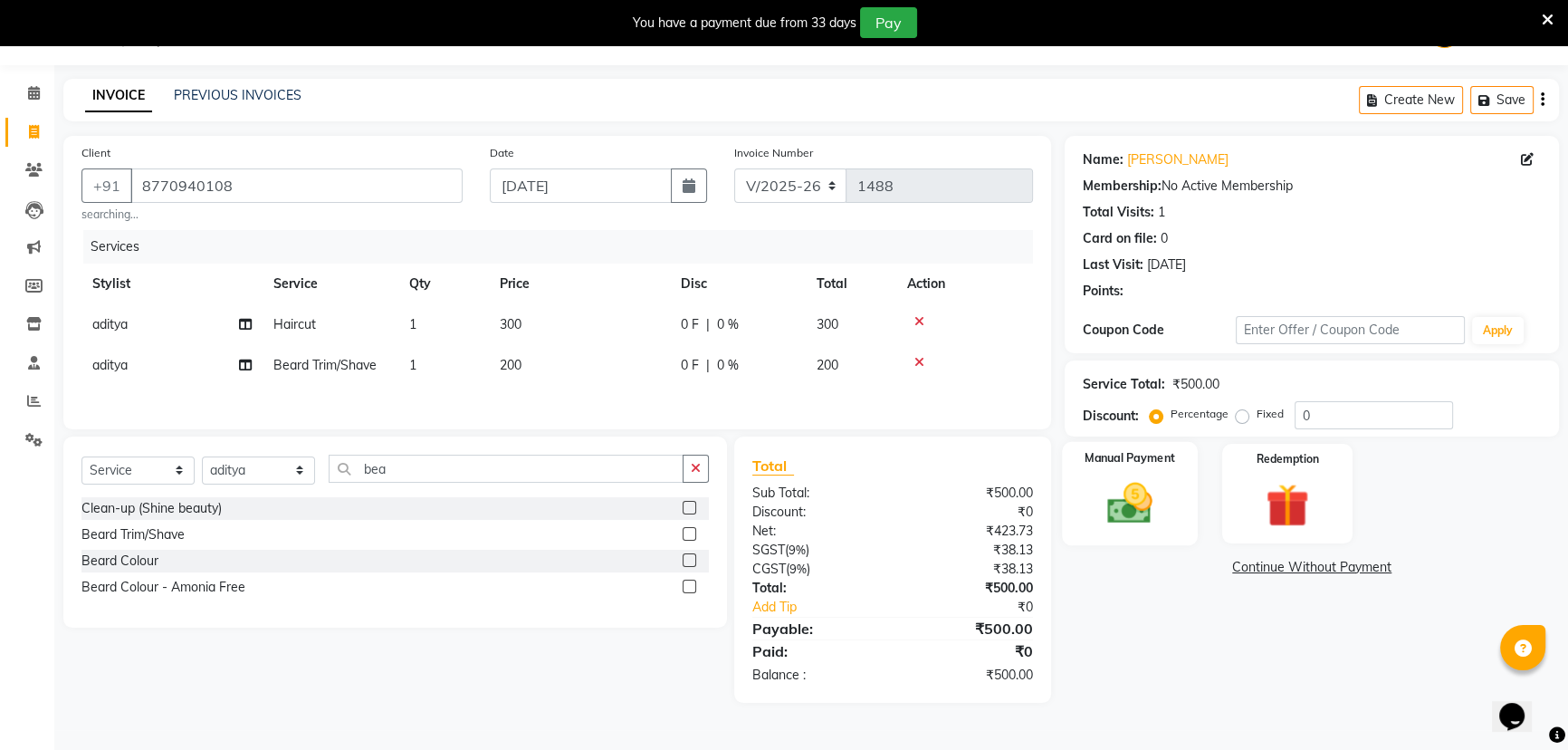
click at [1132, 480] on img at bounding box center [1130, 502] width 73 height 52
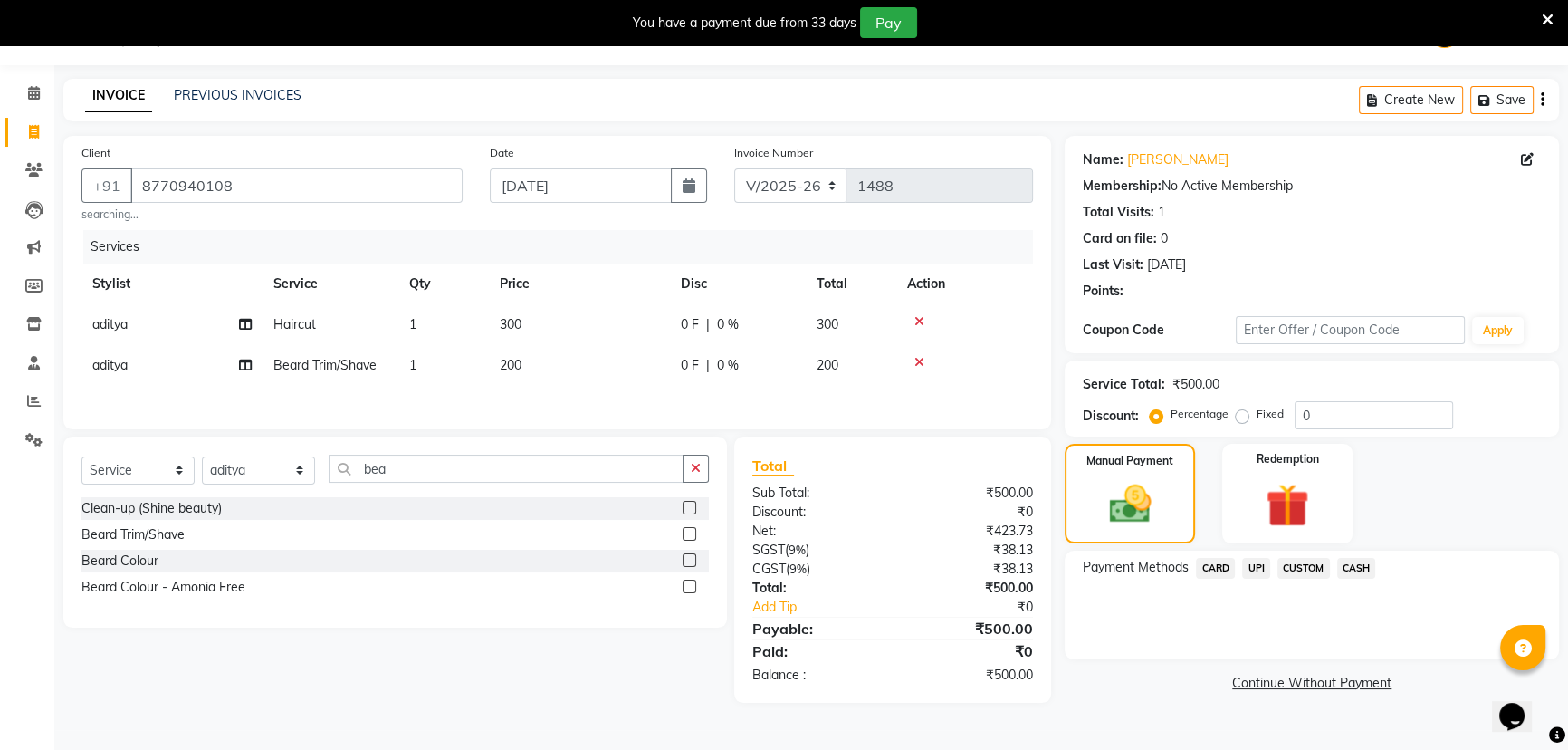
click at [1260, 565] on span "UPI" at bounding box center [1257, 568] width 28 height 21
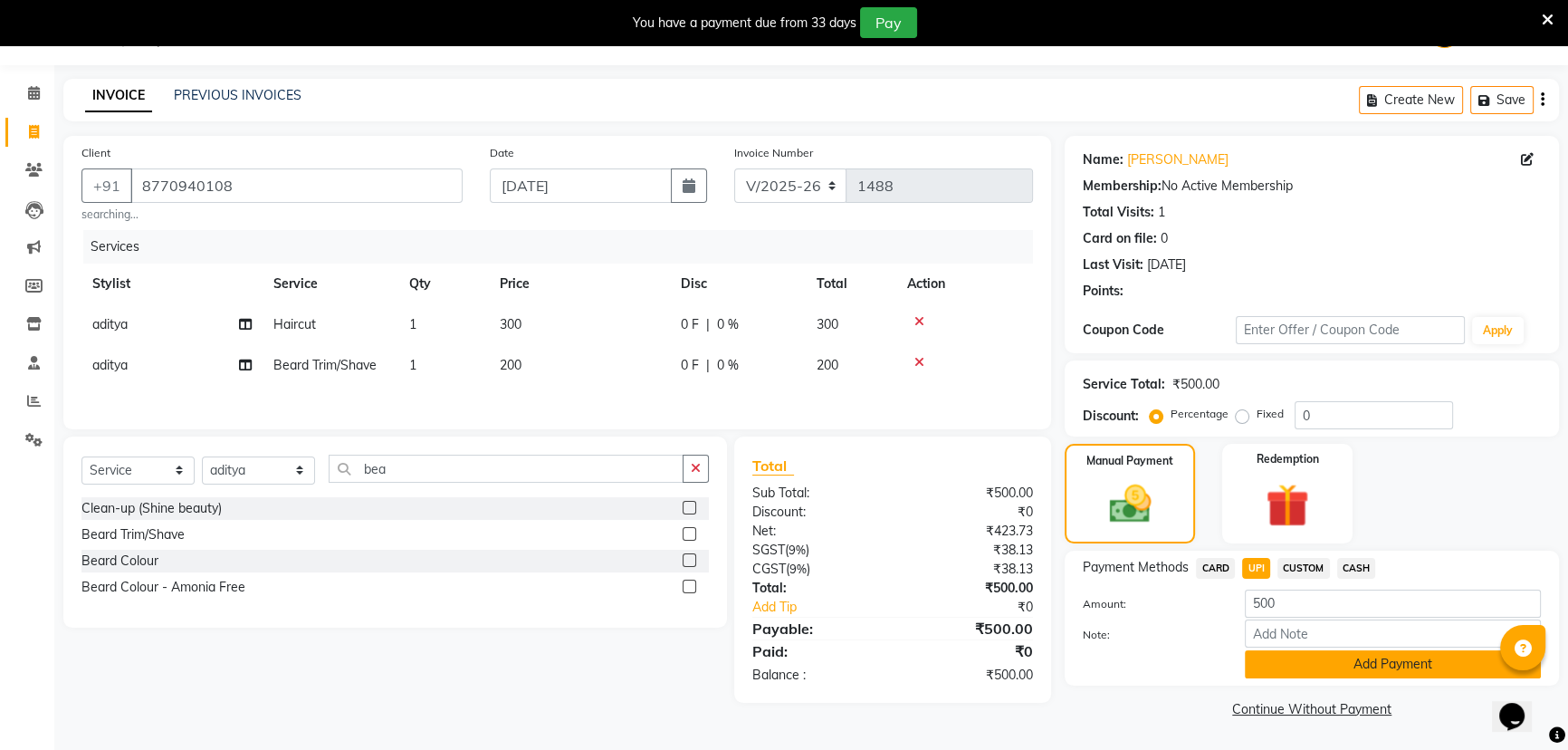
click at [1373, 661] on button "Add Payment" at bounding box center [1394, 664] width 296 height 28
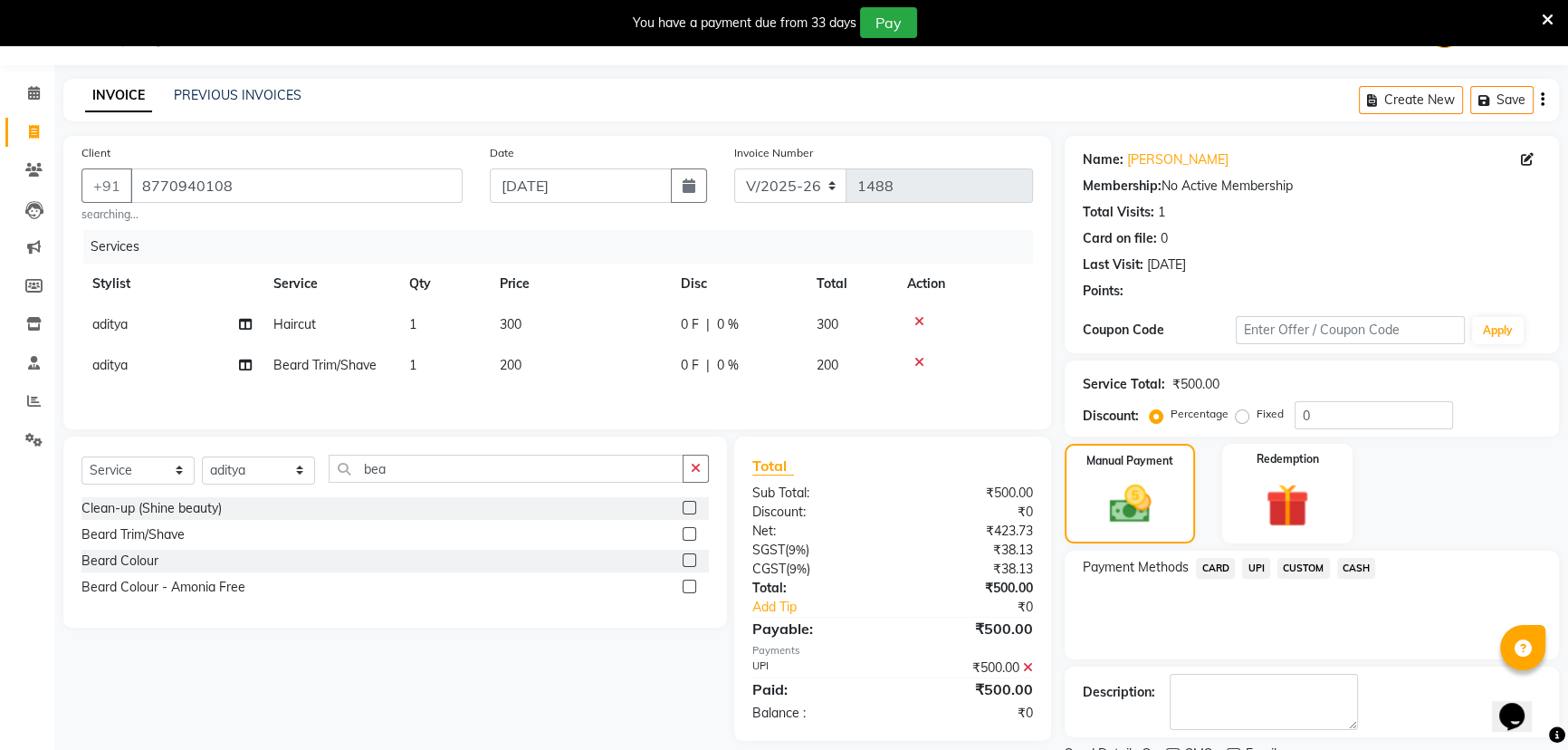
scroll to position [119, 0]
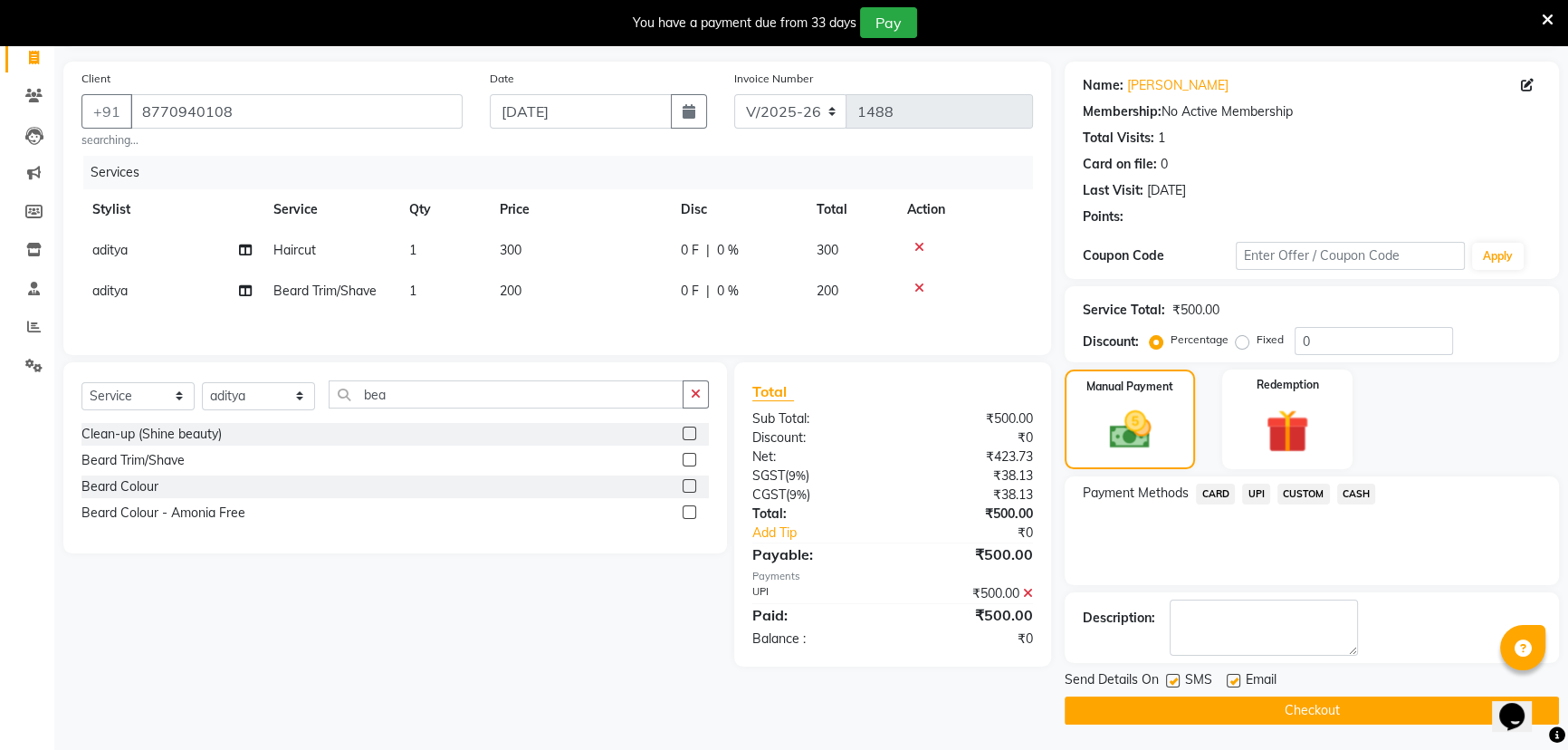
click at [1241, 706] on button "Checkout" at bounding box center [1312, 711] width 494 height 28
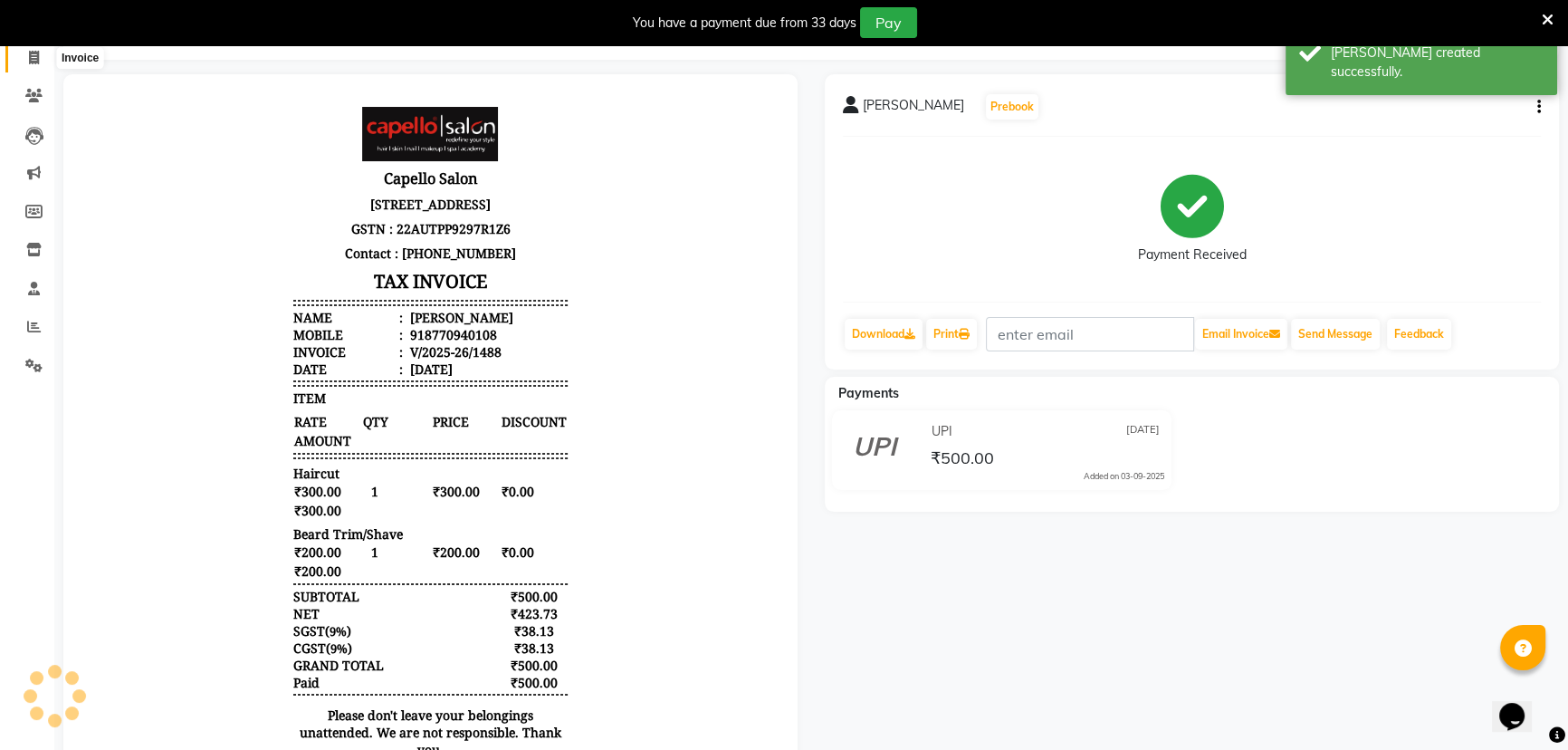
click at [38, 62] on icon at bounding box center [34, 57] width 10 height 13
select select "service"
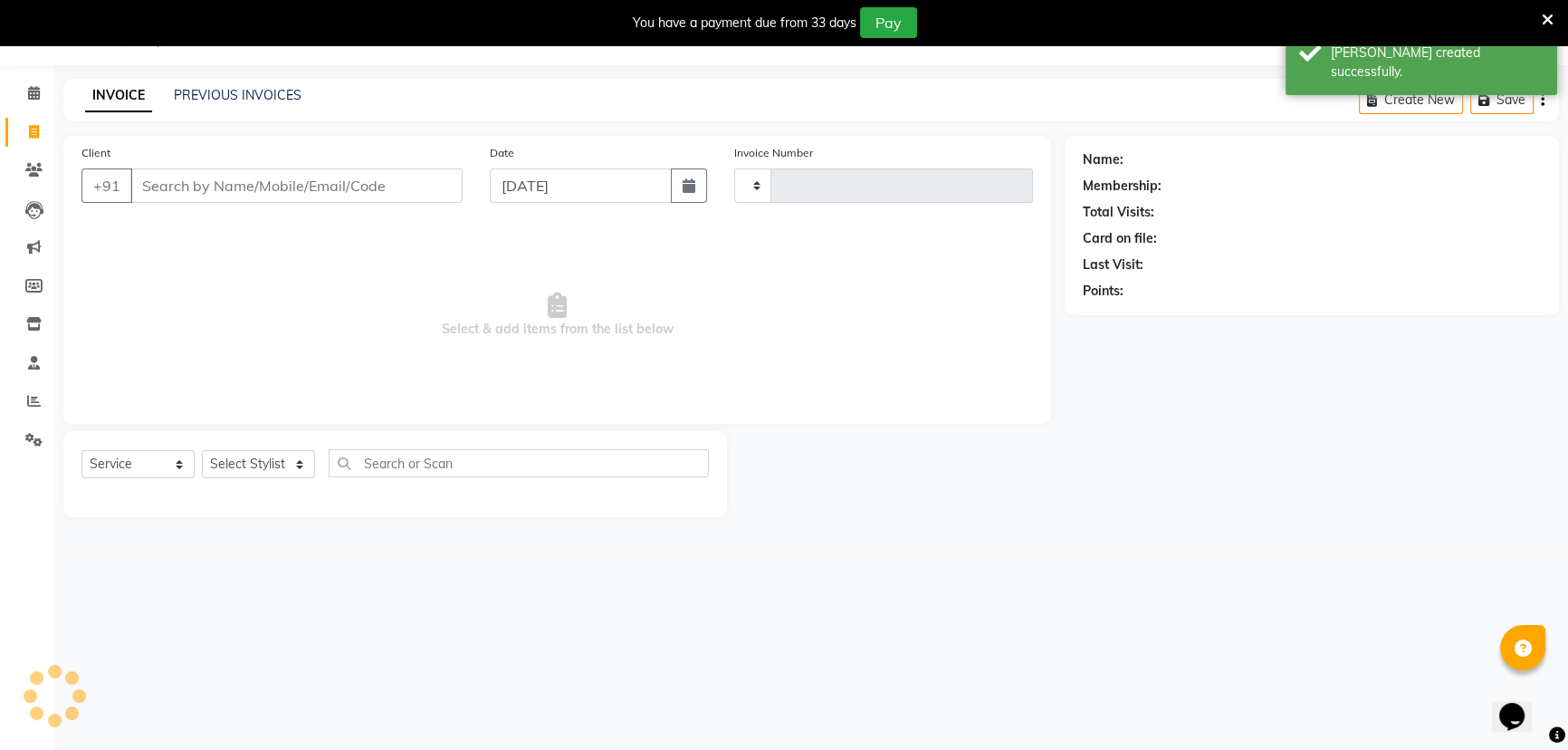
type input "1489"
select select "831"
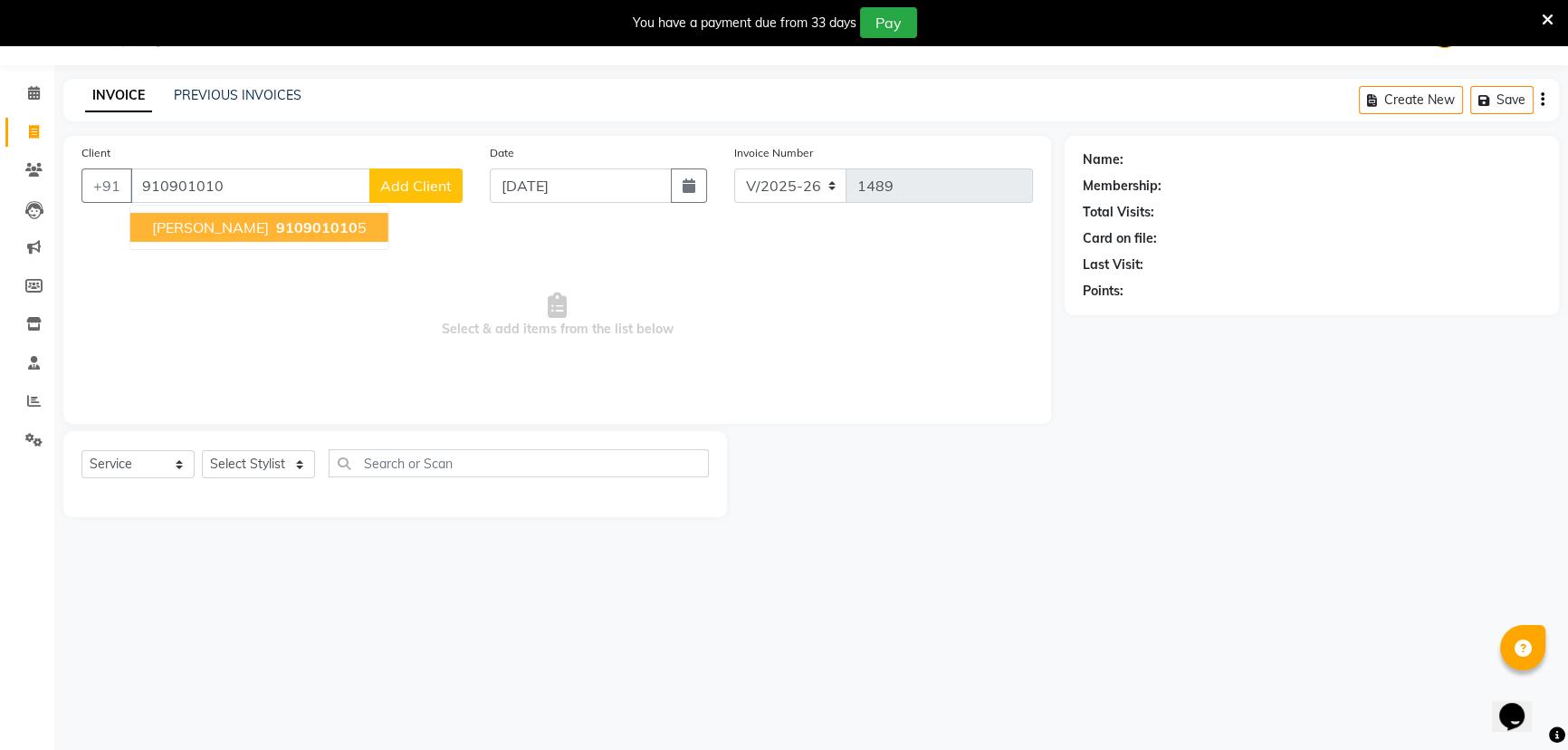
click at [294, 232] on button "[PERSON_NAME] 910901010 5" at bounding box center [259, 227] width 258 height 29
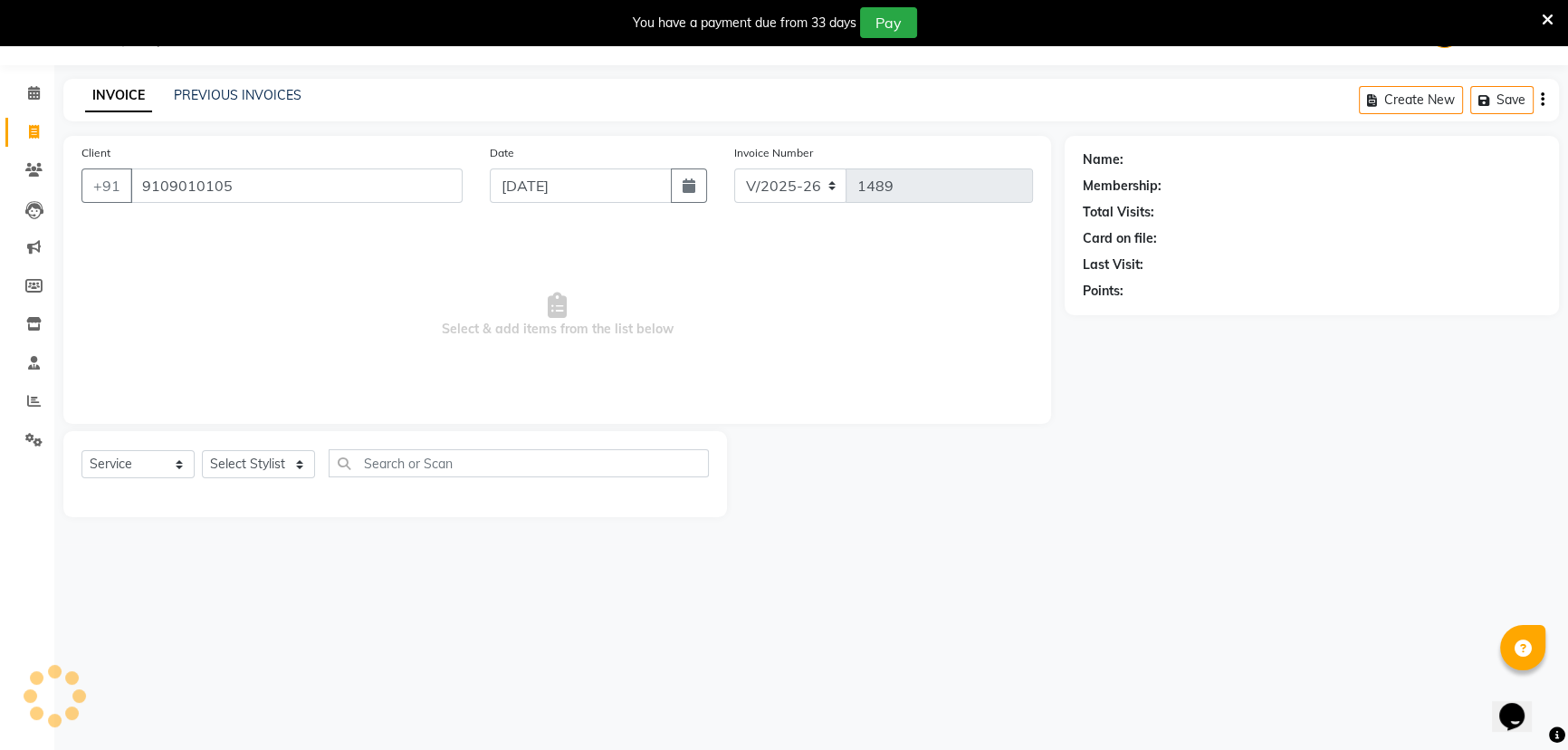
type input "9109010105"
drag, startPoint x: 264, startPoint y: 461, endPoint x: 263, endPoint y: 451, distance: 10.0
click at [264, 461] on select "Select Stylist [PERSON_NAME] [PERSON_NAME] GEETA [PERSON_NAME] KIRAN MANAGER [P…" at bounding box center [258, 464] width 113 height 28
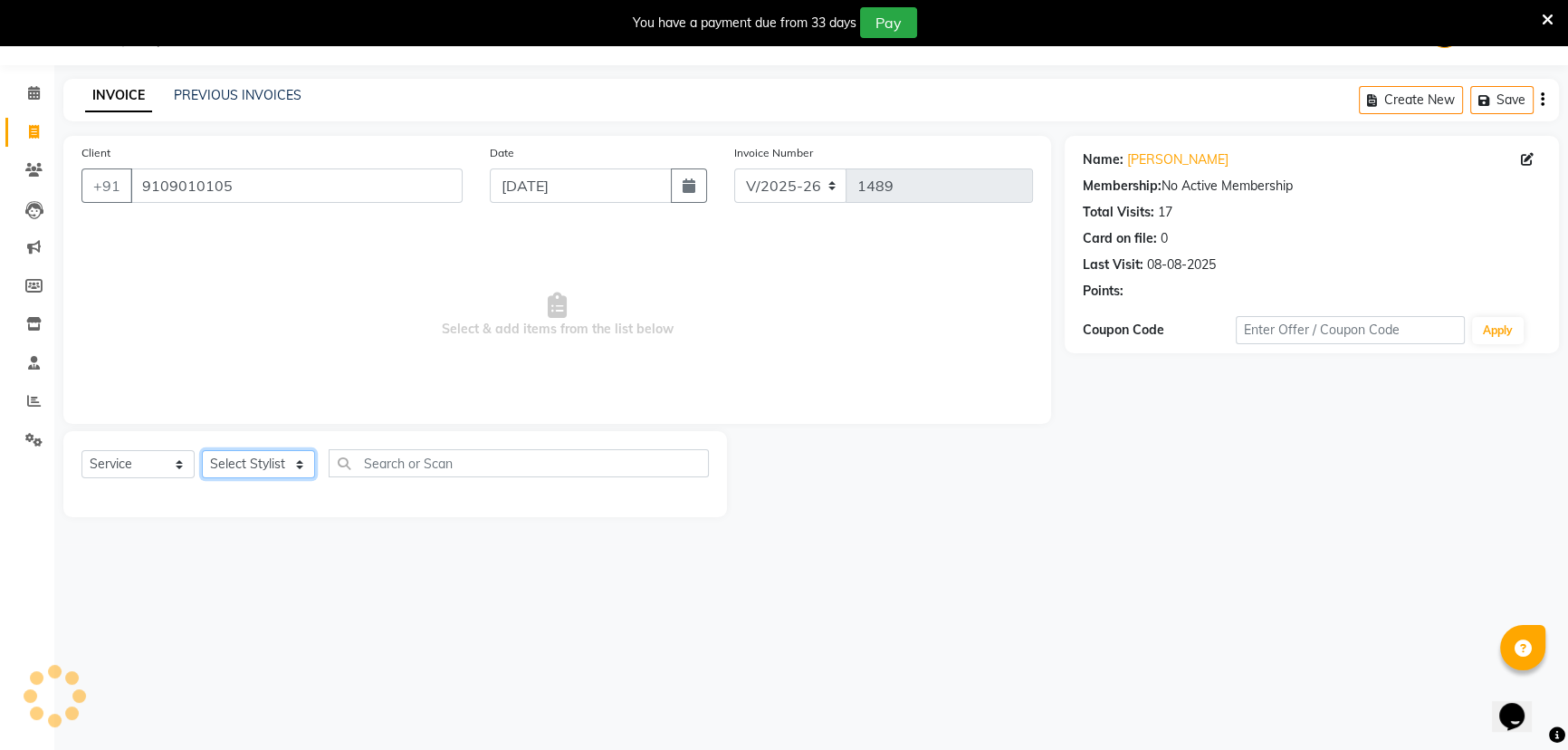
select select "26475"
click at [202, 450] on select "Select Stylist [PERSON_NAME] [PERSON_NAME] GEETA [PERSON_NAME] KIRAN MANAGER [P…" at bounding box center [258, 464] width 113 height 28
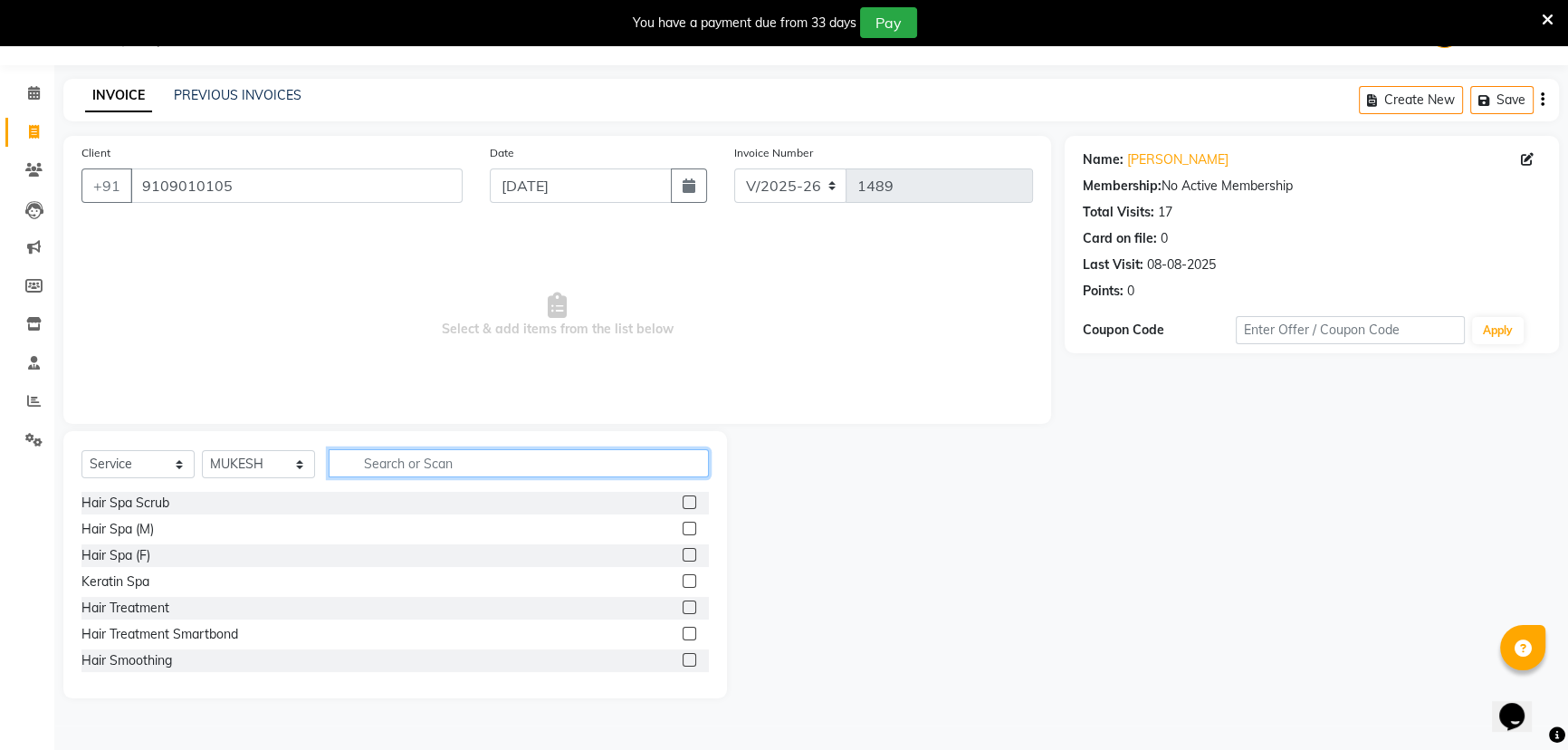
click at [407, 461] on input "text" at bounding box center [520, 463] width 381 height 28
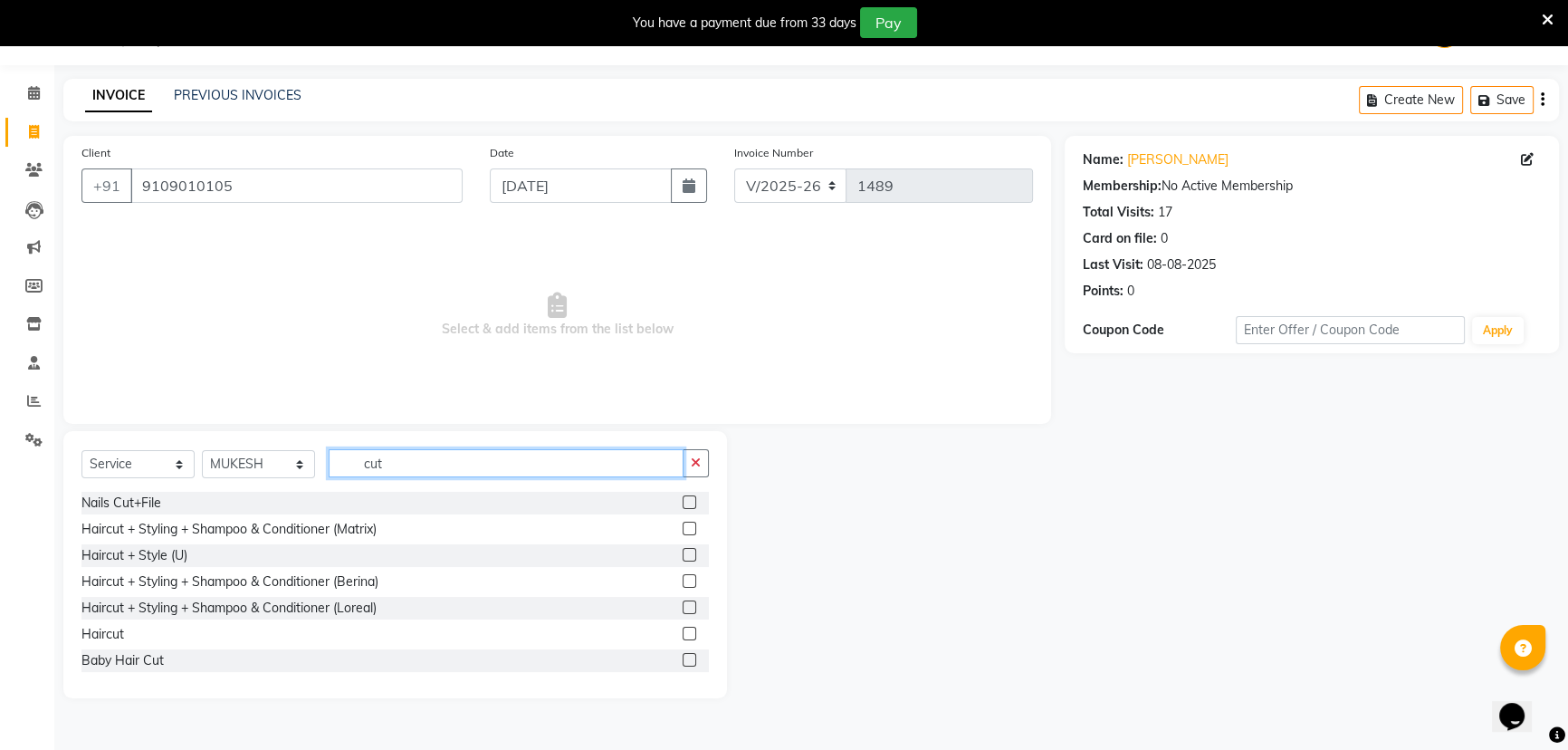
type input "cut"
drag, startPoint x: 677, startPoint y: 634, endPoint x: 625, endPoint y: 522, distance: 123.5
click at [683, 632] on label at bounding box center [689, 633] width 13 height 13
click at [683, 632] on input "checkbox" at bounding box center [688, 634] width 12 height 12
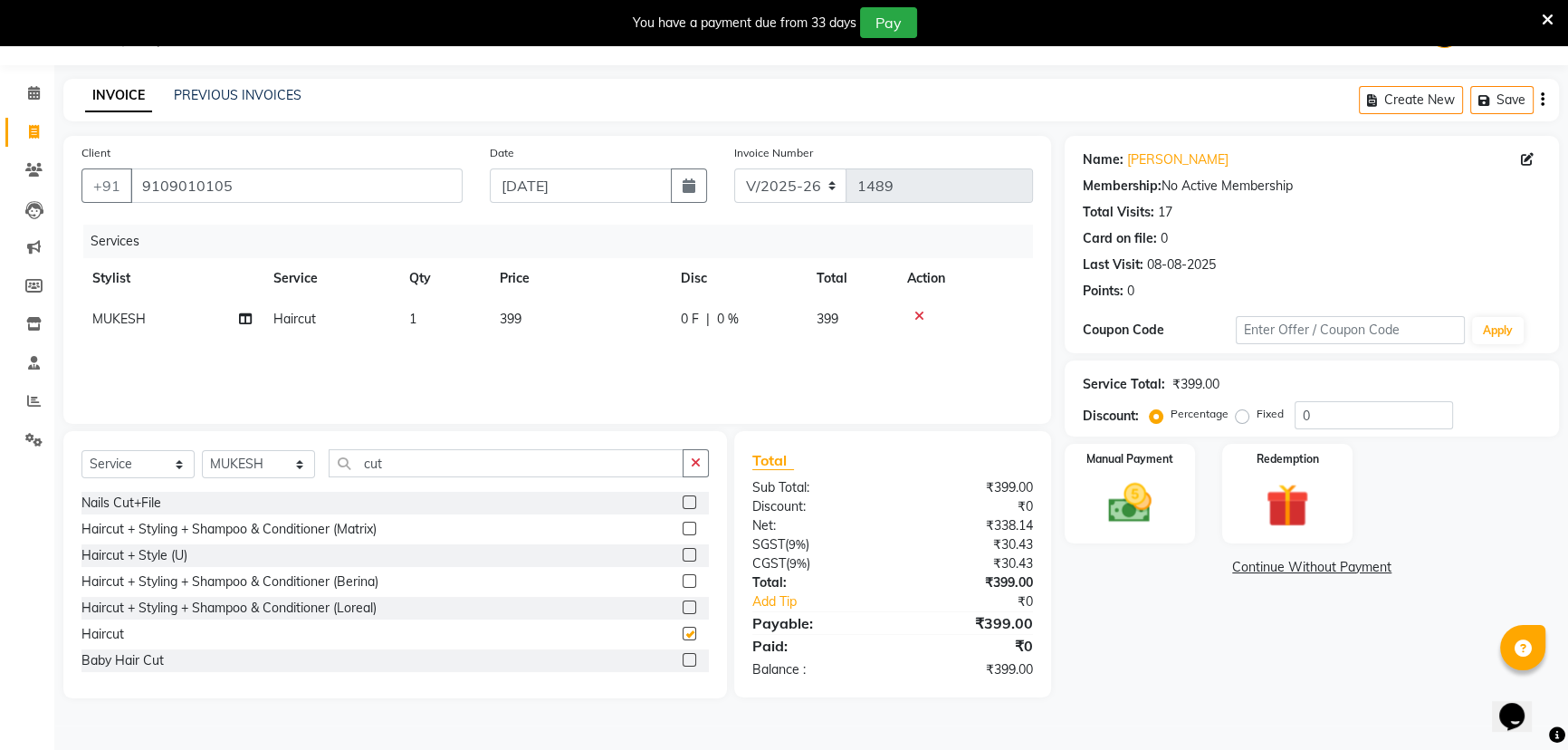
checkbox input "false"
click at [585, 336] on td "399" at bounding box center [579, 319] width 181 height 40
select select "26475"
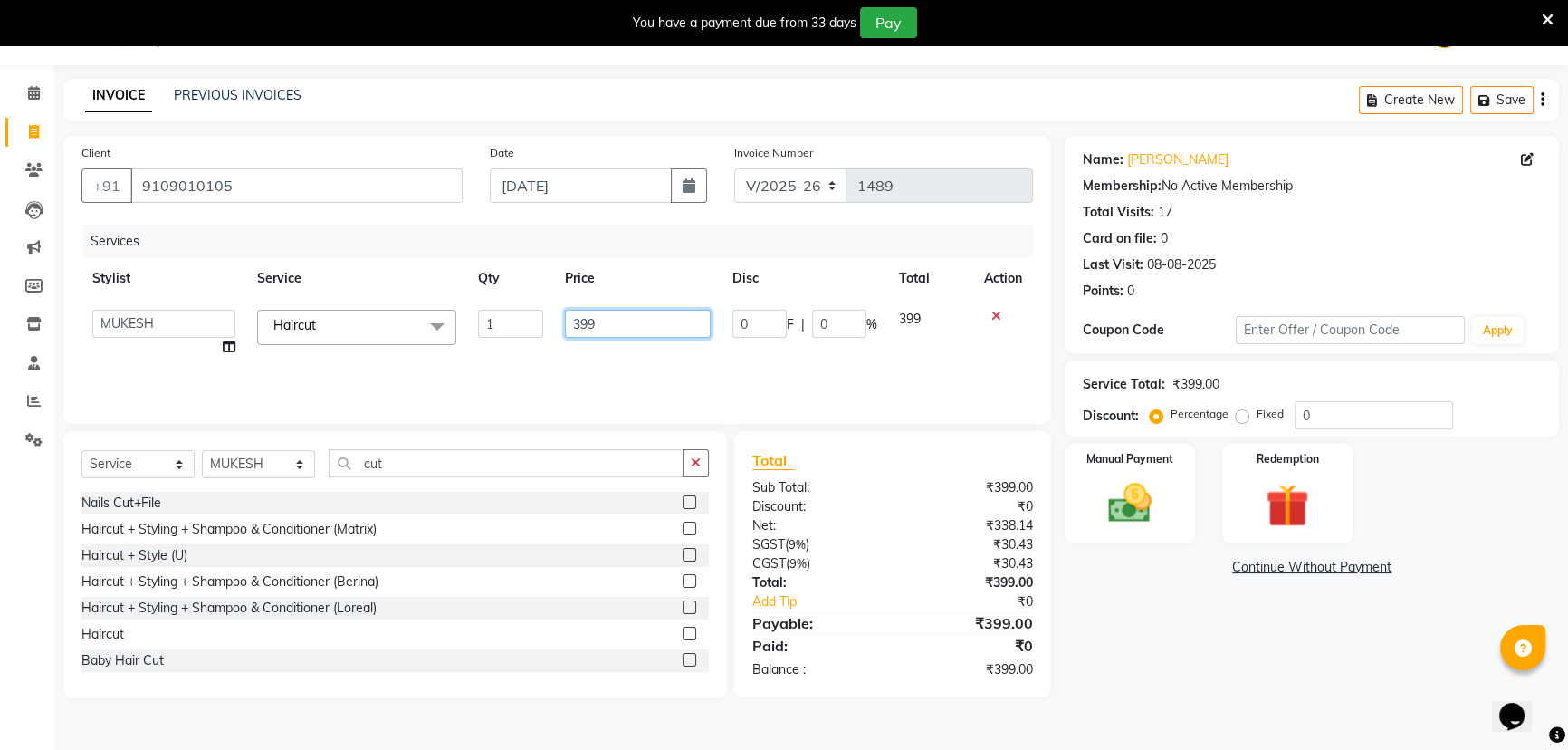
drag, startPoint x: 585, startPoint y: 336, endPoint x: 520, endPoint y: 341, distance: 65.2
click at [525, 341] on tr "aditya ADMIN akash [PERSON_NAME] GEETA [PERSON_NAME] KIRAN MANAGER MUKESH PANKA…" at bounding box center [557, 333] width 952 height 68
type input "300"
click at [645, 360] on div "Services Stylist Service Qty Price Disc Total Action aditya ADMIN akash [PERSON…" at bounding box center [557, 314] width 952 height 181
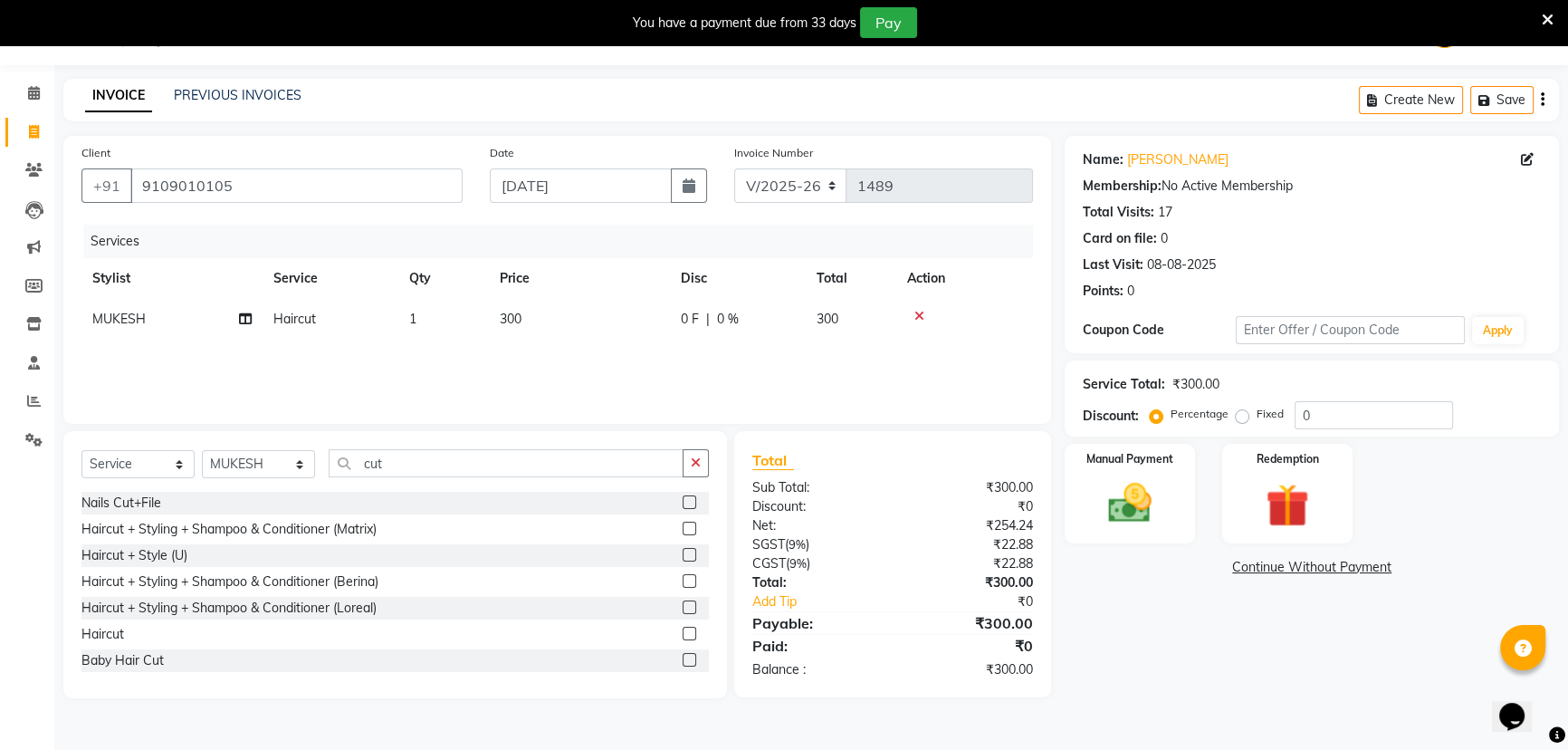
click at [698, 328] on span "0 F" at bounding box center [689, 319] width 18 height 19
select select "26475"
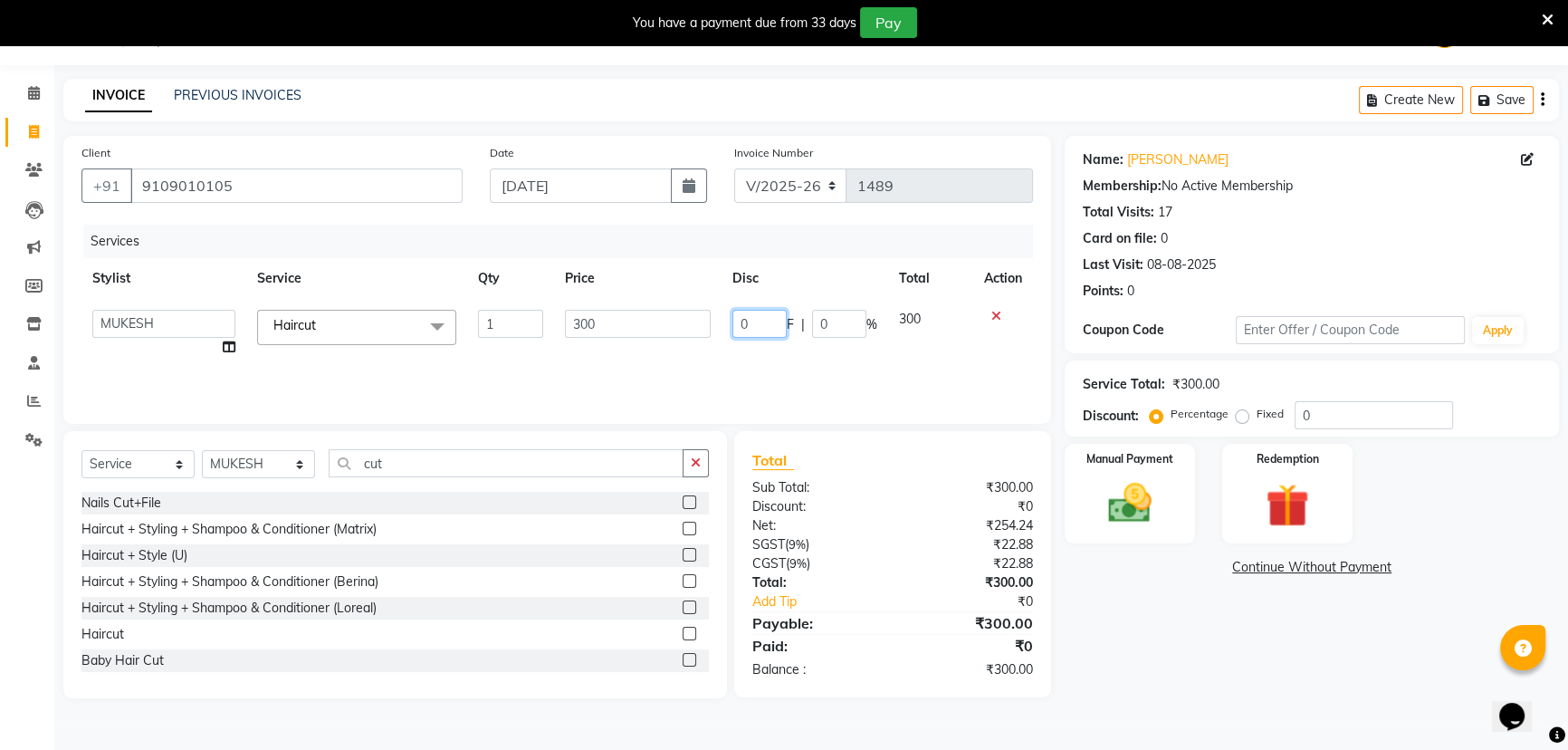
drag, startPoint x: 770, startPoint y: 318, endPoint x: 685, endPoint y: 345, distance: 89.2
click at [688, 345] on tr "aditya ADMIN akash [PERSON_NAME] GEETA [PERSON_NAME] KIRAN MANAGER MUKESH PANKA…" at bounding box center [557, 333] width 952 height 68
type input "100"
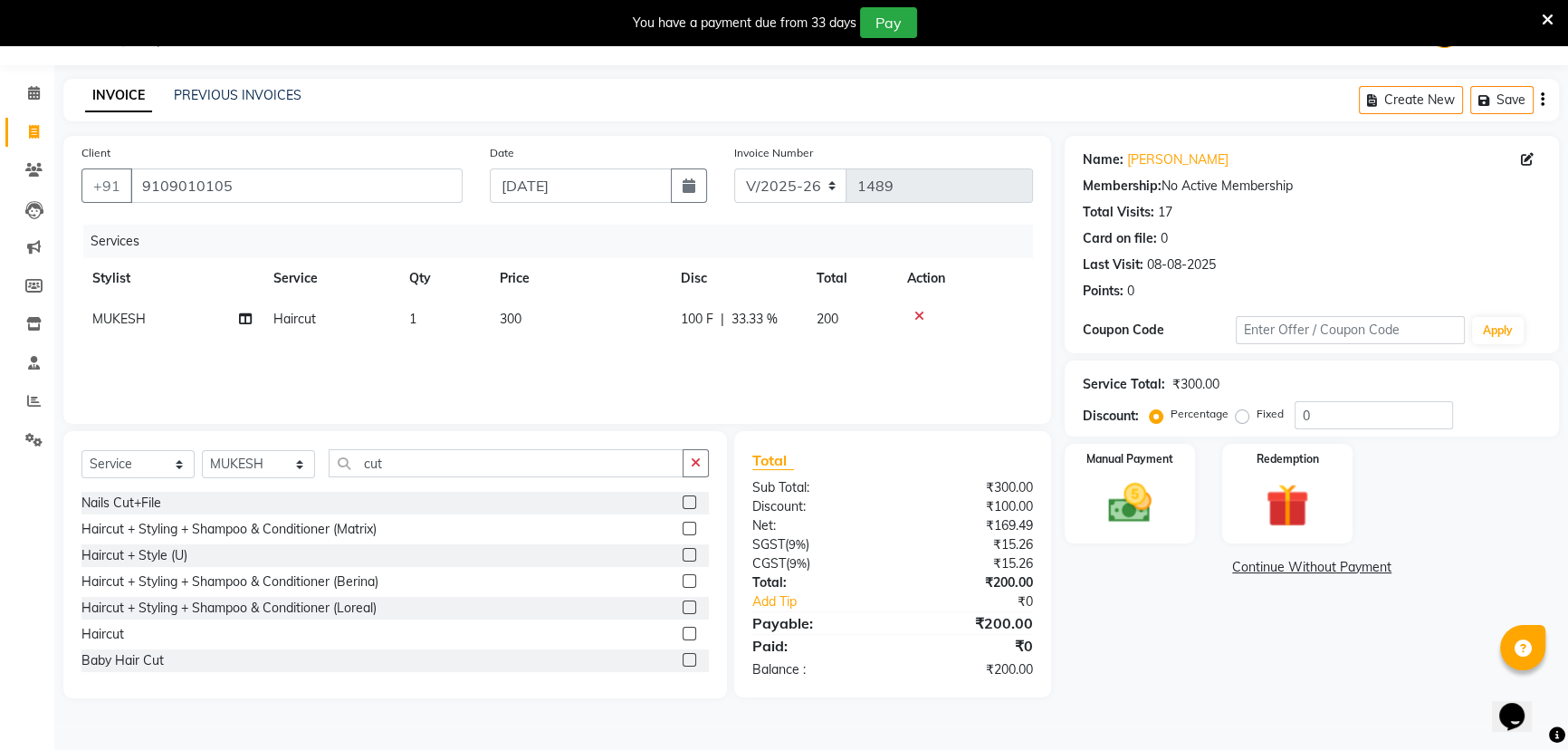
click at [688, 370] on div "Services Stylist Service Qty Price Disc Total Action MUKESH Haircut 1 300 100 F…" at bounding box center [557, 314] width 952 height 181
click at [1137, 489] on img at bounding box center [1130, 502] width 73 height 52
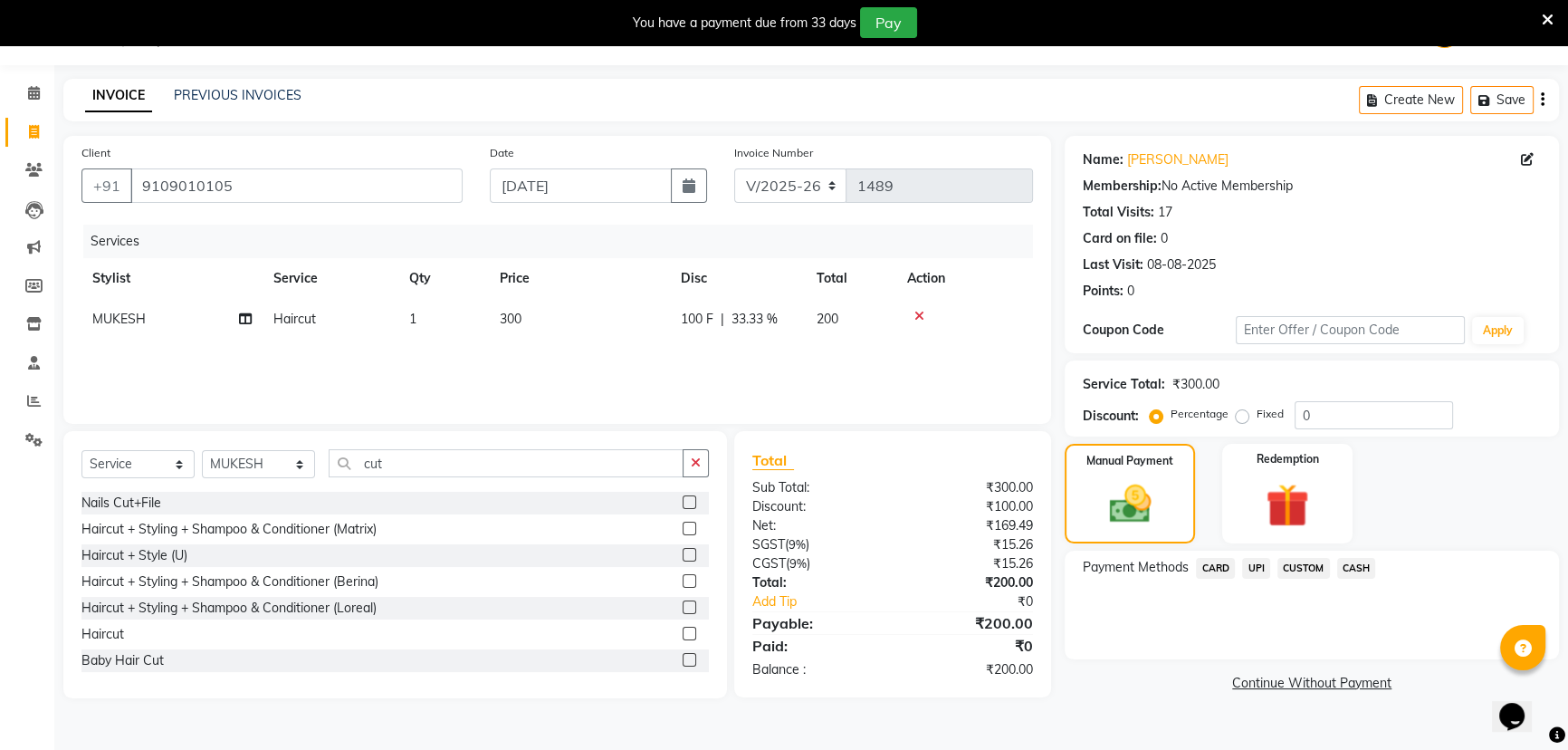
click at [1256, 563] on span "UPI" at bounding box center [1257, 568] width 28 height 21
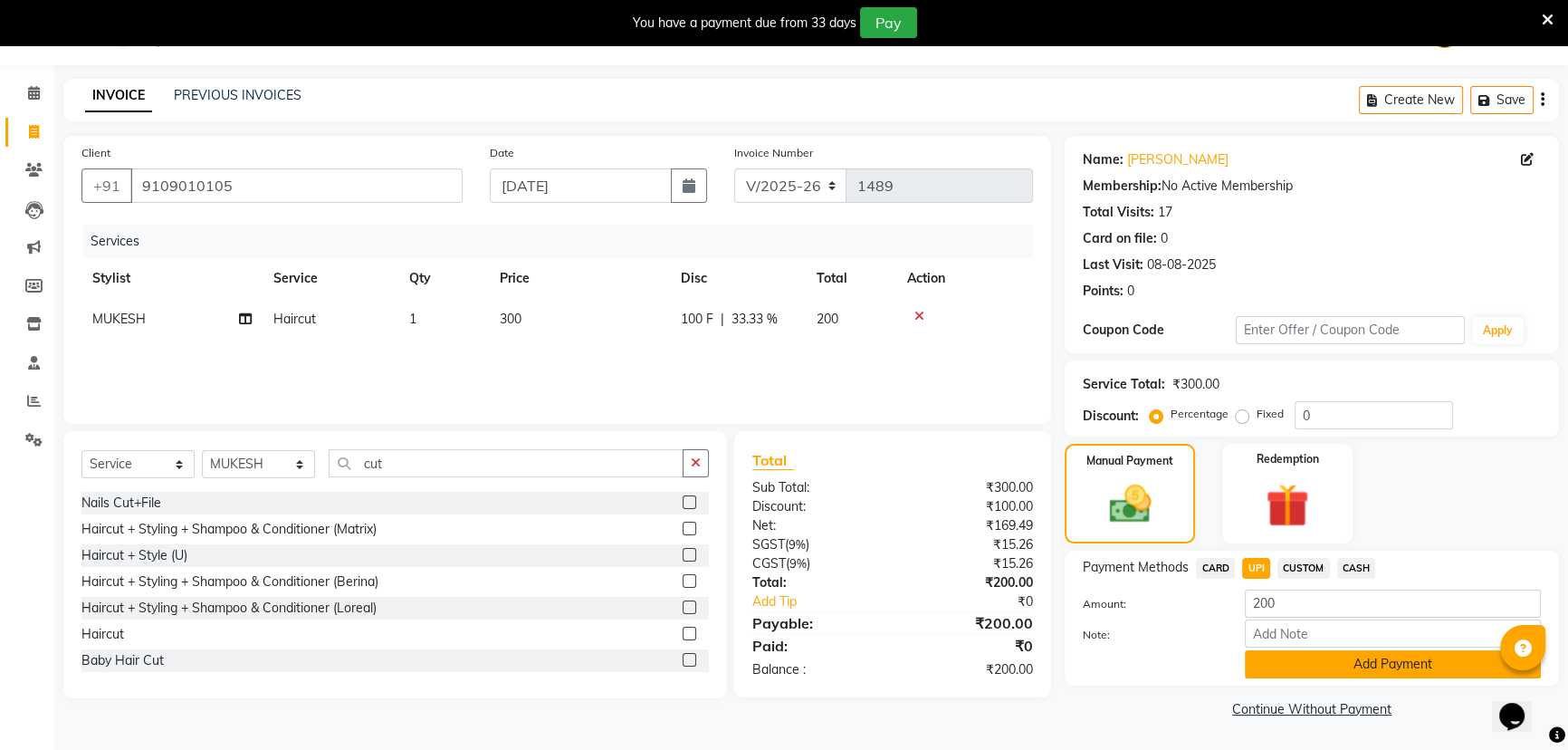
click at [1349, 659] on button "Add Payment" at bounding box center [1394, 664] width 296 height 28
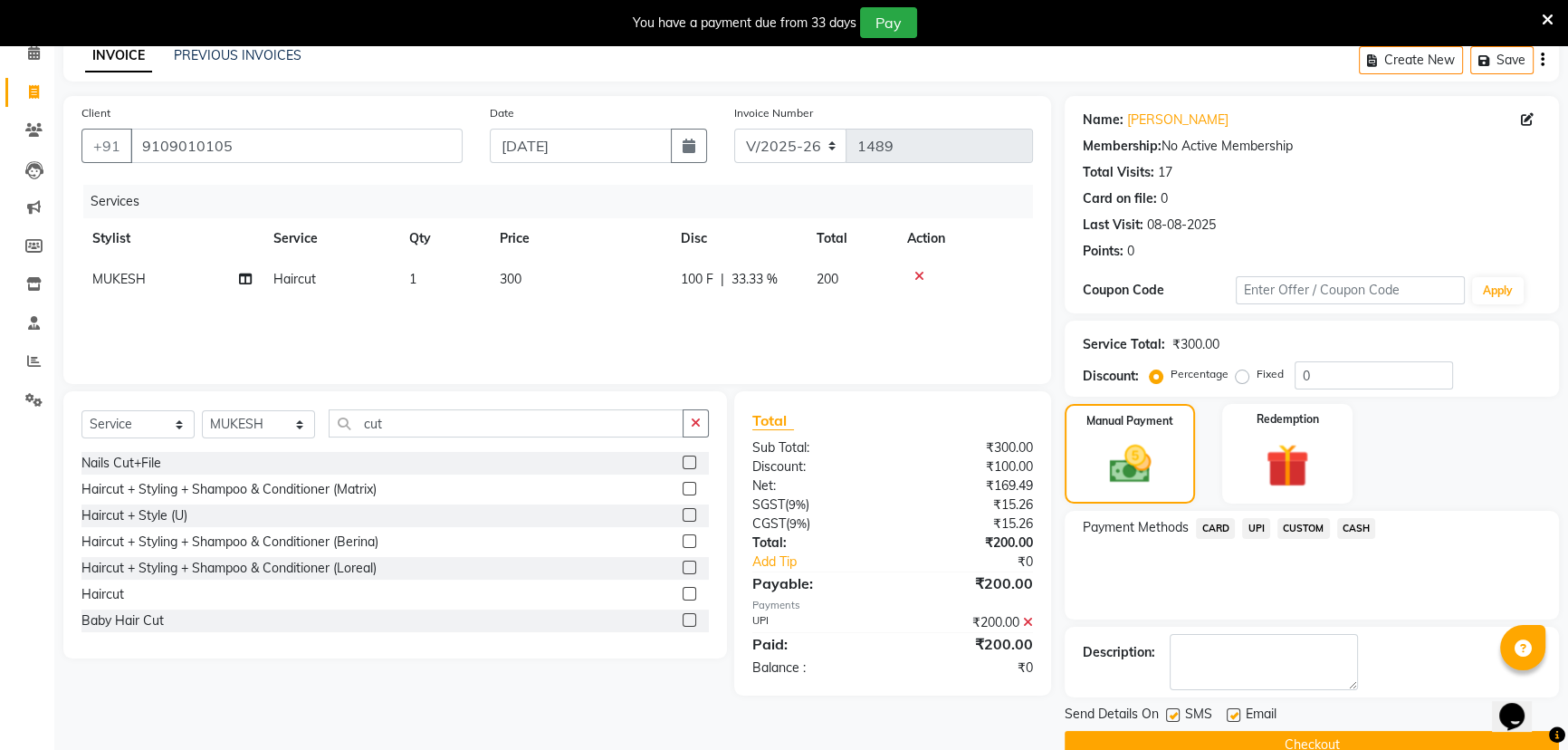
scroll to position [119, 0]
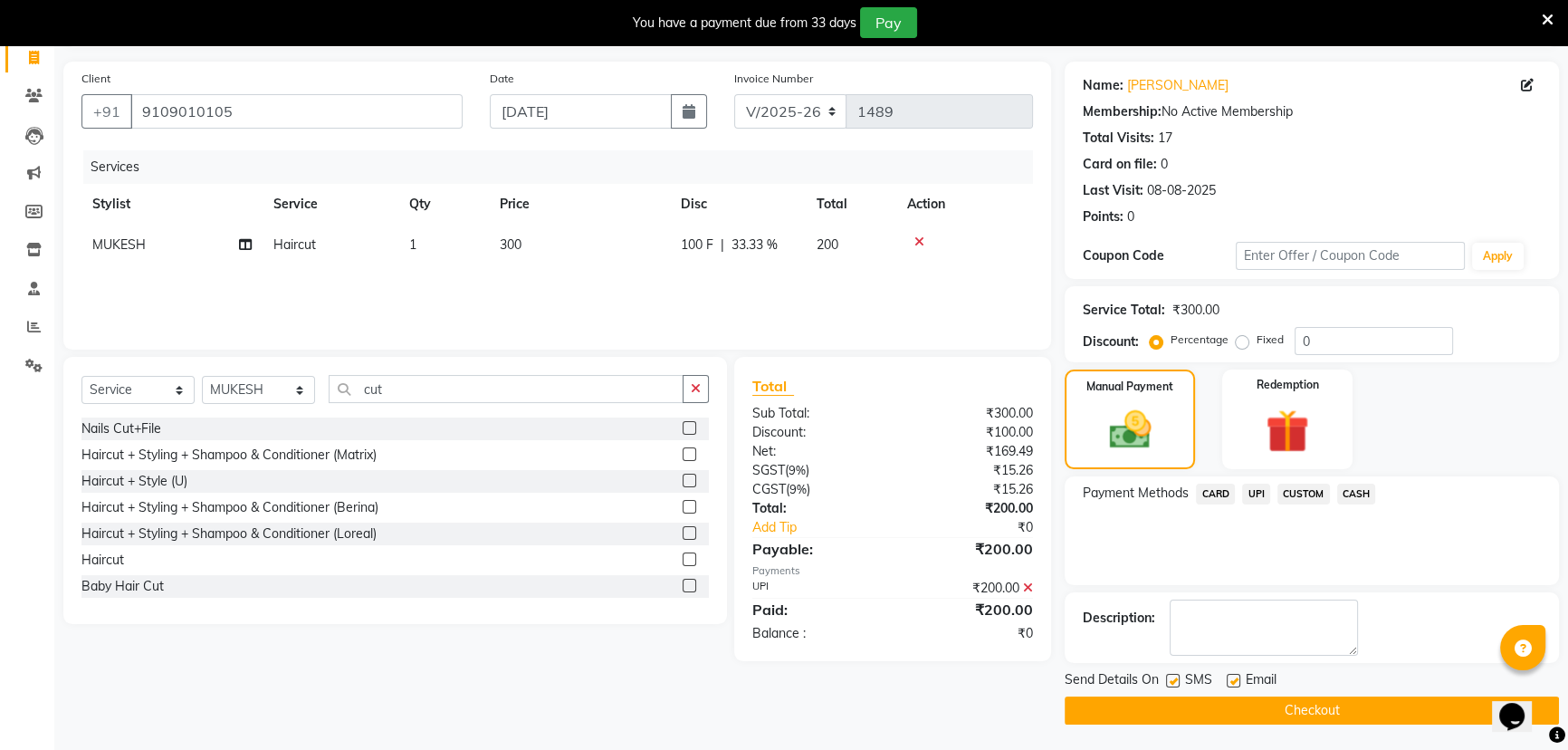
click at [1248, 706] on button "Checkout" at bounding box center [1312, 711] width 494 height 28
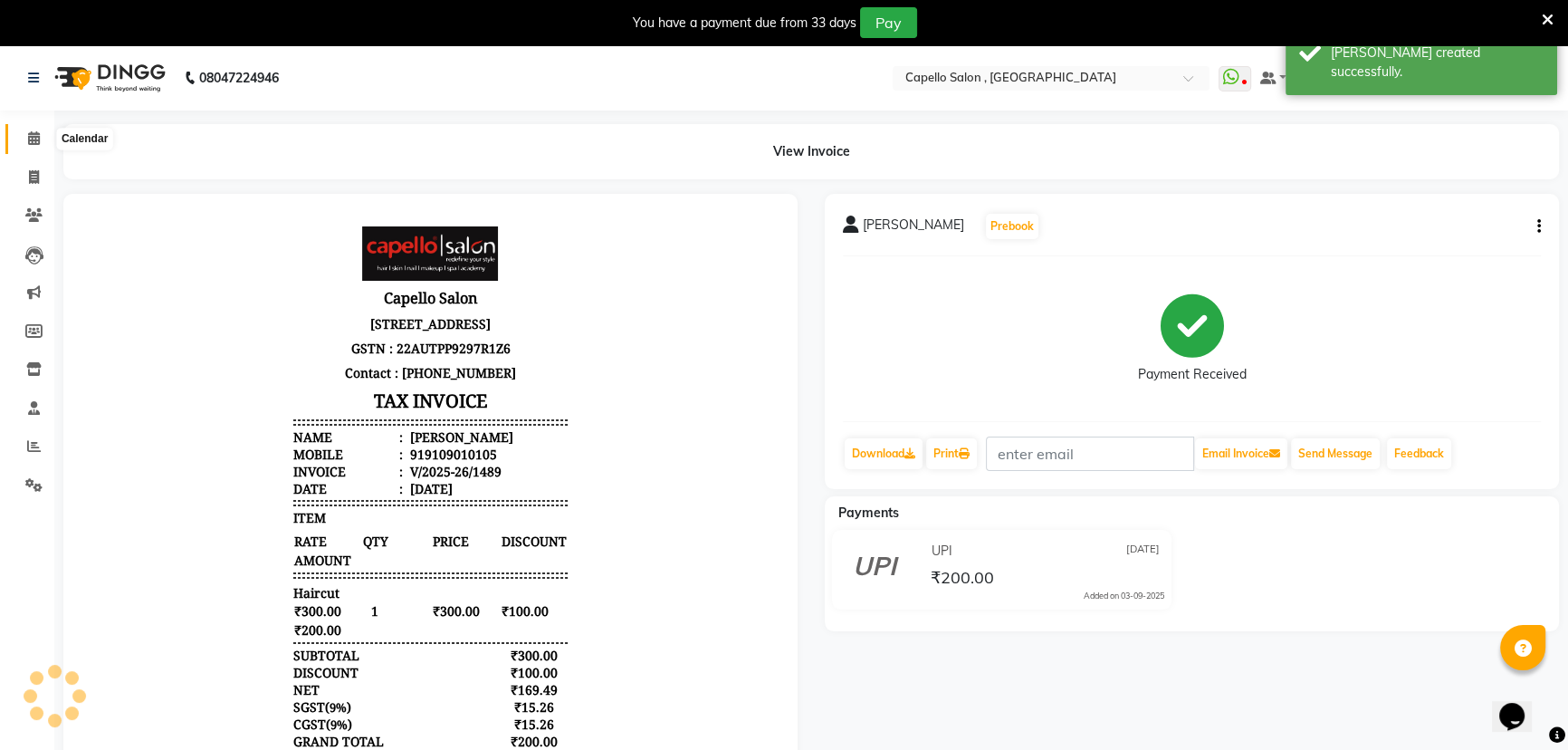
drag, startPoint x: 35, startPoint y: 138, endPoint x: 93, endPoint y: 138, distance: 58.0
click at [35, 138] on icon at bounding box center [34, 138] width 12 height 13
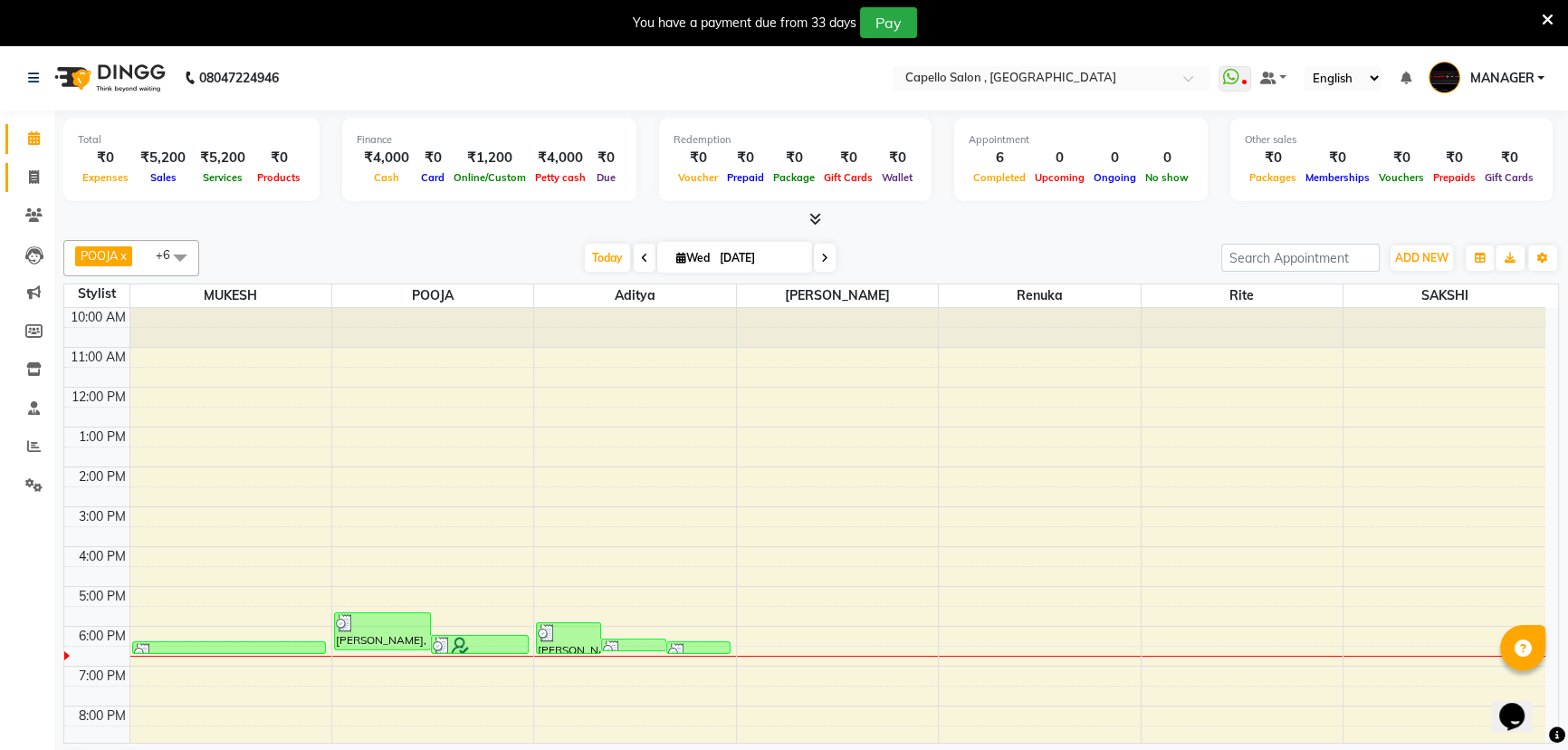
click at [32, 172] on icon at bounding box center [34, 177] width 10 height 13
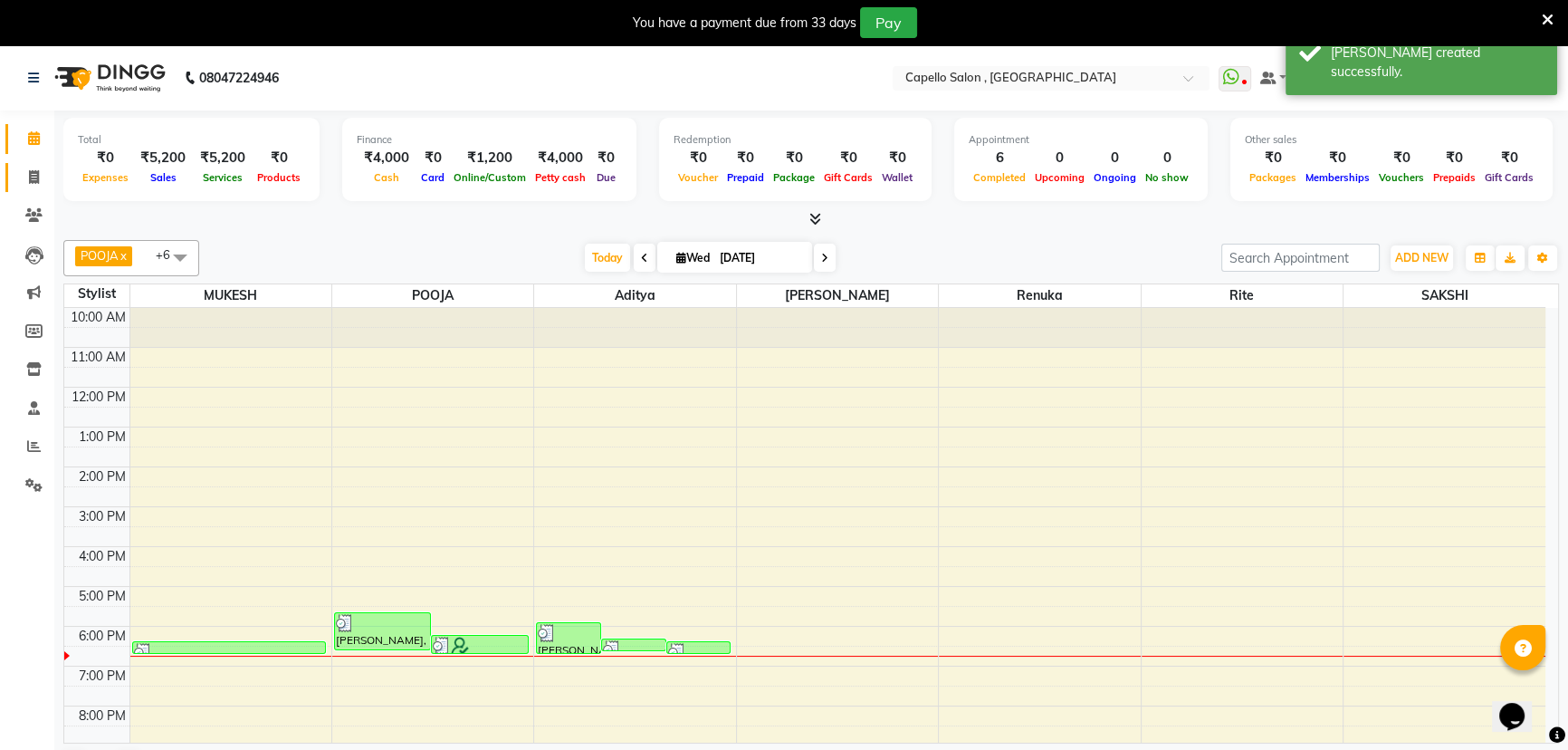
select select "service"
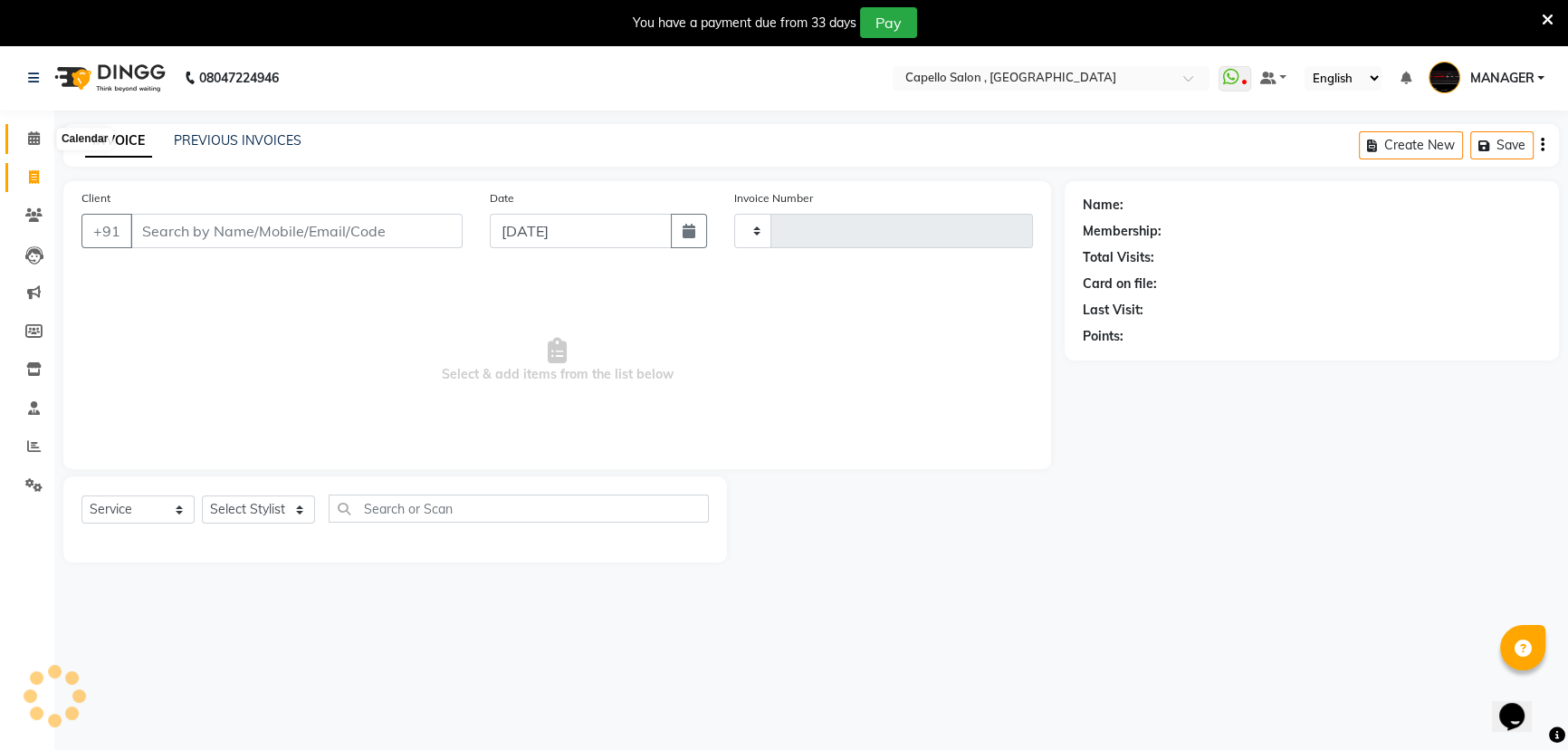
click at [35, 138] on icon at bounding box center [34, 138] width 12 height 13
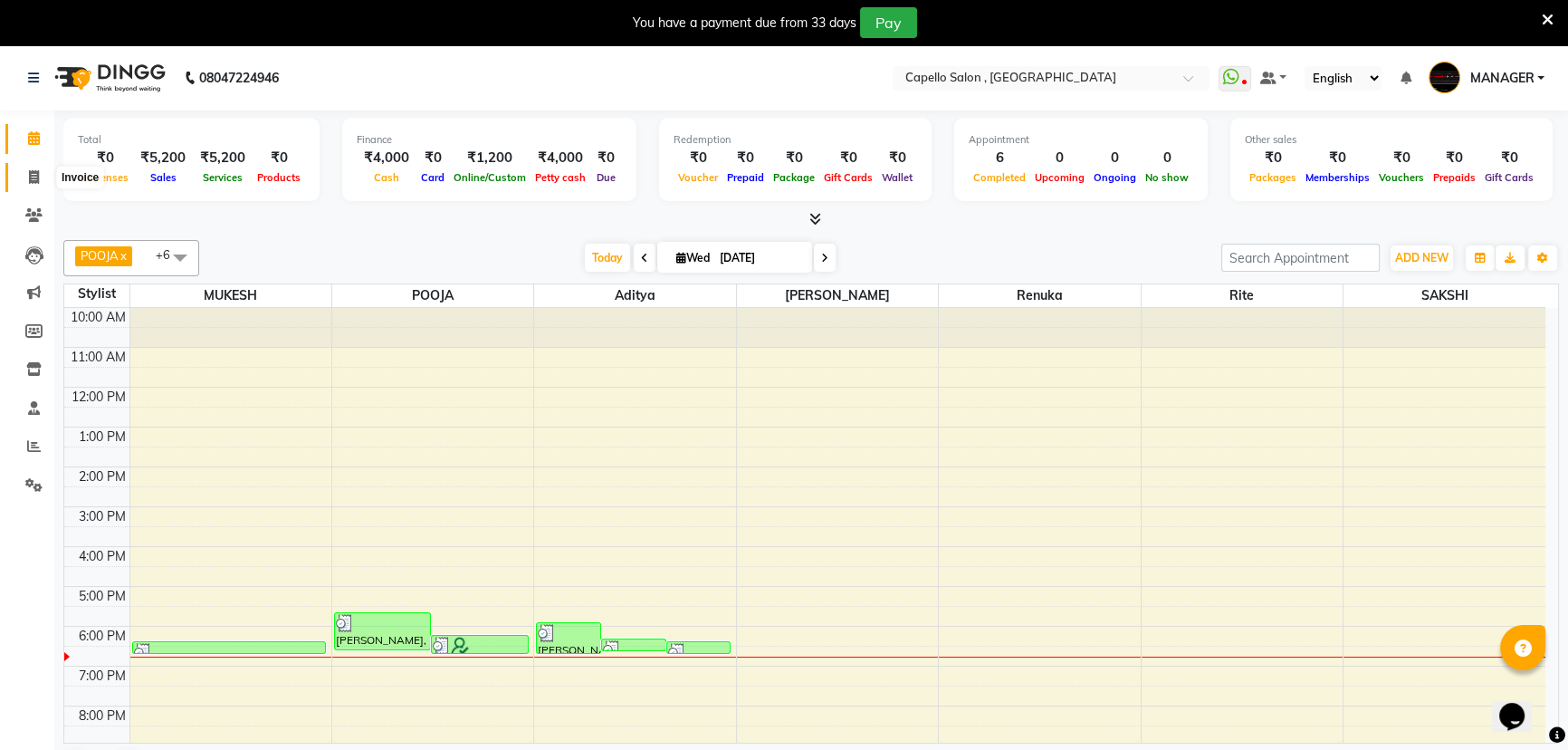
drag, startPoint x: 30, startPoint y: 179, endPoint x: 64, endPoint y: 163, distance: 37.6
click at [30, 179] on icon at bounding box center [34, 177] width 10 height 13
select select "service"
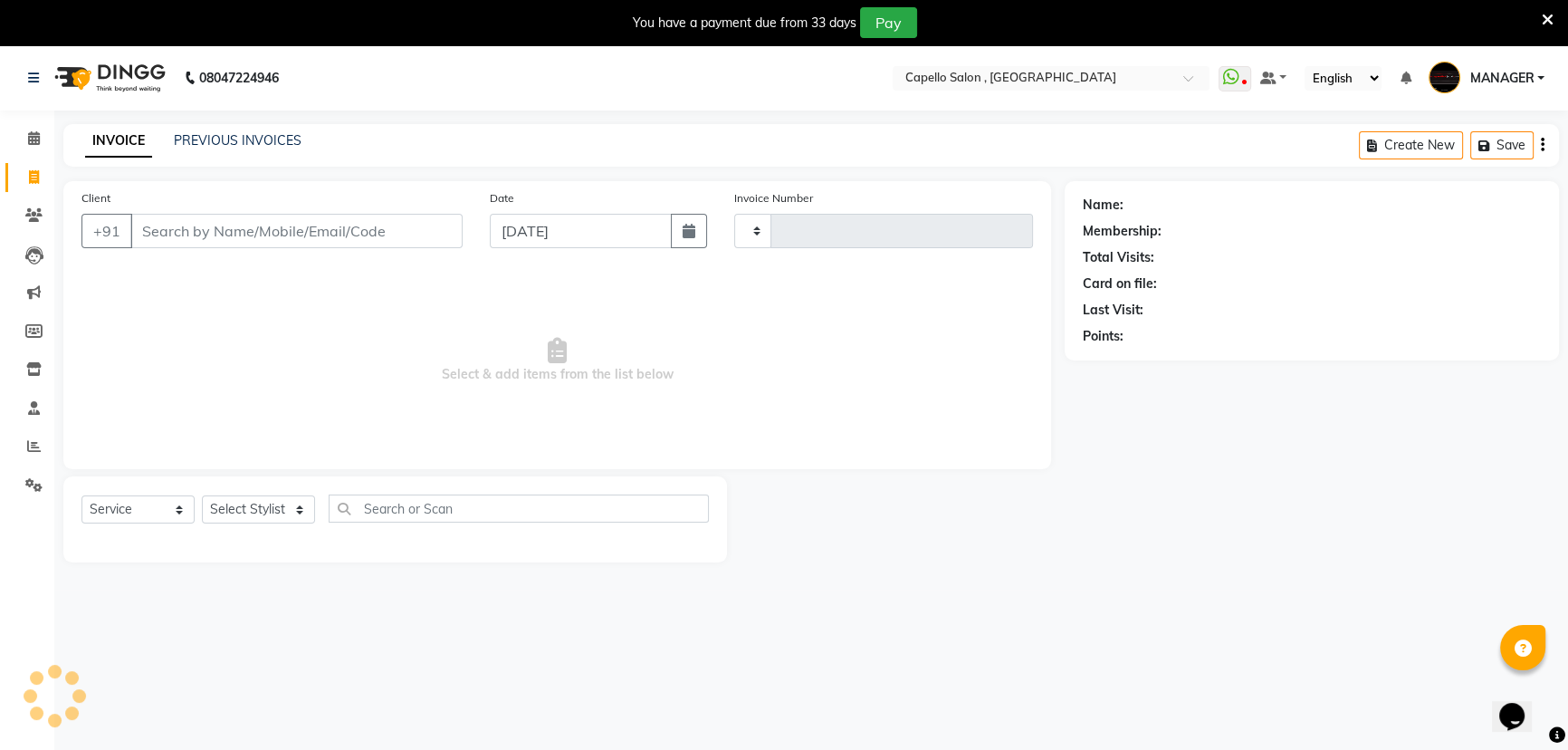
type input "1490"
select select "831"
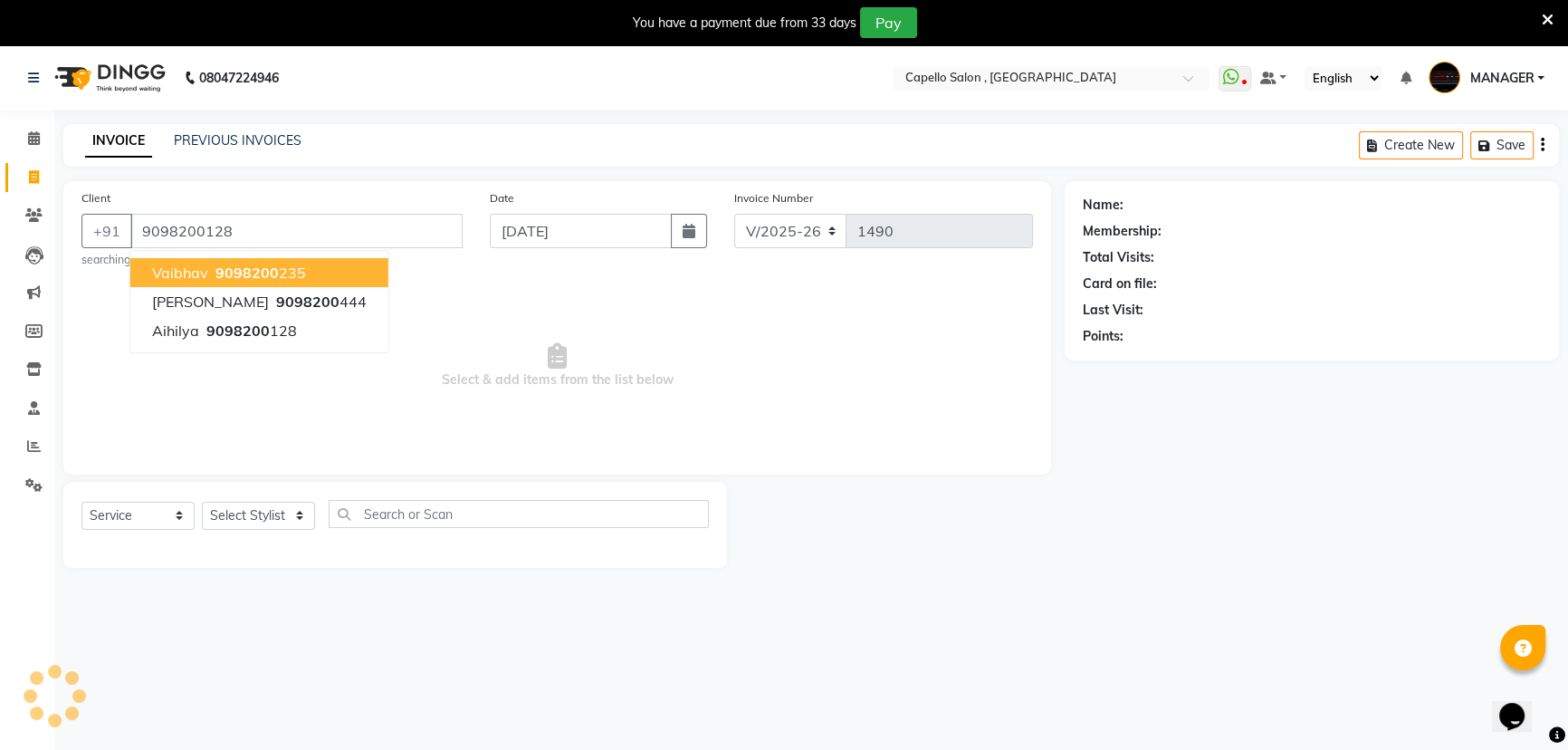
type input "9098200128"
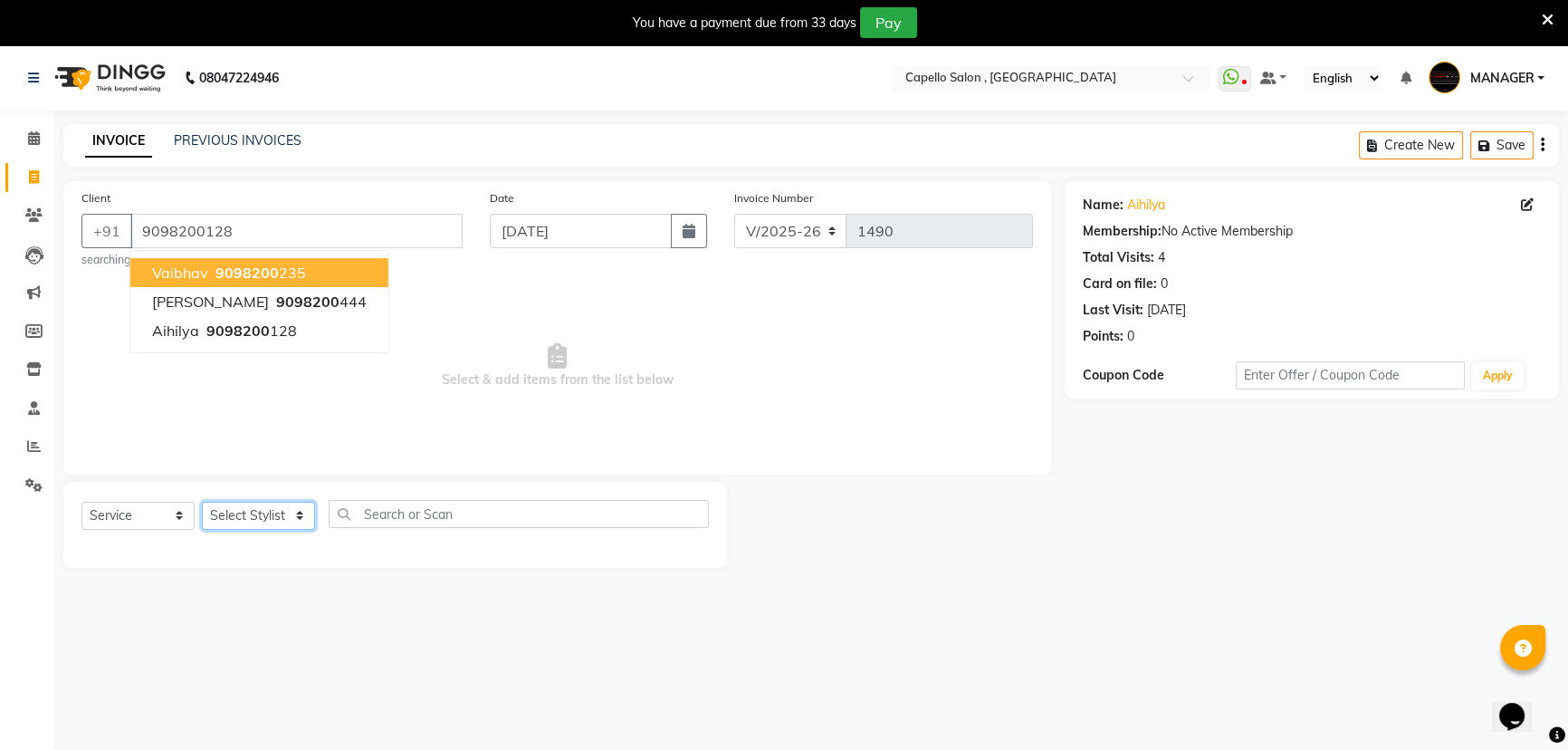
click at [244, 521] on select "Select Stylist [PERSON_NAME] [PERSON_NAME] GEETA [PERSON_NAME] KIRAN MANAGER [P…" at bounding box center [258, 516] width 113 height 28
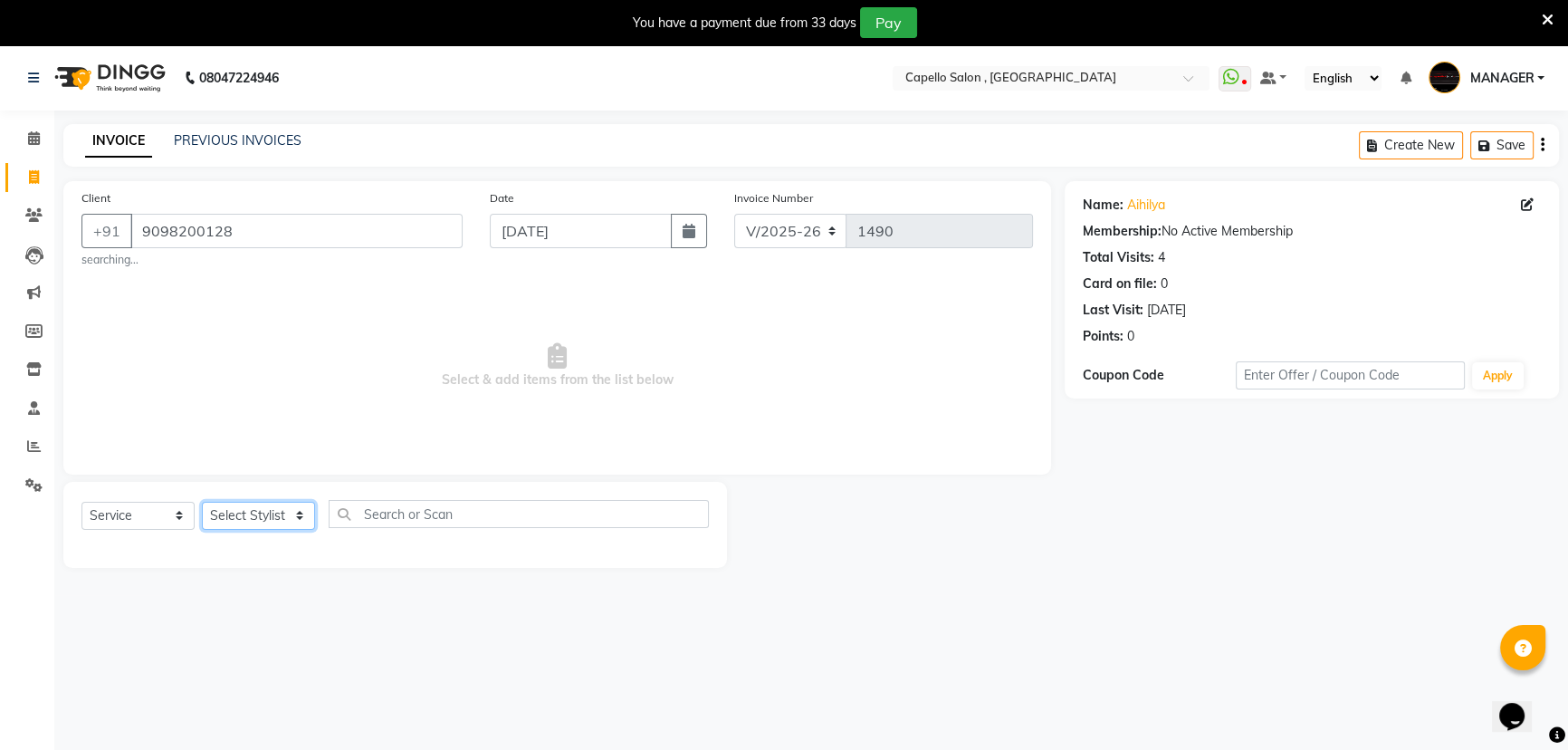
select select "72539"
click at [202, 502] on select "Select Stylist [PERSON_NAME] [PERSON_NAME] GEETA [PERSON_NAME] KIRAN MANAGER [P…" at bounding box center [258, 516] width 113 height 28
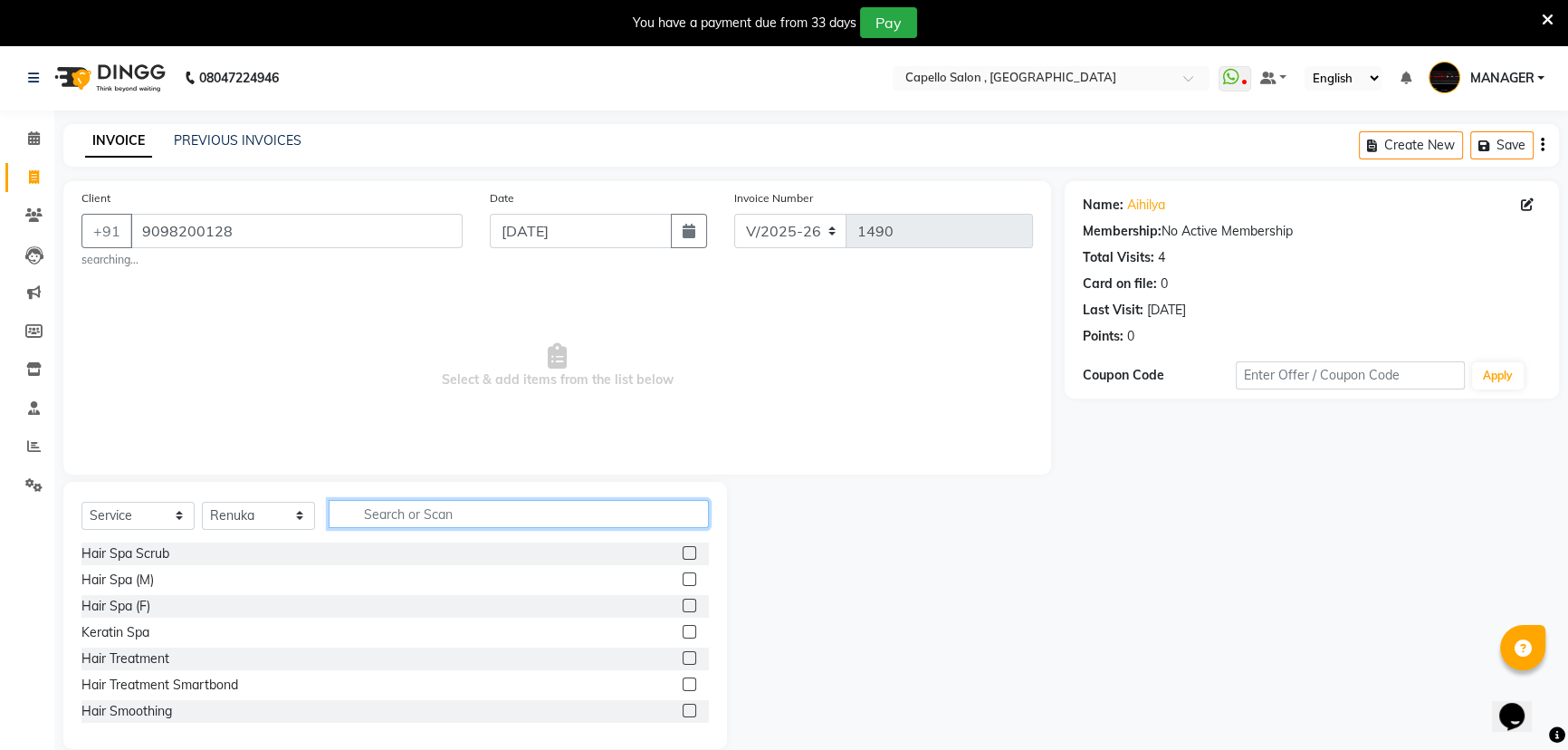
click at [464, 526] on input "text" at bounding box center [520, 514] width 381 height 28
type input "globa"
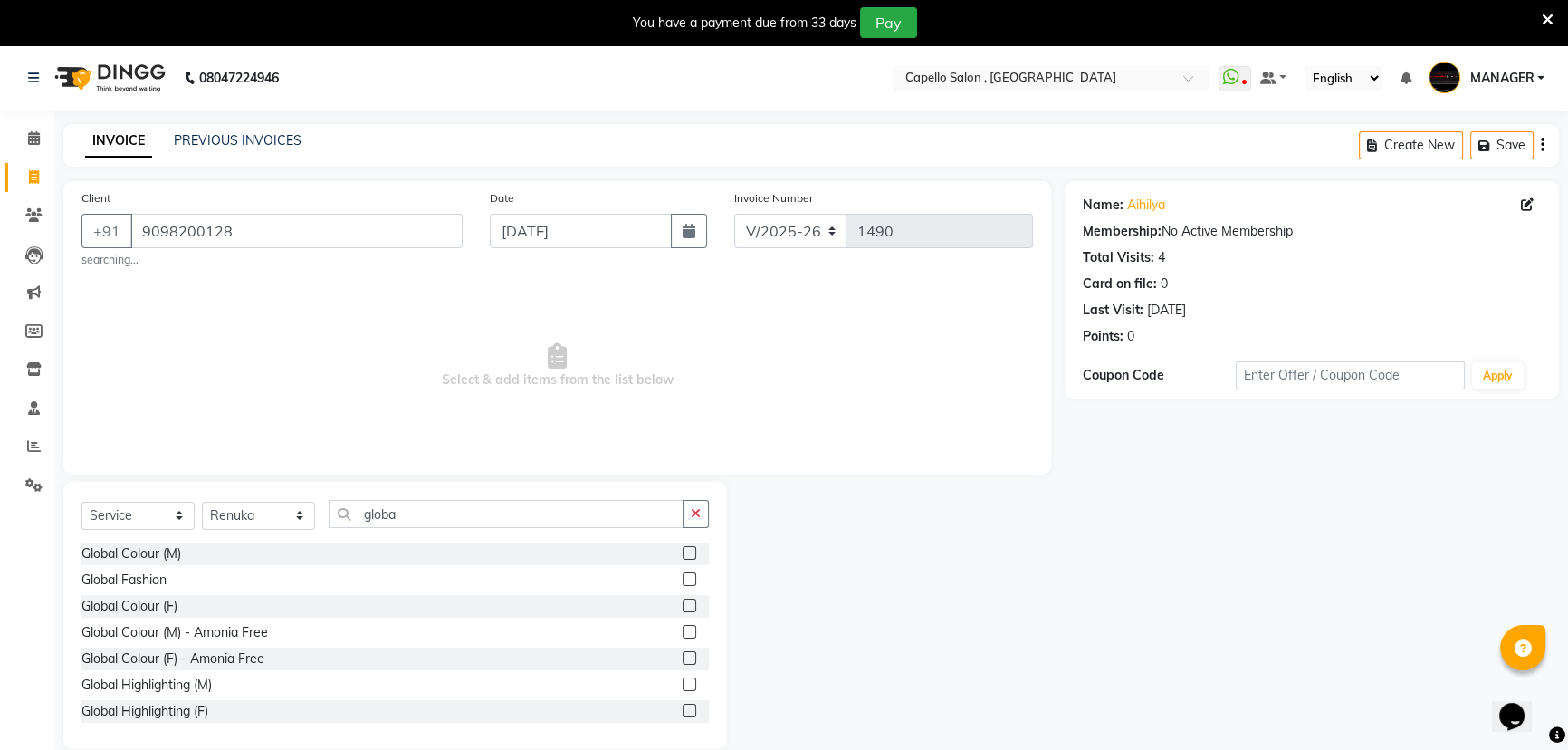
click at [683, 603] on label at bounding box center [689, 605] width 13 height 13
click at [683, 603] on input "checkbox" at bounding box center [688, 606] width 12 height 12
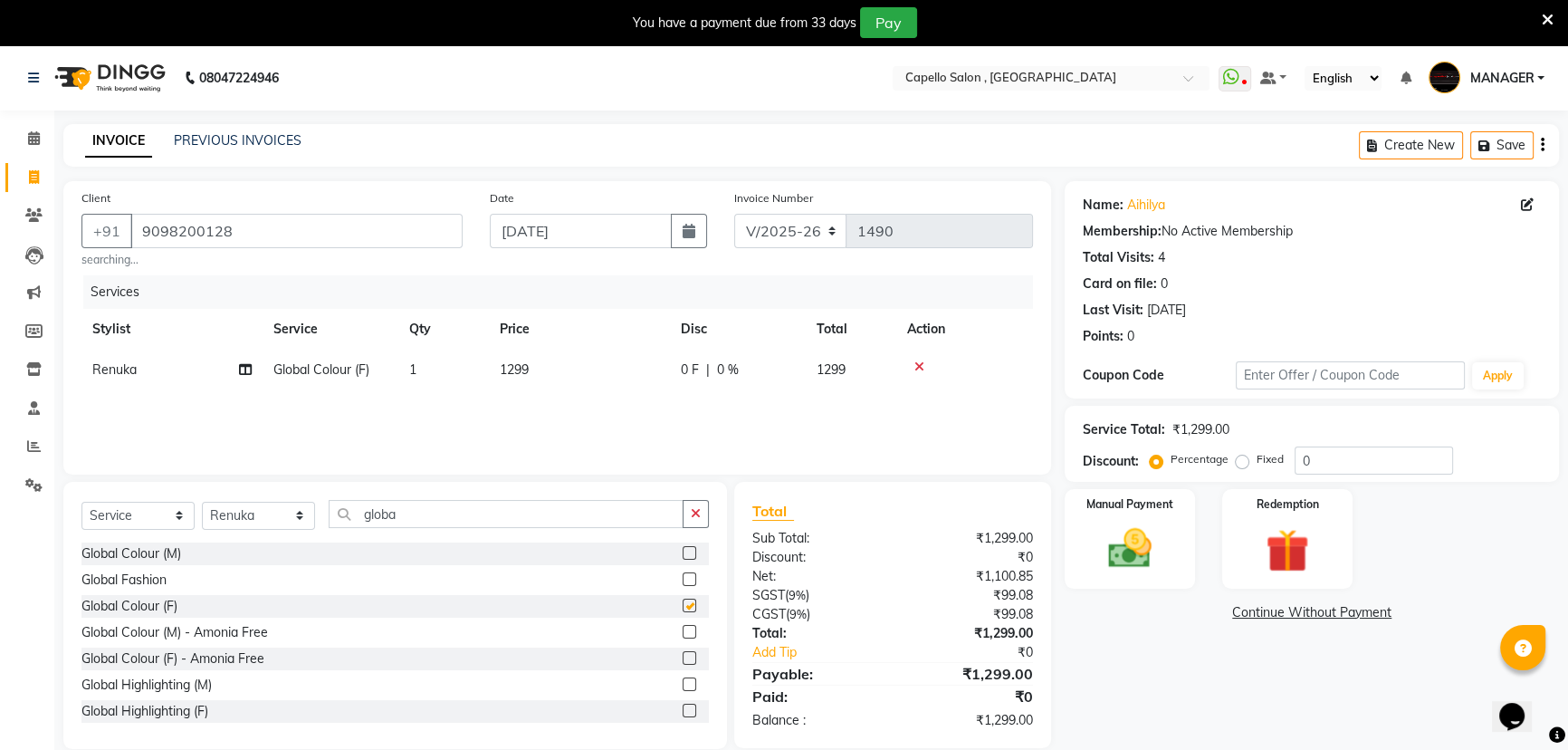
checkbox input "false"
click at [576, 361] on td "1299" at bounding box center [579, 369] width 181 height 40
select select "72539"
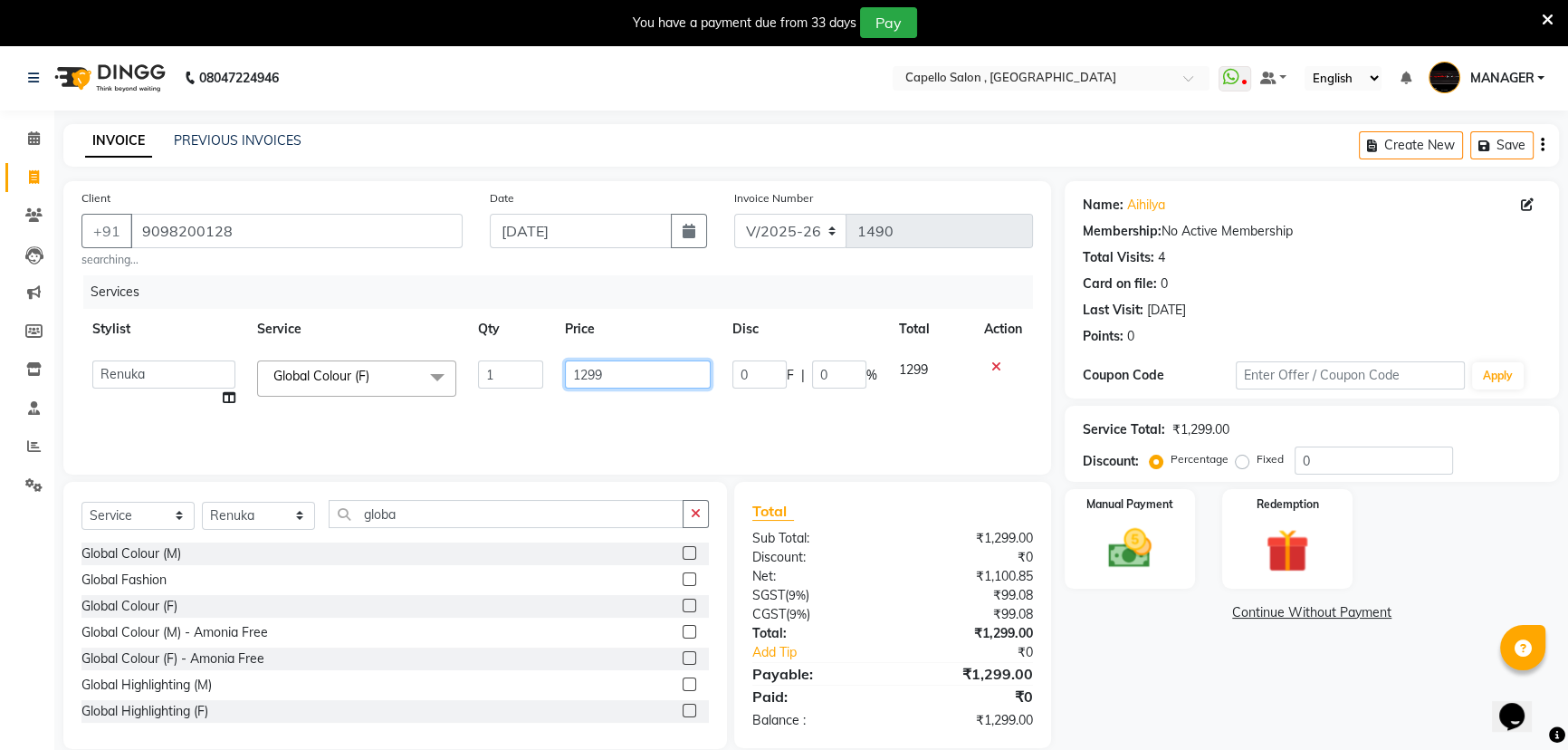
drag, startPoint x: 652, startPoint y: 367, endPoint x: 536, endPoint y: 410, distance: 123.7
click at [537, 410] on tr "aditya ADMIN akash [PERSON_NAME] GEETA [PERSON_NAME] KIRAN MANAGER MUKESH PANKA…" at bounding box center [557, 383] width 952 height 68
type input "3700"
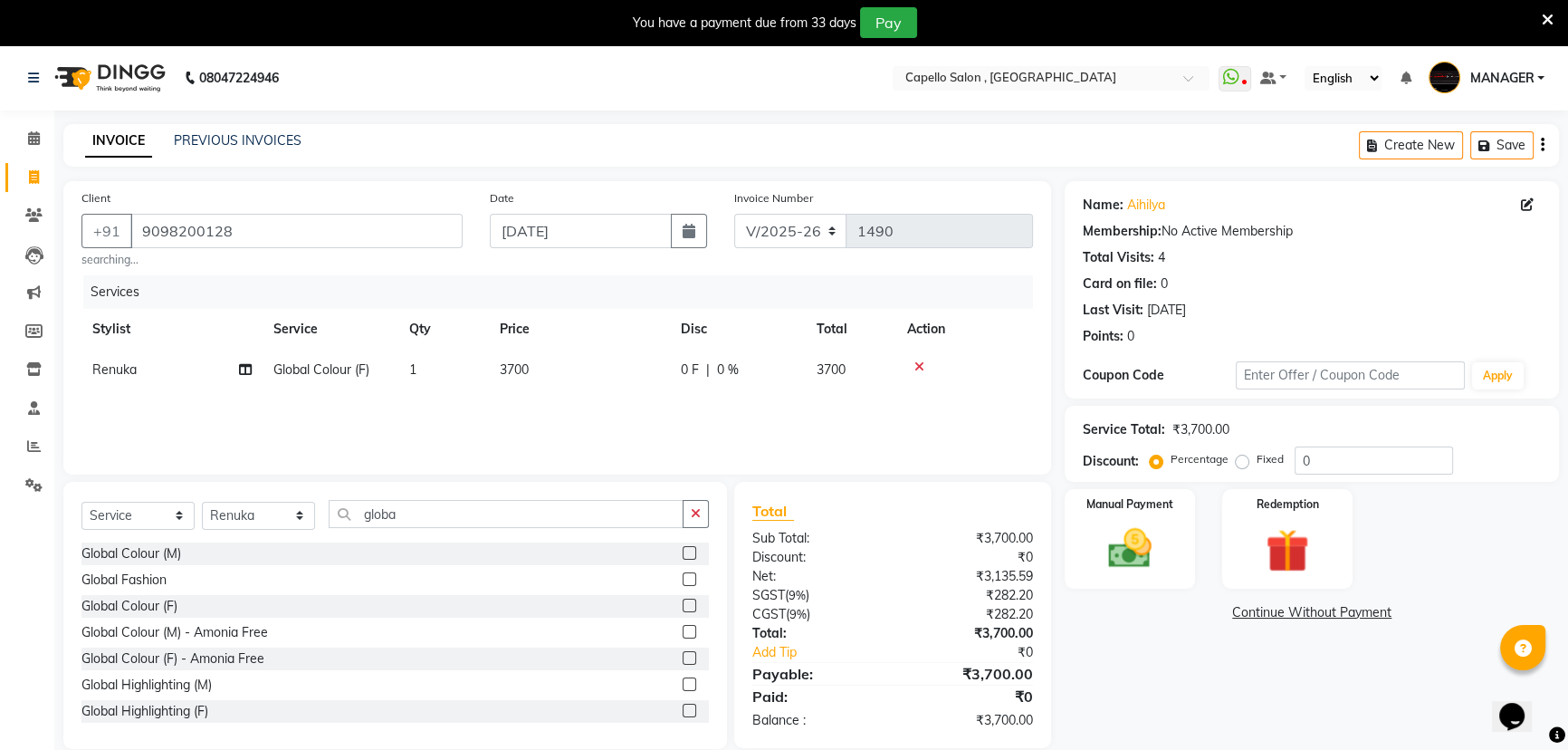
click at [611, 409] on div "Services Stylist Service Qty Price Disc Total Action Renuka Global Colour (F) 1…" at bounding box center [557, 366] width 952 height 181
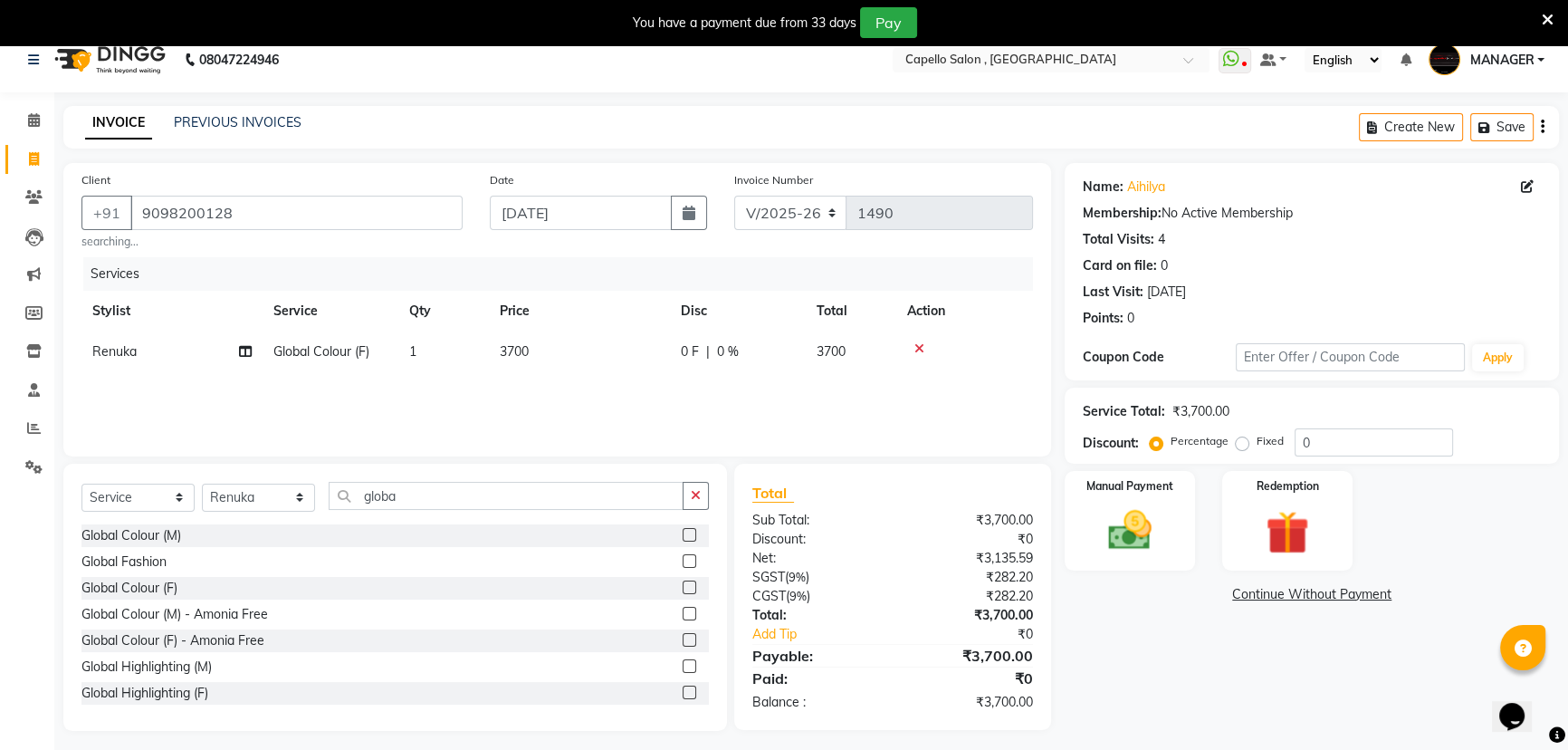
scroll to position [45, 0]
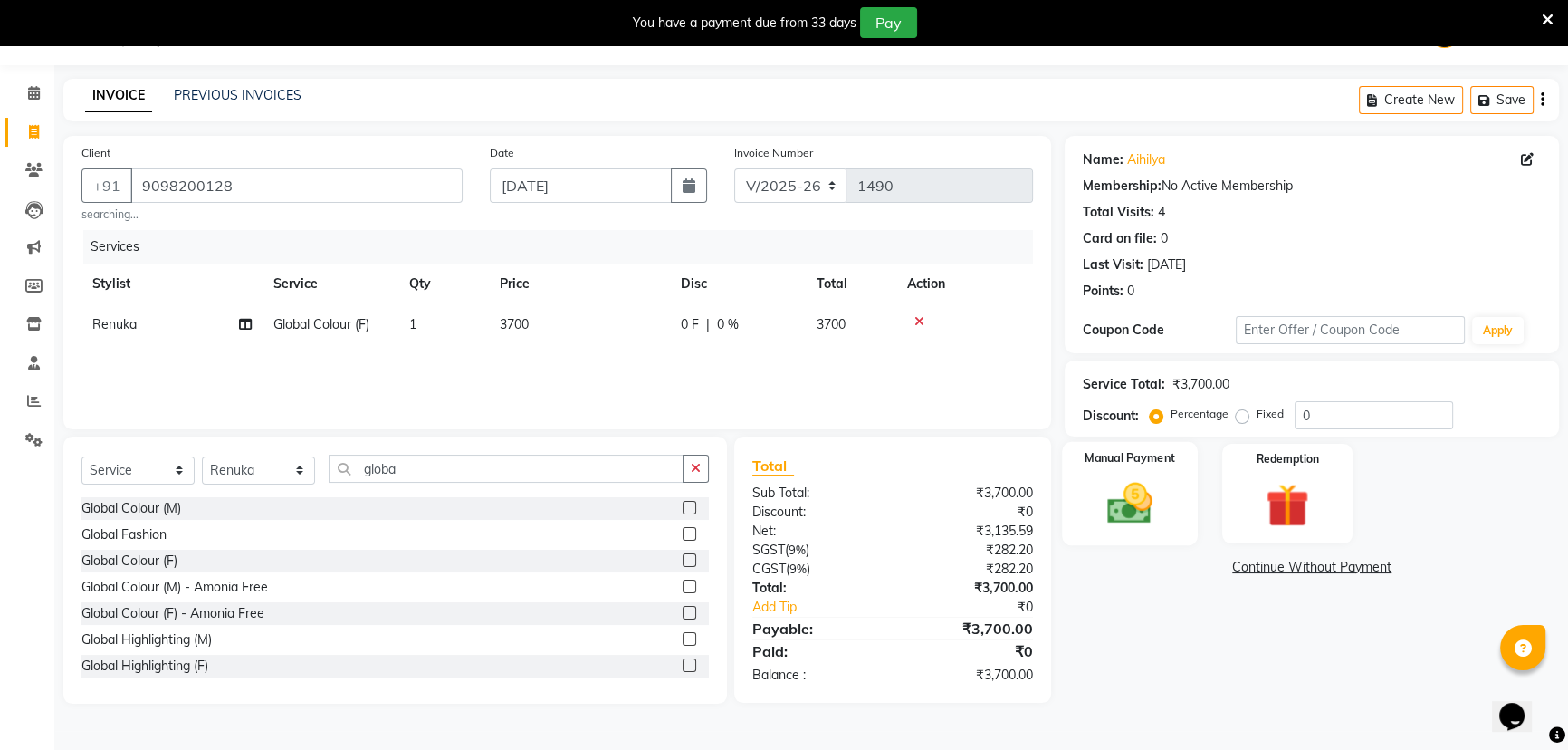
click at [1138, 490] on img at bounding box center [1130, 502] width 73 height 52
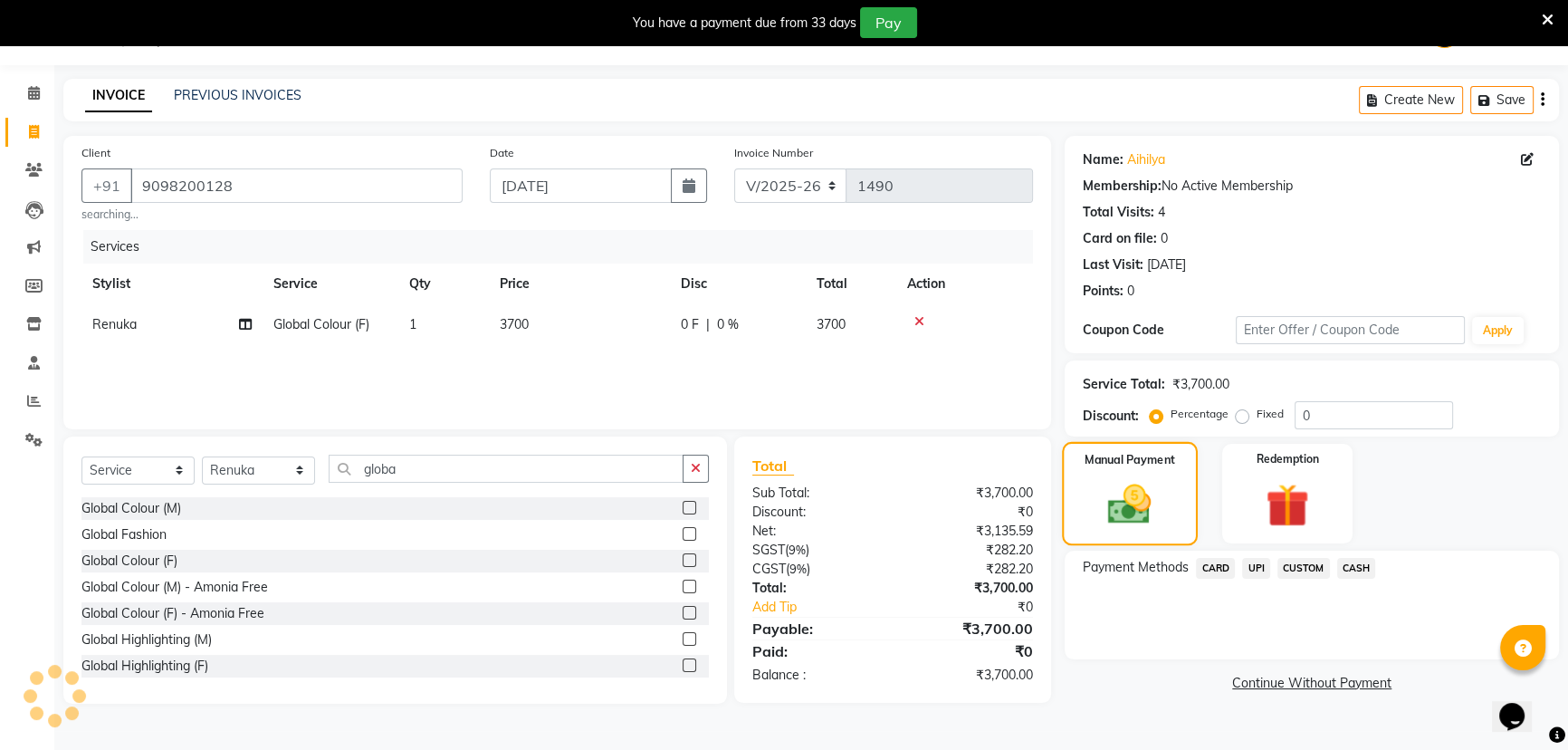
click at [1152, 488] on img at bounding box center [1129, 503] width 70 height 50
click at [29, 92] on icon at bounding box center [34, 93] width 12 height 13
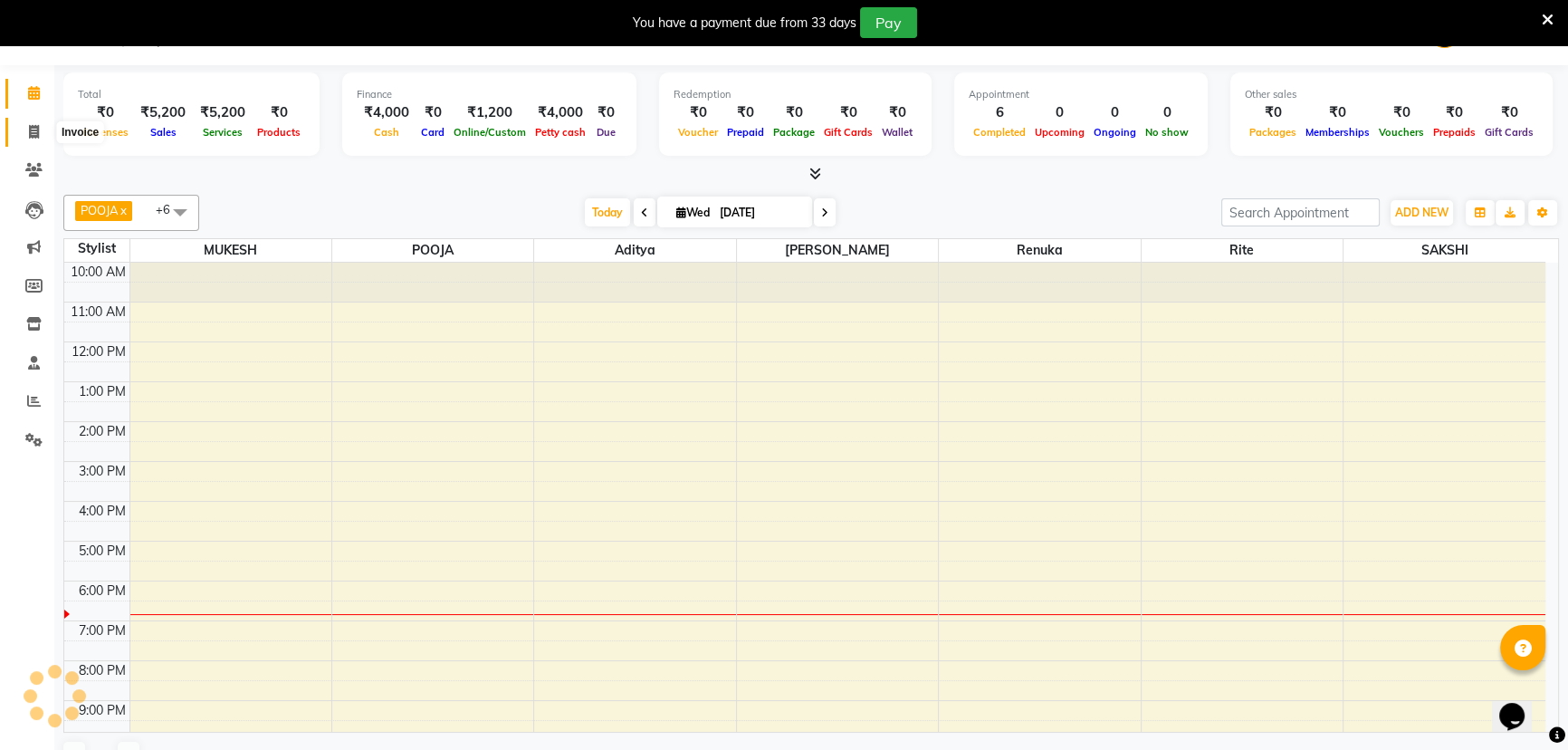
click at [38, 127] on icon at bounding box center [34, 131] width 10 height 13
select select "831"
select select "service"
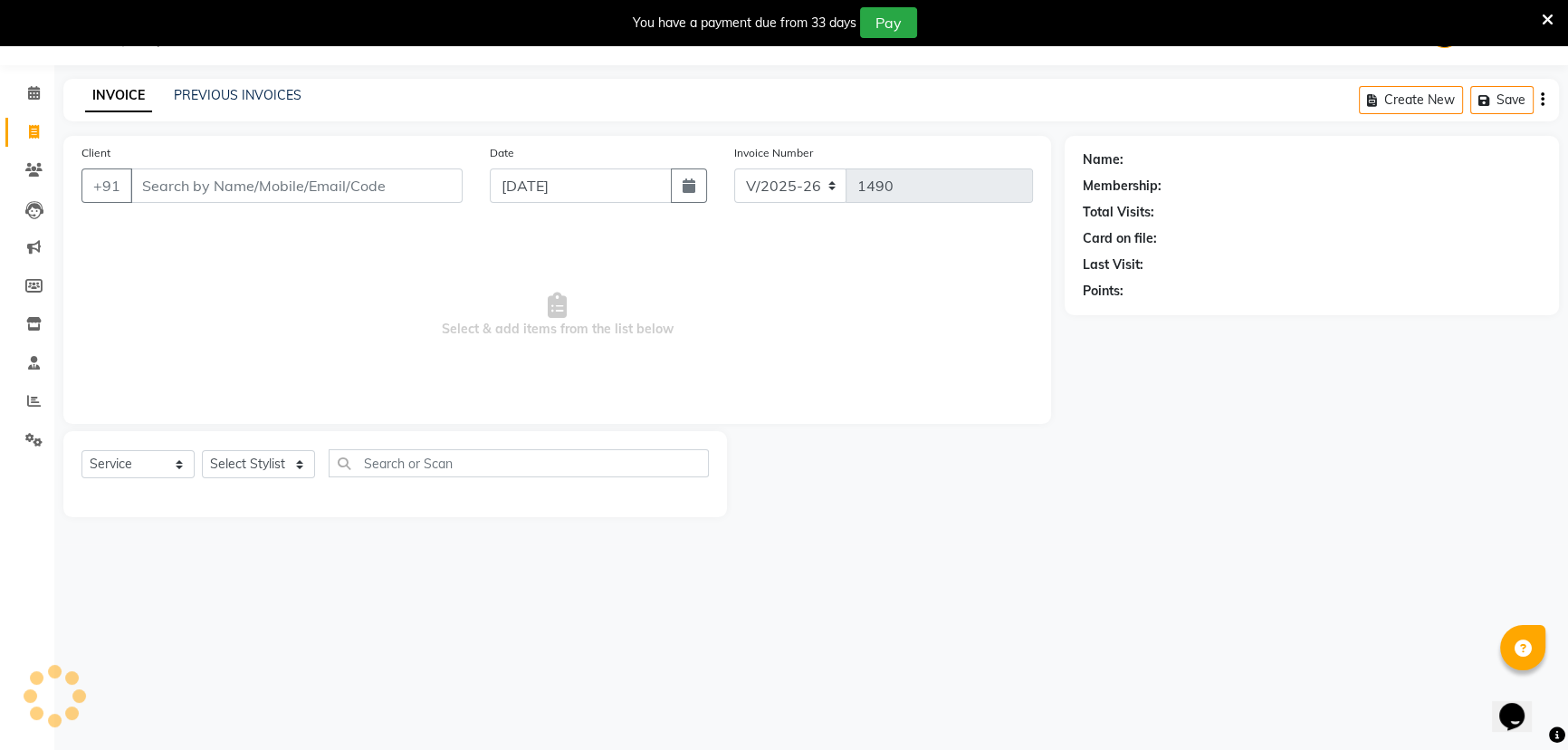
click at [268, 185] on input "Client" at bounding box center [296, 186] width 332 height 35
type input "9131527090"
select select "1: Object"
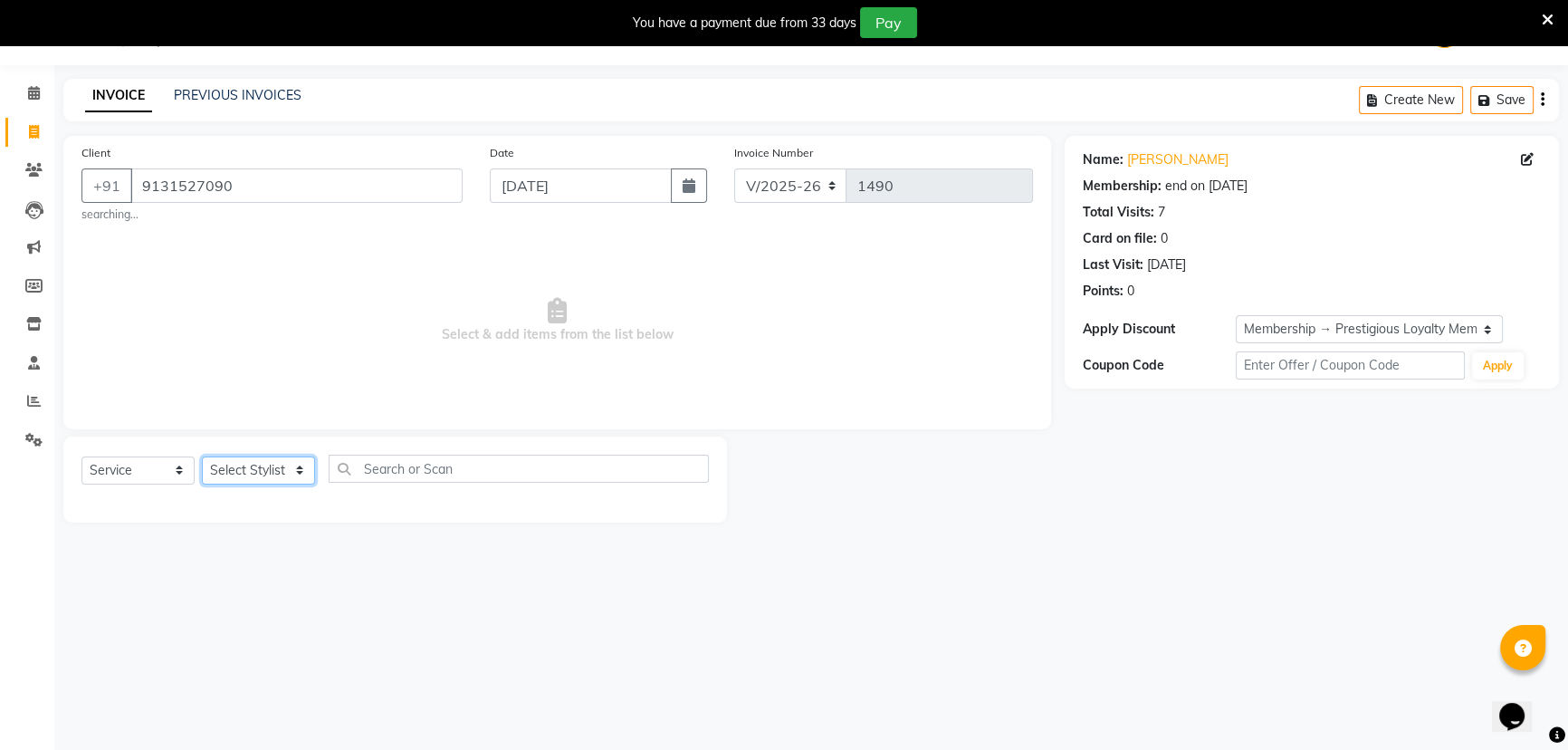
click at [256, 480] on select "Select Stylist [PERSON_NAME] [PERSON_NAME] GEETA [PERSON_NAME] KIRAN MANAGER [P…" at bounding box center [258, 471] width 113 height 28
select select "72539"
click at [202, 457] on select "Select Stylist [PERSON_NAME] [PERSON_NAME] GEETA [PERSON_NAME] KIRAN MANAGER [P…" at bounding box center [258, 471] width 113 height 28
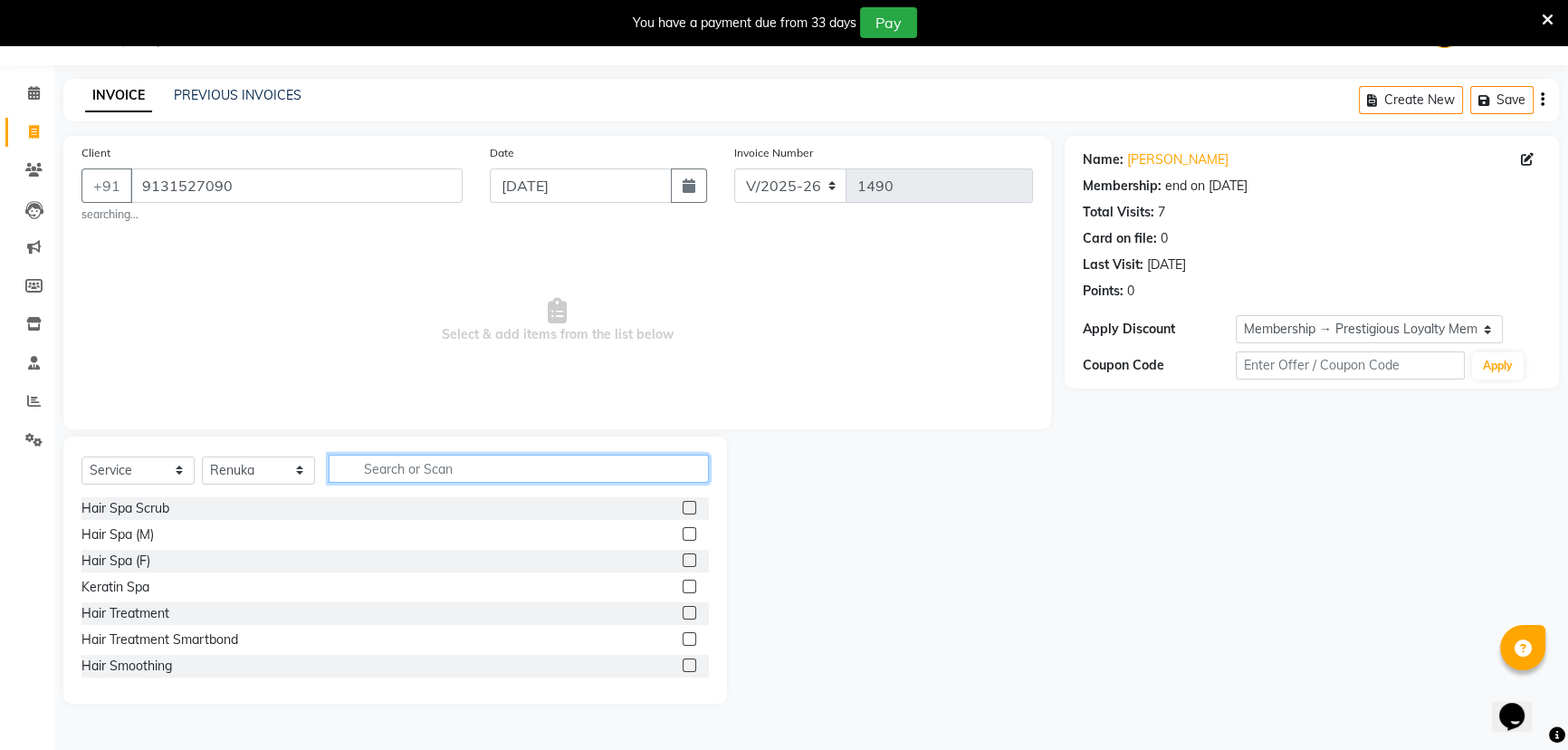
click at [445, 473] on input "text" at bounding box center [520, 469] width 381 height 28
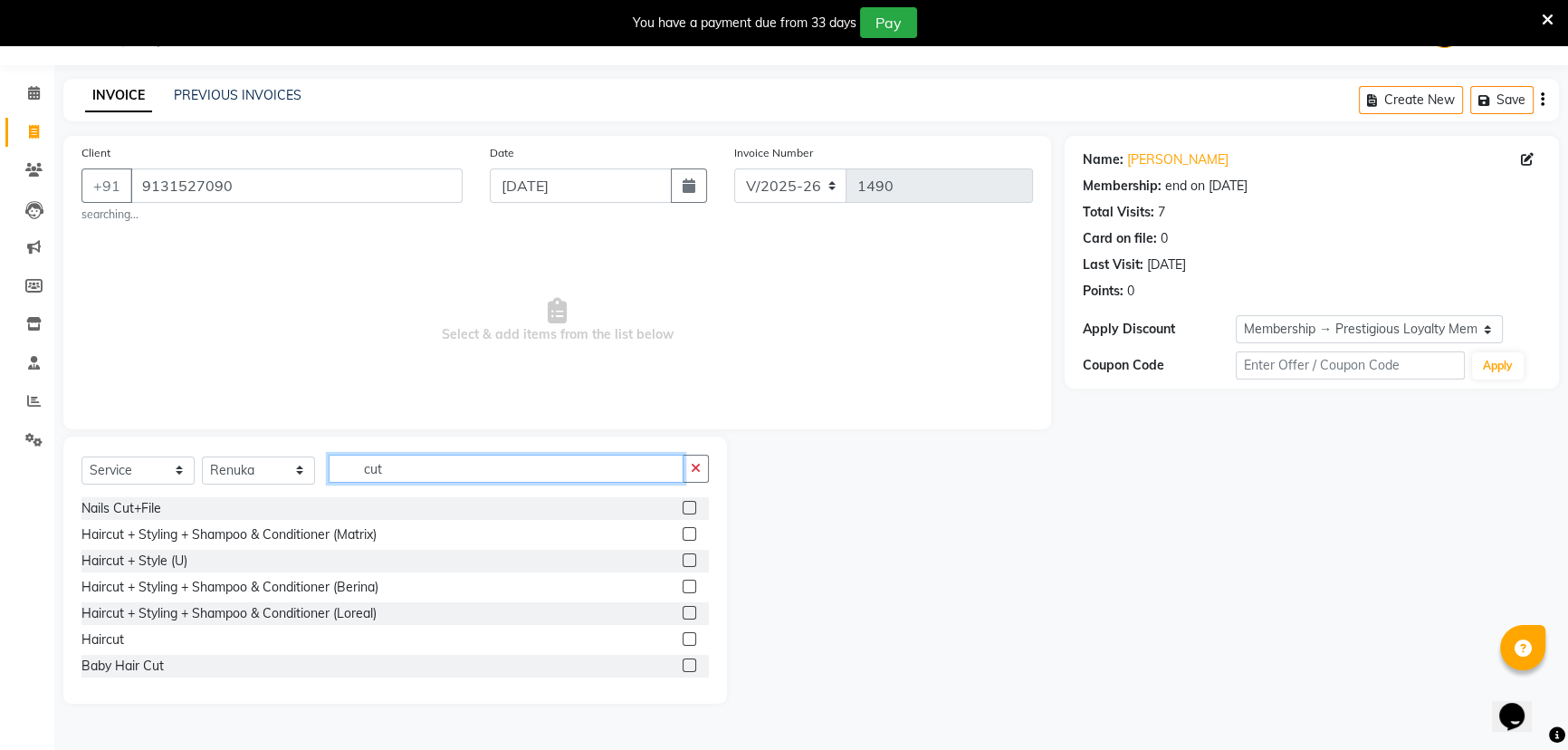
type input "cut"
click at [683, 641] on label at bounding box center [689, 638] width 13 height 13
click at [683, 641] on input "checkbox" at bounding box center [688, 639] width 12 height 12
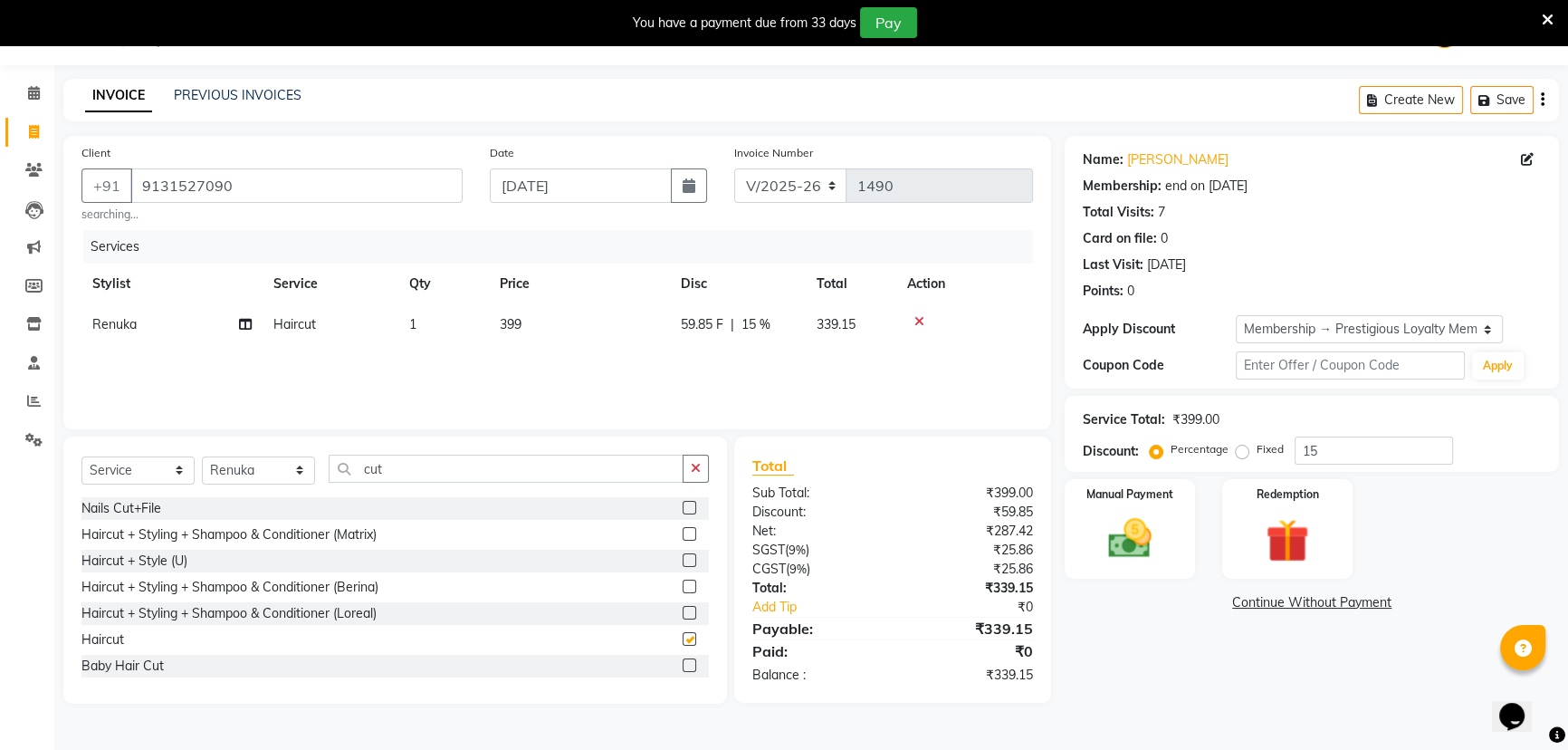
checkbox input "false"
click at [918, 319] on icon at bounding box center [919, 322] width 10 height 13
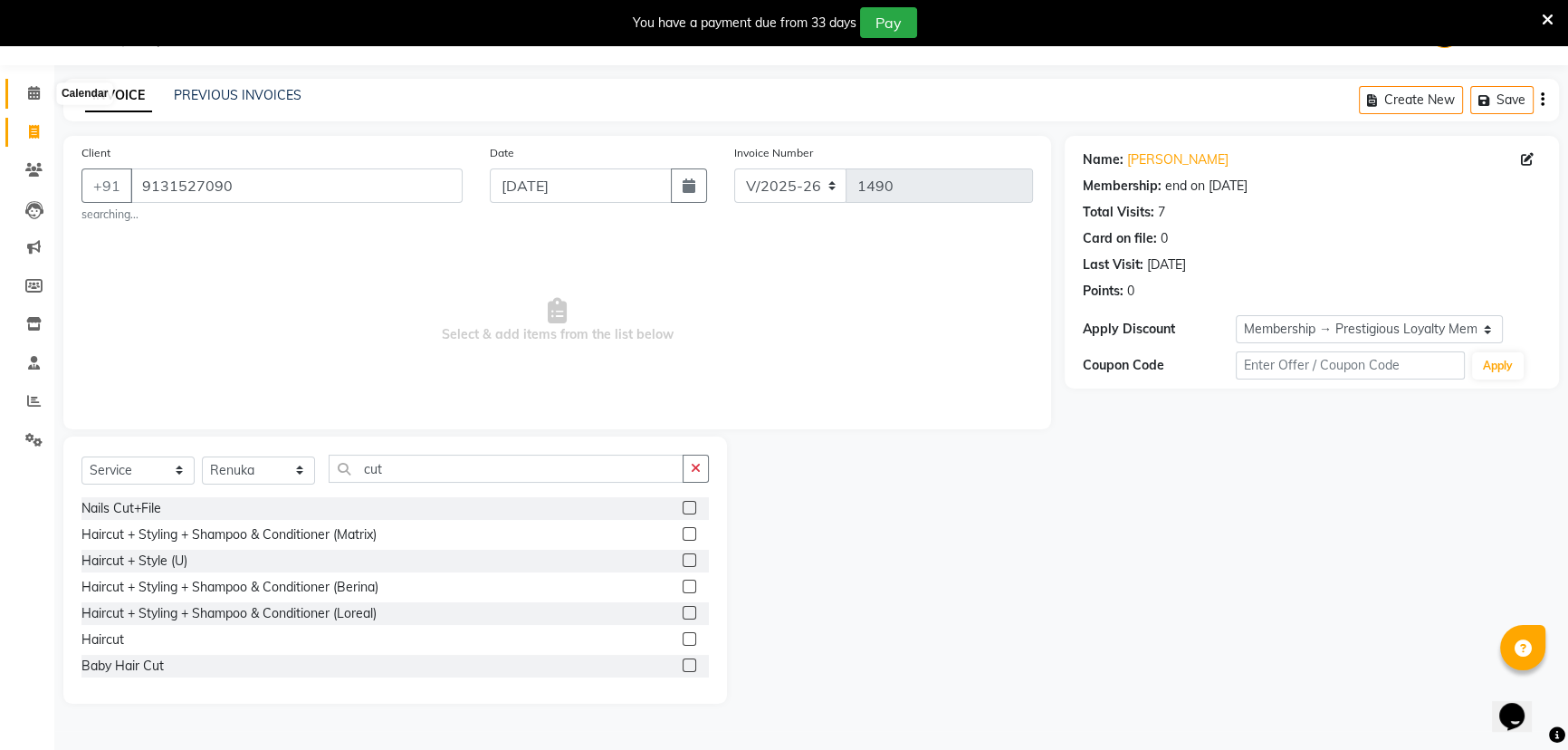
click at [34, 95] on icon at bounding box center [34, 93] width 12 height 13
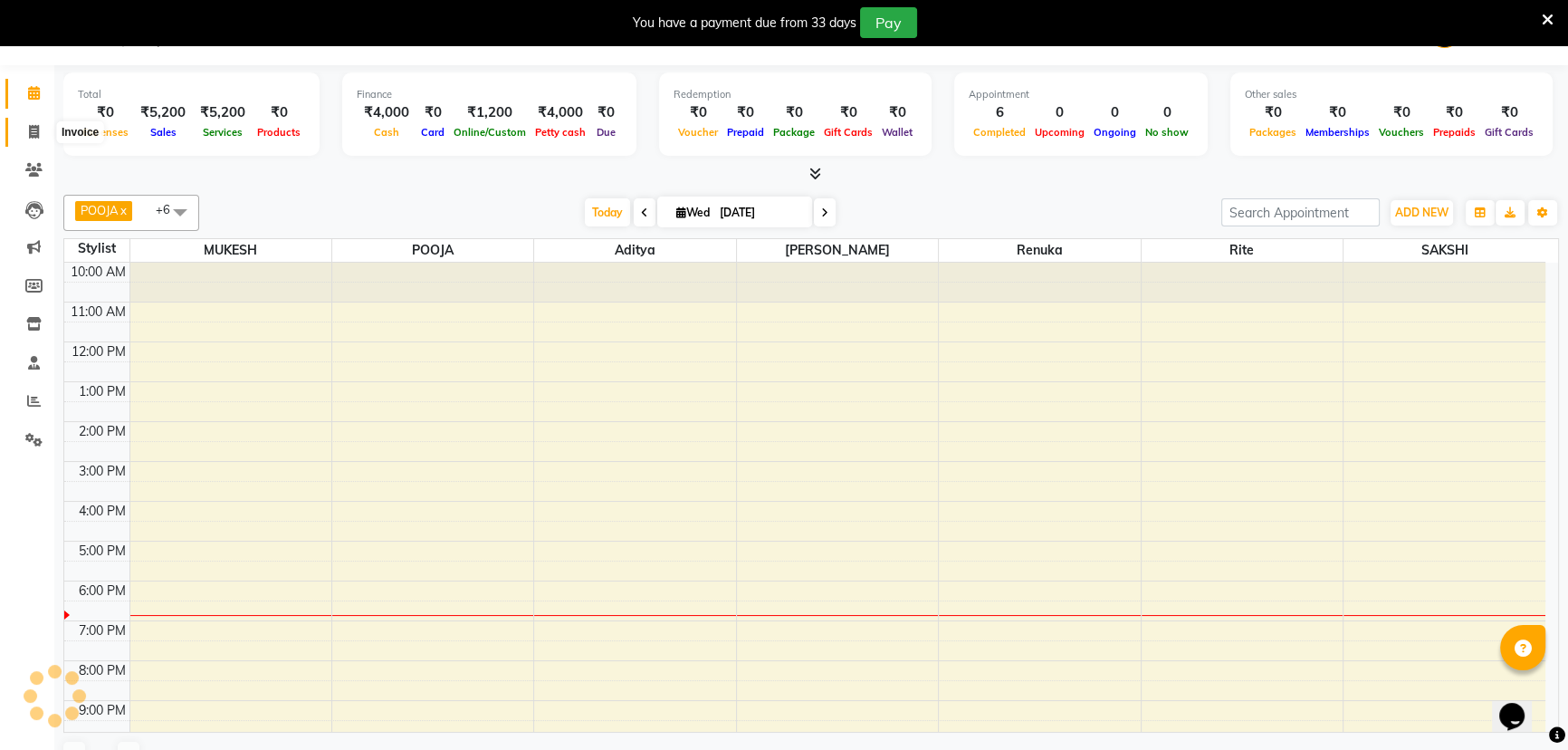
scroll to position [81, 0]
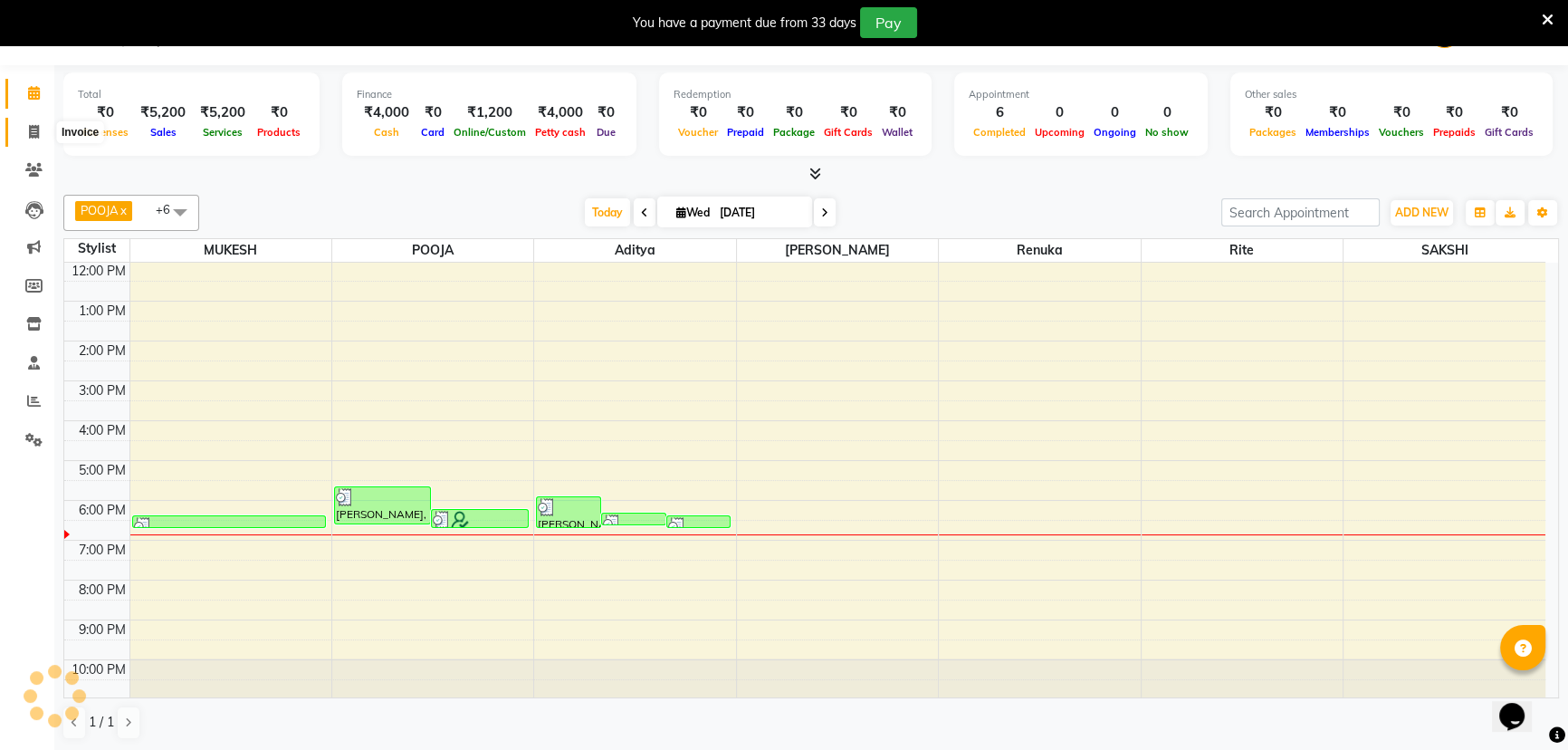
click at [39, 129] on span at bounding box center [34, 132] width 32 height 21
select select "831"
select select "service"
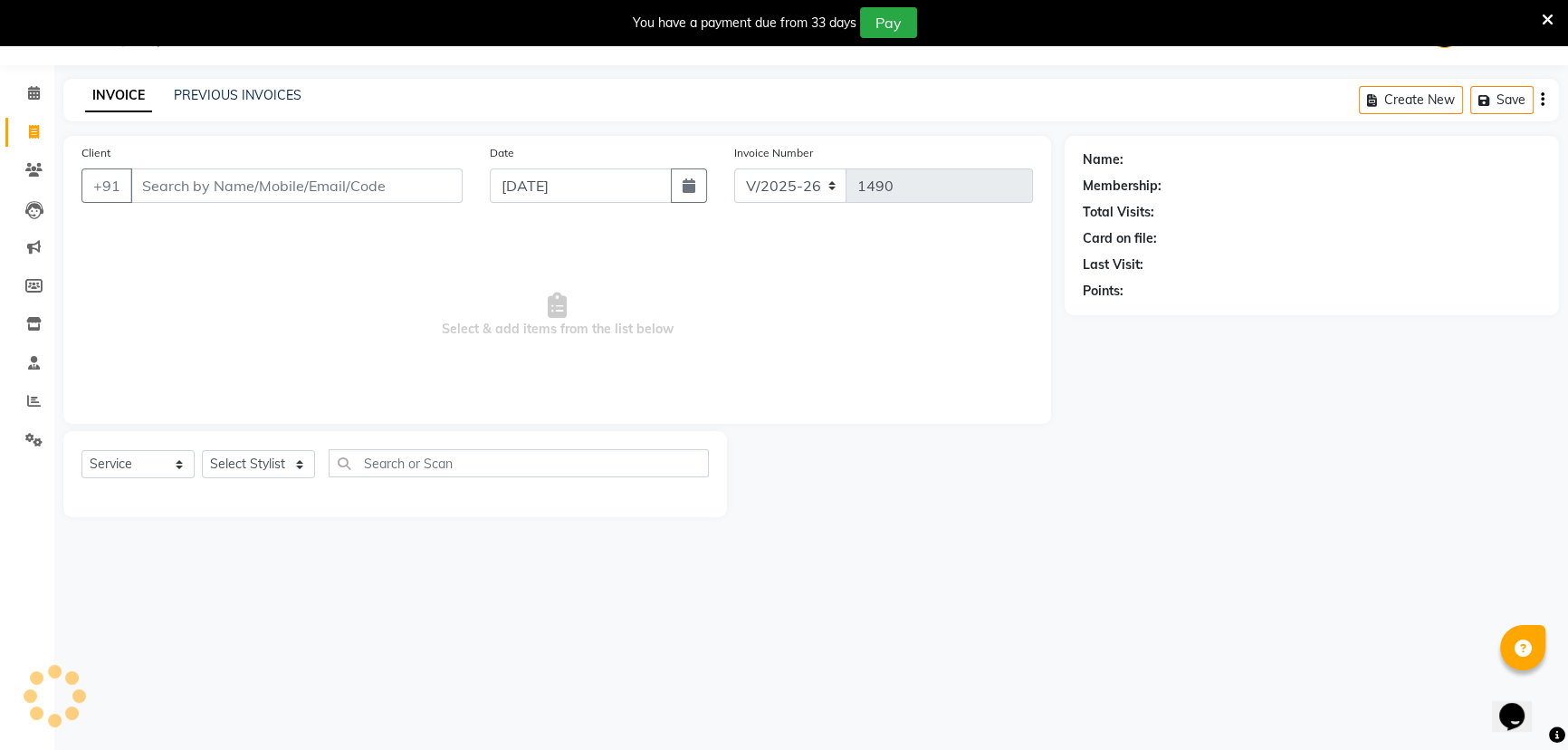
click at [335, 188] on input "Client" at bounding box center [296, 186] width 332 height 35
type input "9098200128"
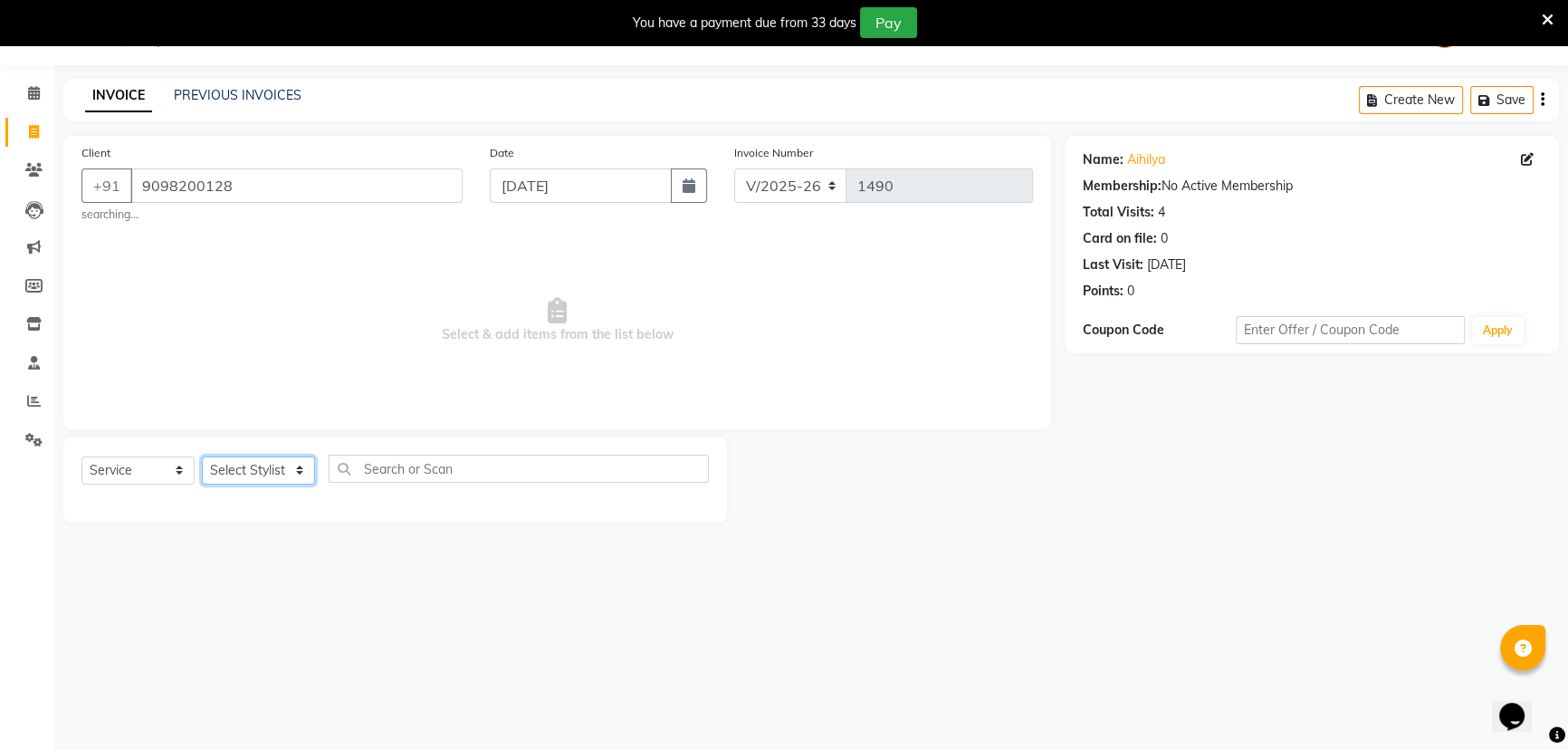
click at [234, 468] on select "Select Stylist [PERSON_NAME] [PERSON_NAME] GEETA [PERSON_NAME] KIRAN MANAGER [P…" at bounding box center [258, 471] width 113 height 28
select select "72539"
click at [202, 457] on select "Select Stylist [PERSON_NAME] [PERSON_NAME] GEETA [PERSON_NAME] KIRAN MANAGER [P…" at bounding box center [258, 471] width 113 height 28
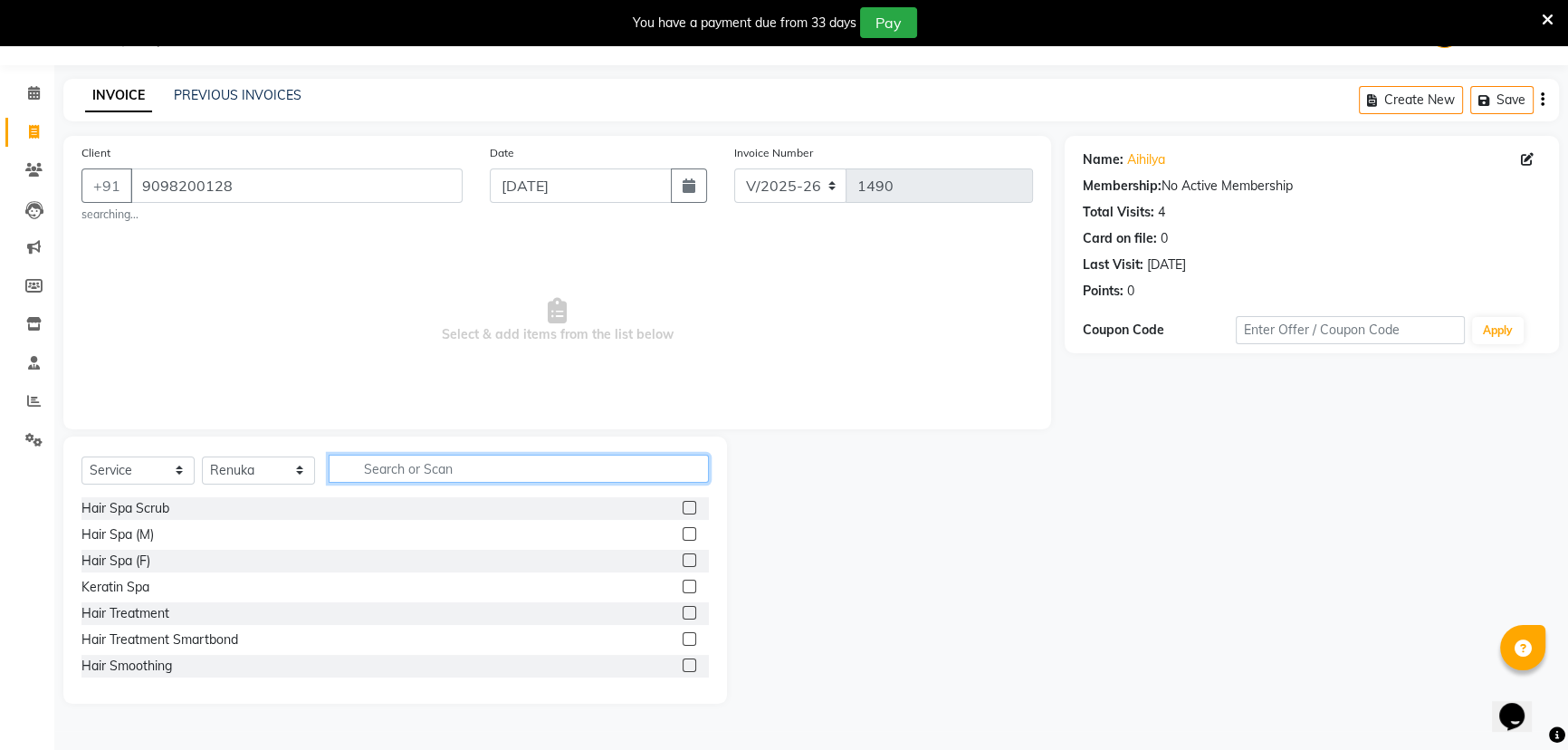
click at [369, 473] on input "text" at bounding box center [520, 469] width 381 height 28
type input "c"
type input "glob"
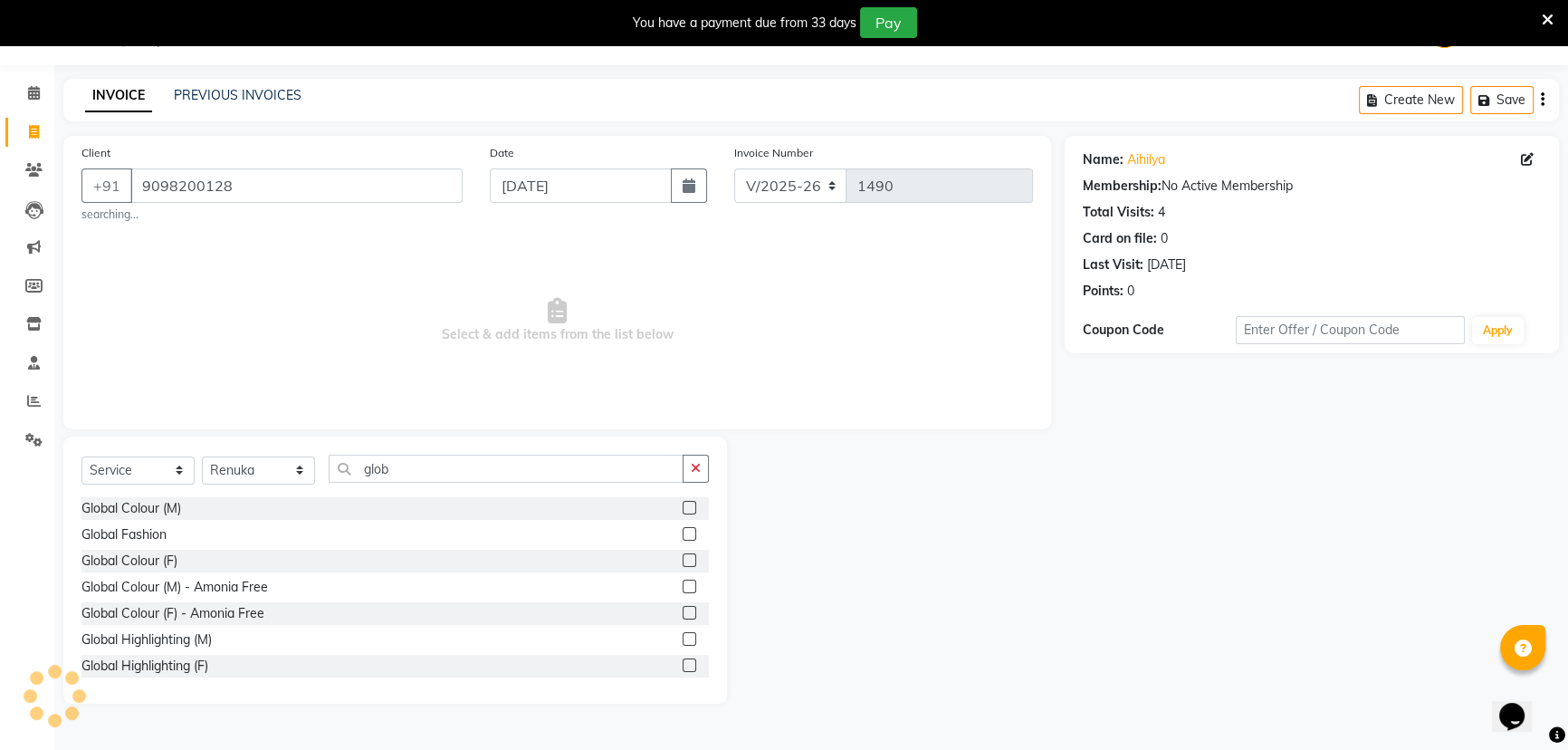
click at [683, 560] on label at bounding box center [689, 560] width 13 height 13
click at [683, 560] on input "checkbox" at bounding box center [688, 561] width 12 height 12
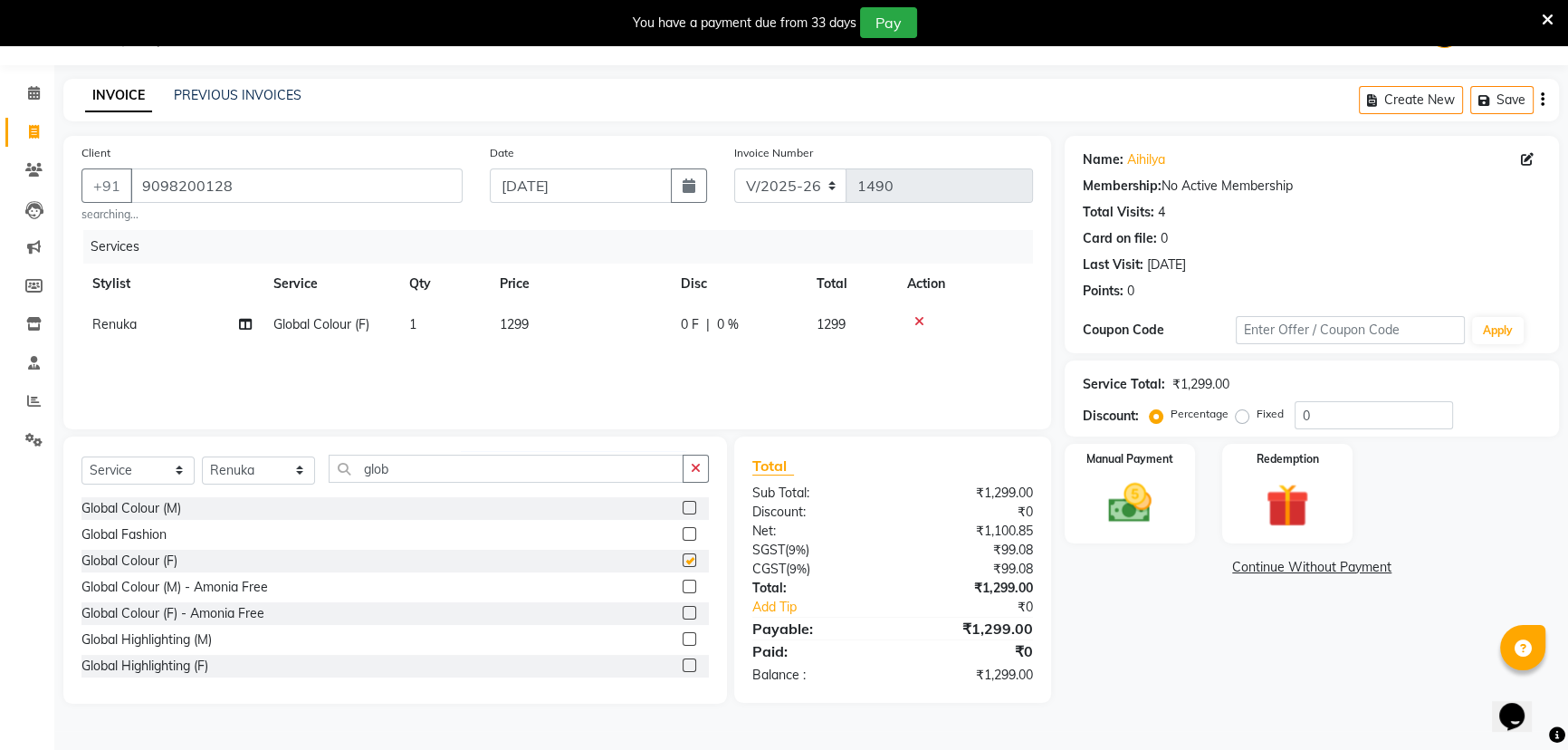
checkbox input "false"
click at [562, 318] on td "1299" at bounding box center [579, 323] width 181 height 40
select select "72539"
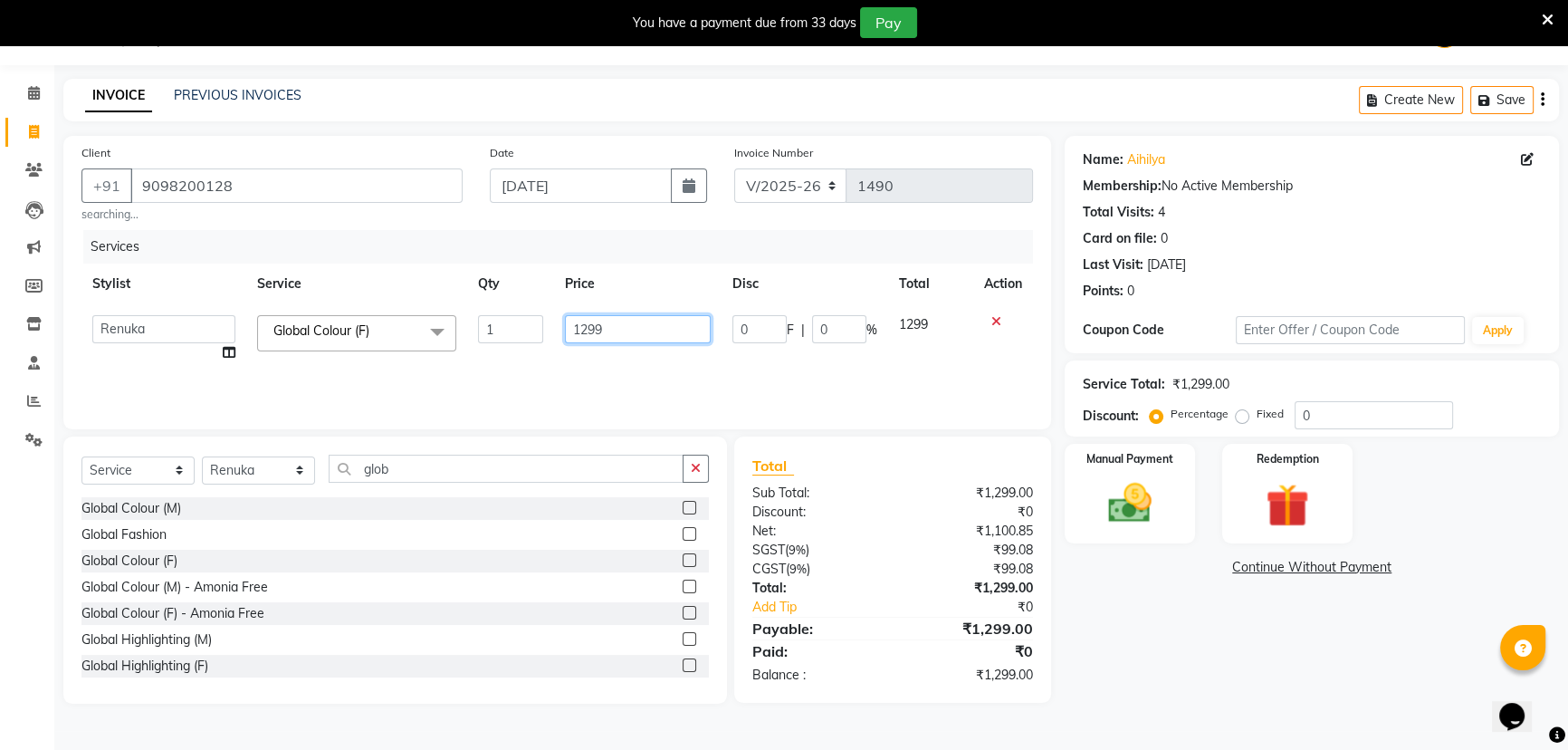
click at [650, 339] on input "1299" at bounding box center [638, 329] width 145 height 28
type input "1"
type input "3700"
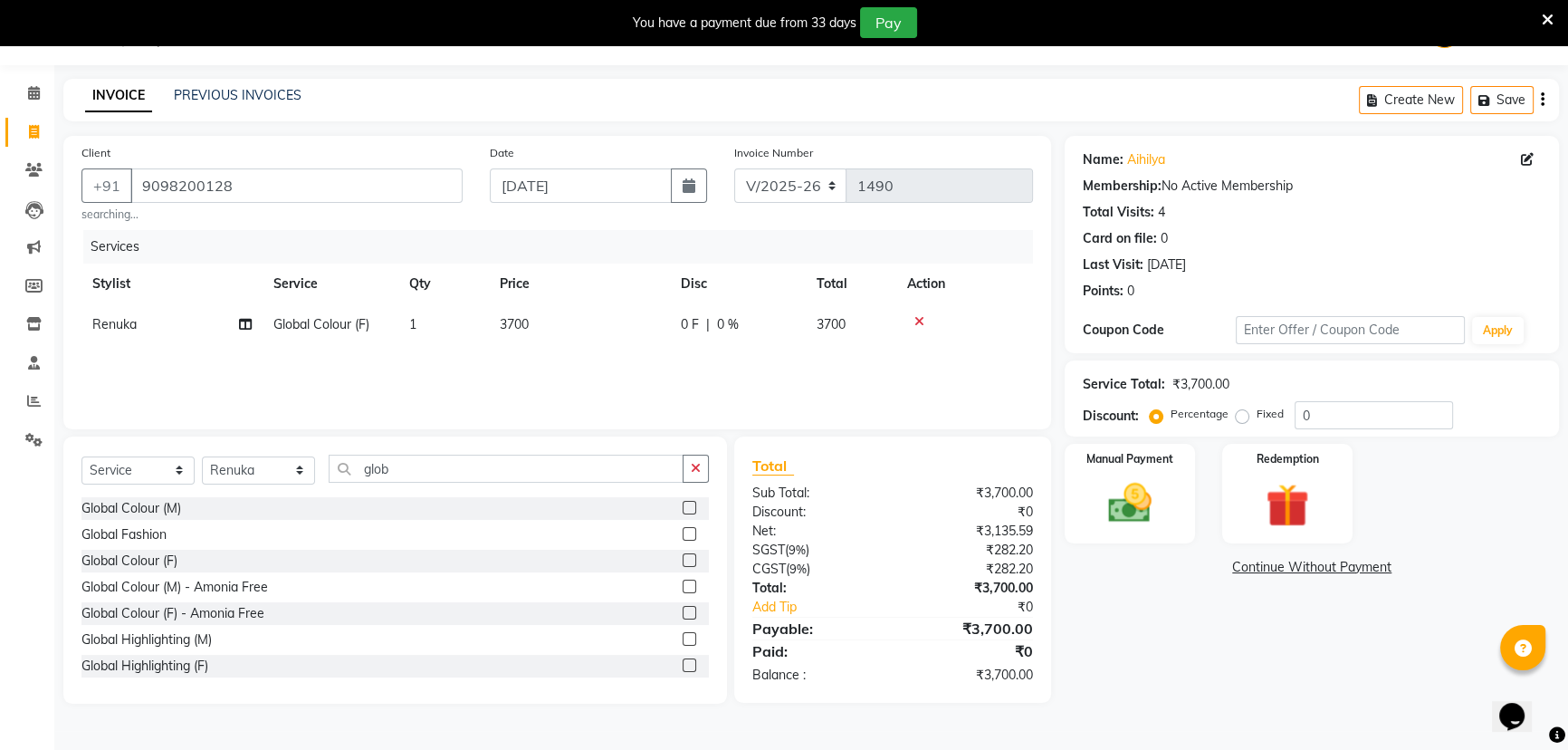
click at [888, 349] on div "Services Stylist Service Qty Price Disc Total Action Renuka Global Colour (F) 1…" at bounding box center [557, 320] width 952 height 181
click at [1134, 501] on img at bounding box center [1130, 502] width 73 height 52
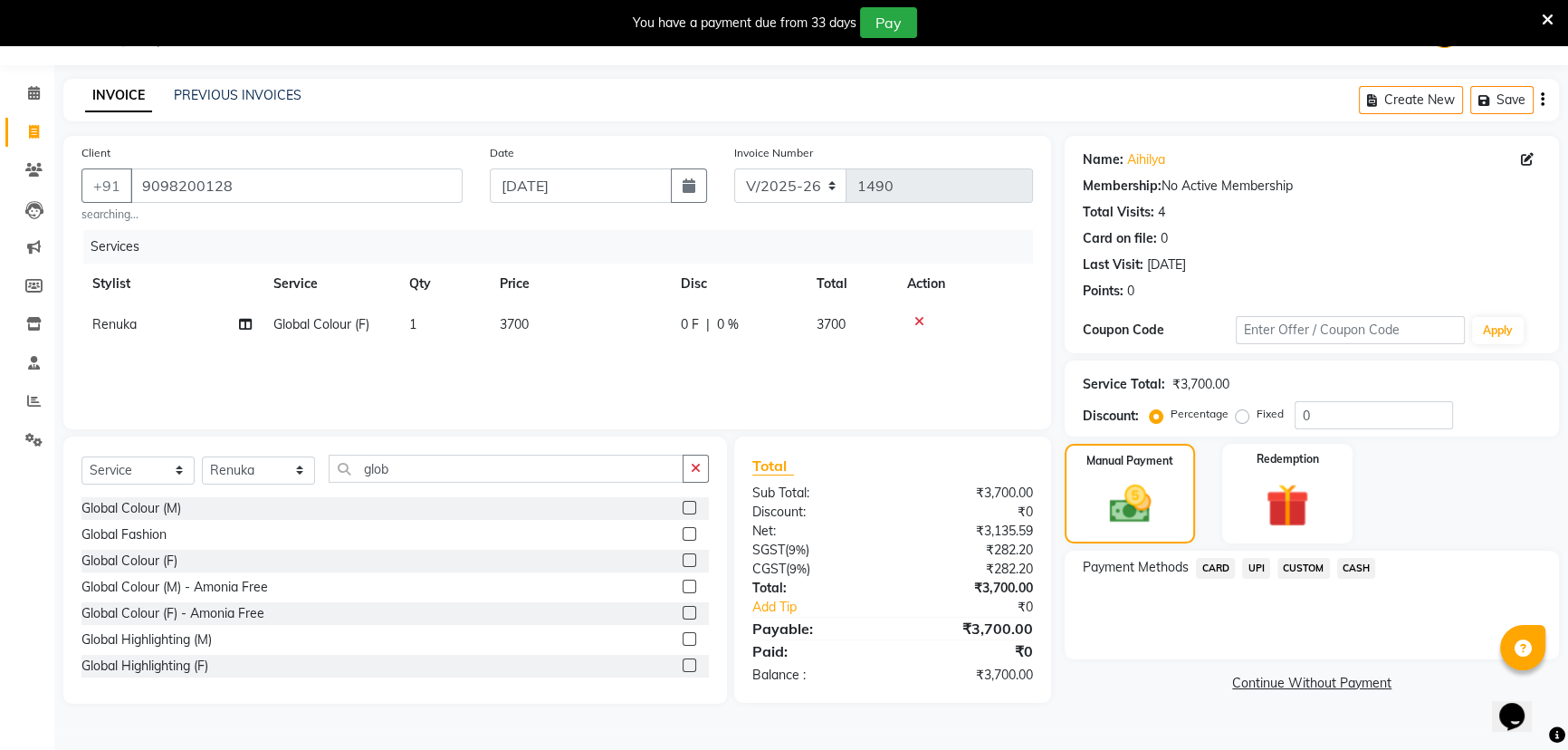
click at [1363, 567] on span "CASH" at bounding box center [1357, 568] width 39 height 21
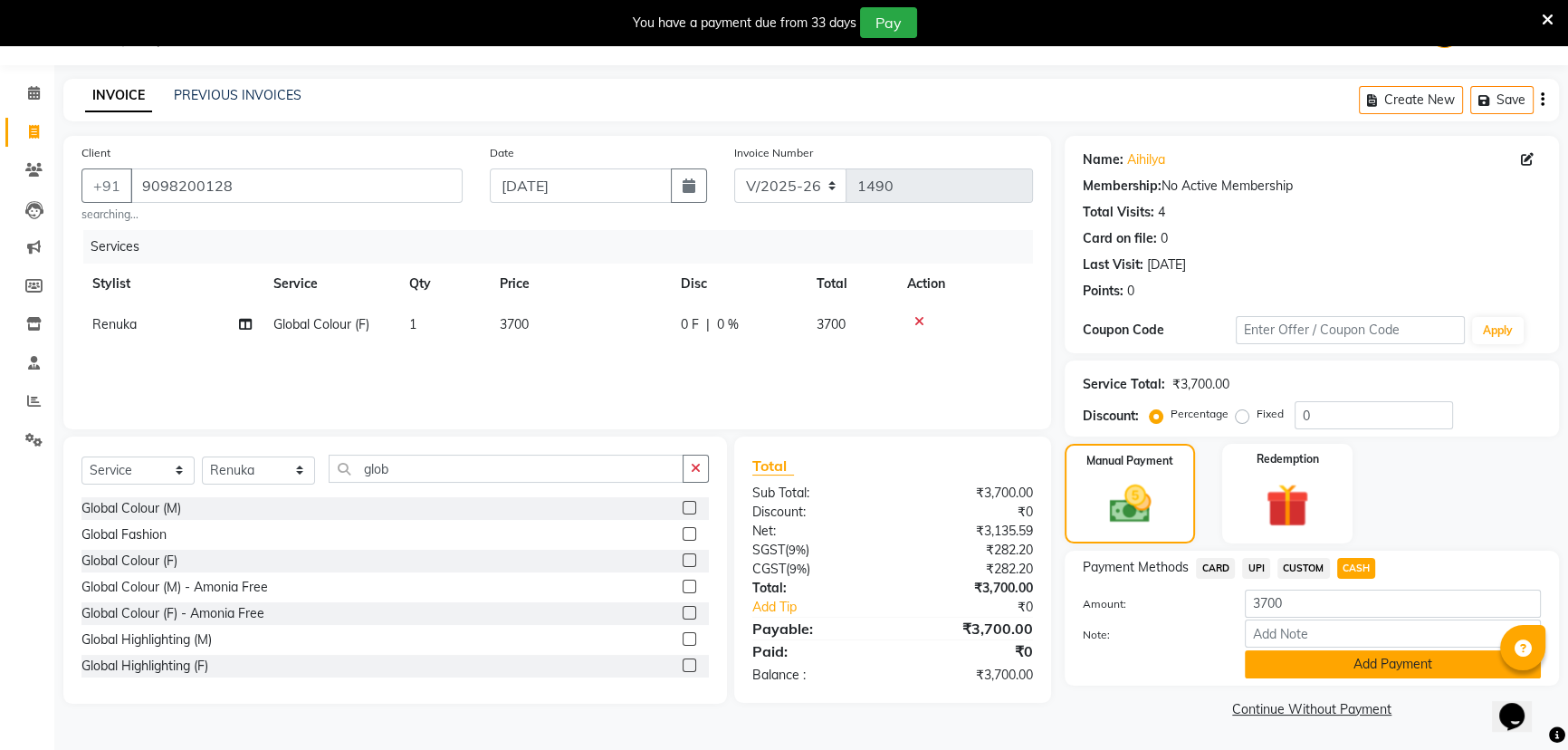
click at [1335, 663] on button "Add Payment" at bounding box center [1394, 664] width 296 height 28
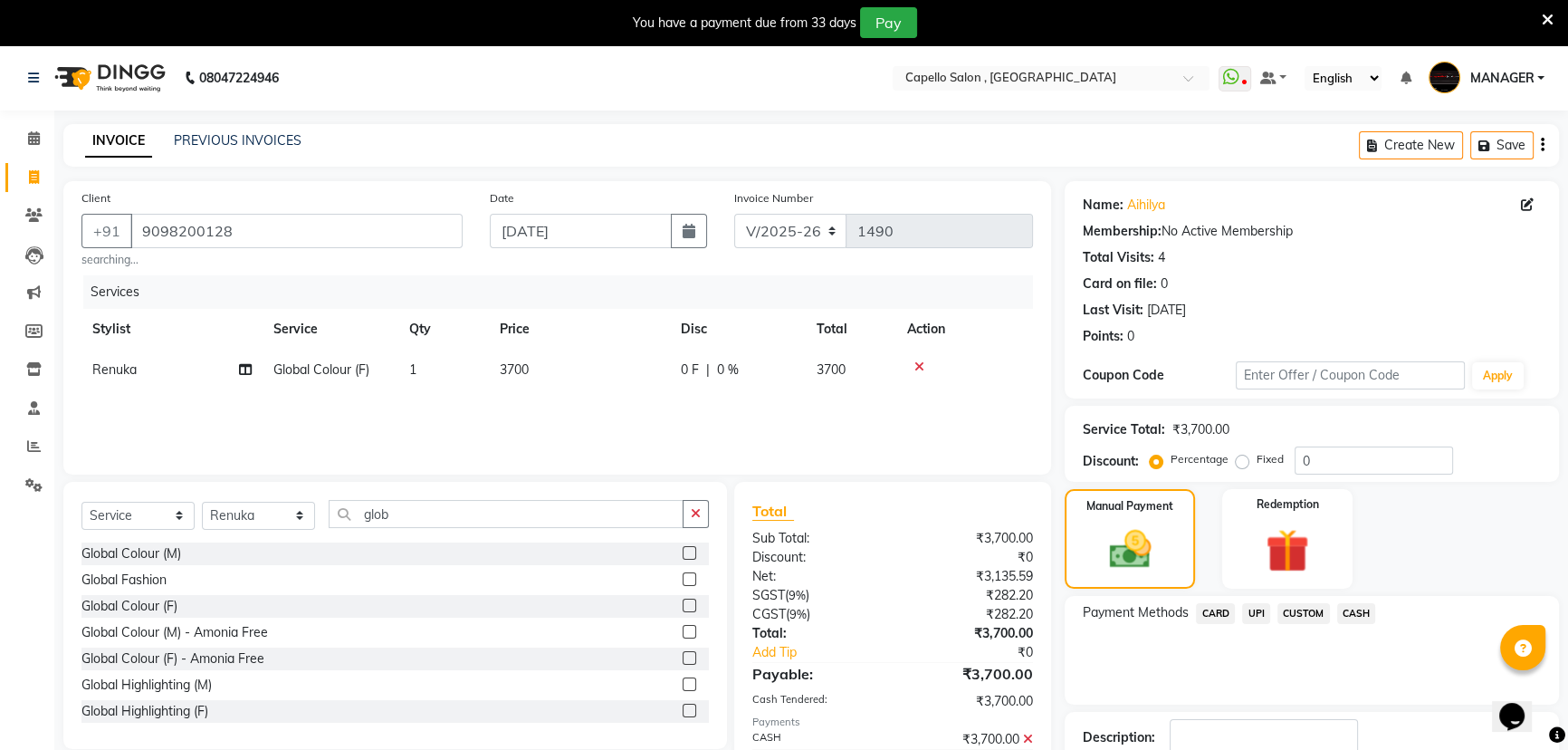
scroll to position [119, 0]
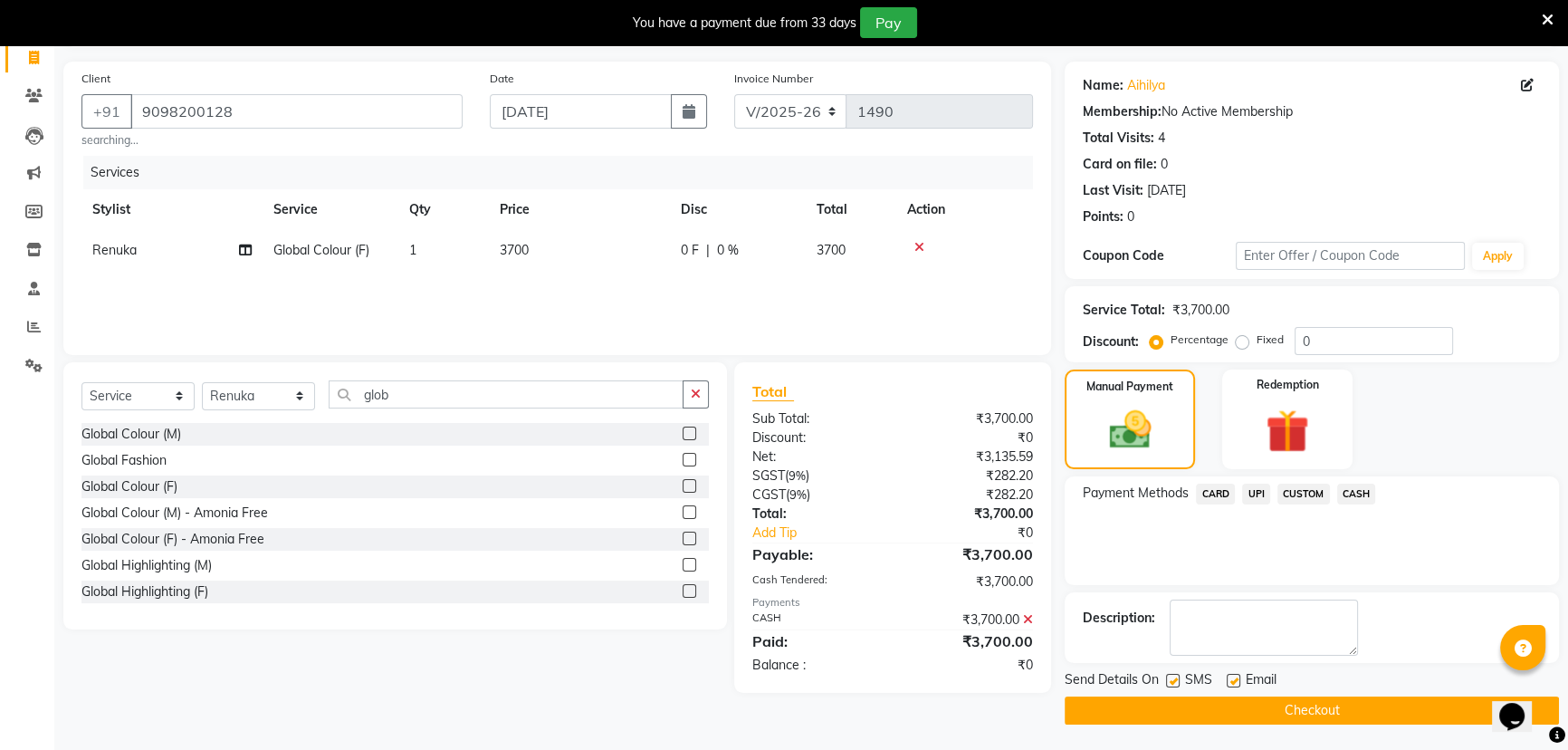
click at [1335, 705] on button "Checkout" at bounding box center [1312, 711] width 494 height 28
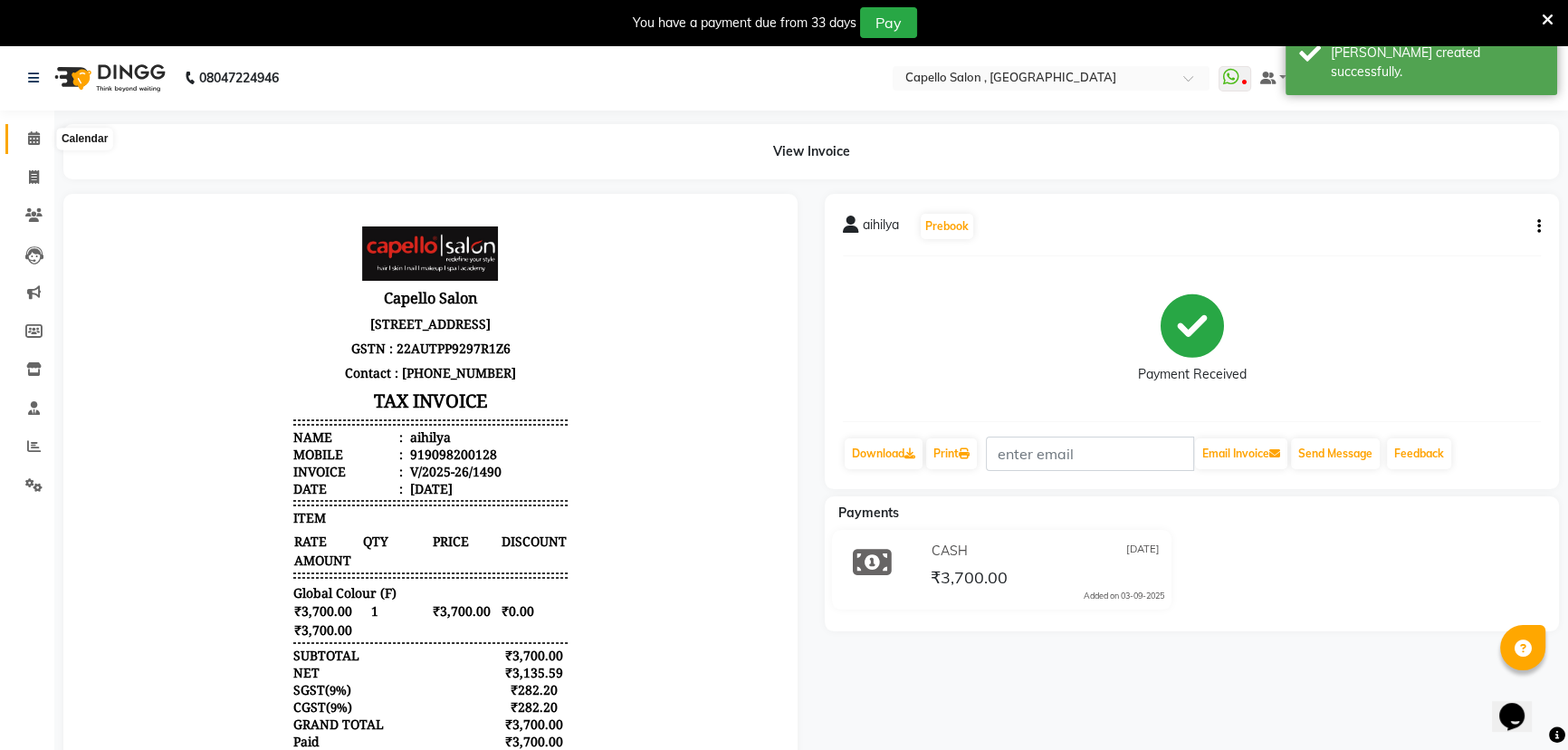
click at [36, 132] on icon at bounding box center [34, 138] width 12 height 13
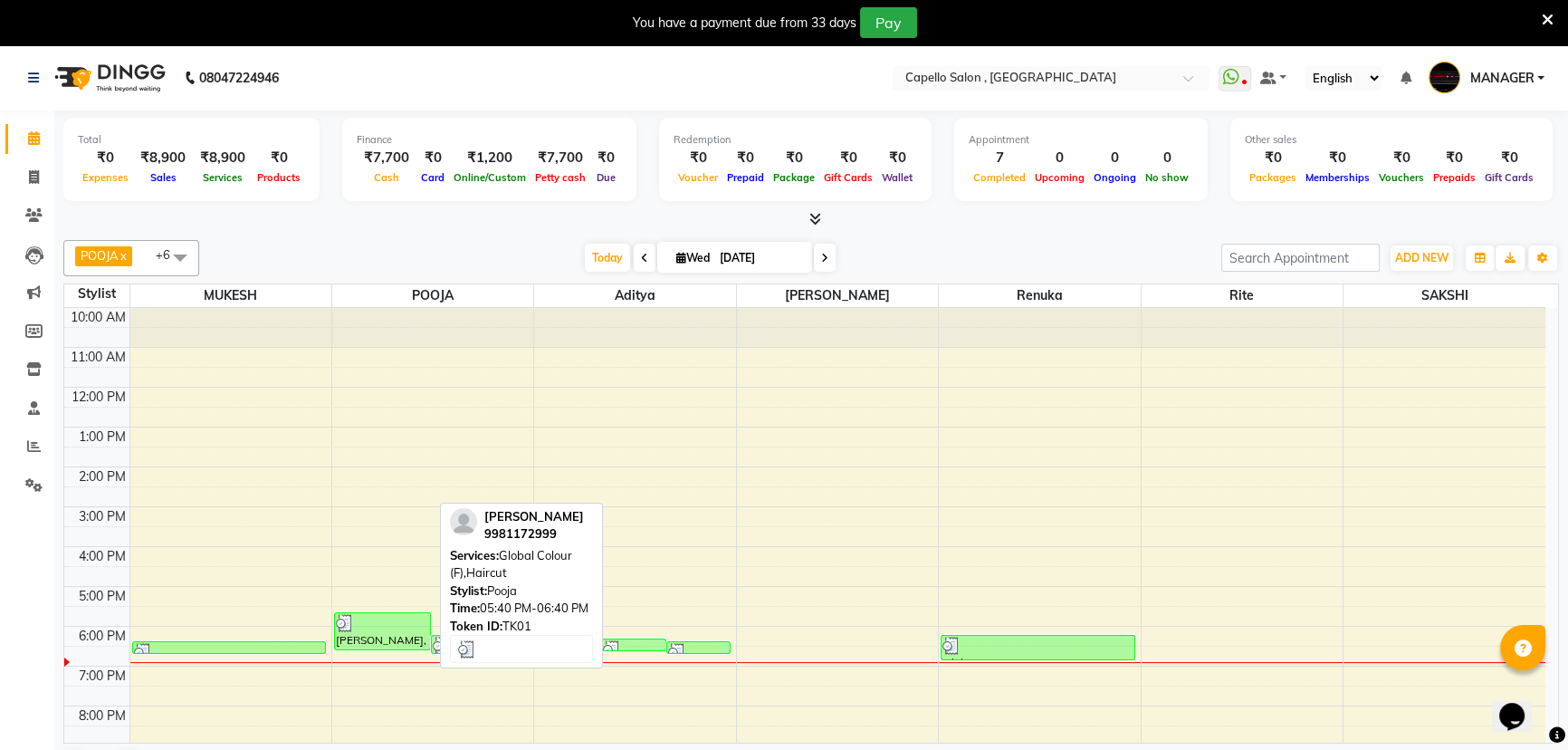
click at [387, 625] on div at bounding box center [382, 622] width 93 height 18
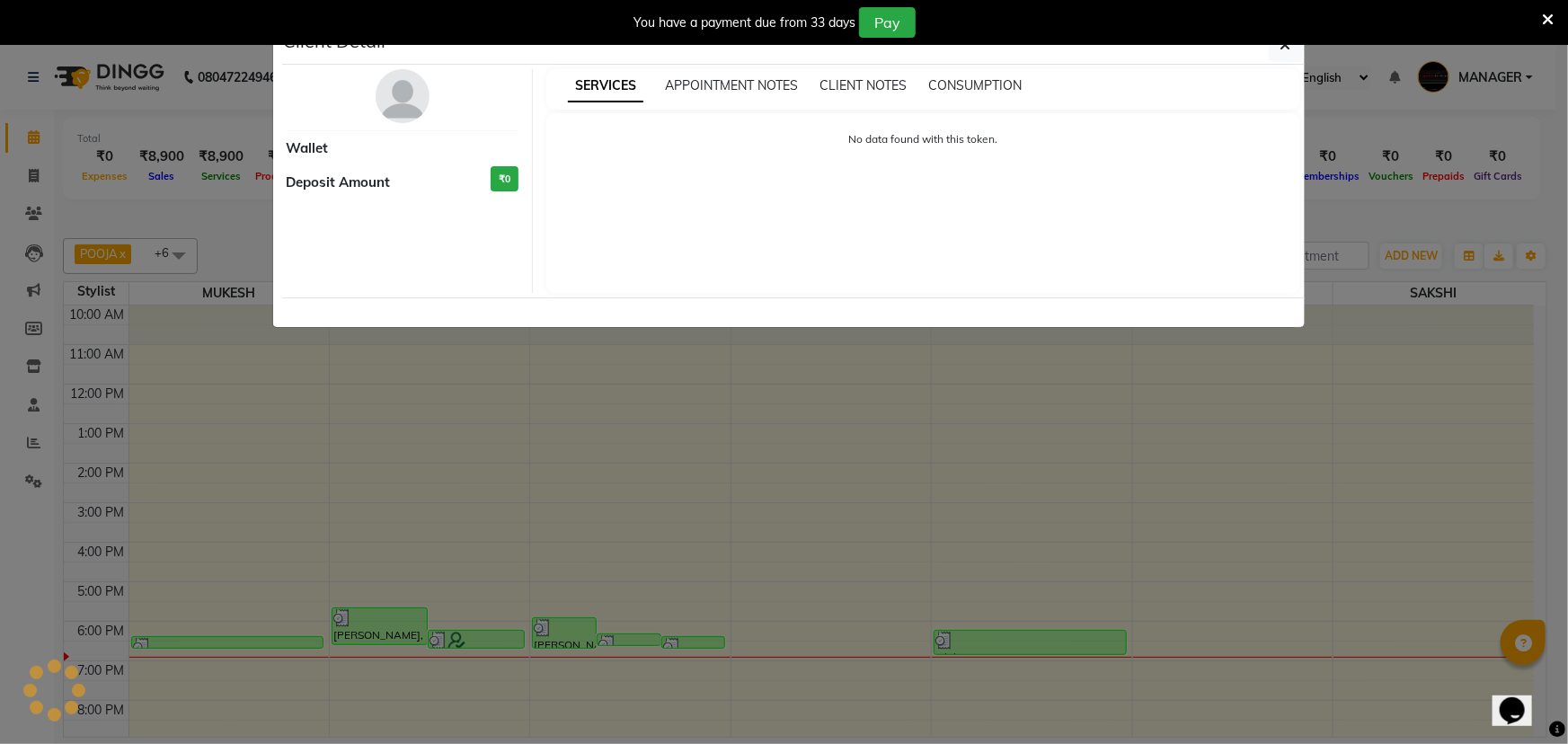
select select "3"
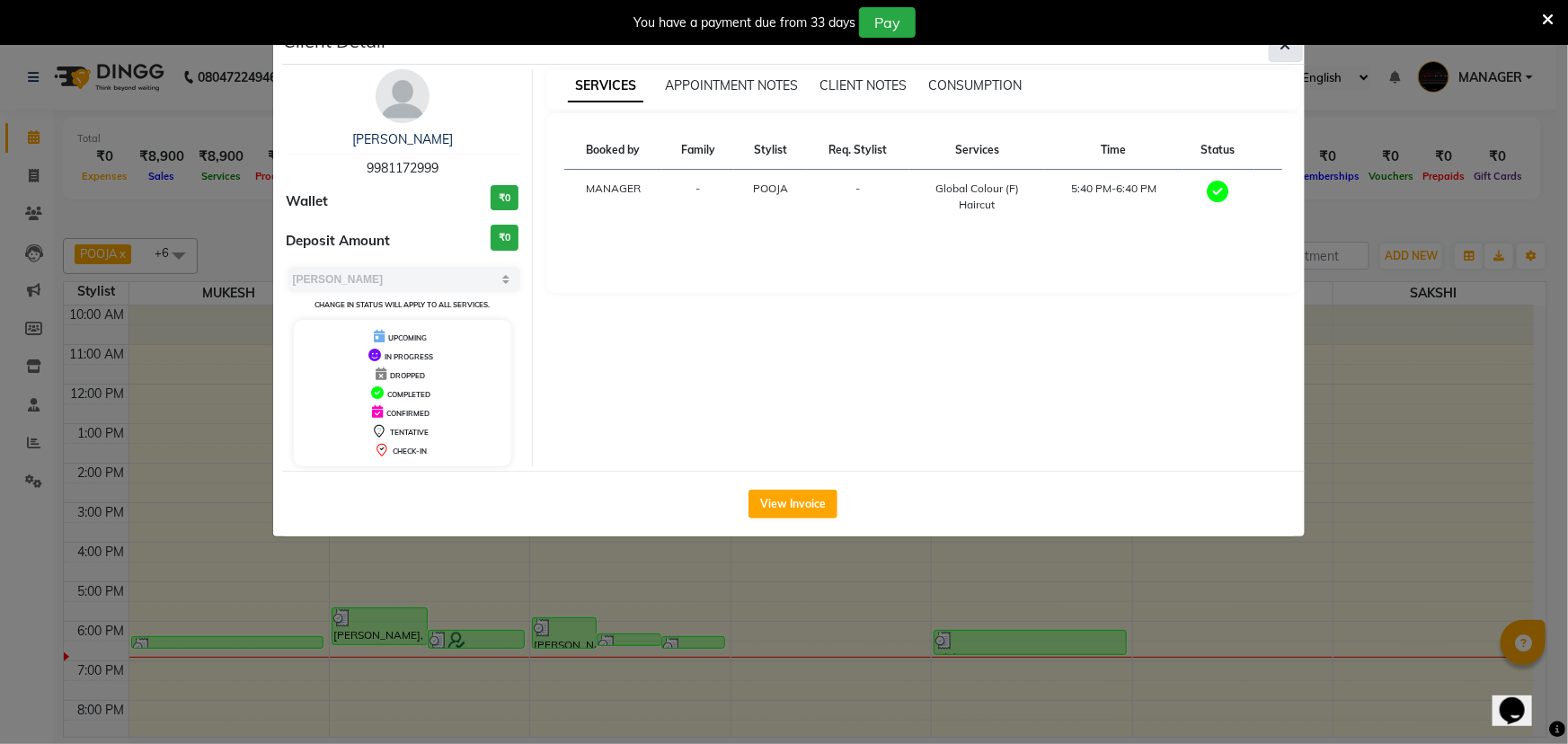
click at [1284, 51] on icon "button" at bounding box center [1286, 45] width 11 height 14
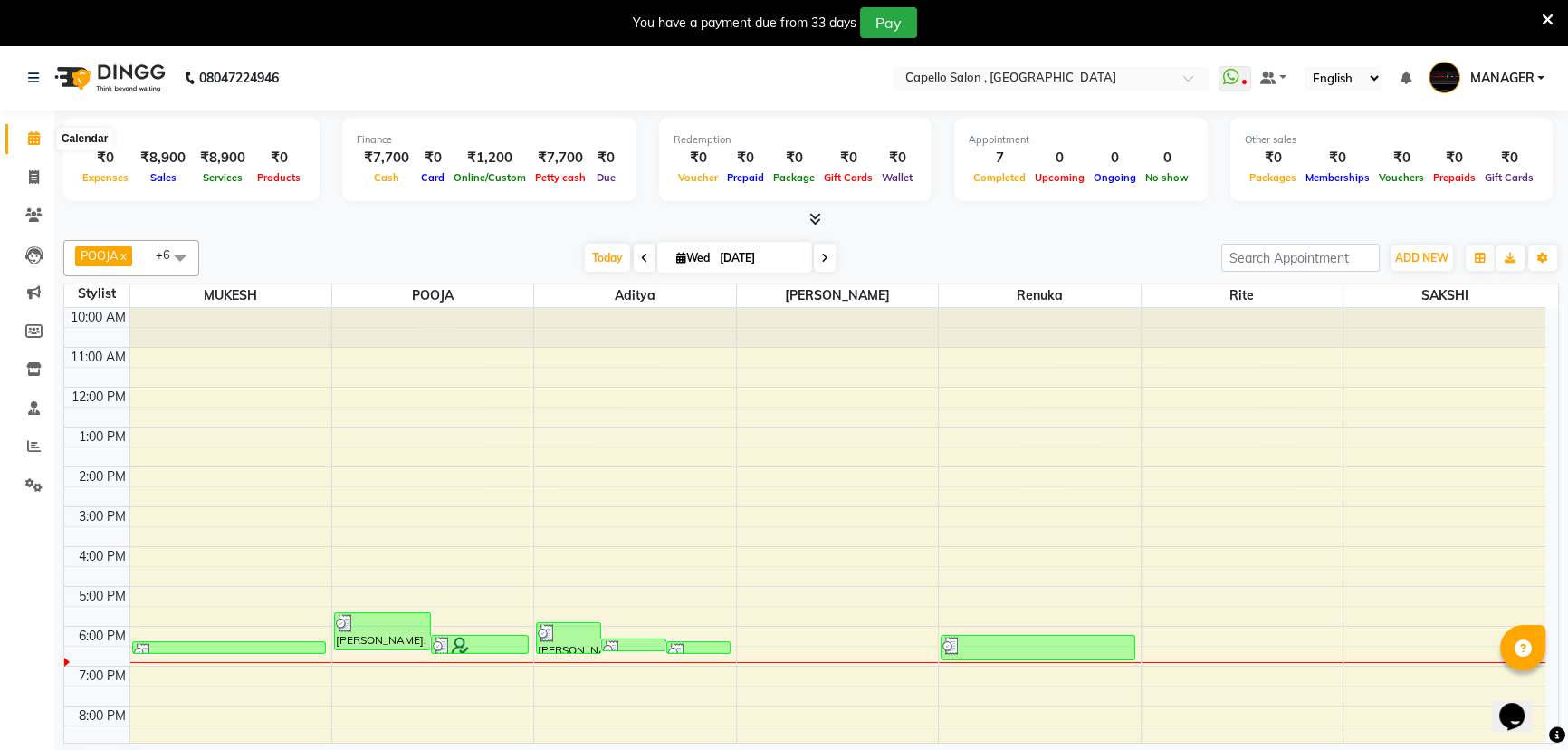
click at [35, 138] on icon at bounding box center [34, 138] width 12 height 13
